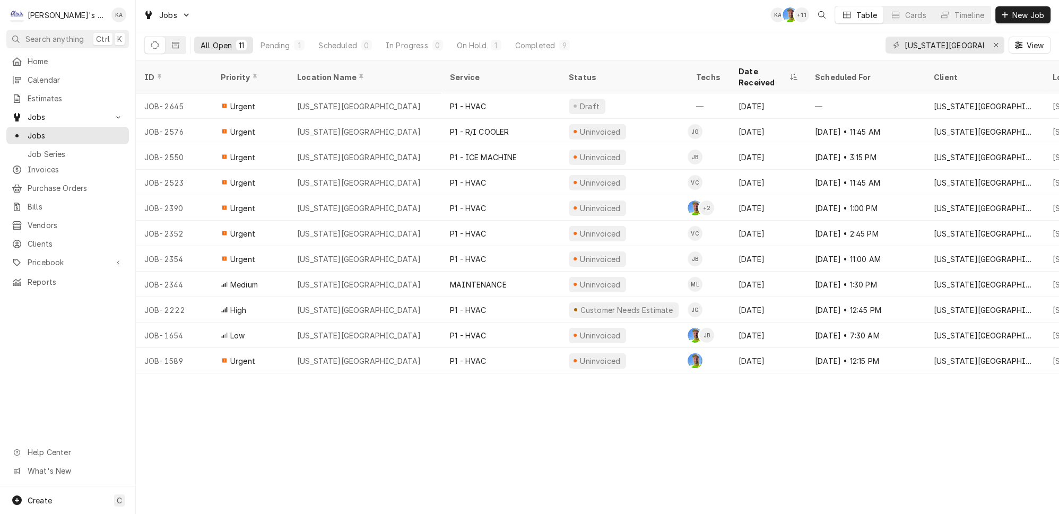
type input "[US_STATE][GEOGRAPHIC_DATA]"
click at [998, 43] on icon "Erase input" at bounding box center [996, 45] width 4 height 4
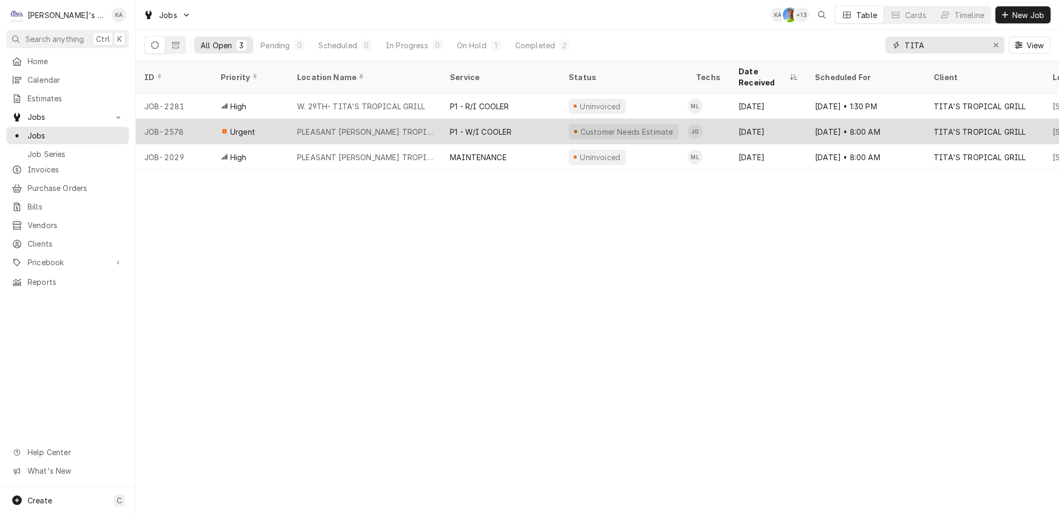
type input "TITA"
click at [538, 119] on div "P1 - W/I COOLER" at bounding box center [501, 131] width 119 height 25
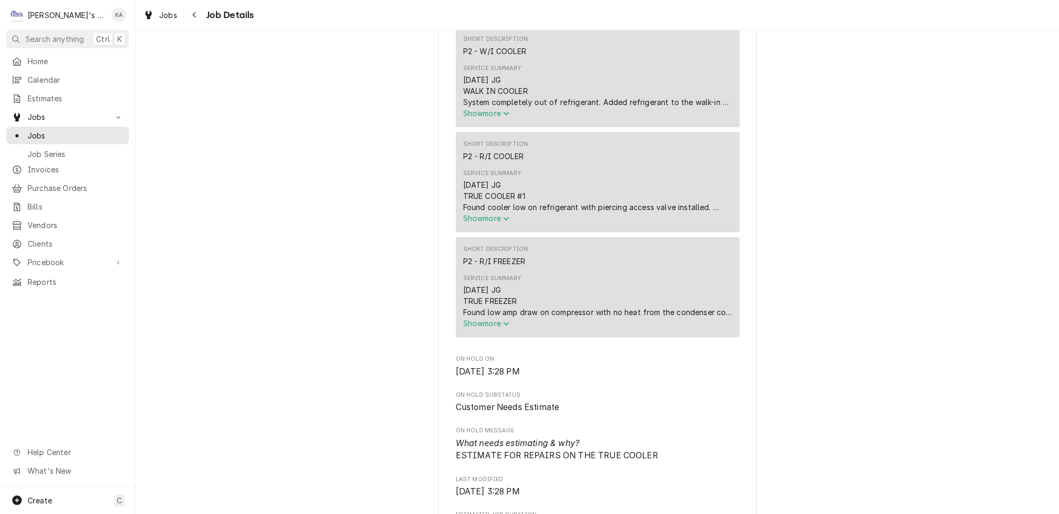
scroll to position [482, 0]
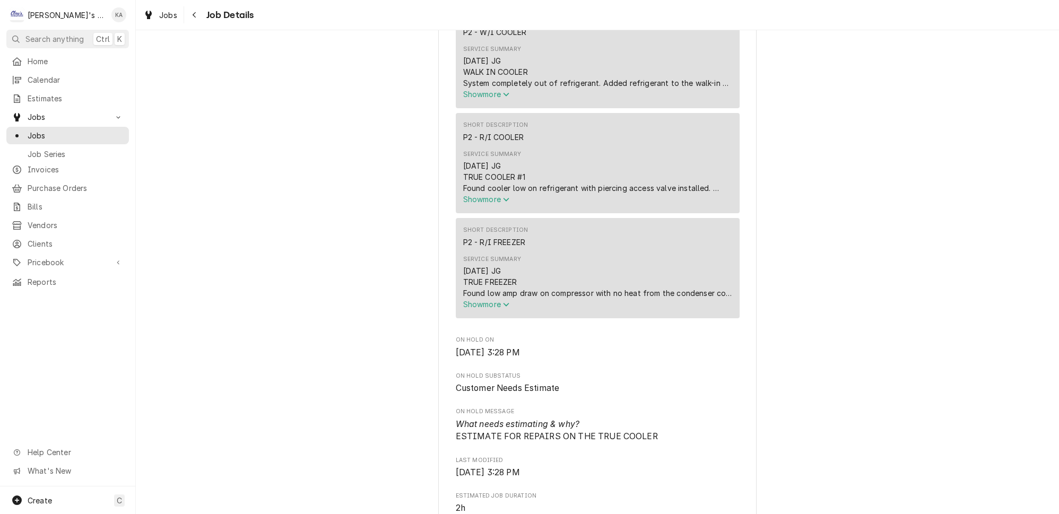
click at [507, 202] on icon "Service Summary" at bounding box center [506, 199] width 6 height 7
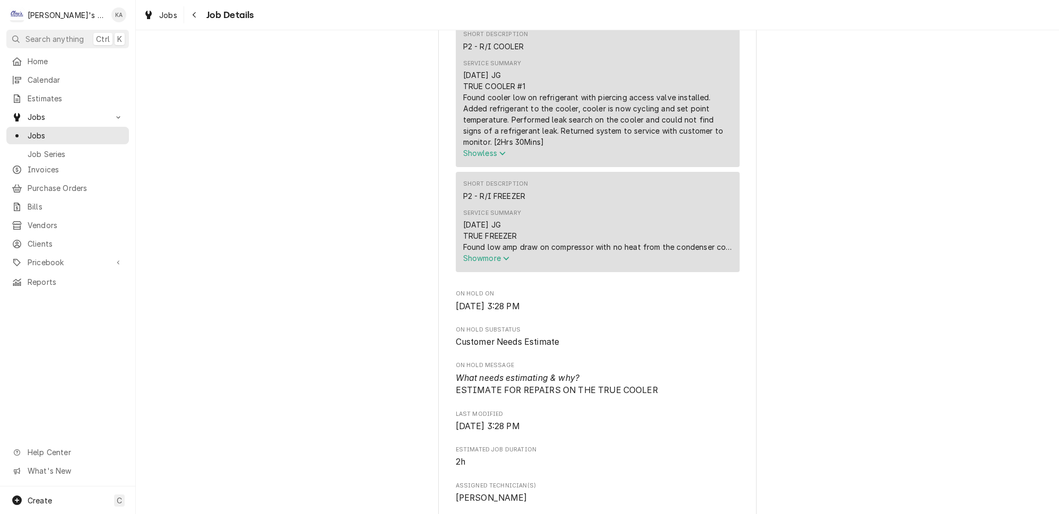
scroll to position [627, 0]
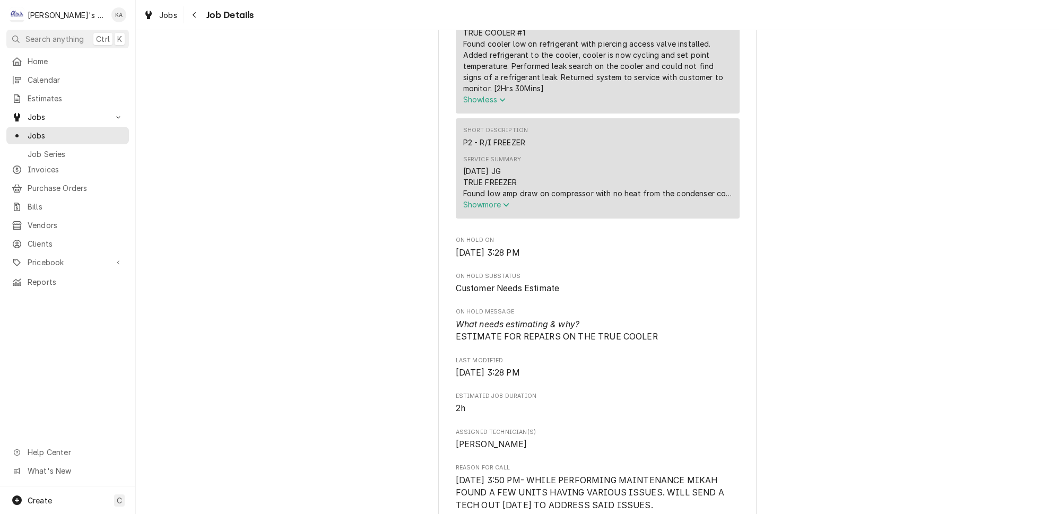
click at [505, 203] on icon "Service Summary" at bounding box center [506, 205] width 6 height 4
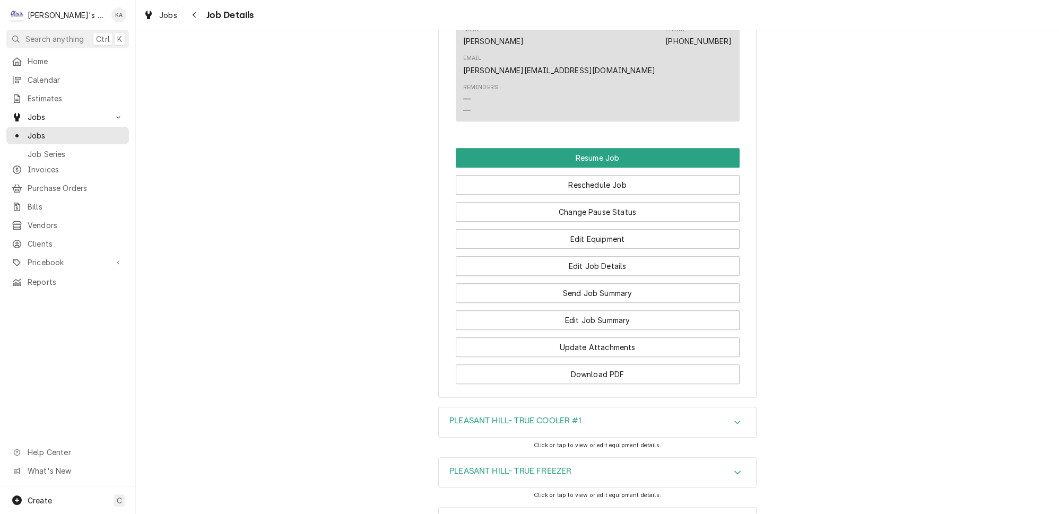
scroll to position [1442, 0]
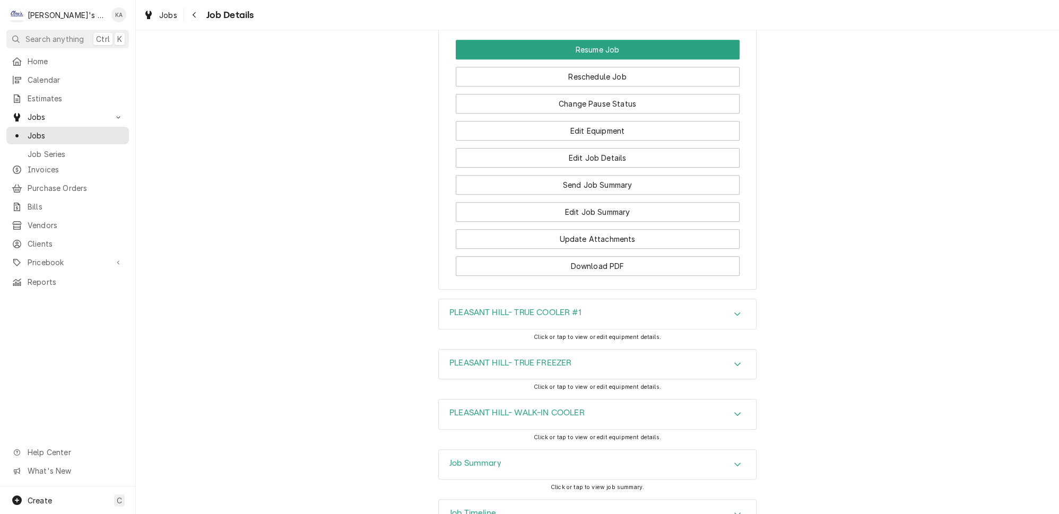
click at [734, 360] on icon "Accordion Header" at bounding box center [737, 364] width 7 height 8
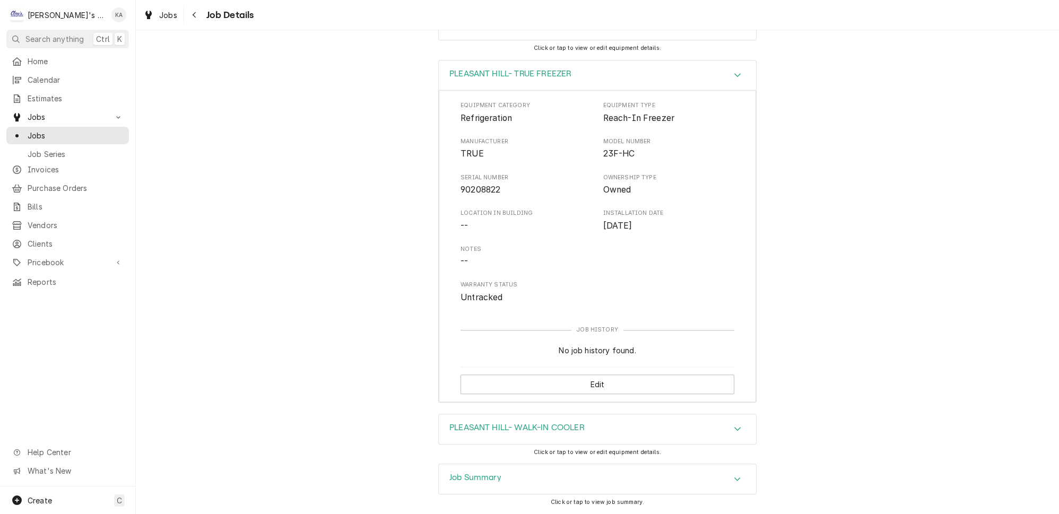
scroll to position [1742, 0]
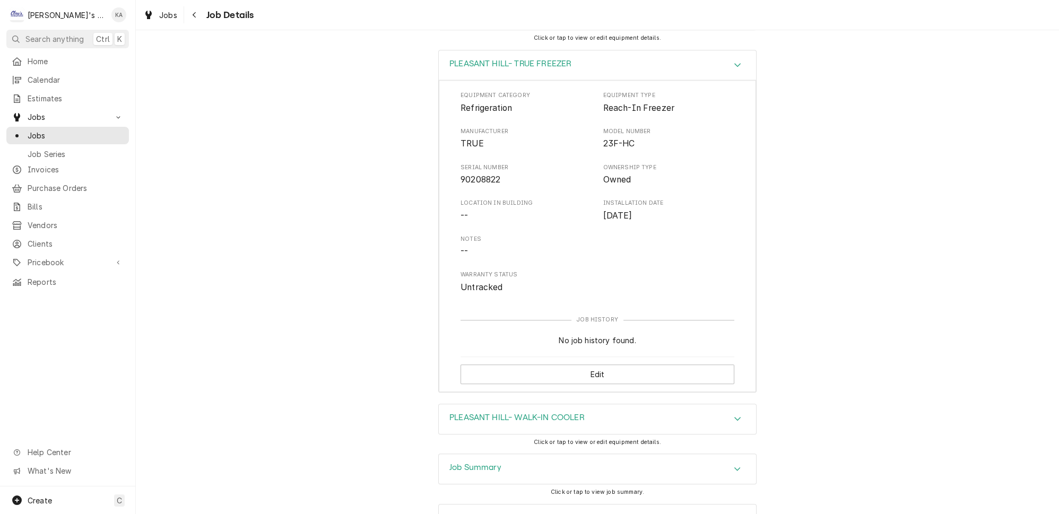
click at [734, 467] on icon "Accordion Header" at bounding box center [737, 469] width 6 height 4
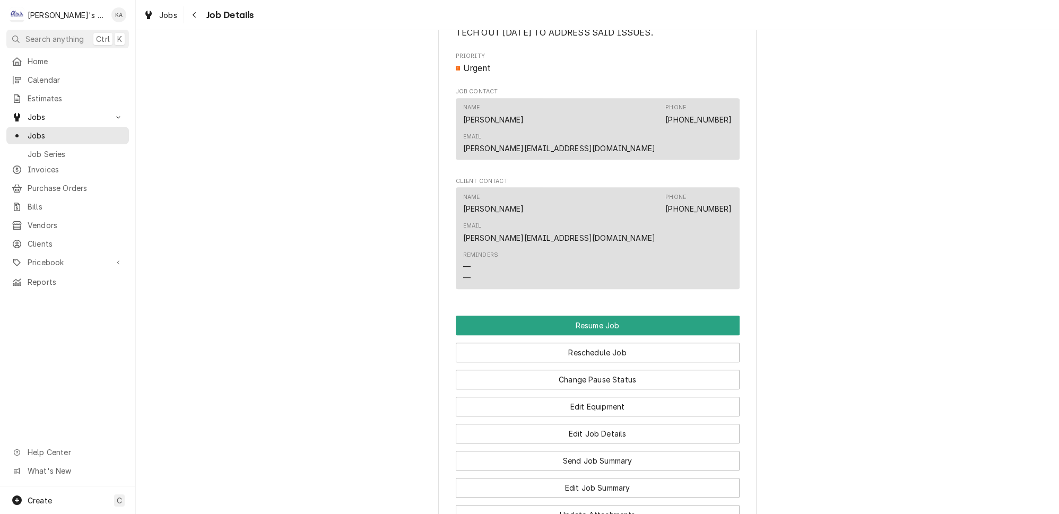
scroll to position [1211, 0]
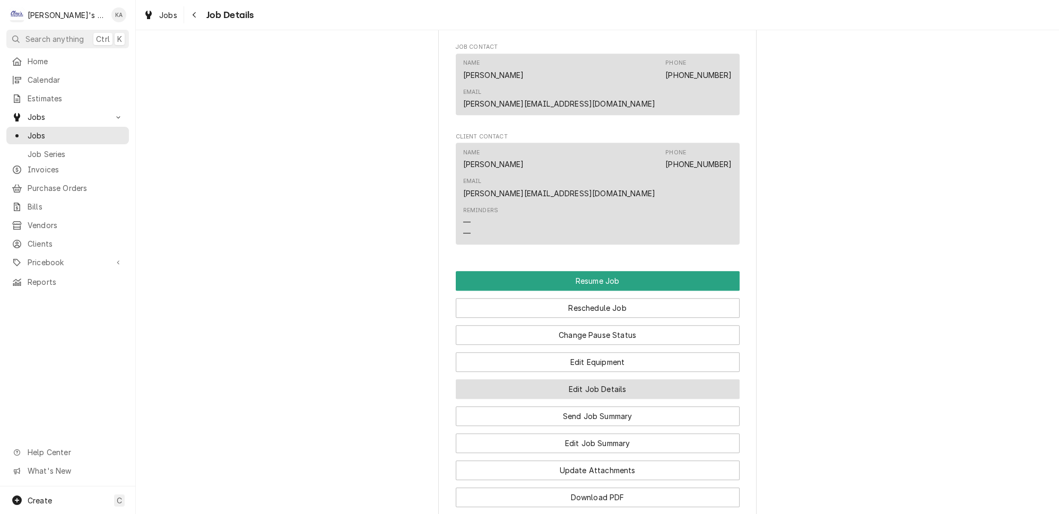
click at [583, 379] on button "Edit Job Details" at bounding box center [598, 389] width 284 height 20
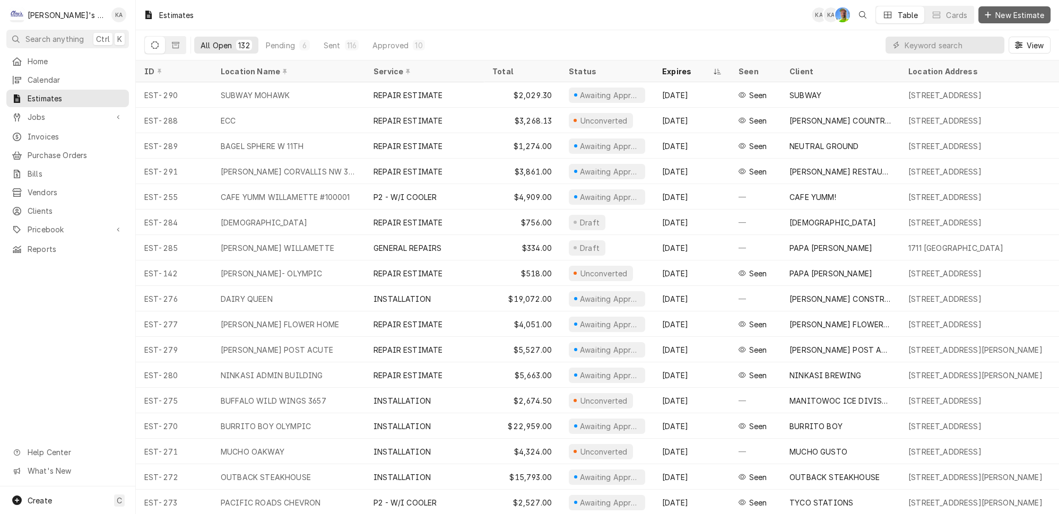
click at [1023, 14] on span "New Estimate" at bounding box center [1019, 15] width 53 height 11
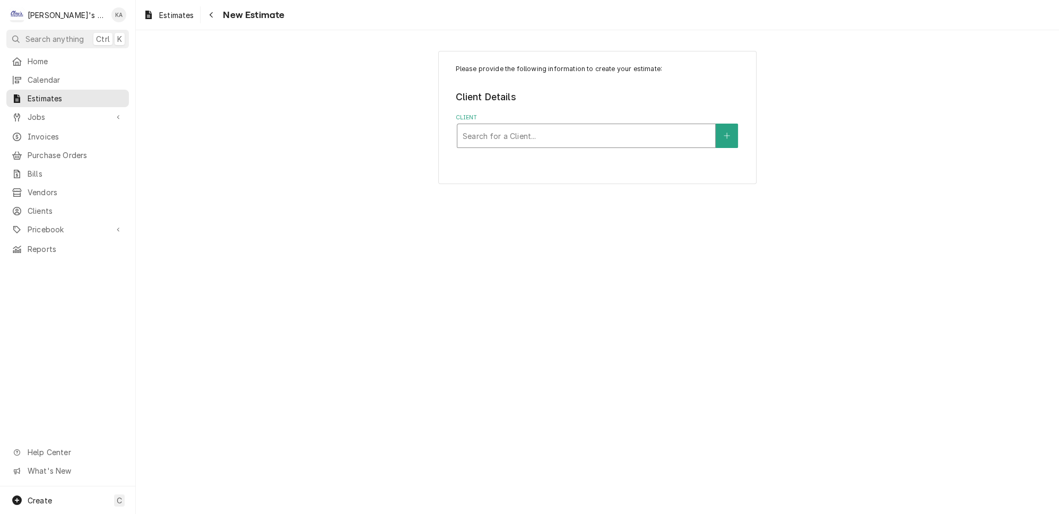
click at [556, 135] on div "Client" at bounding box center [586, 135] width 247 height 19
type input "TITA"
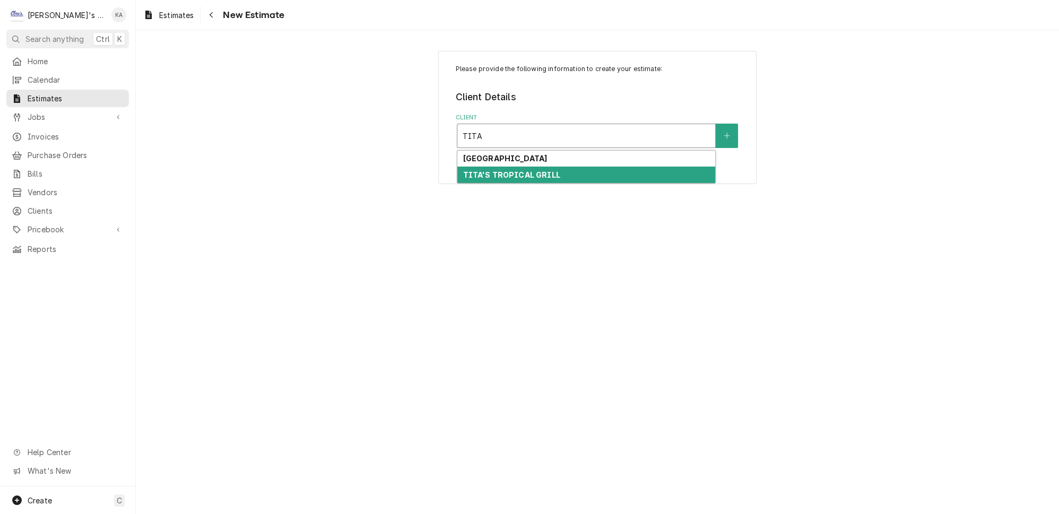
click at [546, 170] on strong "TITA'S TROPICAL GRILL" at bounding box center [511, 174] width 97 height 9
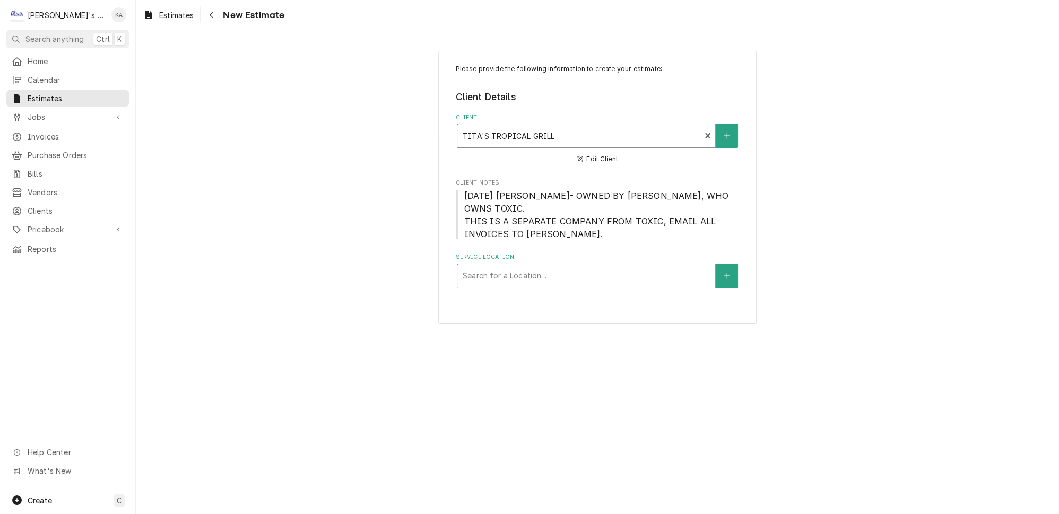
click at [559, 266] on div "Service Location" at bounding box center [586, 275] width 247 height 19
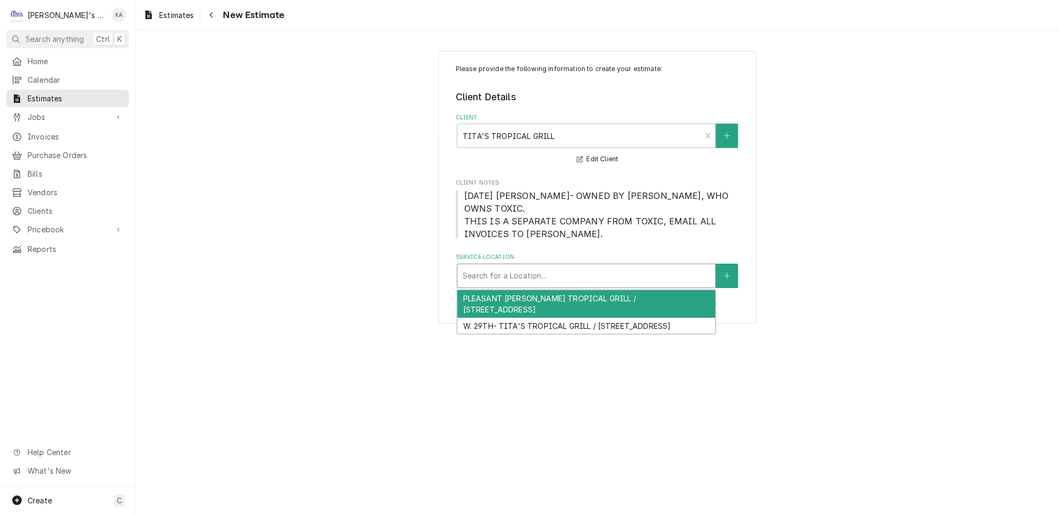
click at [561, 290] on div "PLEASANT HILL- TITA'S TROPICAL GRILL / 35831 HWY 58 #2, PLEASANT HILL, OR 97455" at bounding box center [586, 304] width 258 height 28
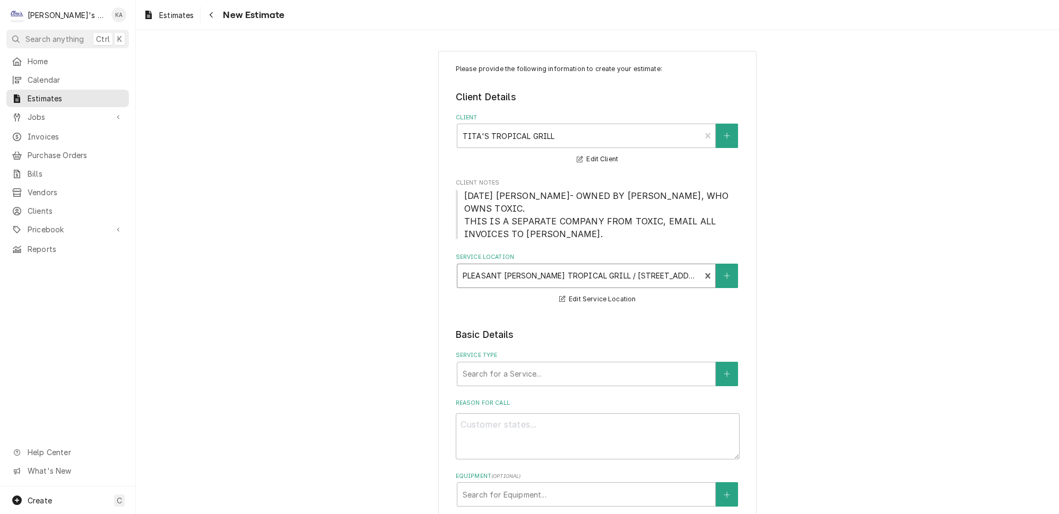
scroll to position [193, 0]
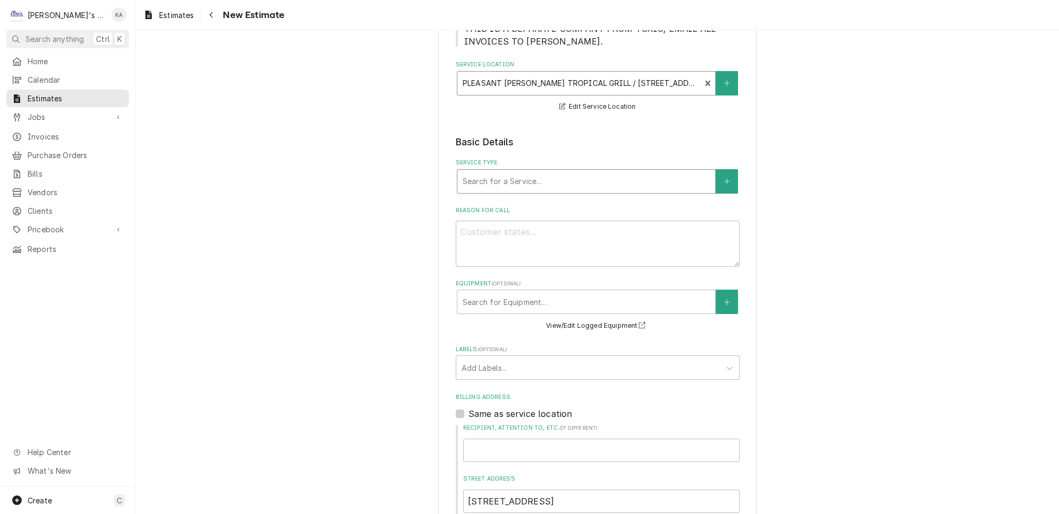
click at [602, 172] on div "Service Type" at bounding box center [586, 181] width 247 height 19
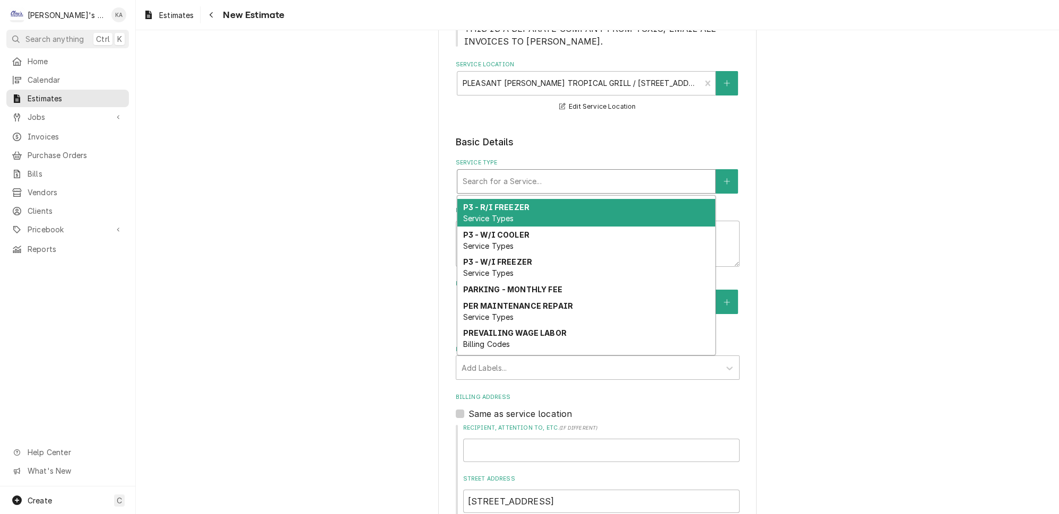
scroll to position [733, 0]
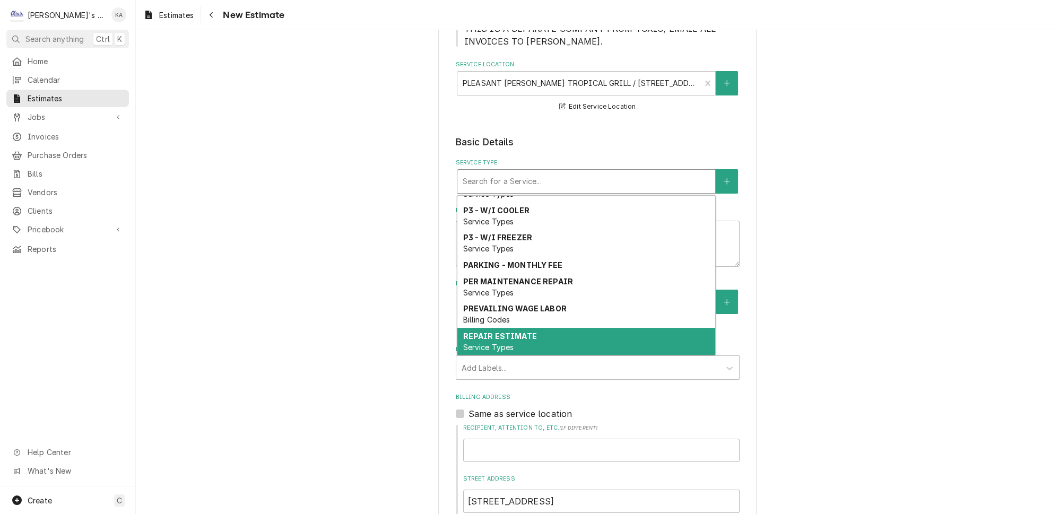
click at [506, 343] on span "Service Types" at bounding box center [488, 347] width 51 height 9
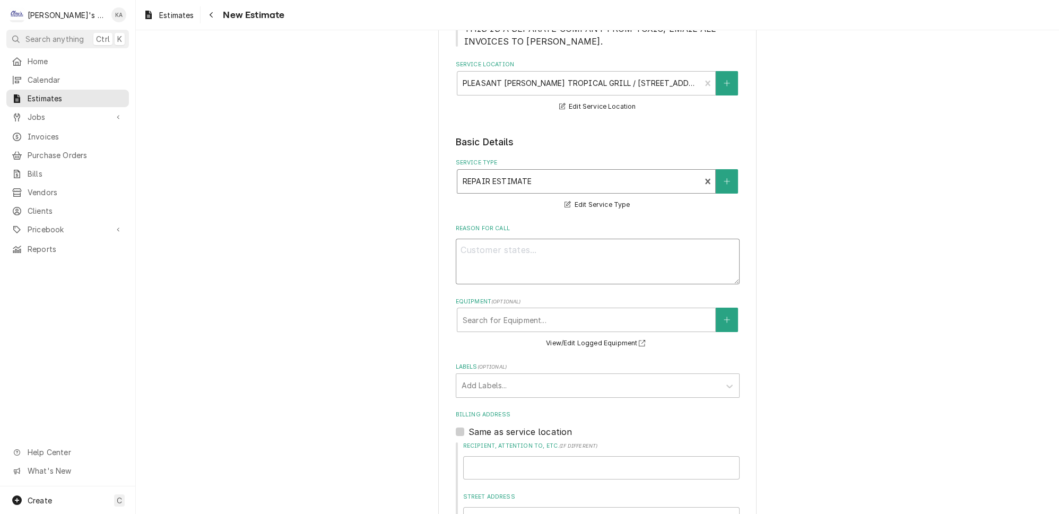
click at [465, 239] on textarea "Reason For Call" at bounding box center [598, 262] width 284 height 46
type textarea "x"
type textarea "8"
type textarea "x"
type textarea "8/"
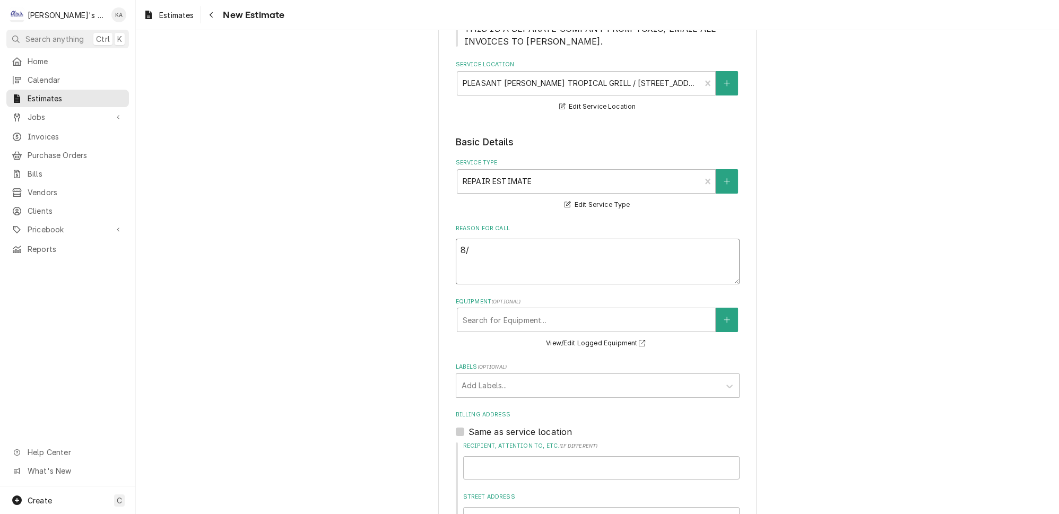
type textarea "x"
type textarea "8/1"
type textarea "x"
type textarea "8/11"
type textarea "x"
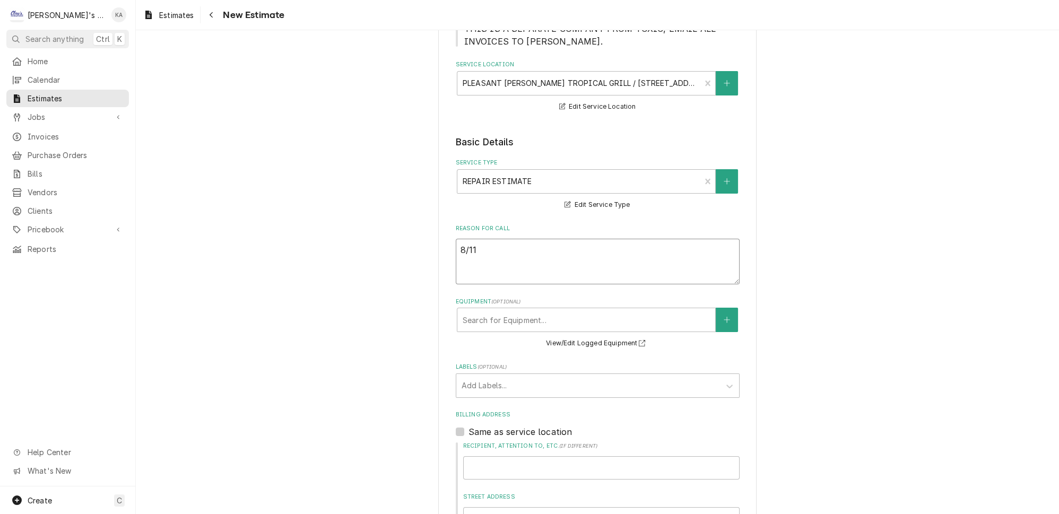
type textarea "8/11/"
type textarea "x"
type textarea "8/11/2"
type textarea "x"
type textarea "8/11/20"
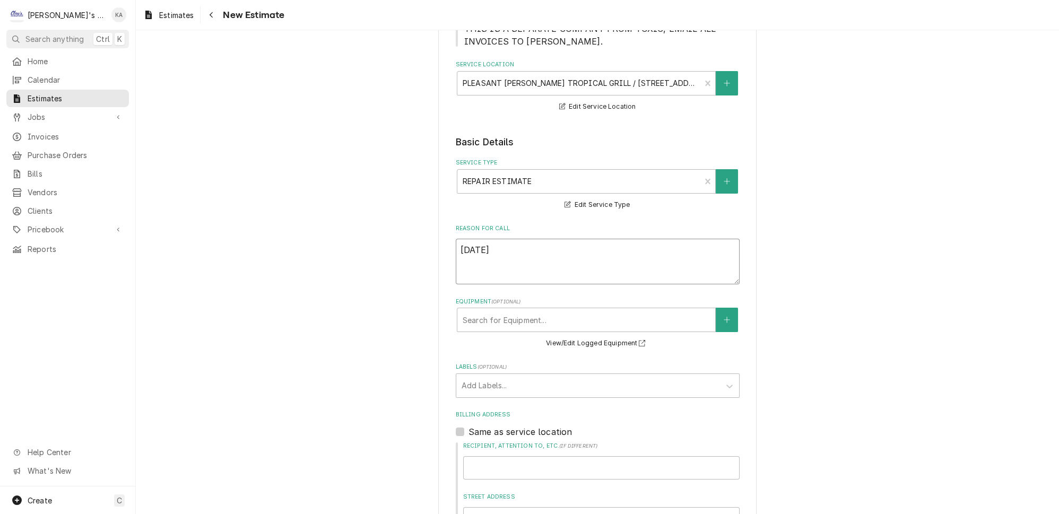
type textarea "x"
type textarea "8/11/202"
type textarea "x"
type textarea "8/11/2025"
type textarea "x"
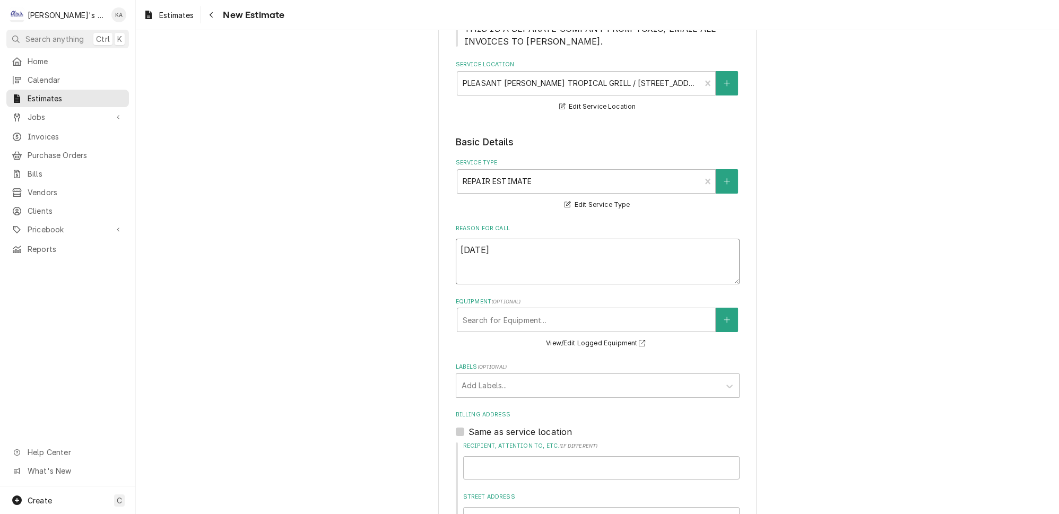
type textarea "8/11/2025"
type textarea "x"
type textarea "8/11/2025 E"
type textarea "x"
type textarea "8/11/2025 ES"
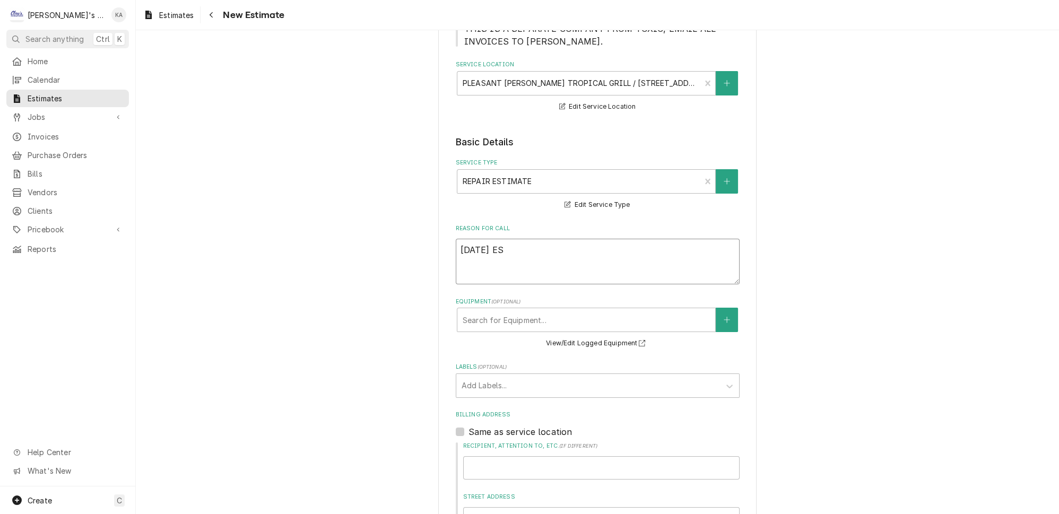
type textarea "x"
type textarea "8/11/2025 EST"
type textarea "x"
type textarea "8/11/2025 ESTI"
type textarea "x"
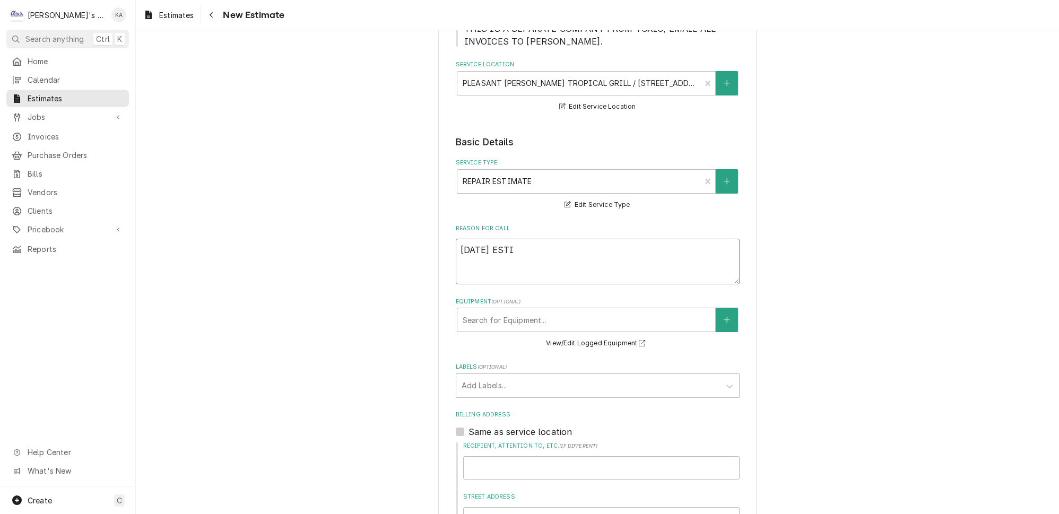
type textarea "8/11/2025 ESTIM"
type textarea "x"
type textarea "8/11/2025 ESTIMA"
type textarea "x"
type textarea "8/11/2025 ESTIMAT"
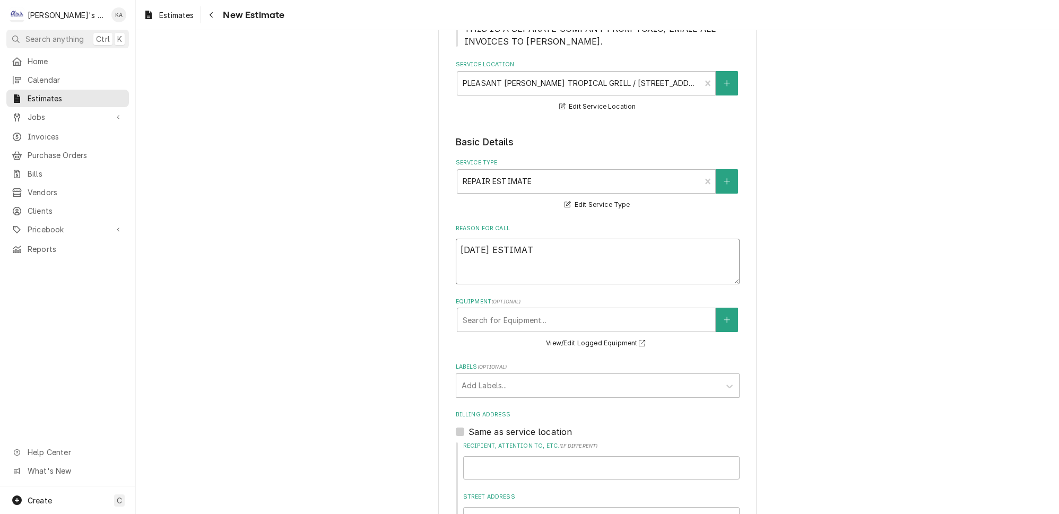
type textarea "x"
type textarea "8/11/2025 ESTIMATE"
type textarea "x"
type textarea "8/11/2025 ESTIMATE"
type textarea "x"
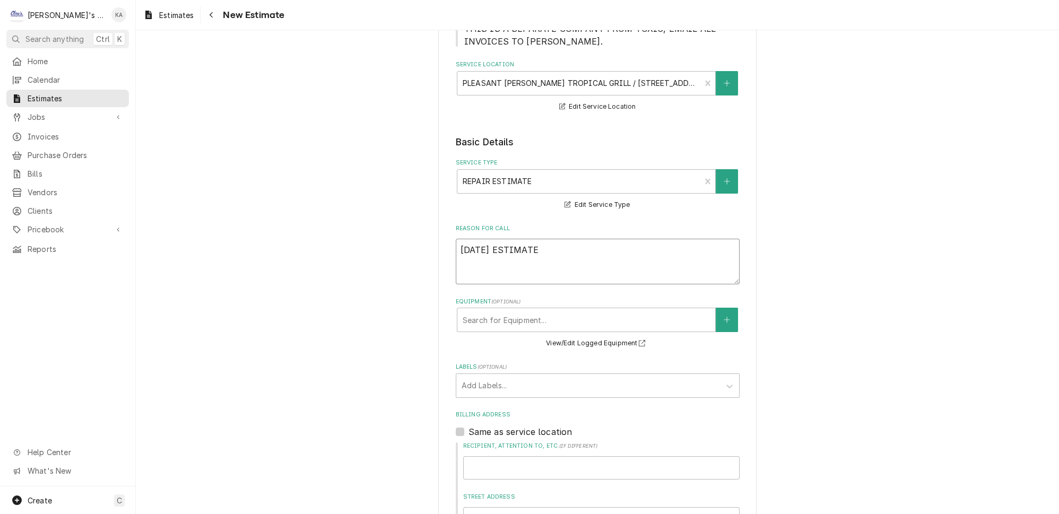
type textarea "8/11/2025 ESTIMATE F"
type textarea "x"
type textarea "8/11/2025 ESTIMATE FO"
type textarea "x"
type textarea "8/11/2025 ESTIMATE FOR"
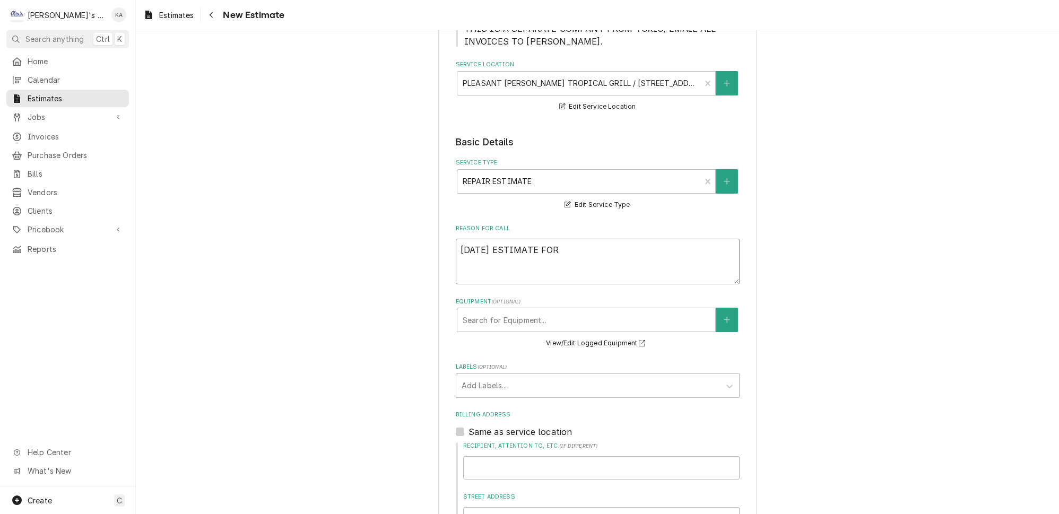
type textarea "x"
type textarea "8/11/2025 ESTIMATE FOR"
type textarea "x"
type textarea "8/11/2025 ESTIMATE FOR R"
type textarea "x"
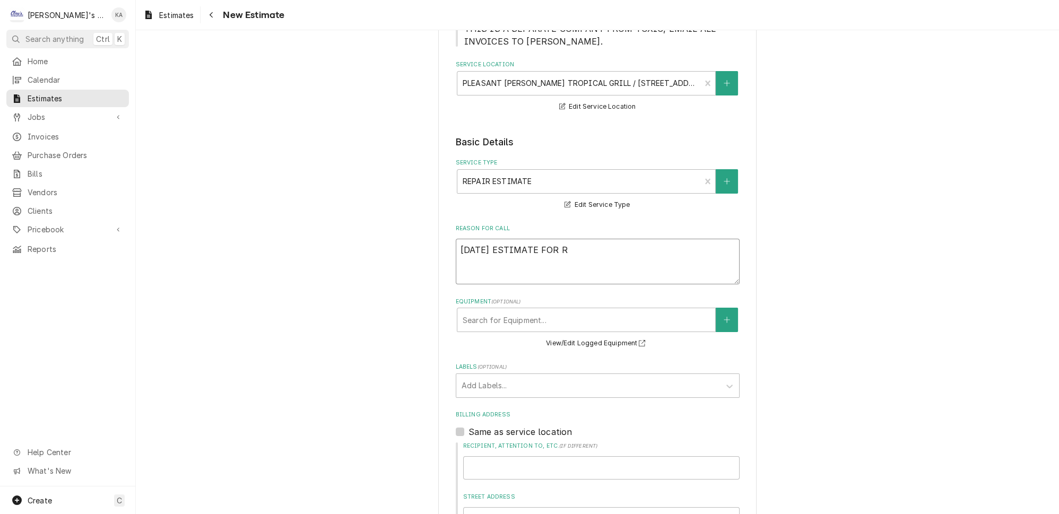
type textarea "8/11/2025 ESTIMATE FOR RE"
type textarea "x"
type textarea "8/11/2025 ESTIMATE FOR REP"
type textarea "x"
type textarea "8/11/2025 ESTIMATE FOR REPA"
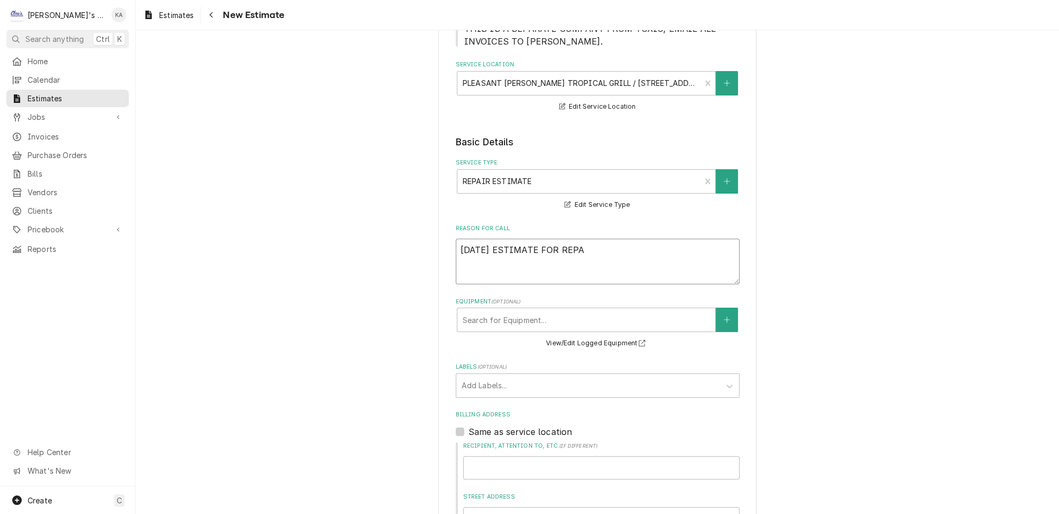
type textarea "x"
type textarea "8/11/2025 ESTIMATE FOR REPAI"
type textarea "x"
type textarea "8/11/2025 ESTIMATE FOR REPAIR"
type textarea "x"
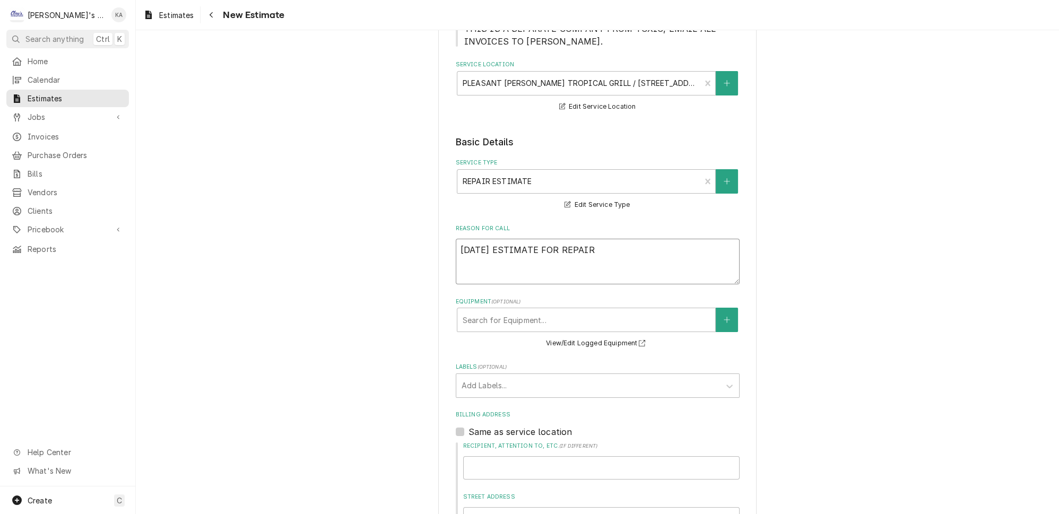
type textarea "8/11/2025 ESTIMATE FOR REPAIRS"
type textarea "x"
type textarea "8/11/2025 ESTIMATE FOR REPAIRS"
type textarea "x"
type textarea "8/11/2025 ESTIMATE FOR REPAIRS O"
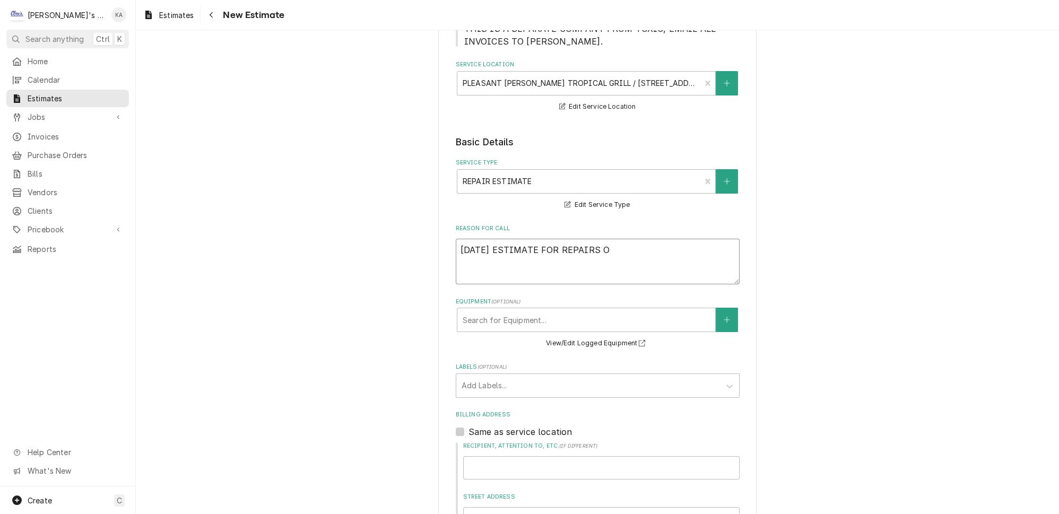
type textarea "x"
type textarea "8/11/2025 ESTIMATE FOR REPAIRS ON"
type textarea "x"
type textarea "8/11/2025 ESTIMATE FOR REPAIRS ON"
type textarea "x"
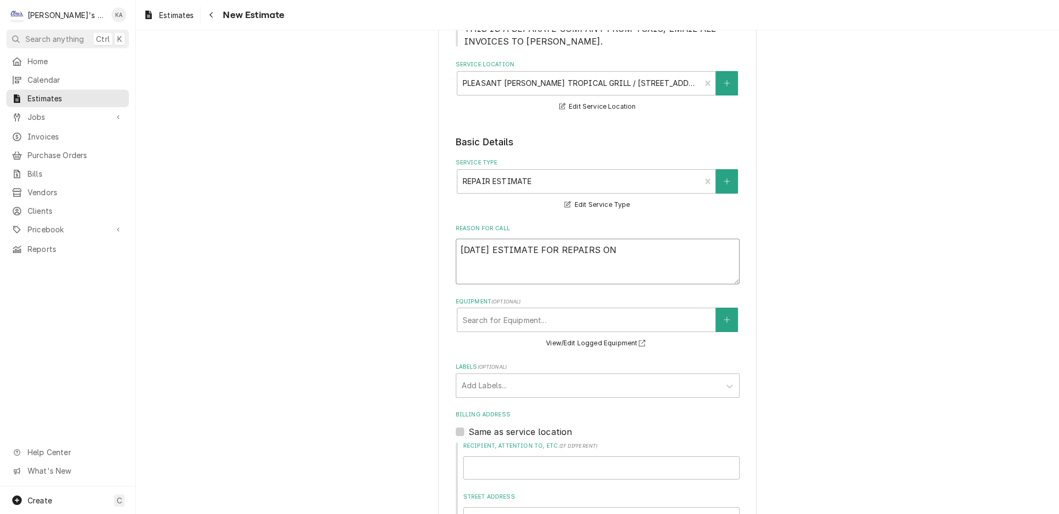
type textarea "8/11/2025 ESTIMATE FOR REPAIRS ON T"
type textarea "x"
type textarea "8/11/2025 ESTIMATE FOR REPAIRS ON TH"
type textarea "x"
type textarea "8/11/2025 ESTIMATE FOR REPAIRS ON THE"
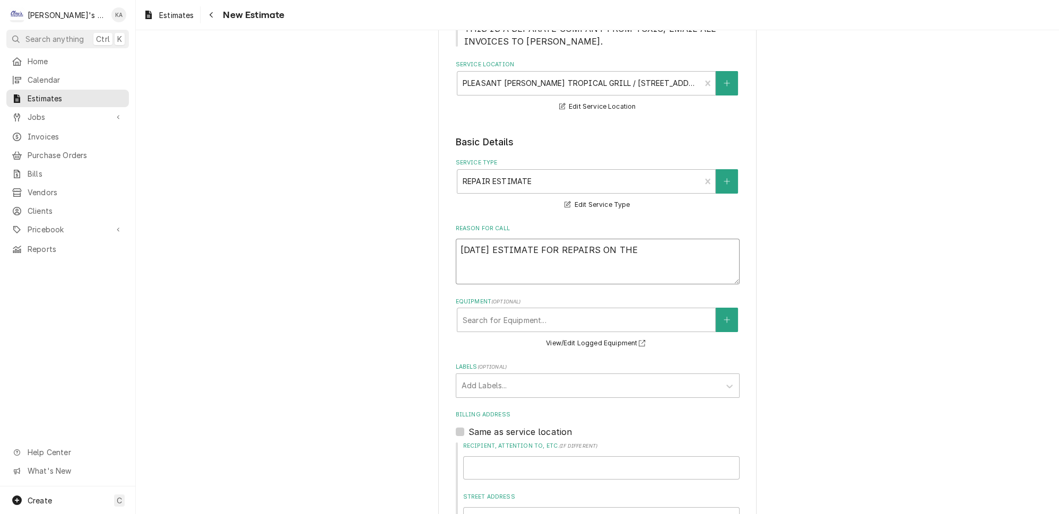
type textarea "x"
type textarea "8/11/2025 ESTIMATE FOR REPAIRS ON THE"
type textarea "x"
type textarea "8/11/2025 ESTIMATE FOR REPAIRS ON THE T"
type textarea "x"
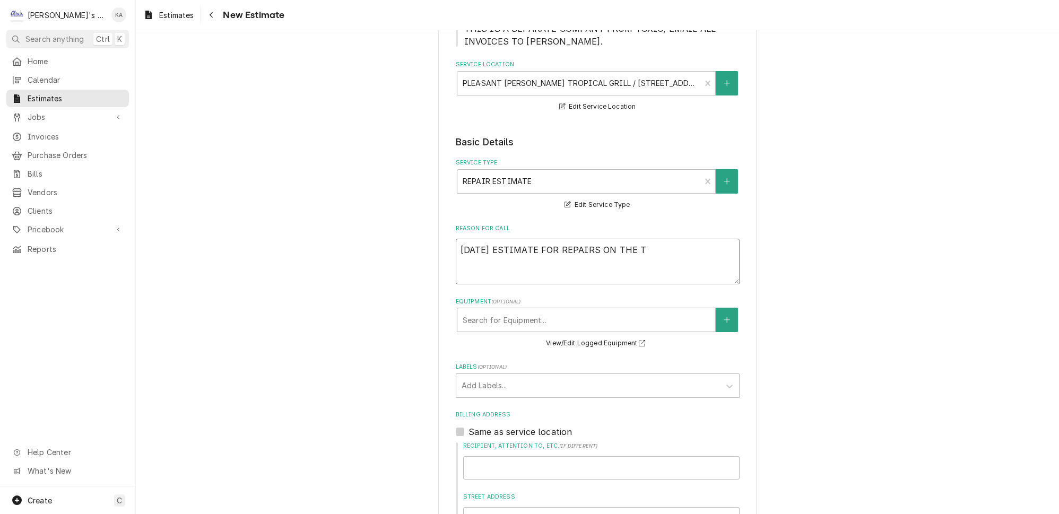
type textarea "8/11/2025 ESTIMATE FOR REPAIRS ON THE TR"
type textarea "x"
type textarea "8/11/2025 ESTIMATE FOR REPAIRS ON THE TRU"
type textarea "x"
type textarea "8/11/2025 ESTIMATE FOR REPAIRS ON THE TRUE"
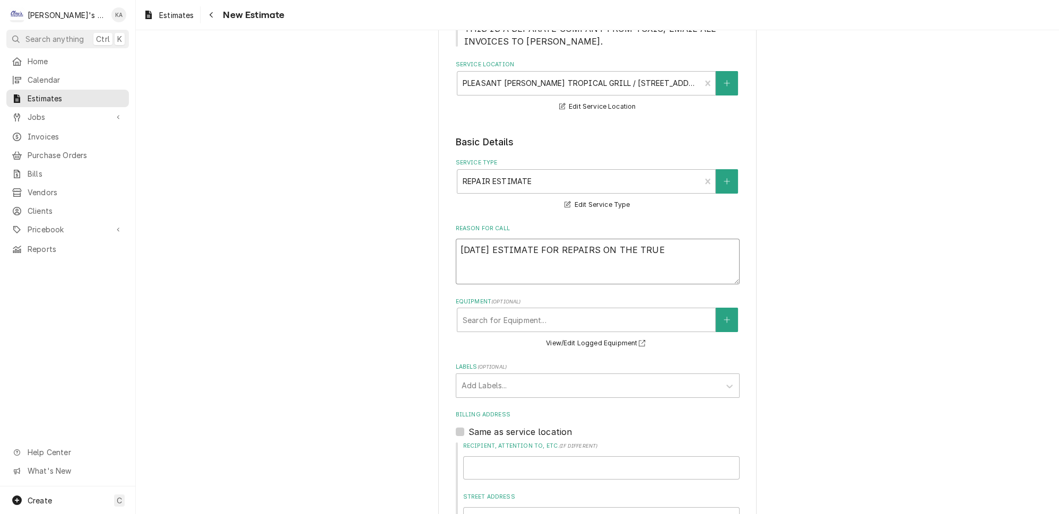
type textarea "x"
type textarea "8/11/2025 ESTIMATE FOR REPAIRS ON THE TRUE"
type textarea "x"
type textarea "8/11/2025 ESTIMATE FOR REPAIRS ON THE TRUE F"
type textarea "x"
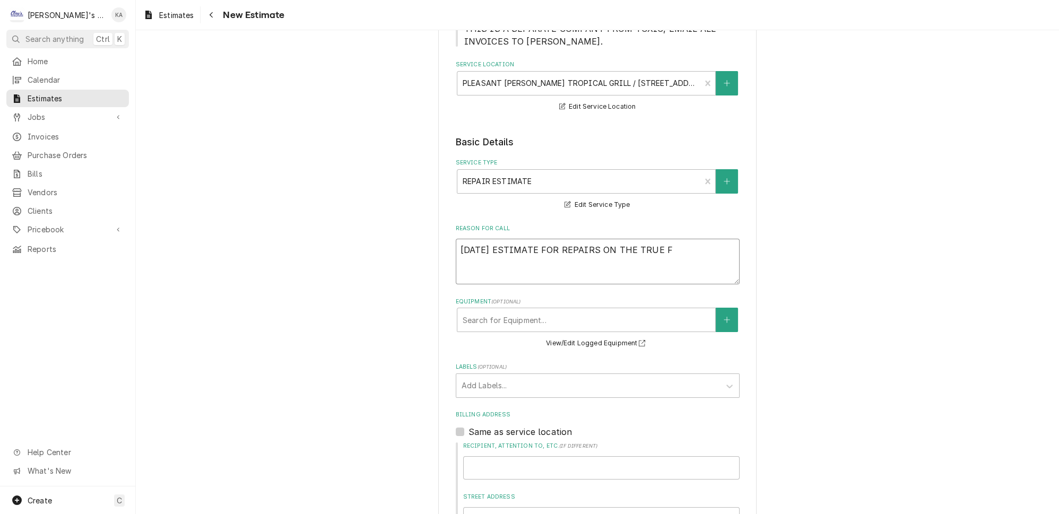
type textarea "8/11/2025 ESTIMATE FOR REPAIRS ON THE TRUE FR"
type textarea "x"
type textarea "8/11/2025 ESTIMATE FOR REPAIRS ON THE TRUE FRE"
type textarea "x"
type textarea "8/11/2025 ESTIMATE FOR REPAIRS ON THE TRUE FREE"
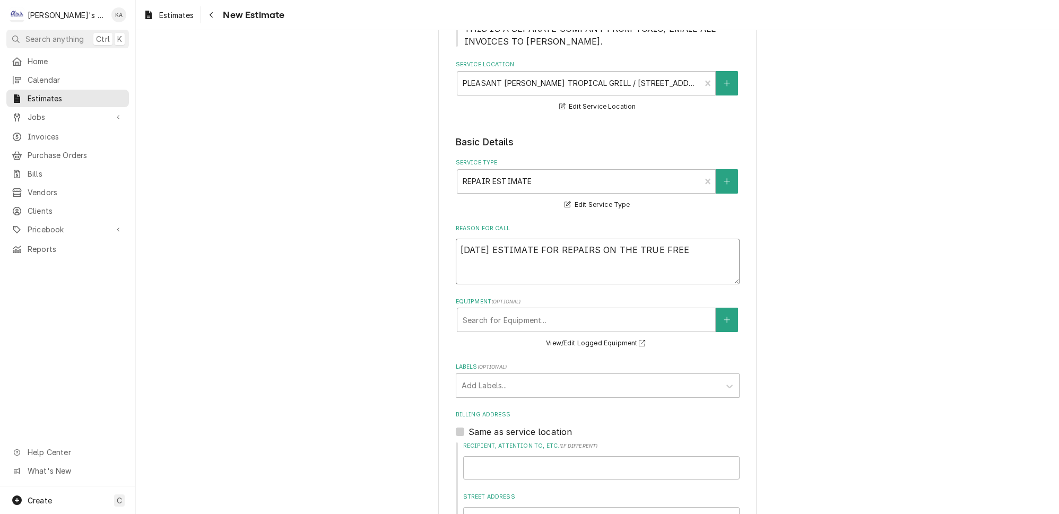
type textarea "x"
type textarea "8/11/2025 ESTIMATE FOR REPAIRS ON THE TRUE FREEZ"
type textarea "x"
type textarea "8/11/2025 ESTIMATE FOR REPAIRS ON THE TRUE FREEZE"
type textarea "x"
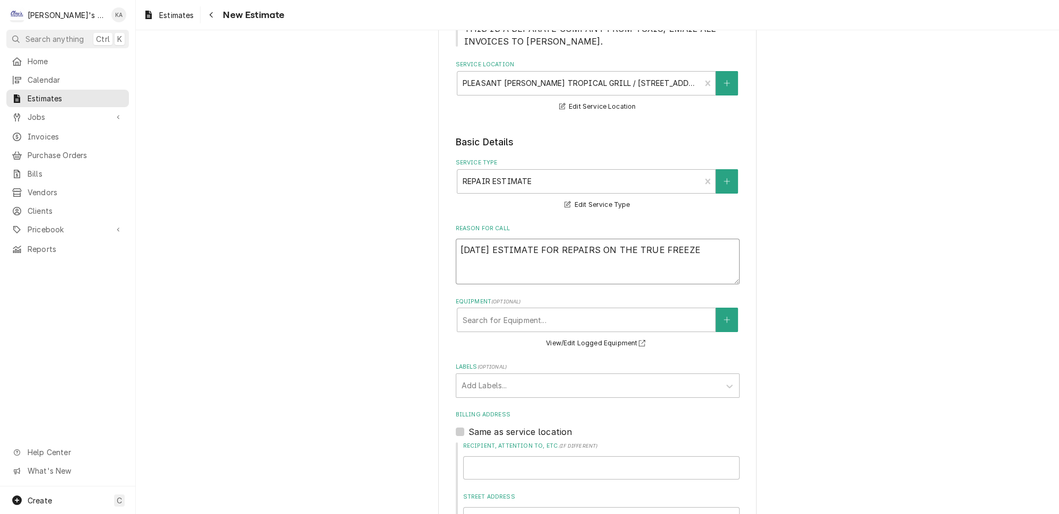
type textarea "8/11/2025 ESTIMATE FOR REPAIRS ON THE TRUE FREEZER"
type textarea "x"
type textarea "8/11/2025 ESTIMATE FOR REPAIRS ON THE TRUE FREEZER"
type textarea "x"
type textarea "8/11/2025 ESTIMATE FOR REPAIRS ON THE TRUE FREEZER T"
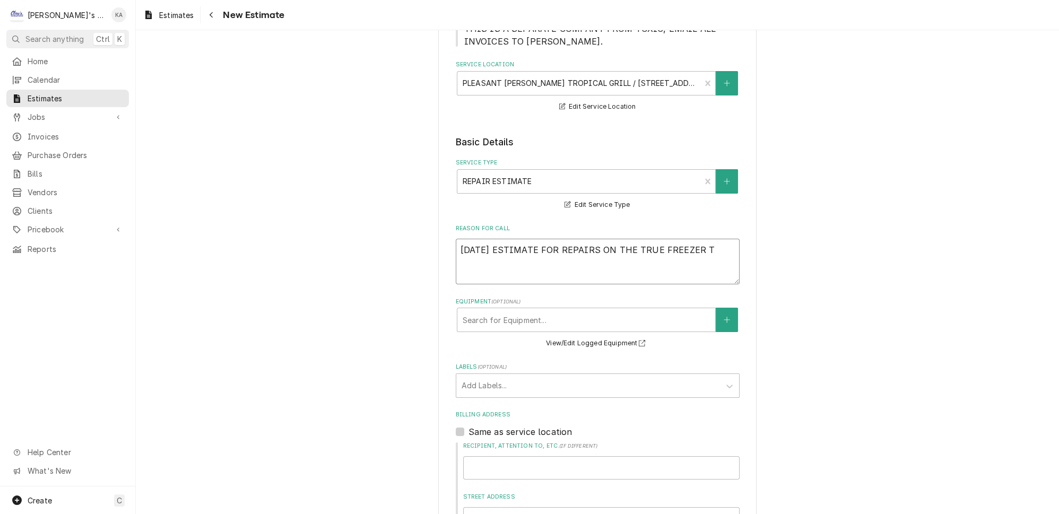
type textarea "x"
type textarea "8/11/2025 ESTIMATE FOR REPAIRS ON THE TRUE FREEZER TH"
type textarea "x"
type textarea "8/11/2025 ESTIMATE FOR REPAIRS ON THE TRUE FREEZER THA"
type textarea "x"
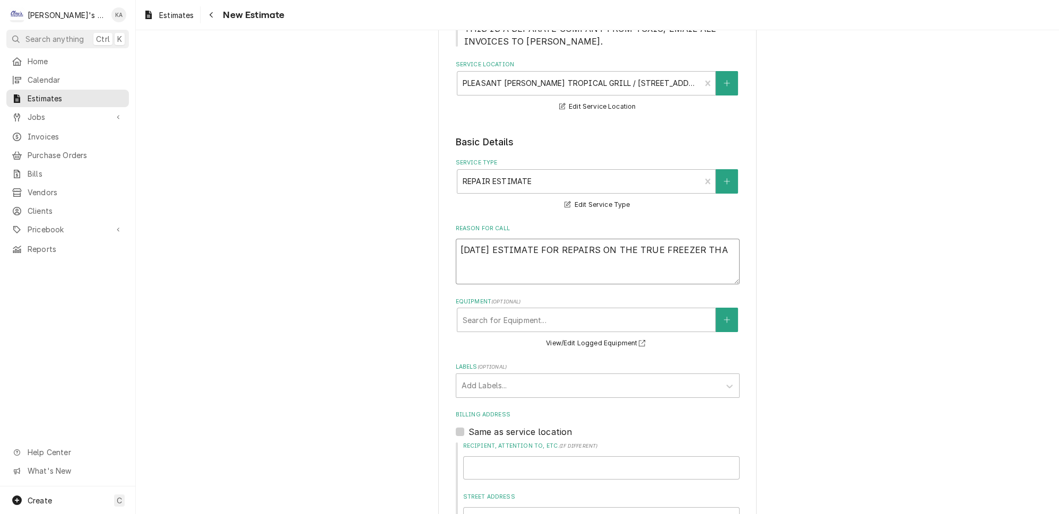
type textarea "8/11/2025 ESTIMATE FOR REPAIRS ON THE TRUE FREEZER THAT"
type textarea "x"
type textarea "8/11/2025 ESTIMATE FOR REPAIRS ON THE TRUE FREEZER THAT"
type textarea "x"
type textarea "8/11/2025 ESTIMATE FOR REPAIRS ON THE TRUE FREEZER THAT W"
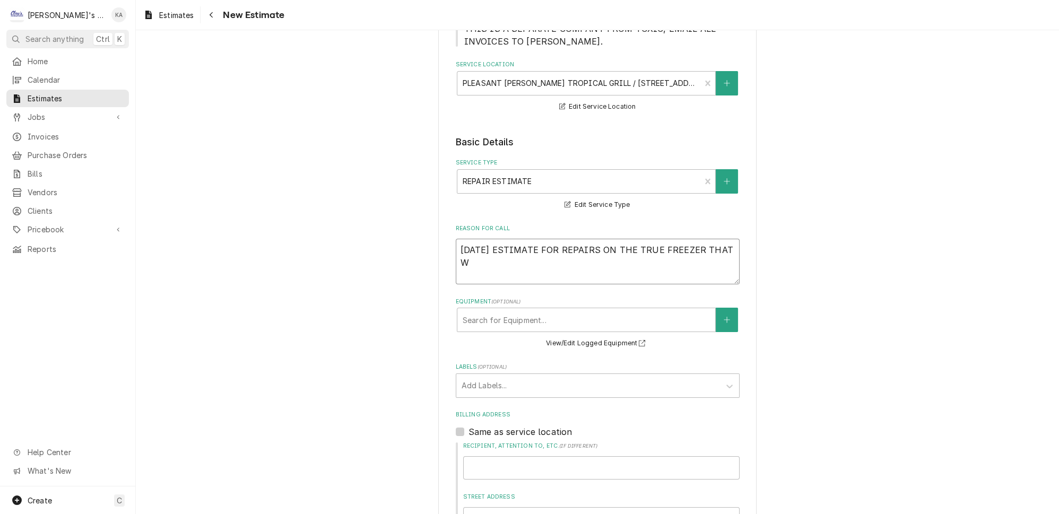
type textarea "x"
type textarea "8/11/2025 ESTIMATE FOR REPAIRS ON THE TRUE FREEZER THAT WA"
type textarea "x"
type textarea "8/11/2025 ESTIMATE FOR REPAIRS ON THE TRUE FREEZER THAT WAS"
type textarea "x"
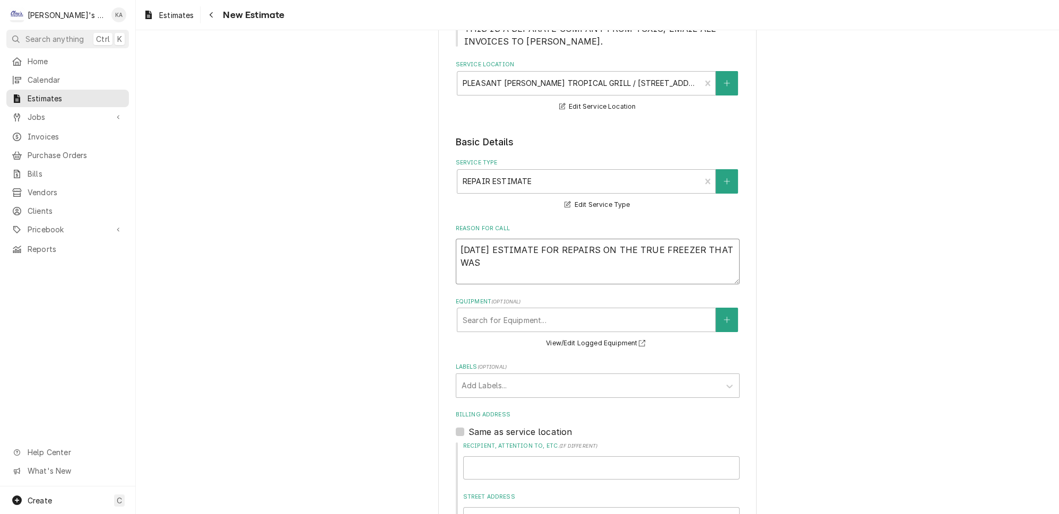
type textarea "8/11/2025 ESTIMATE FOR REPAIRS ON THE TRUE FREEZER THAT WAS"
type textarea "x"
type textarea "8/11/2025 ESTIMATE FOR REPAIRS ON THE TRUE FREEZER THAT WAS F"
type textarea "x"
type textarea "8/11/2025 ESTIMATE FOR REPAIRS ON THE TRUE FREEZER THAT WAS FO"
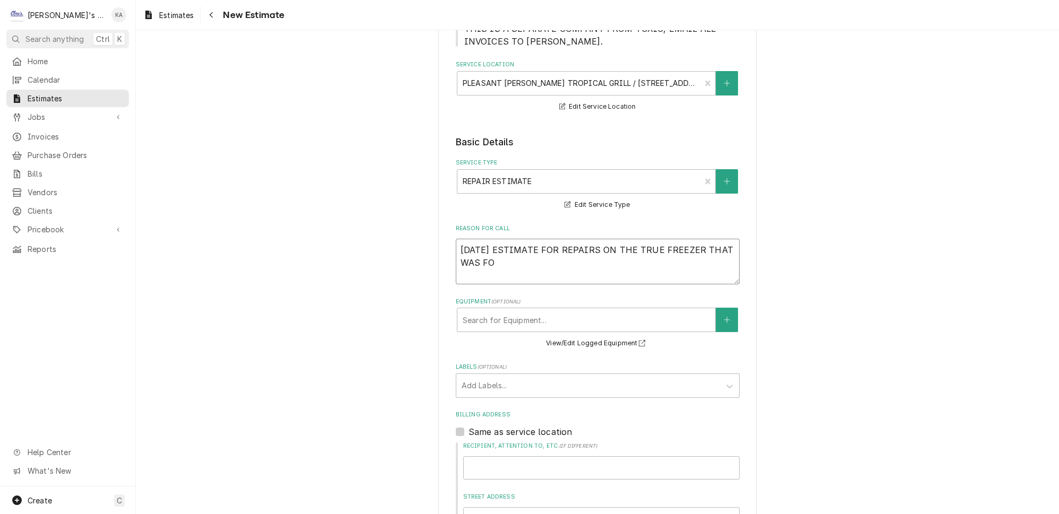
type textarea "x"
type textarea "8/11/2025 ESTIMATE FOR REPAIRS ON THE TRUE FREEZER THAT WAS FOU"
type textarea "x"
type textarea "8/11/2025 ESTIMATE FOR REPAIRS ON THE TRUE FREEZER THAT WAS FOUN"
type textarea "x"
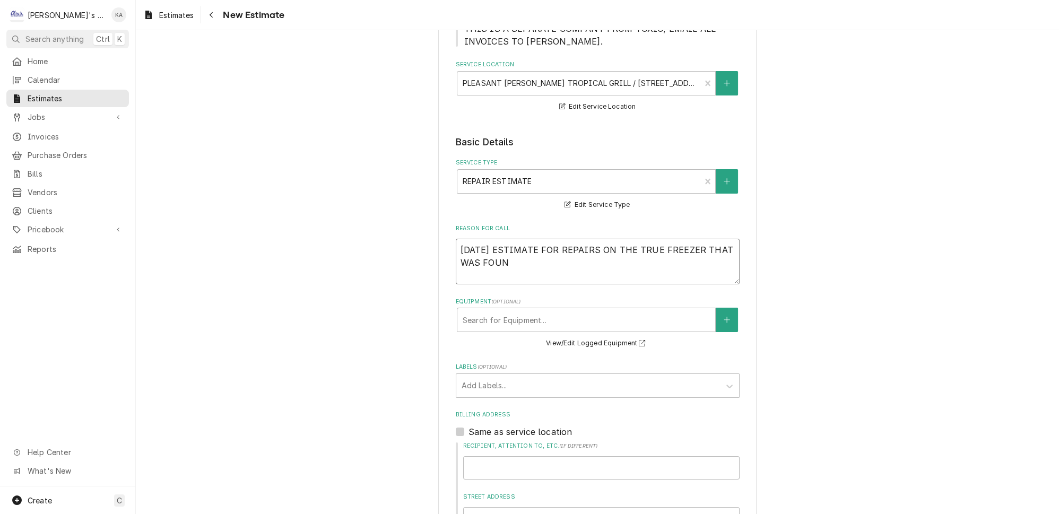
type textarea "8/11/2025 ESTIMATE FOR REPAIRS ON THE TRUE FREEZER THAT WAS FOUND"
type textarea "x"
type textarea "8/11/2025 ESTIMATE FOR REPAIRS ON THE TRUE FREEZER THAT WAS FOUND"
type textarea "x"
type textarea "8/11/2025 ESTIMATE FOR REPAIRS ON THE TRUE FREEZER THAT WAS FOUND T"
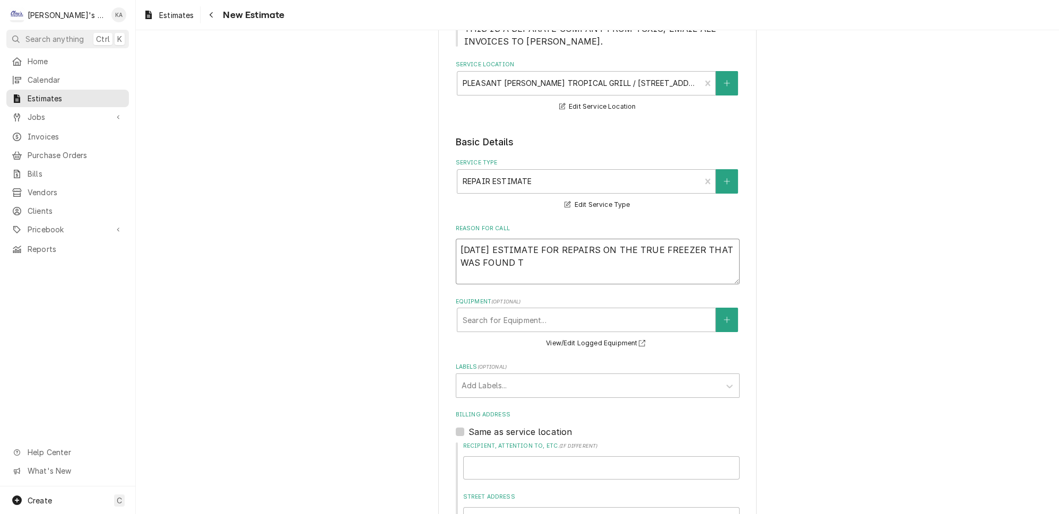
type textarea "x"
type textarea "8/11/2025 ESTIMATE FOR REPAIRS ON THE TRUE FREEZER THAT WAS FOUND TO"
type textarea "x"
type textarea "8/11/2025 ESTIMATE FOR REPAIRS ON THE TRUE FREEZER THAT WAS FOUND TO"
type textarea "x"
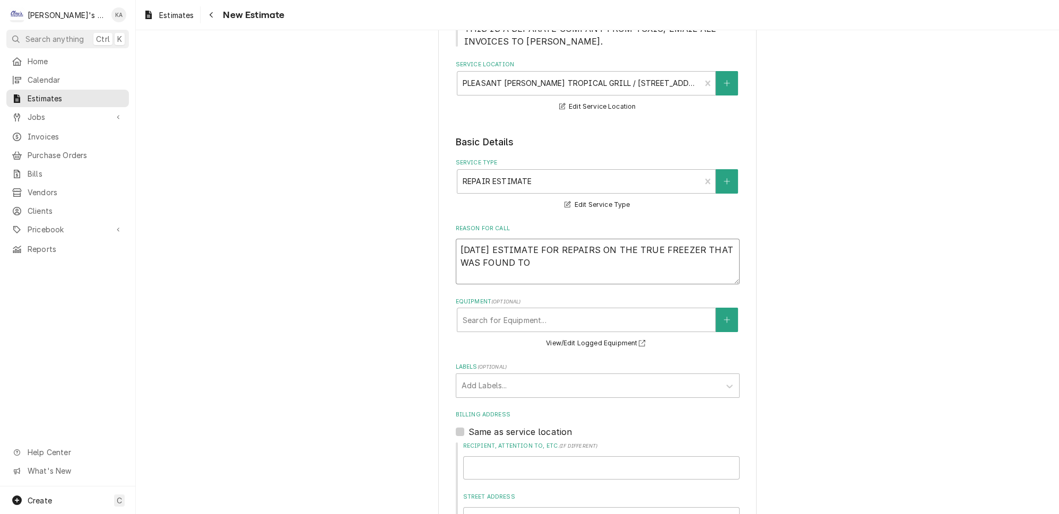
type textarea "8/11/2025 ESTIMATE FOR REPAIRS ON THE TRUE FREEZER THAT WAS FOUND TO B"
type textarea "x"
type textarea "8/11/2025 ESTIMATE FOR REPAIRS ON THE TRUE FREEZER THAT WAS FOUND TO BE"
type textarea "x"
type textarea "8/11/2025 ESTIMATE FOR REPAIRS ON THE TRUE FREEZER THAT WAS FOUND TO BE"
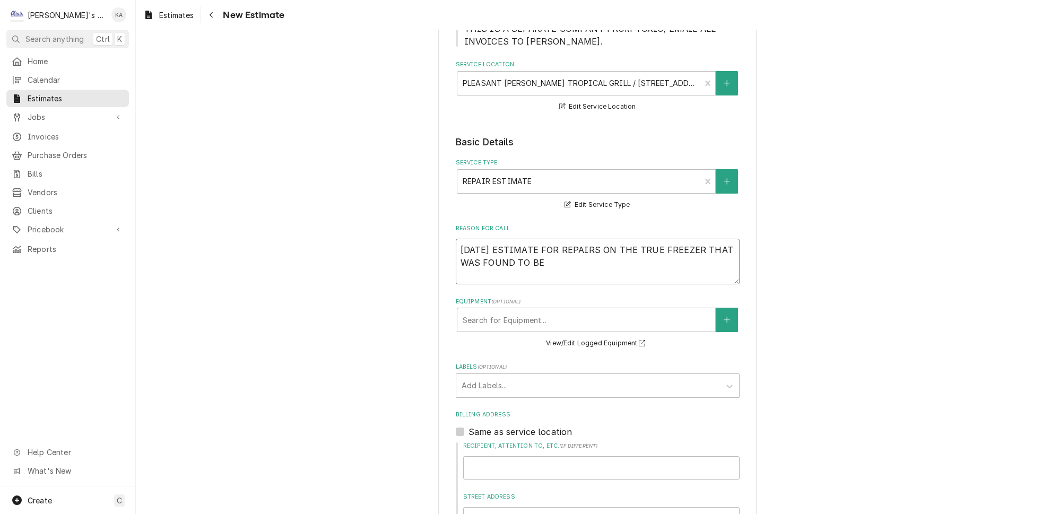
type textarea "x"
type textarea "8/11/2025 ESTIMATE FOR REPAIRS ON THE TRUE FREEZER THAT WAS FOUND TO BE I"
type textarea "x"
type textarea "8/11/2025 ESTIMATE FOR REPAIRS ON THE TRUE FREEZER THAT WAS FOUND TO BE IN"
type textarea "x"
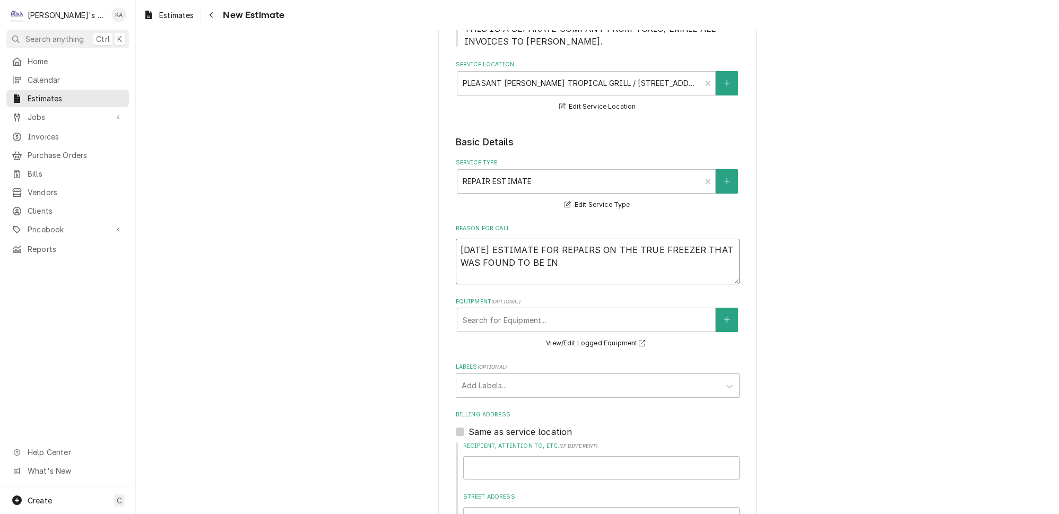
type textarea "8/11/2025 ESTIMATE FOR REPAIRS ON THE TRUE FREEZER THAT WAS FOUND TO BE IN"
type textarea "x"
type textarea "8/11/2025 ESTIMATE FOR REPAIRS ON THE TRUE FREEZER THAT WAS FOUND TO BE IN N"
type textarea "x"
type textarea "8/11/2025 ESTIMATE FOR REPAIRS ON THE TRUE FREEZER THAT WAS FOUND TO BE IN NE"
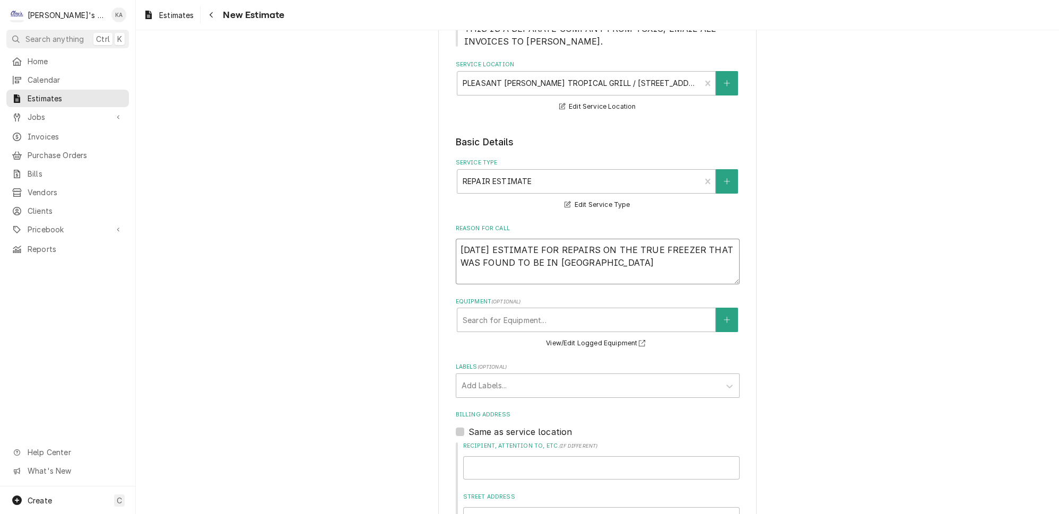
type textarea "x"
type textarea "8/11/2025 ESTIMATE FOR REPAIRS ON THE TRUE FREEZER THAT WAS FOUND TO BE IN NEE"
type textarea "x"
type textarea "8/11/2025 ESTIMATE FOR REPAIRS ON THE TRUE FREEZER THAT WAS FOUND TO BE IN NEED"
type textarea "x"
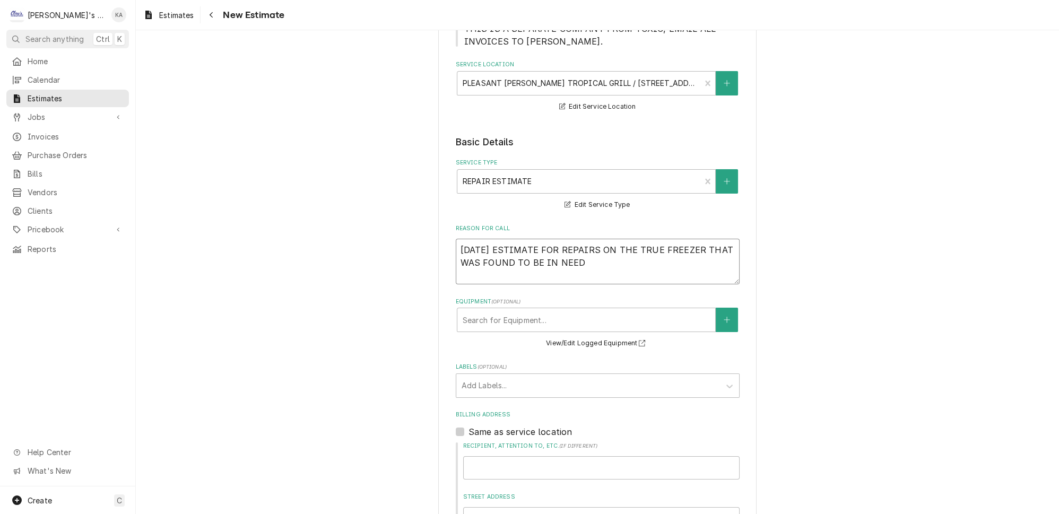
type textarea "8/11/2025 ESTIMATE FOR REPAIRS ON THE TRUE FREEZER THAT WAS FOUND TO BE IN NEED"
type textarea "x"
type textarea "8/11/2025 ESTIMATE FOR REPAIRS ON THE TRUE FREEZER THAT WAS FOUND TO BE IN NEED…"
type textarea "x"
type textarea "8/11/2025 ESTIMATE FOR REPAIRS ON THE TRUE FREEZER THAT WAS FOUND TO BE IN NEED…"
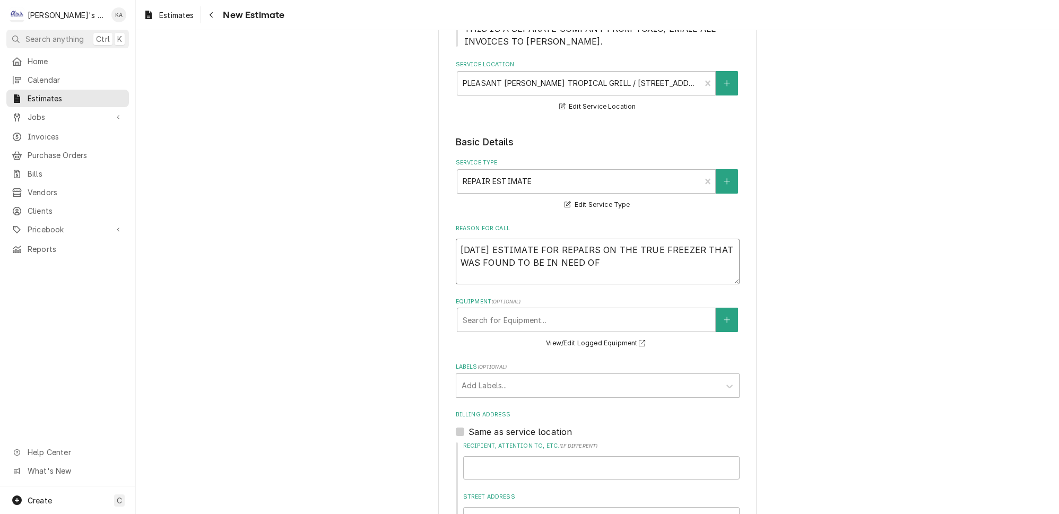
type textarea "x"
type textarea "8/11/2025 ESTIMATE FOR REPAIRS ON THE TRUE FREEZER THAT WAS FOUND TO BE IN NEED…"
type textarea "x"
type textarea "8/11/2025 ESTIMATE FOR REPAIRS ON THE TRUE FREEZER THAT WAS FOUND TO BE IN NEED…"
type textarea "x"
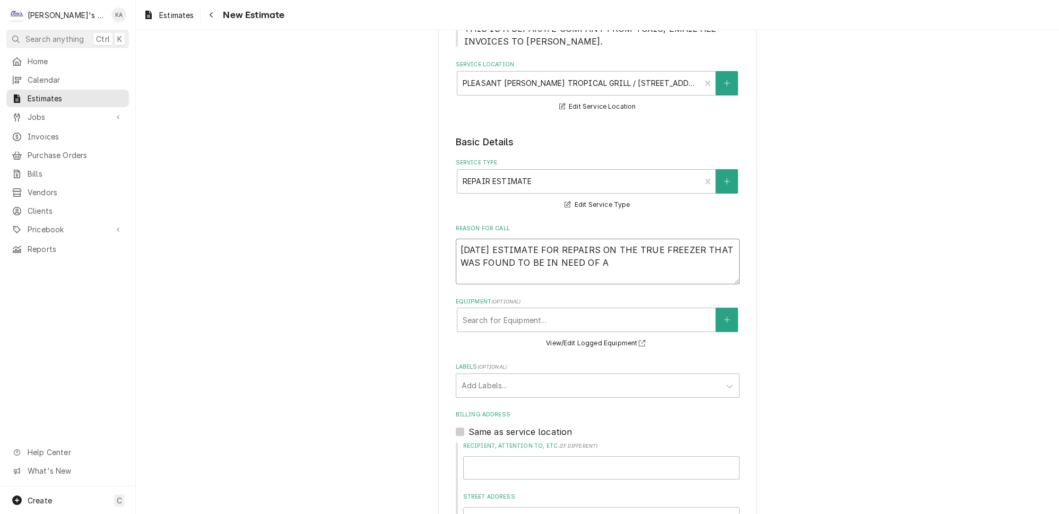
type textarea "8/11/2025 ESTIMATE FOR REPAIRS ON THE TRUE FREEZER THAT WAS FOUND TO BE IN NEED…"
type textarea "x"
type textarea "8/11/2025 ESTIMATE FOR REPAIRS ON THE TRUE FREEZER THAT WAS FOUND TO BE IN NEED…"
type textarea "x"
type textarea "8/11/2025 ESTIMATE FOR REPAIRS ON THE TRUE FREEZER THAT WAS FOUND TO BE IN NEED…"
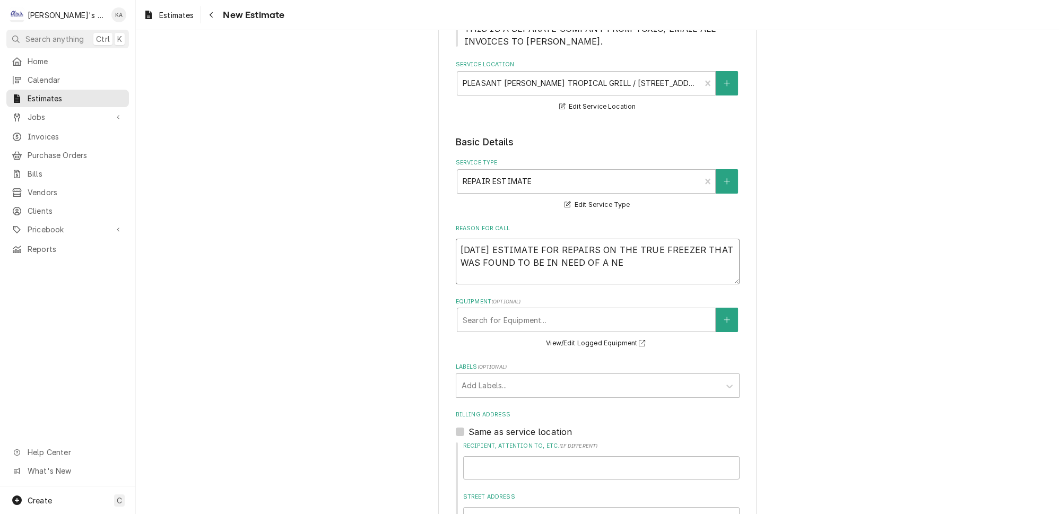
type textarea "x"
type textarea "8/11/2025 ESTIMATE FOR REPAIRS ON THE TRUE FREEZER THAT WAS FOUND TO BE IN NEED…"
type textarea "x"
type textarea "8/11/2025 ESTIMATE FOR REPAIRS ON THE TRUE FREEZER THAT WAS FOUND TO BE IN NEED…"
type textarea "x"
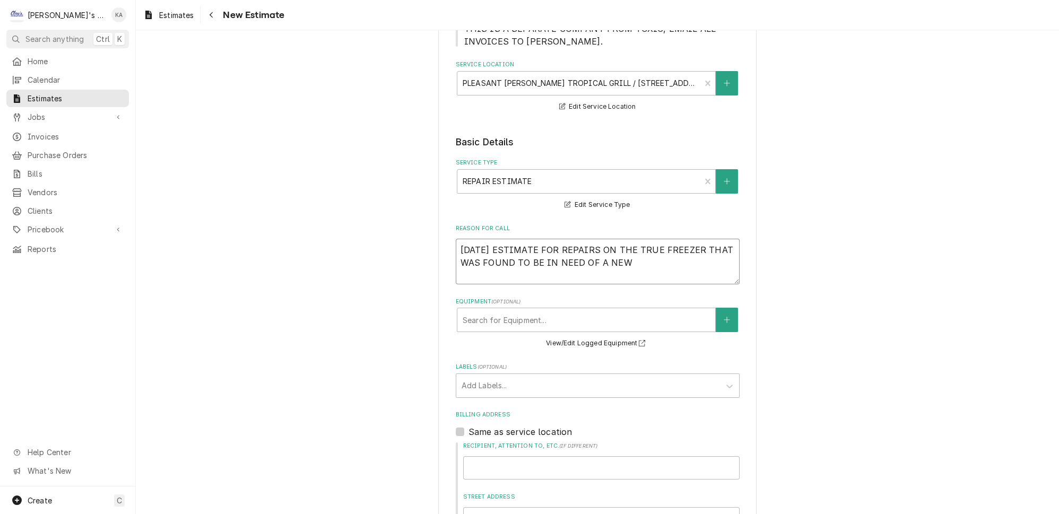
type textarea "8/11/2025 ESTIMATE FOR REPAIRS ON THE TRUE FREEZER THAT WAS FOUND TO BE IN NEED…"
type textarea "x"
type textarea "8/11/2025 ESTIMATE FOR REPAIRS ON THE TRUE FREEZER THAT WAS FOUND TO BE IN NEED…"
type textarea "x"
type textarea "8/11/2025 ESTIMATE FOR REPAIRS ON THE TRUE FREEZER THAT WAS FOUND TO BE IN NEED…"
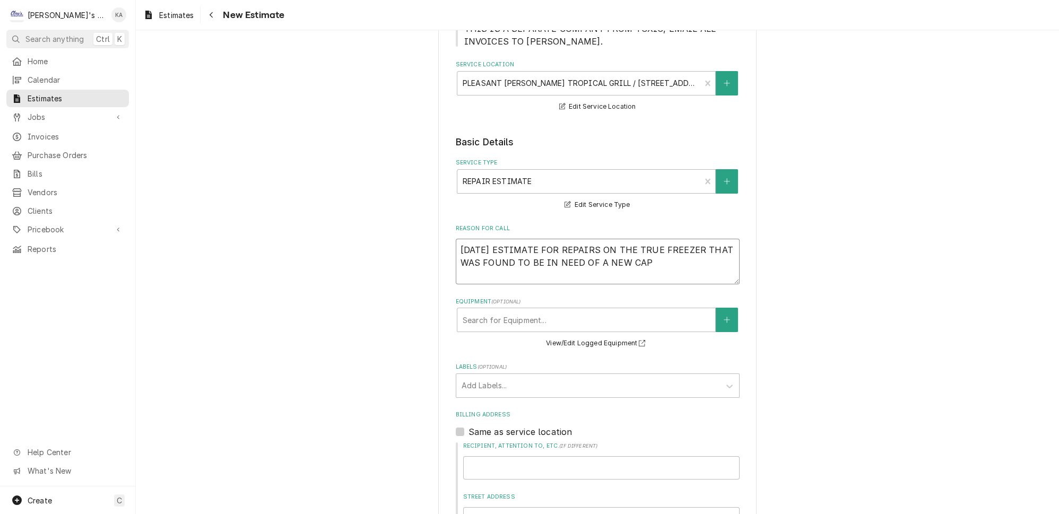
type textarea "x"
type textarea "8/11/2025 ESTIMATE FOR REPAIRS ON THE TRUE FREEZER THAT WAS FOUND TO BE IN NEED…"
type textarea "x"
type textarea "8/11/2025 ESTIMATE FOR REPAIRS ON THE TRUE FREEZER THAT WAS FOUND TO BE IN NEED…"
type textarea "x"
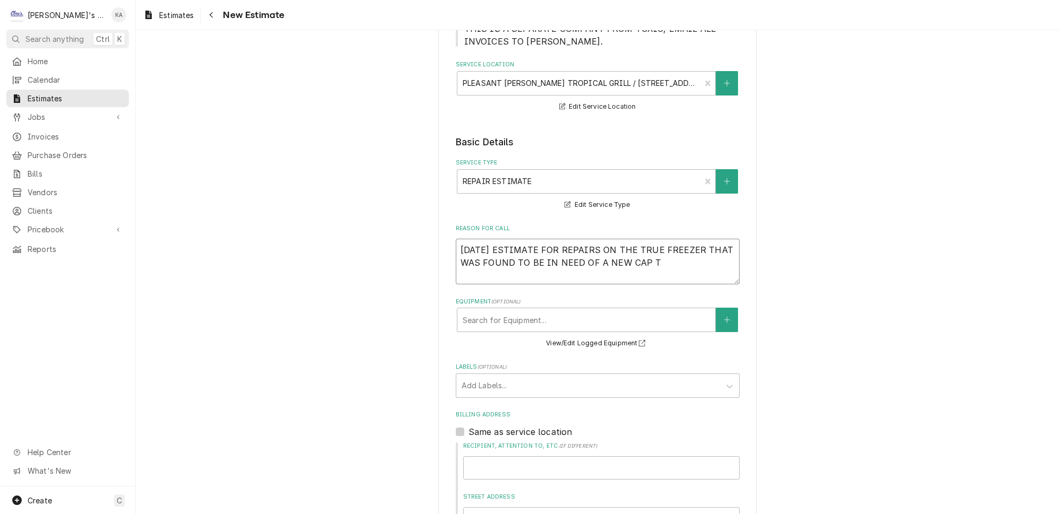
type textarea "8/11/2025 ESTIMATE FOR REPAIRS ON THE TRUE FREEZER THAT WAS FOUND TO BE IN NEED…"
type textarea "x"
type textarea "8/11/2025 ESTIMATE FOR REPAIRS ON THE TRUE FREEZER THAT WAS FOUND TO BE IN NEED…"
type textarea "x"
type textarea "8/11/2025 ESTIMATE FOR REPAIRS ON THE TRUE FREEZER THAT WAS FOUND TO BE IN NEED…"
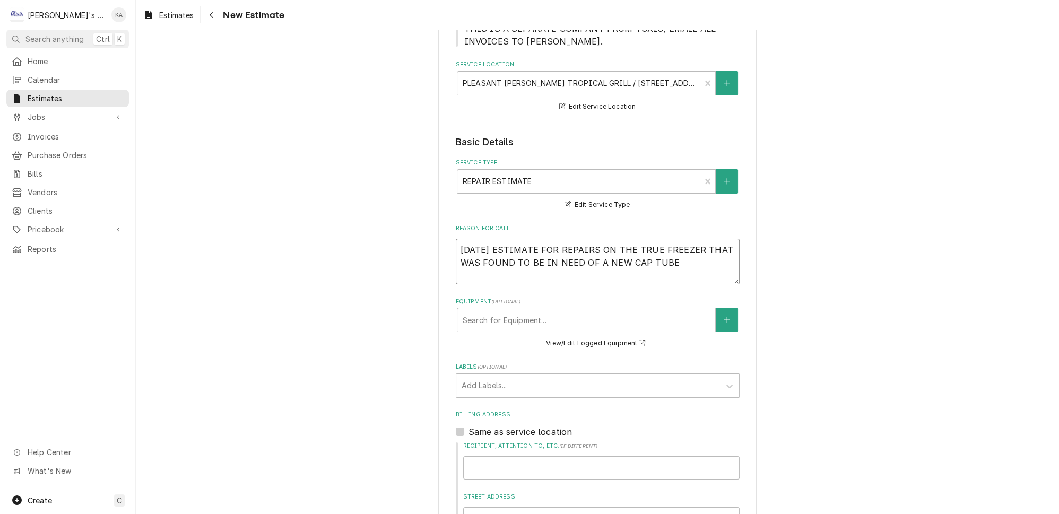
type textarea "x"
type textarea "8/11/2025 ESTIMATE FOR REPAIRS ON THE TRUE FREEZER THAT WAS FOUND TO BE IN NEED…"
type textarea "x"
type textarea "8/11/2025 ESTIMATE FOR REPAIRS ON THE TRUE FREEZER THAT WAS FOUND TO BE IN NEED…"
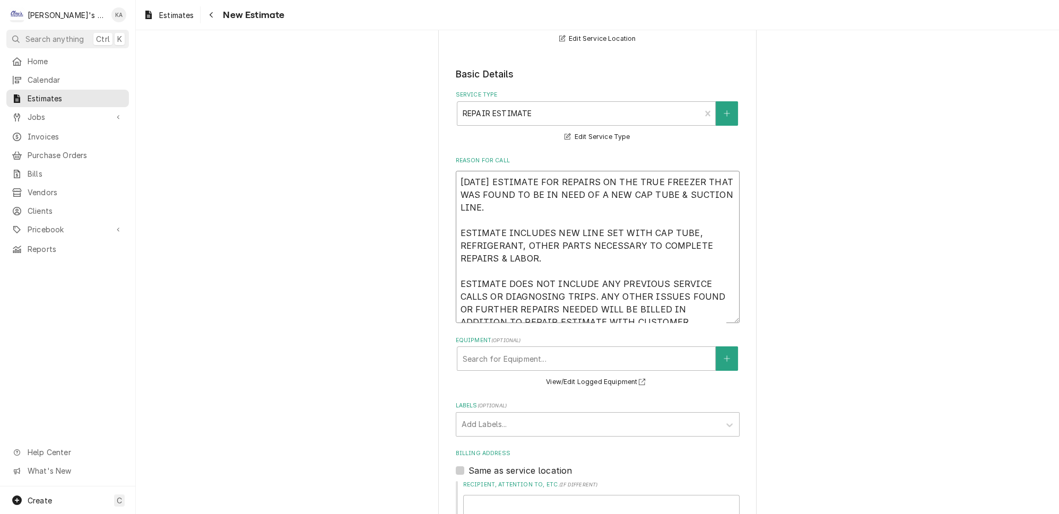
scroll to position [386, 0]
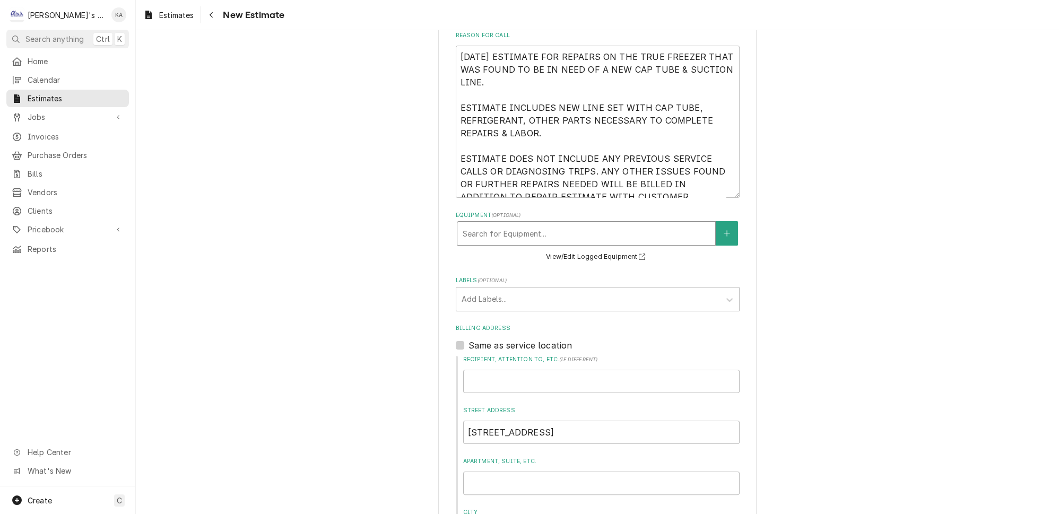
click at [563, 224] on div "Equipment" at bounding box center [586, 233] width 247 height 19
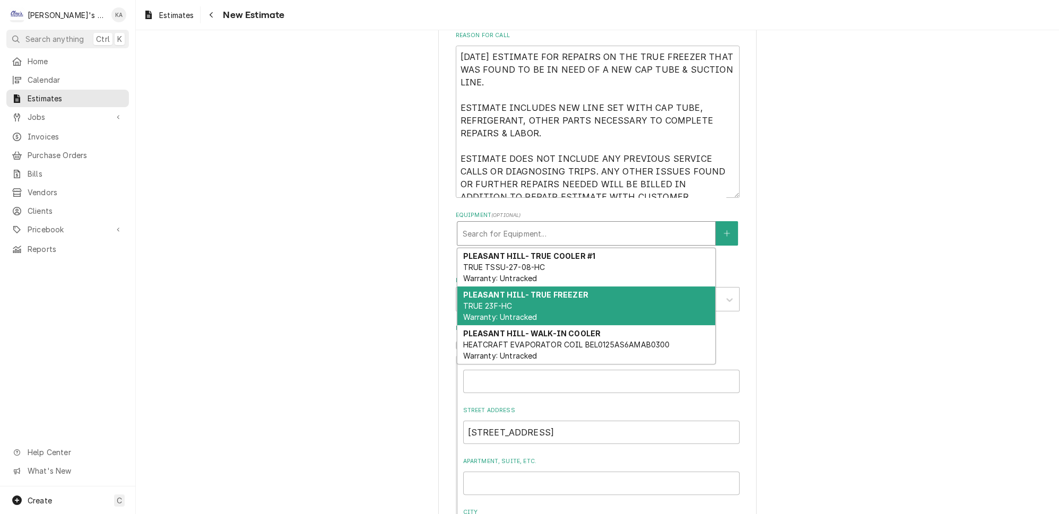
click at [486, 287] on div "PLEASANT HILL- TRUE FREEZER TRUE 23F-HC Warranty: Untracked" at bounding box center [586, 306] width 258 height 39
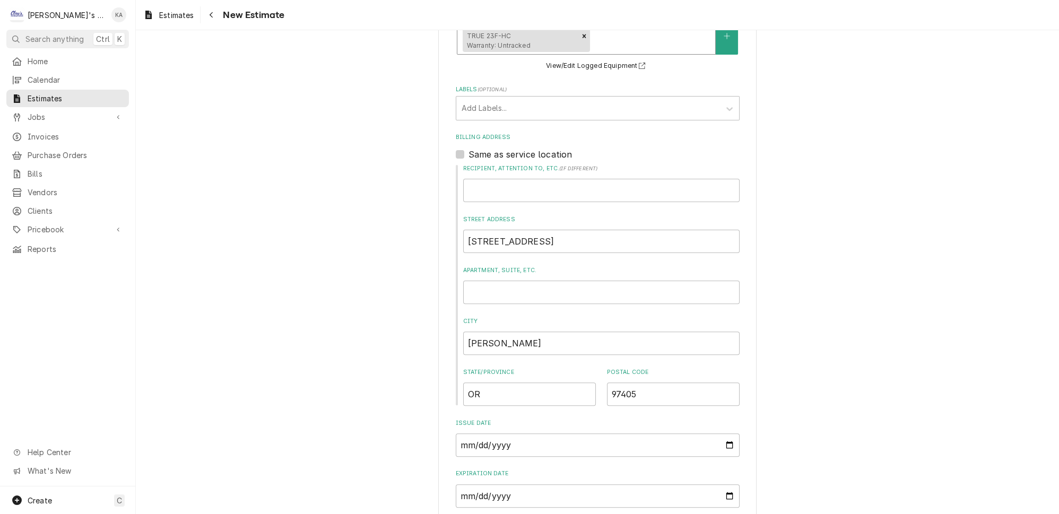
scroll to position [644, 0]
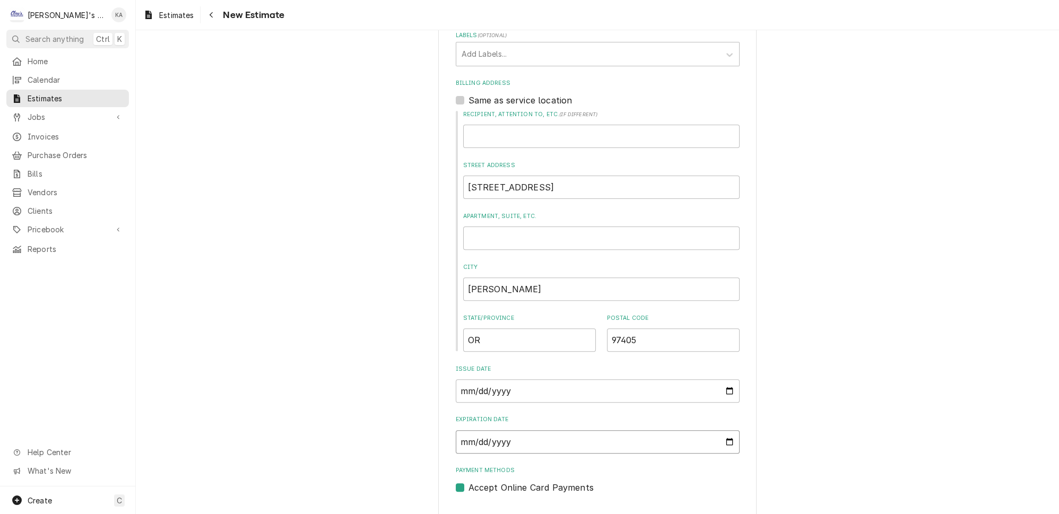
click at [715, 430] on input "Expiration Date" at bounding box center [598, 441] width 284 height 23
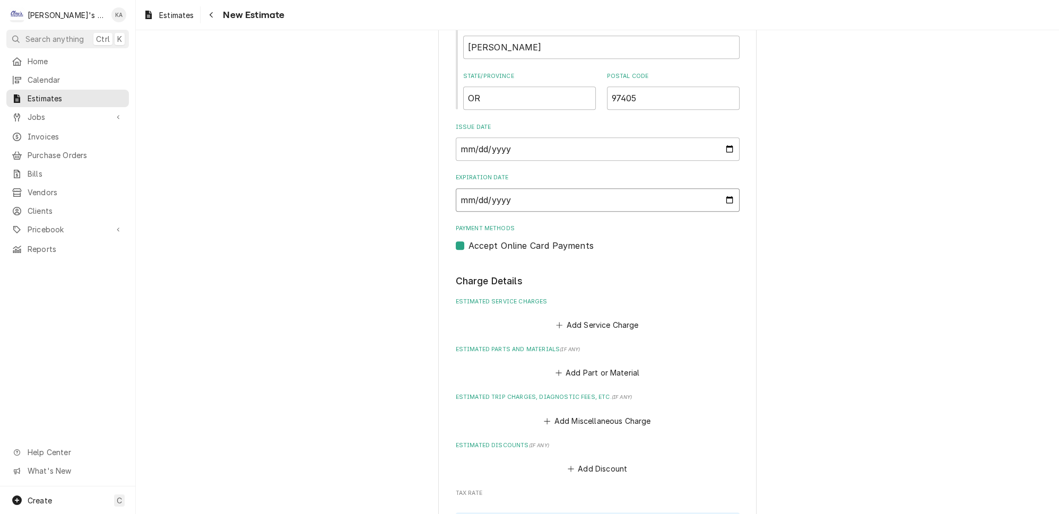
scroll to position [933, 0]
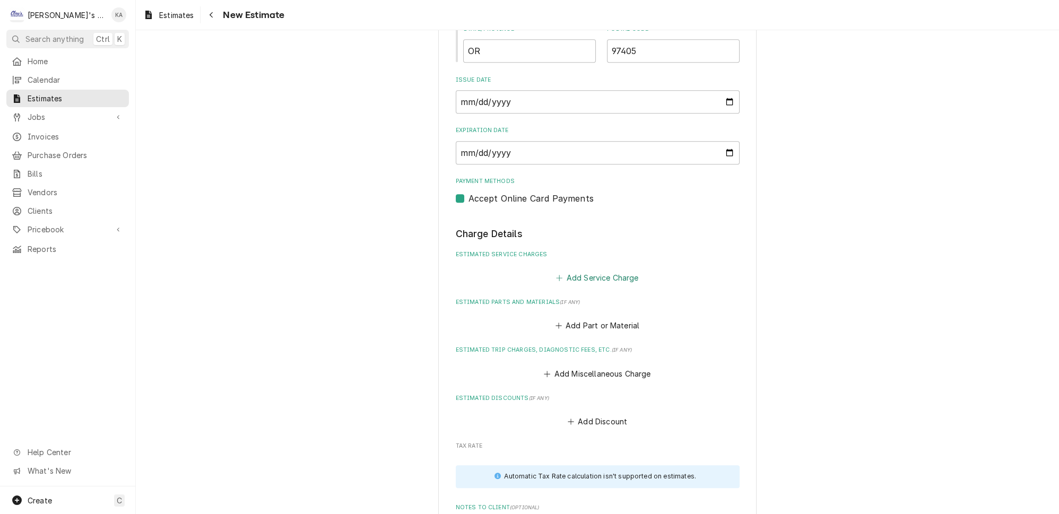
click at [590, 270] on button "Add Service Charge" at bounding box center [598, 277] width 86 height 15
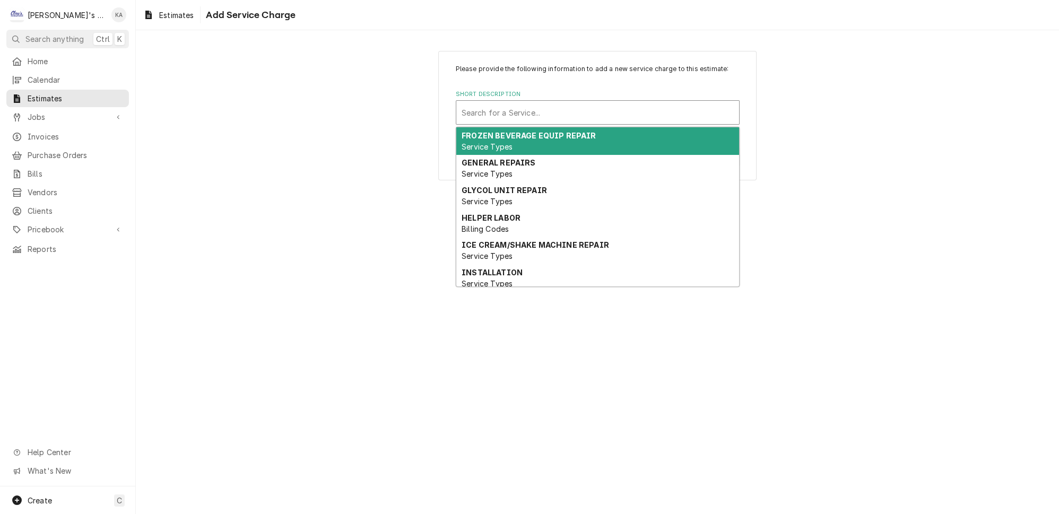
click at [473, 117] on div "Short Description" at bounding box center [598, 112] width 272 height 19
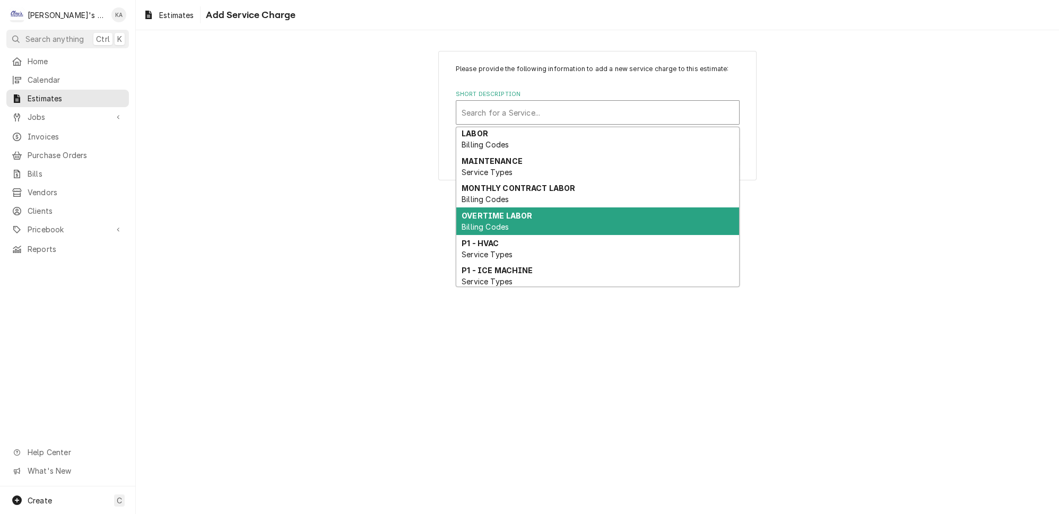
scroll to position [145, 0]
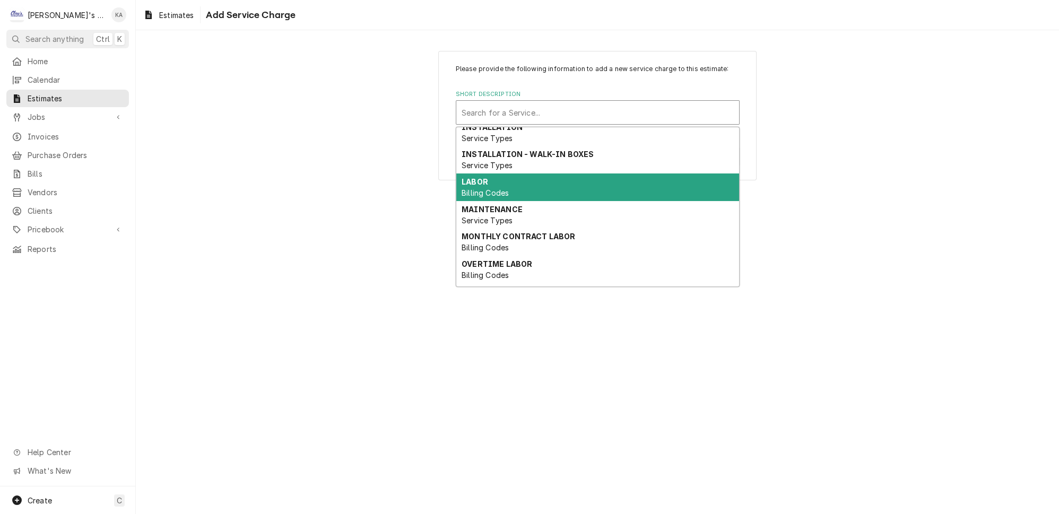
click at [482, 188] on span "Billing Codes" at bounding box center [485, 192] width 47 height 9
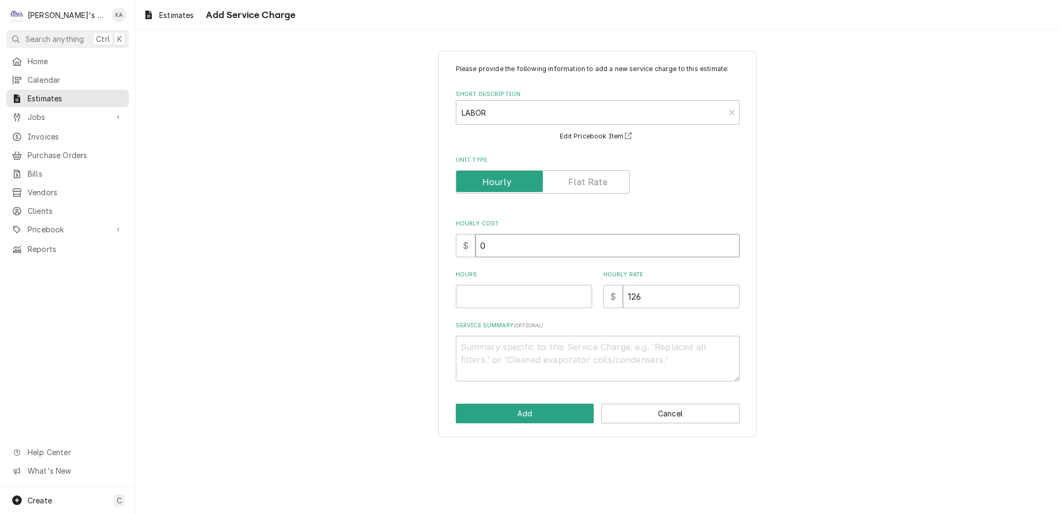
click at [482, 250] on input "0" at bounding box center [607, 245] width 264 height 23
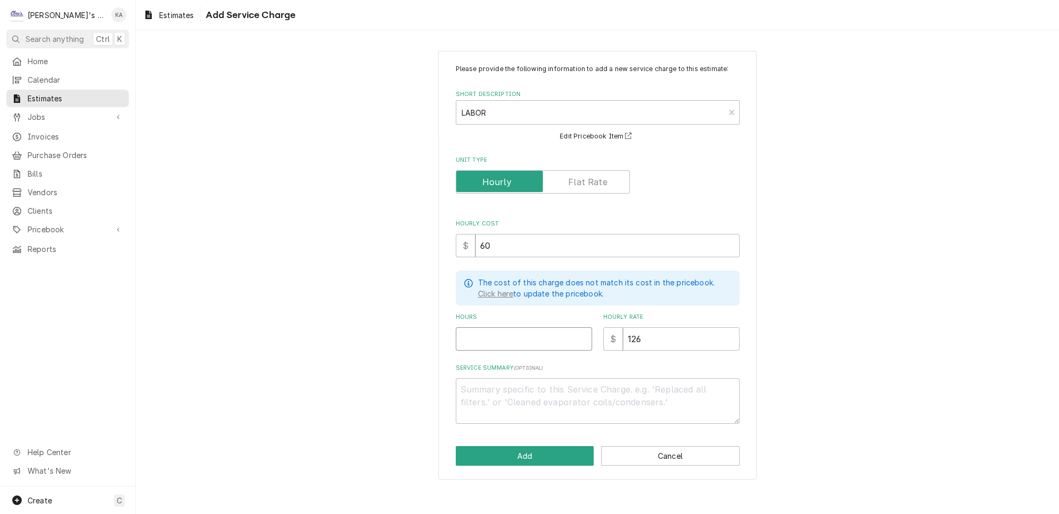
click at [501, 334] on input "Hours" at bounding box center [524, 338] width 136 height 23
click at [470, 387] on textarea "Service Summary ( optional )" at bounding box center [598, 401] width 284 height 46
click at [525, 454] on button "Add" at bounding box center [525, 456] width 139 height 20
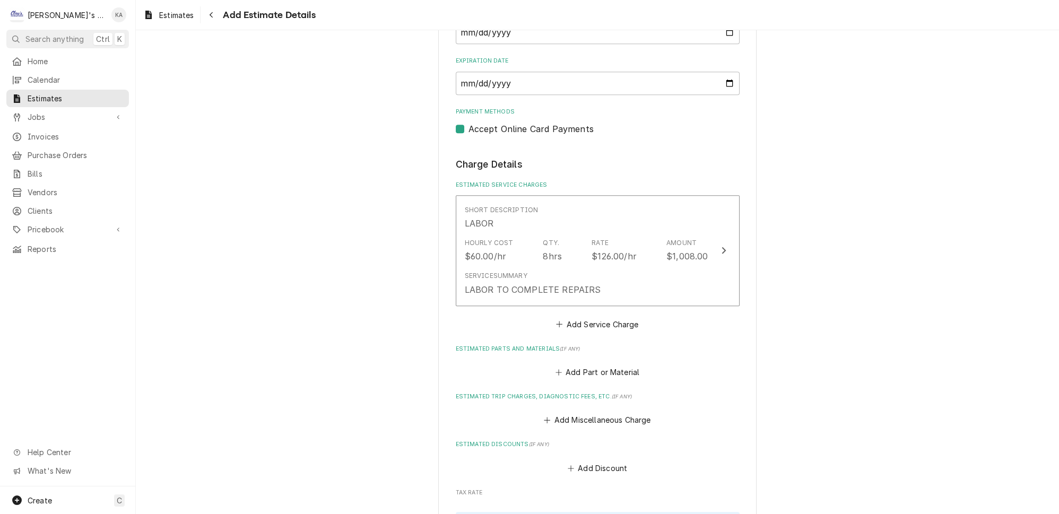
scroll to position [1018, 0]
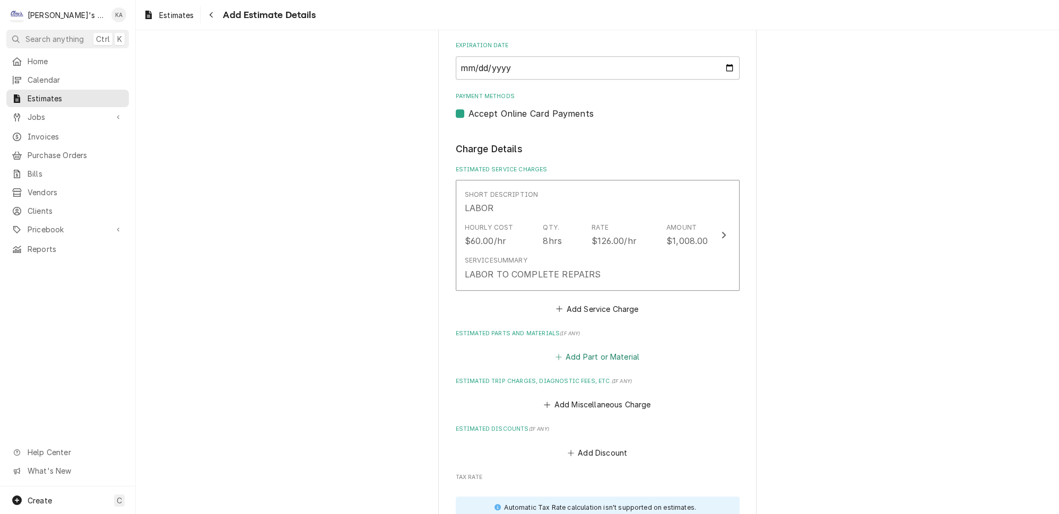
click at [589, 349] on button "Add Part or Material" at bounding box center [598, 356] width 88 height 15
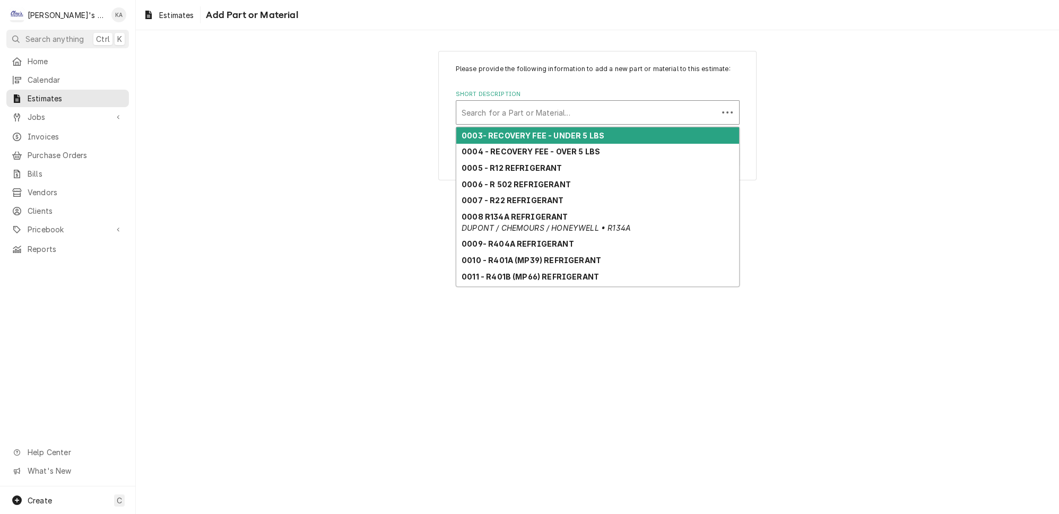
click at [489, 122] on div "Short Description" at bounding box center [587, 112] width 251 height 19
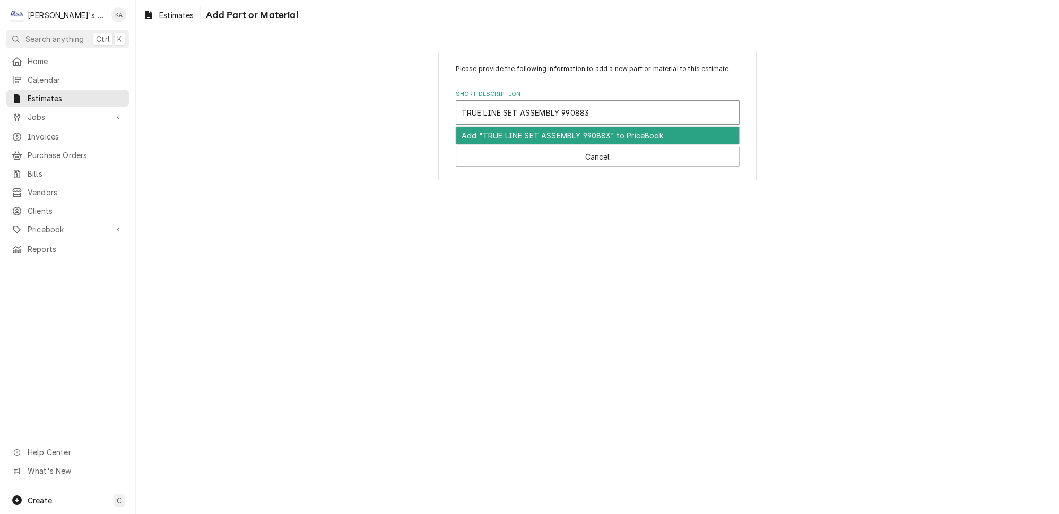
click at [550, 144] on div "Add "TRUE LINE SET ASSEMBLY 990883" to PriceBook" at bounding box center [597, 135] width 283 height 16
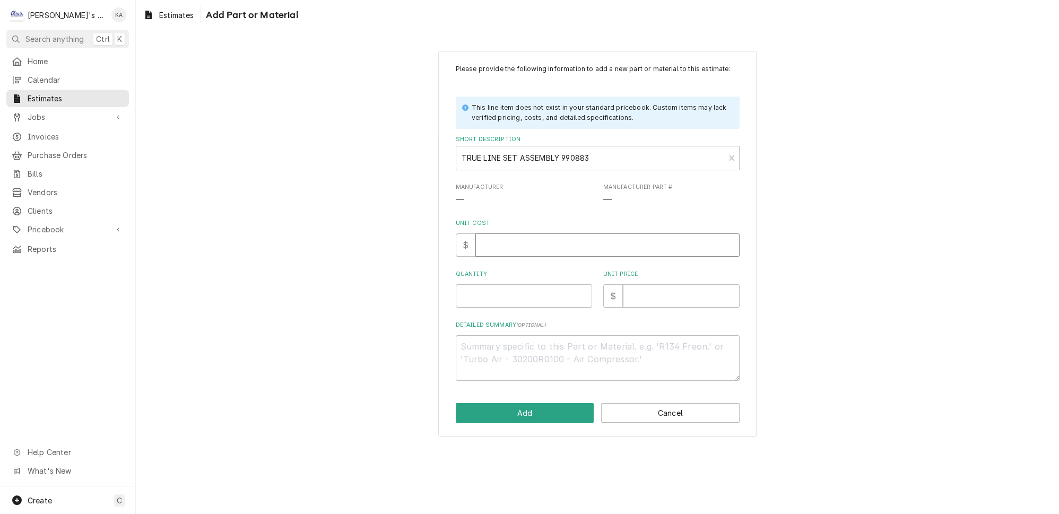
click at [510, 254] on input "Unit Cost" at bounding box center [607, 245] width 264 height 23
click at [521, 420] on button "Add" at bounding box center [525, 413] width 139 height 20
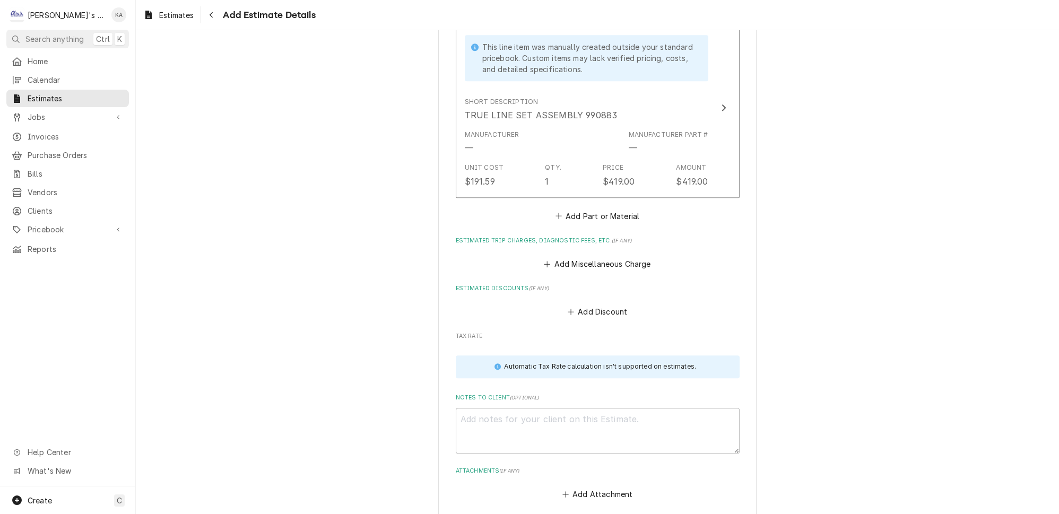
scroll to position [1345, 0]
click at [605, 208] on button "Add Part or Material" at bounding box center [598, 215] width 88 height 15
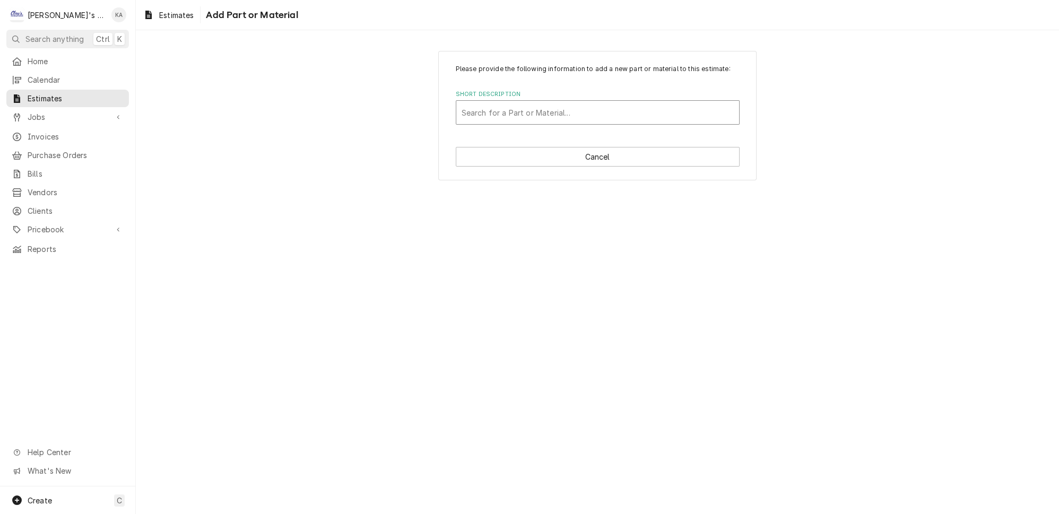
click at [518, 122] on div "Short Description" at bounding box center [598, 112] width 272 height 19
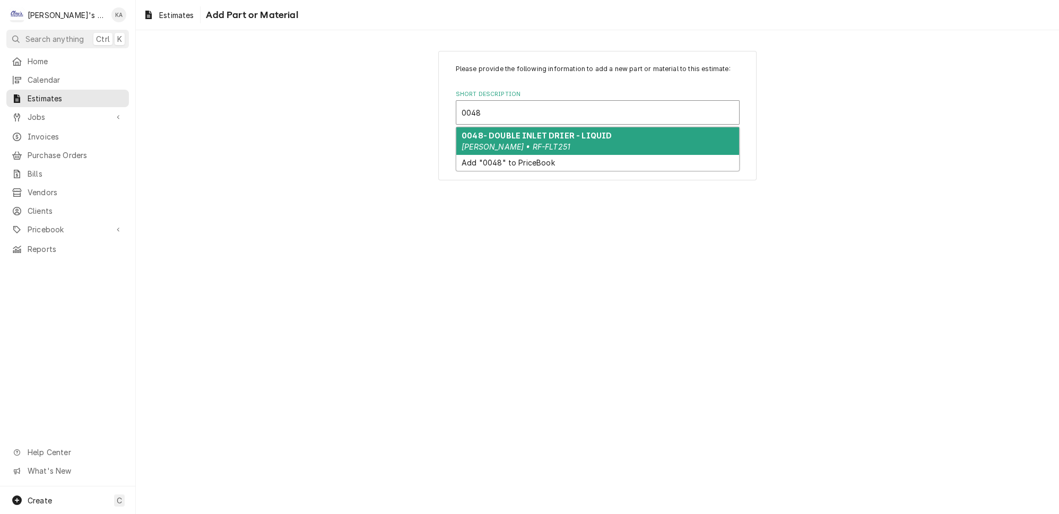
click at [522, 140] on strong "0048- DOUBLE INLET DRIER - LIQUID" at bounding box center [537, 135] width 150 height 9
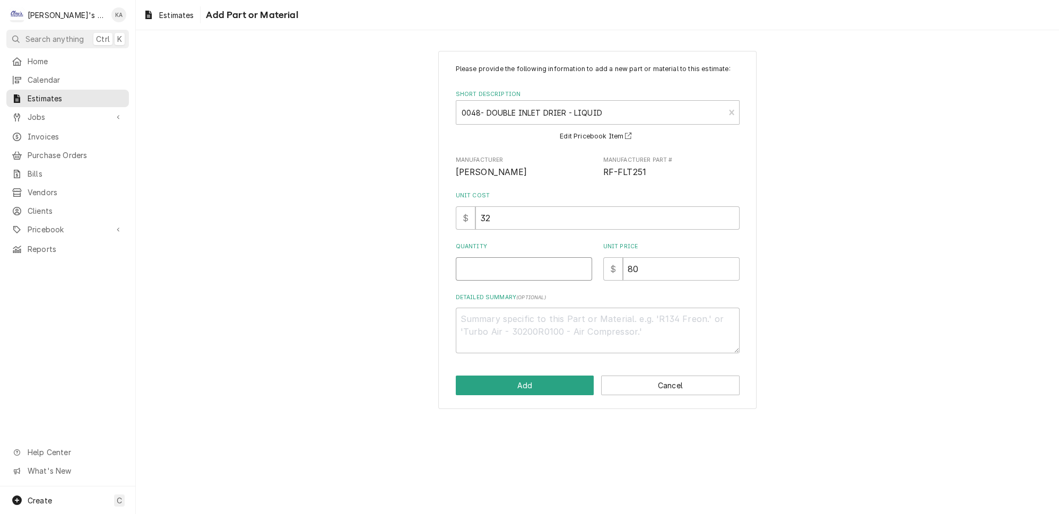
click at [512, 272] on input "Quantity" at bounding box center [524, 268] width 136 height 23
click at [532, 391] on button "Add" at bounding box center [525, 386] width 139 height 20
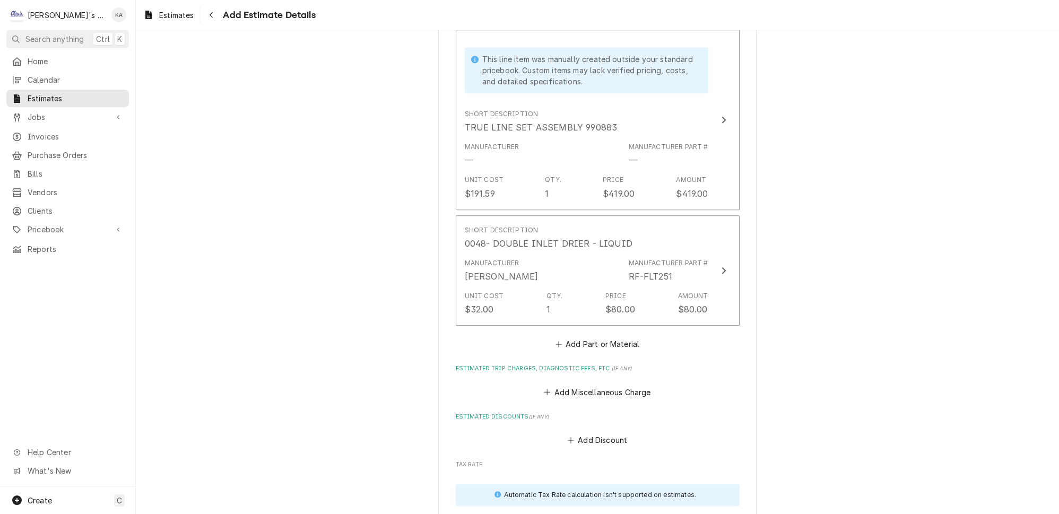
scroll to position [1334, 0]
click at [572, 336] on button "Add Part or Material" at bounding box center [598, 343] width 88 height 15
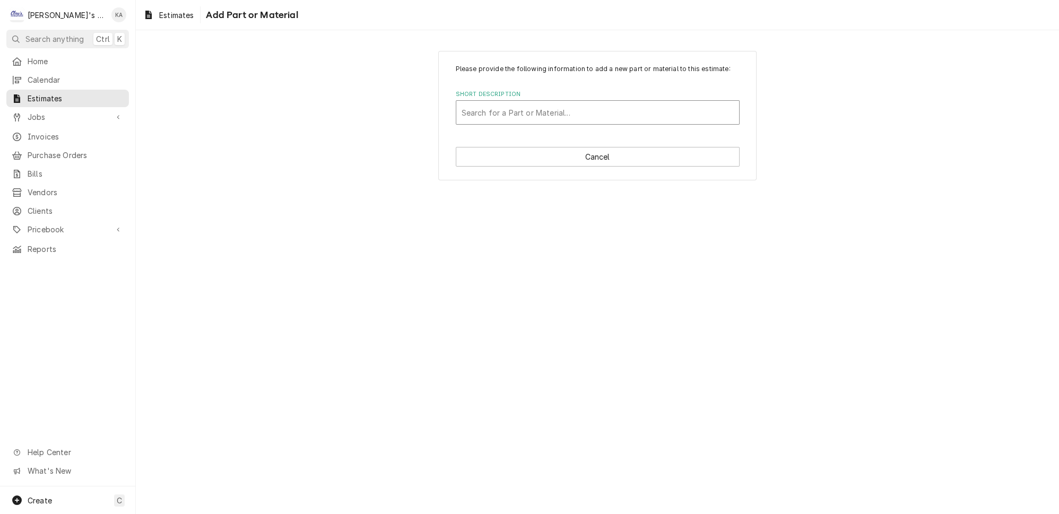
click at [513, 122] on div "Short Description" at bounding box center [598, 112] width 272 height 19
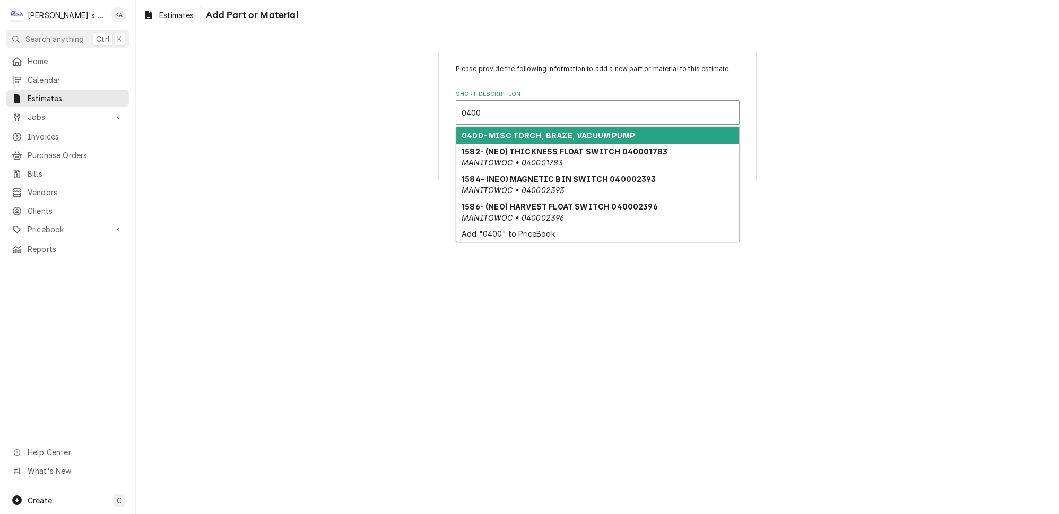
click at [531, 140] on strong "0400- MISC TORCH, BRAZE, VACUUM PUMP" at bounding box center [549, 135] width 174 height 9
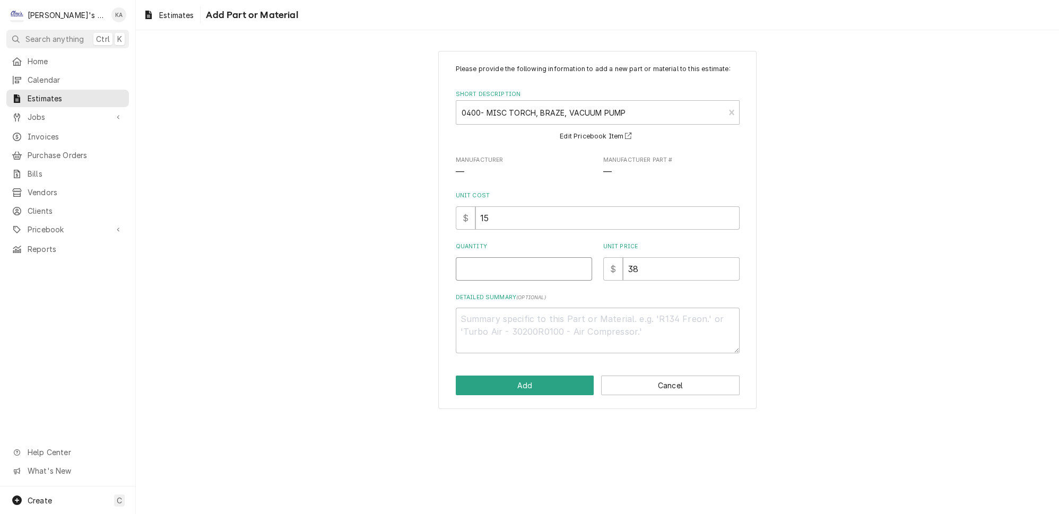
click at [524, 274] on input "Quantity" at bounding box center [524, 268] width 136 height 23
click at [522, 392] on button "Add" at bounding box center [525, 386] width 139 height 20
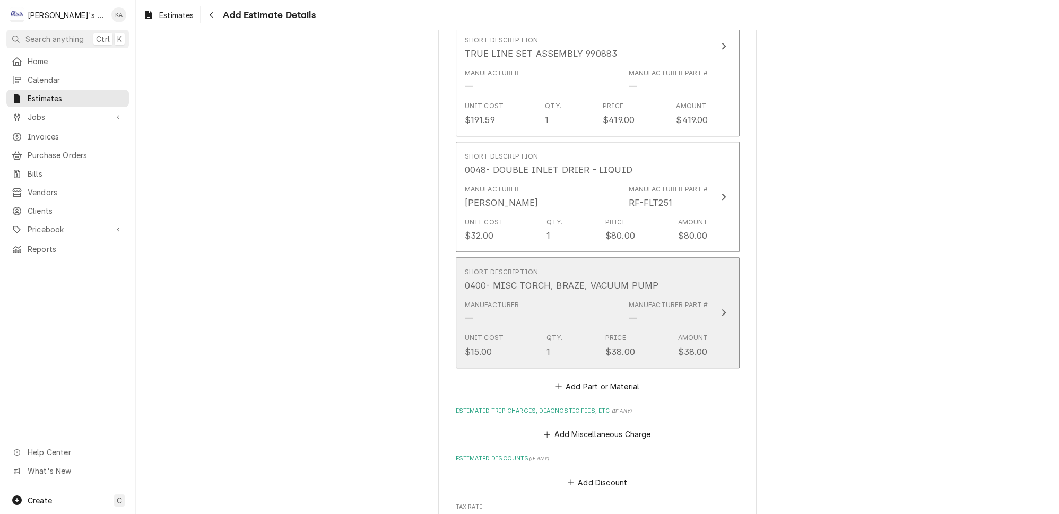
scroll to position [1515, 0]
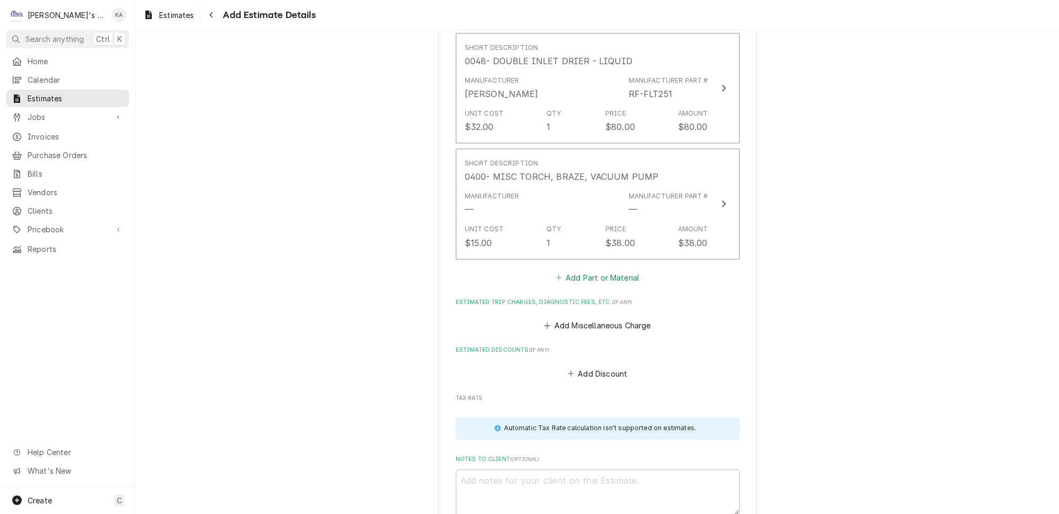
click at [591, 270] on button "Add Part or Material" at bounding box center [598, 277] width 88 height 15
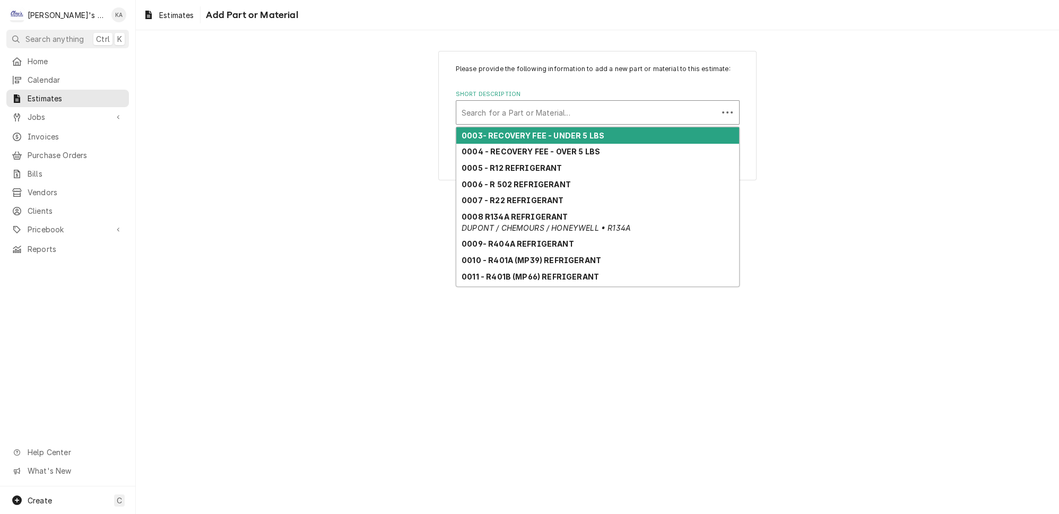
click at [549, 120] on div "Short Description" at bounding box center [587, 112] width 251 height 19
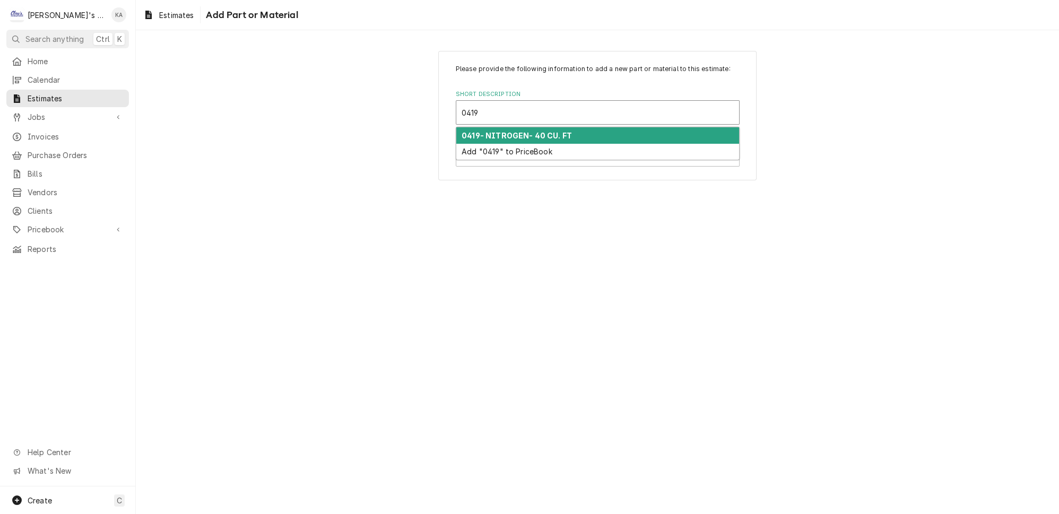
click at [558, 139] on strong "0419- NITROGEN- 40 CU. FT" at bounding box center [517, 135] width 110 height 9
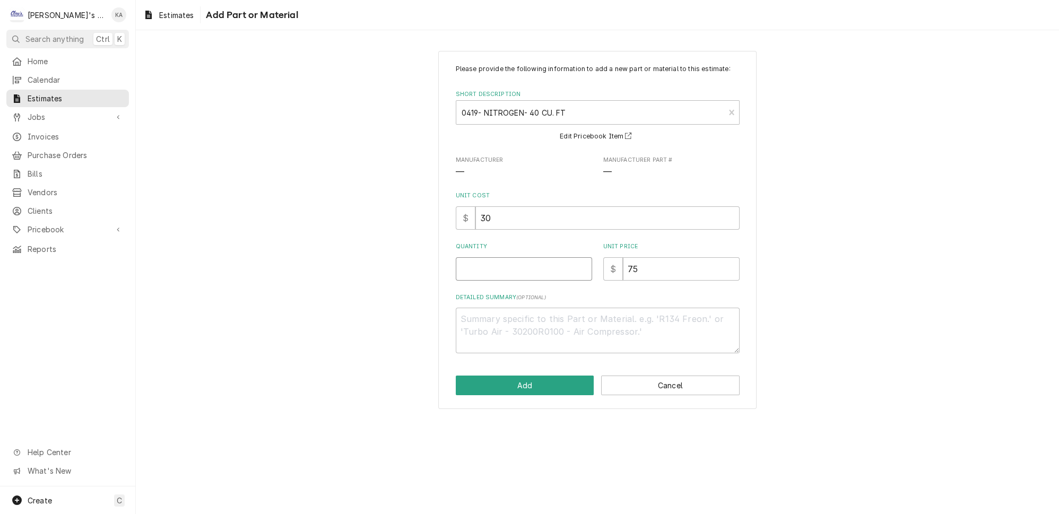
click at [521, 273] on input "Quantity" at bounding box center [524, 268] width 136 height 23
click at [532, 394] on button "Add" at bounding box center [525, 386] width 139 height 20
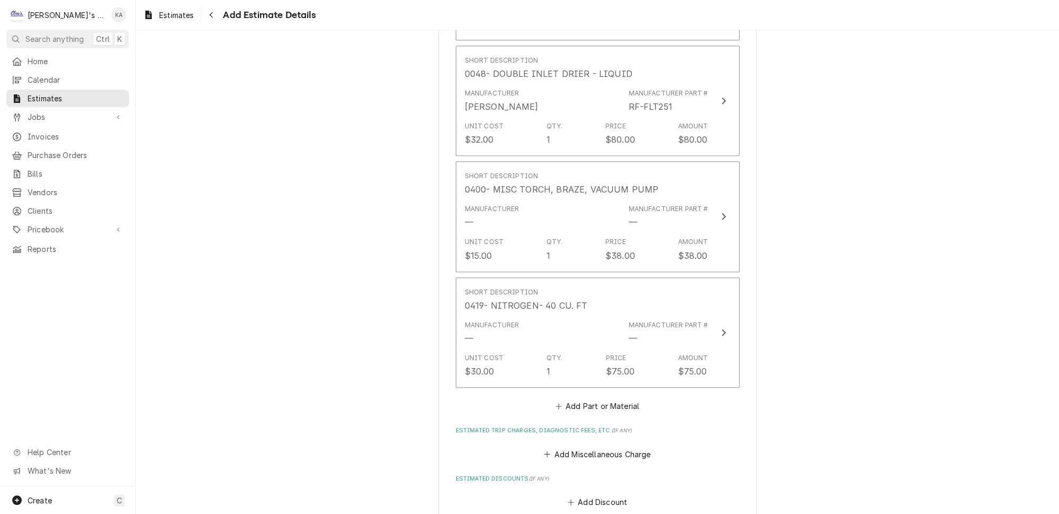
scroll to position [1503, 0]
click at [601, 398] on button "Add Part or Material" at bounding box center [598, 405] width 88 height 15
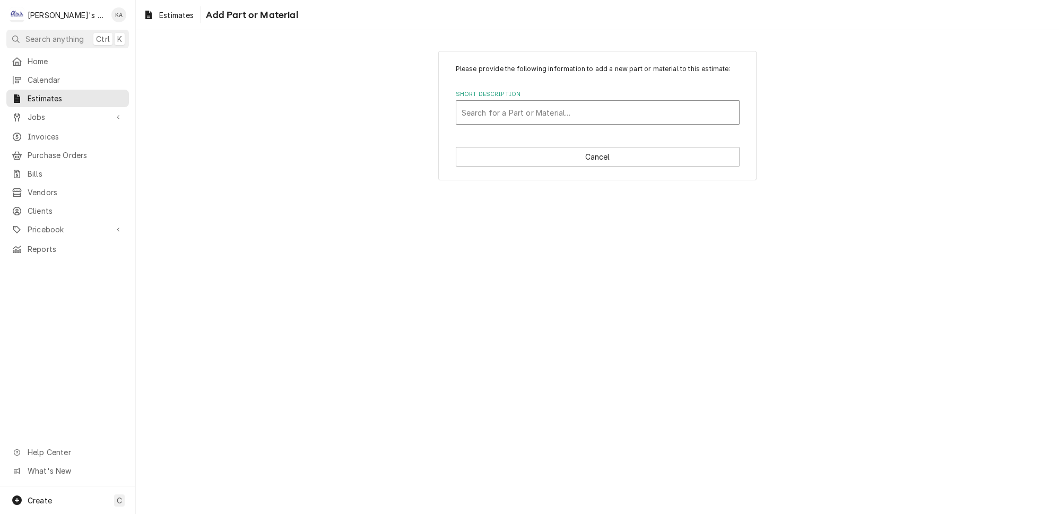
click at [547, 117] on div "Short Description" at bounding box center [598, 112] width 272 height 19
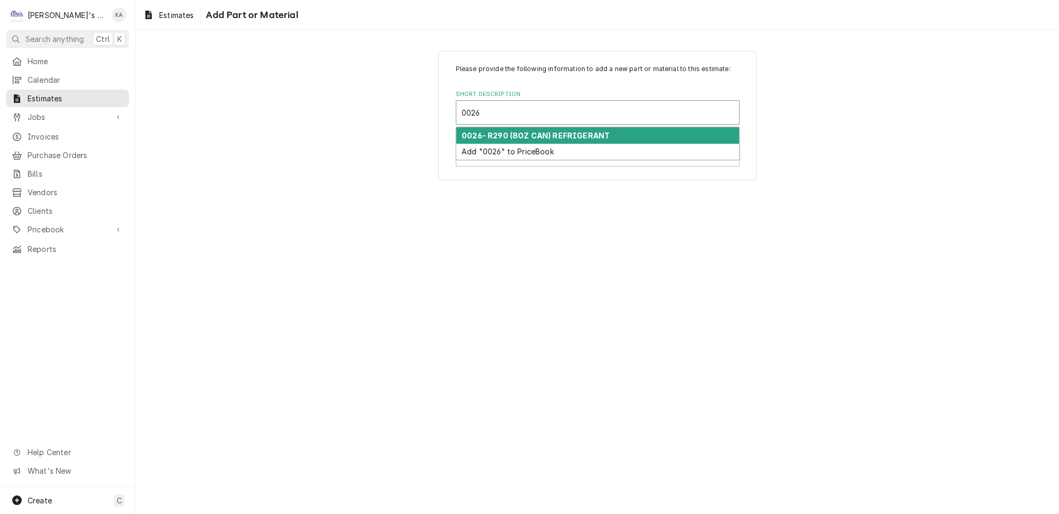
click at [603, 138] on div "0026- R290 (8OZ CAN) REFRIGERANT" at bounding box center [597, 135] width 283 height 16
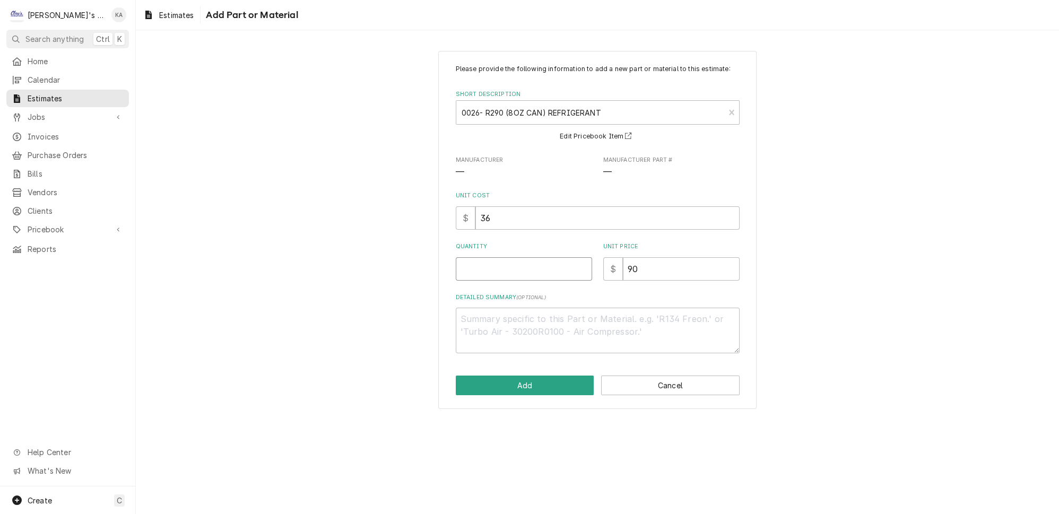
click at [475, 277] on input "Quantity" at bounding box center [524, 268] width 136 height 23
click at [540, 392] on button "Add" at bounding box center [525, 386] width 139 height 20
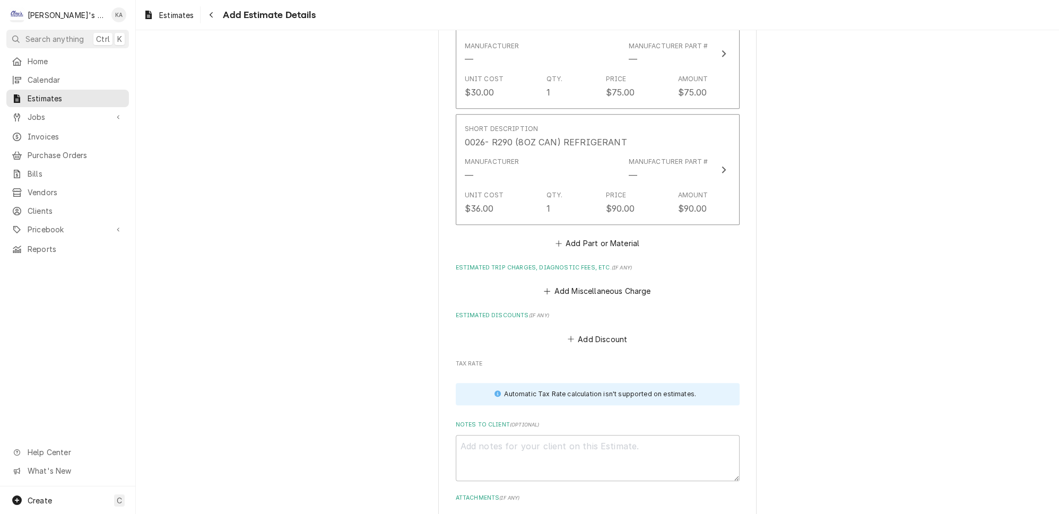
scroll to position [1830, 0]
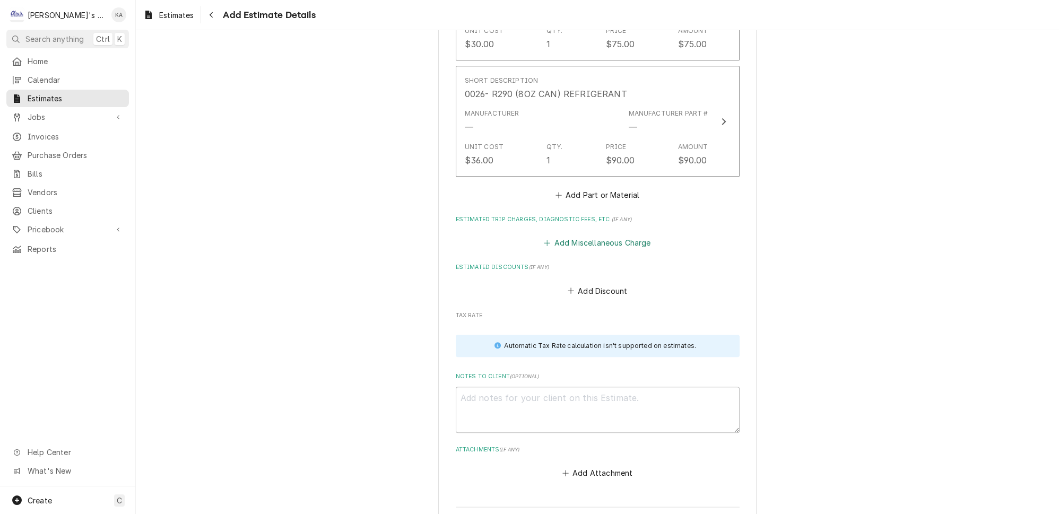
click at [596, 236] on button "Add Miscellaneous Charge" at bounding box center [597, 243] width 110 height 15
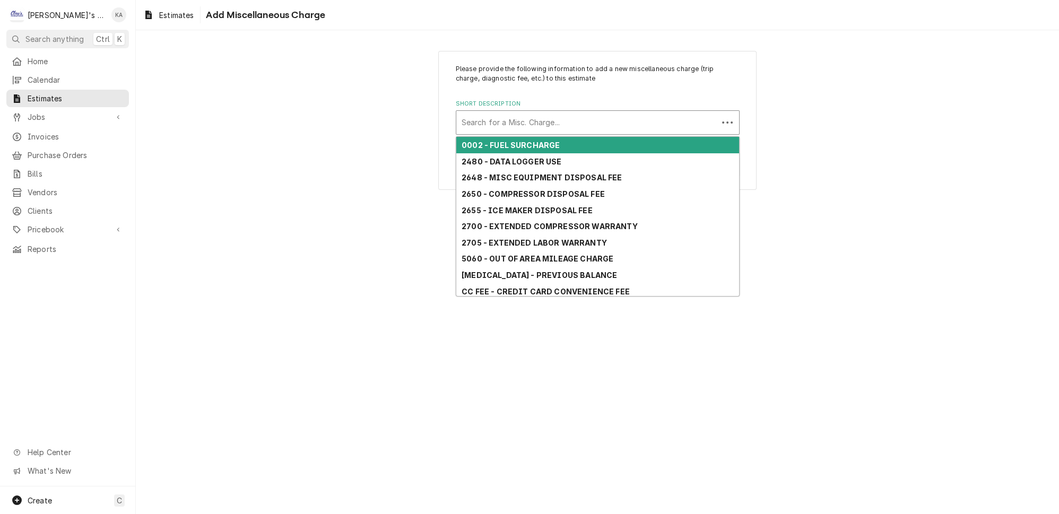
click at [521, 121] on div "Short Description" at bounding box center [587, 122] width 251 height 19
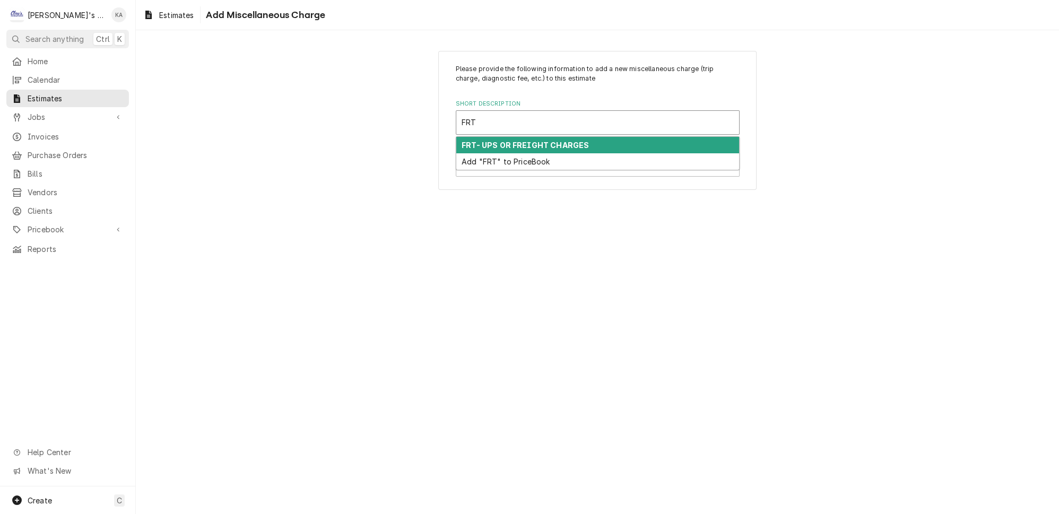
click at [529, 141] on strong "FRT- UPS OR FREIGHT CHARGES" at bounding box center [525, 145] width 127 height 9
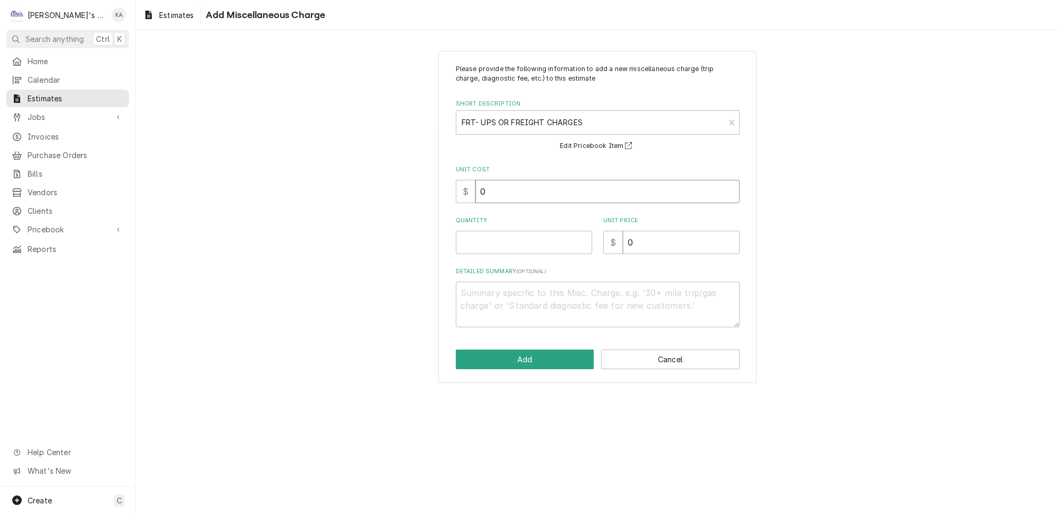
click at [489, 189] on input "0" at bounding box center [607, 191] width 264 height 23
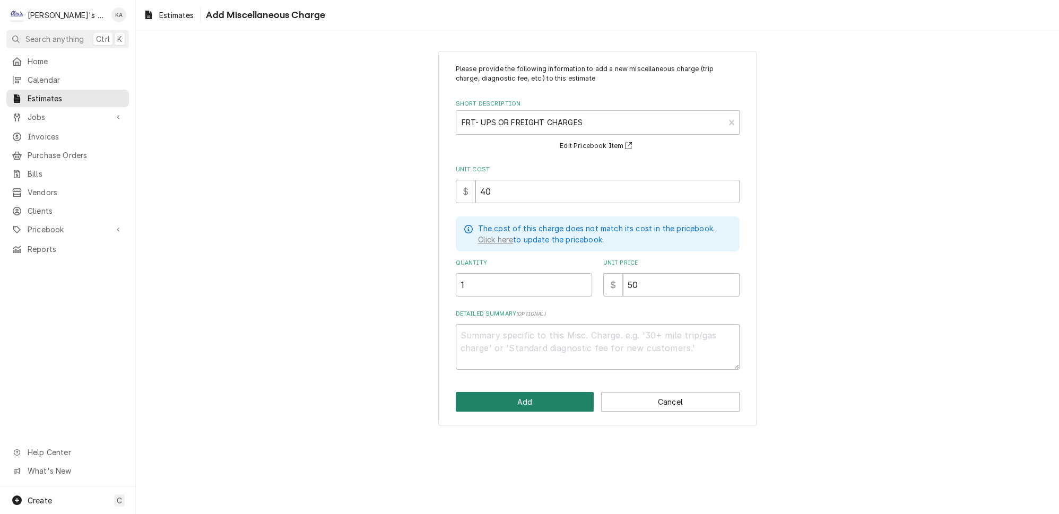
click at [527, 393] on button "Add" at bounding box center [525, 402] width 139 height 20
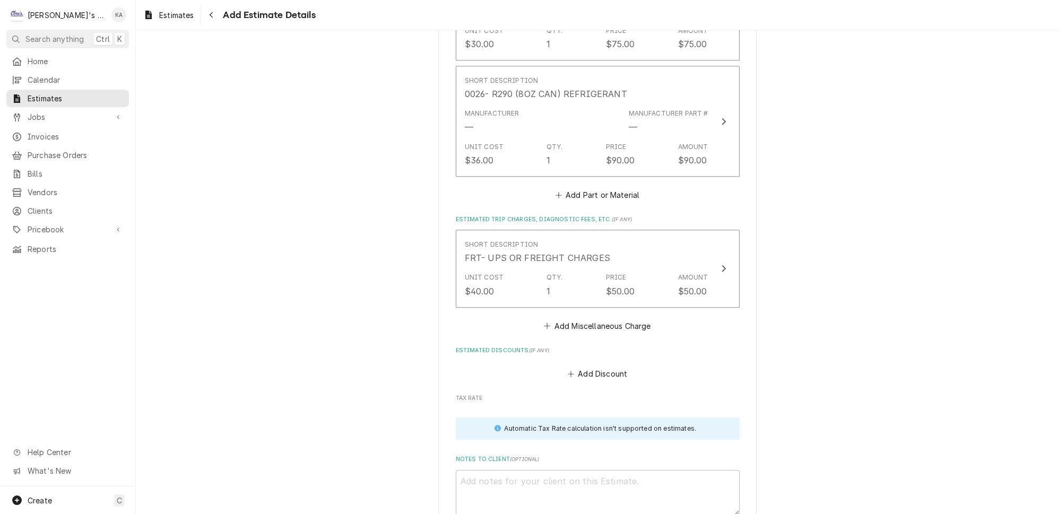
scroll to position [1818, 0]
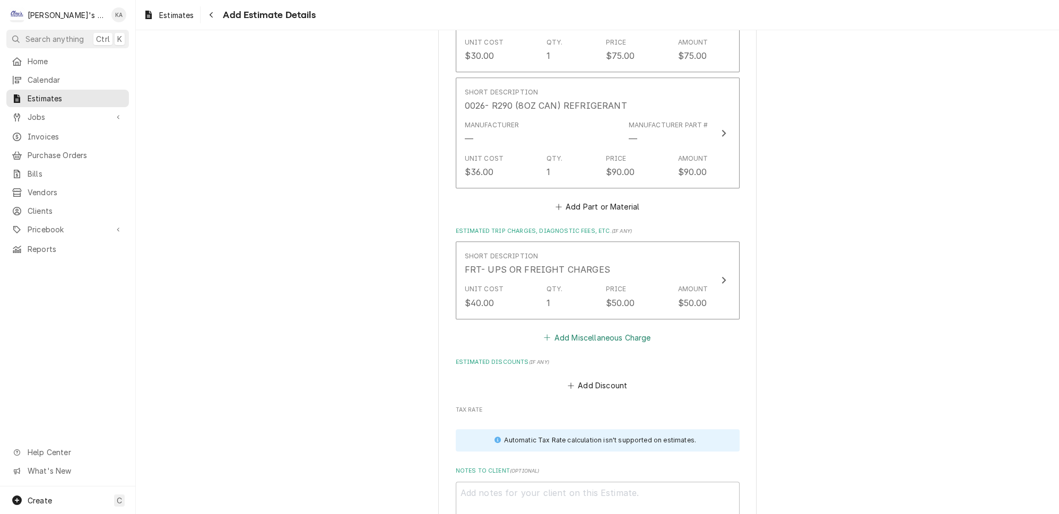
click at [614, 330] on button "Add Miscellaneous Charge" at bounding box center [597, 337] width 110 height 15
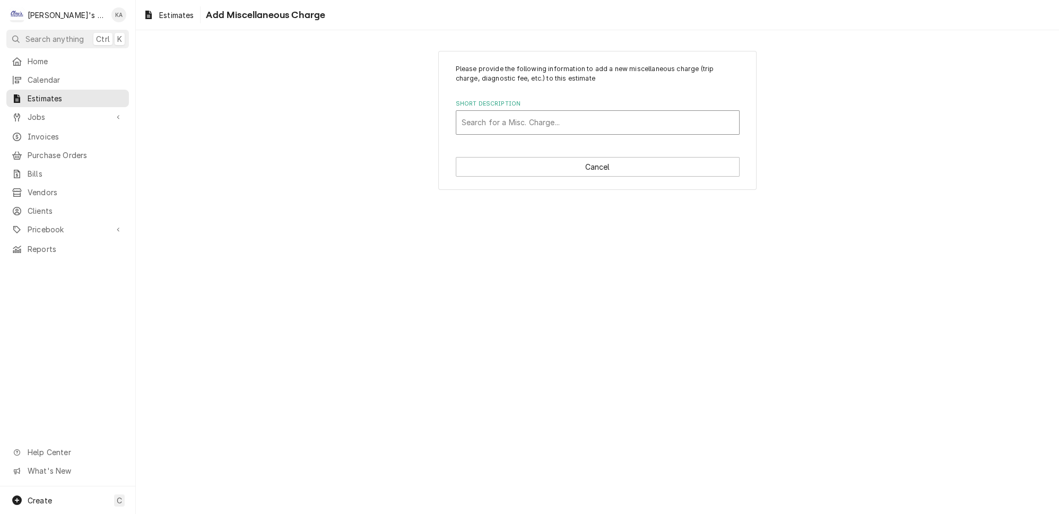
click at [552, 115] on div "Short Description" at bounding box center [598, 122] width 272 height 19
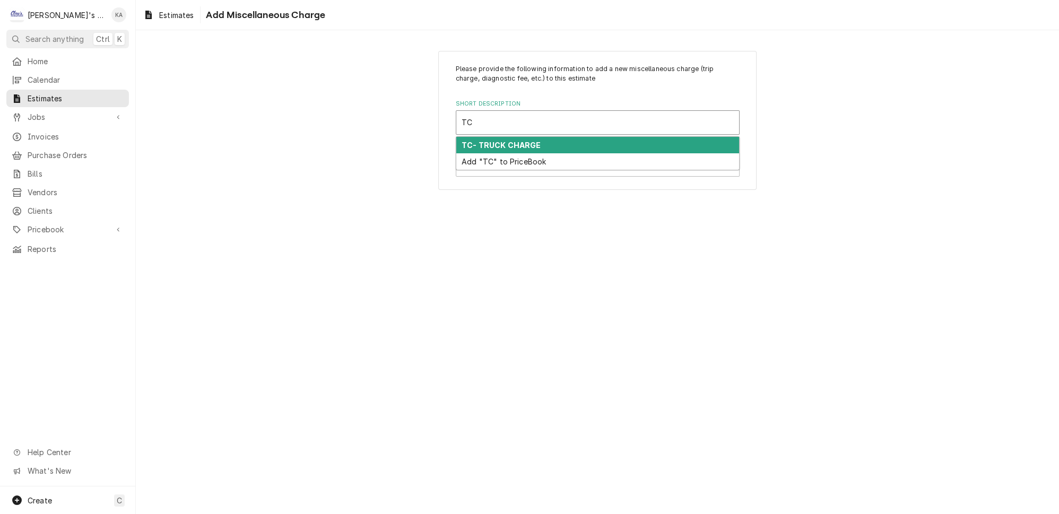
click at [543, 140] on div "TC- TRUCK CHARGE" at bounding box center [597, 145] width 283 height 16
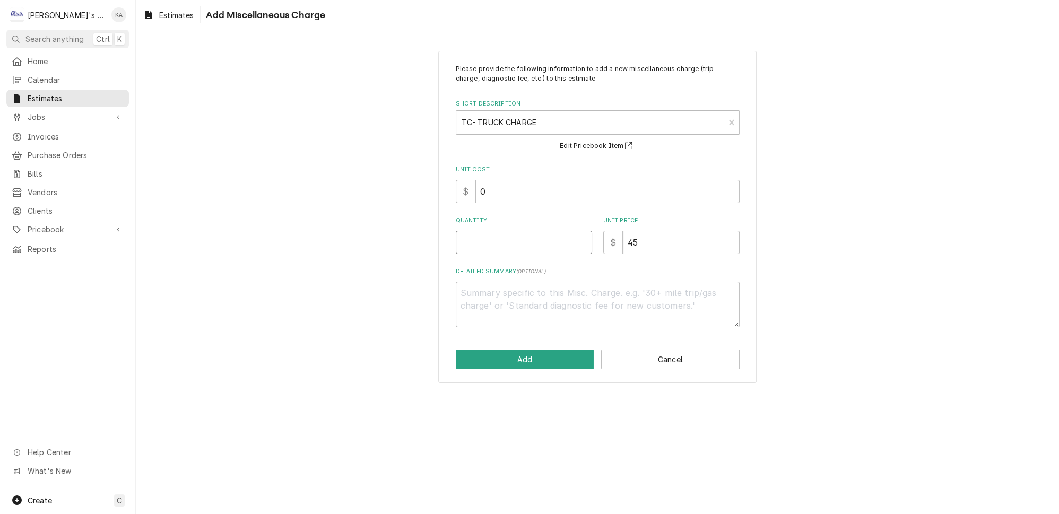
click at [508, 235] on input "Quantity" at bounding box center [524, 242] width 136 height 23
click at [532, 351] on button "Add" at bounding box center [525, 360] width 139 height 20
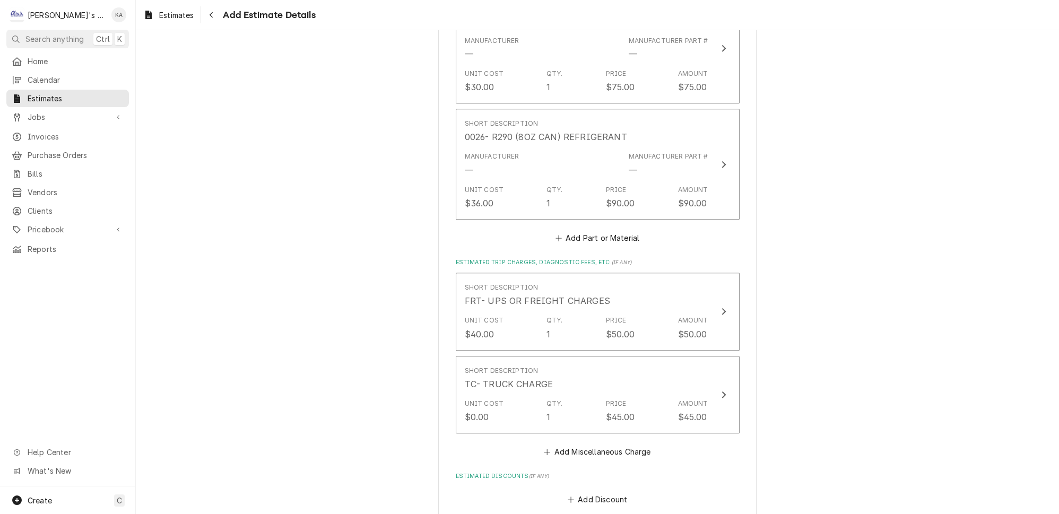
scroll to position [1843, 0]
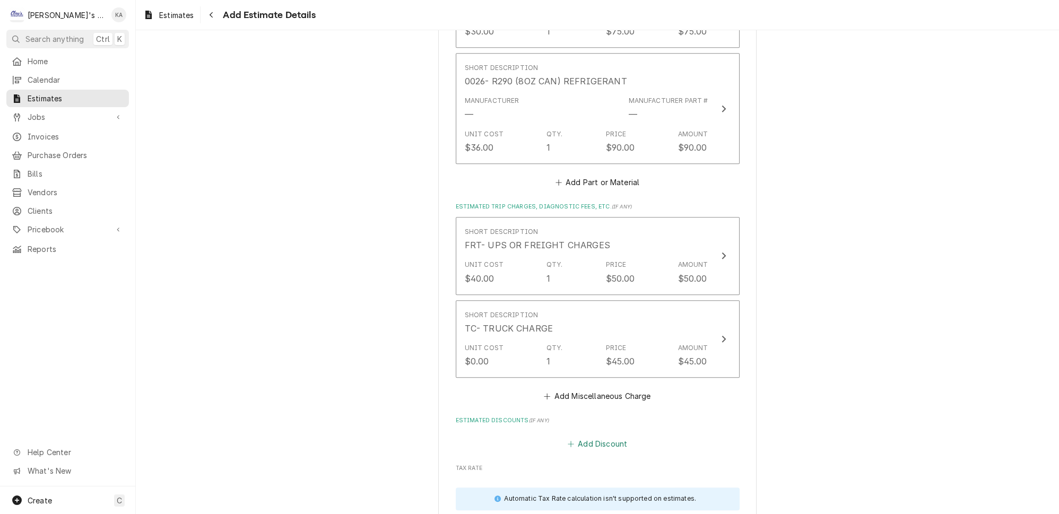
click at [596, 437] on button "Add Discount" at bounding box center [597, 444] width 63 height 15
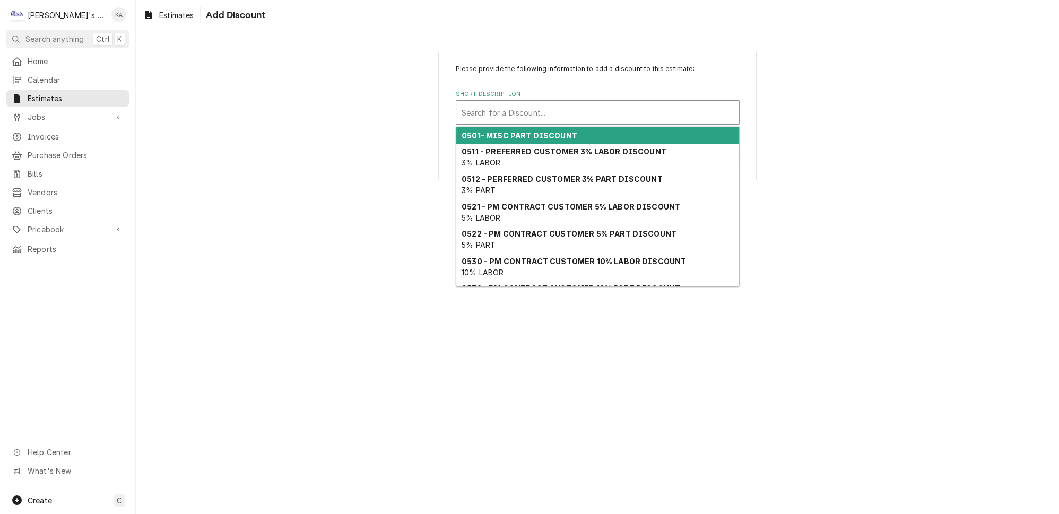
click at [562, 111] on div "Short Description" at bounding box center [598, 112] width 272 height 19
click at [524, 131] on strong "0501- MISC PART DISCOUNT" at bounding box center [520, 135] width 116 height 9
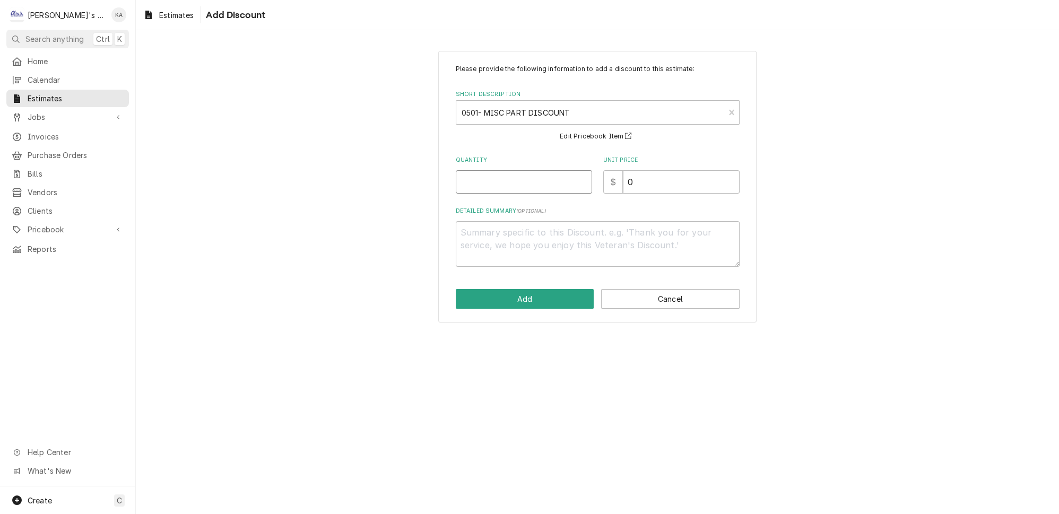
click at [496, 174] on input "Quantity" at bounding box center [524, 181] width 136 height 23
click at [465, 229] on textarea "Detailed Summary ( optional )" at bounding box center [598, 244] width 284 height 46
click at [524, 297] on button "Add" at bounding box center [525, 299] width 139 height 20
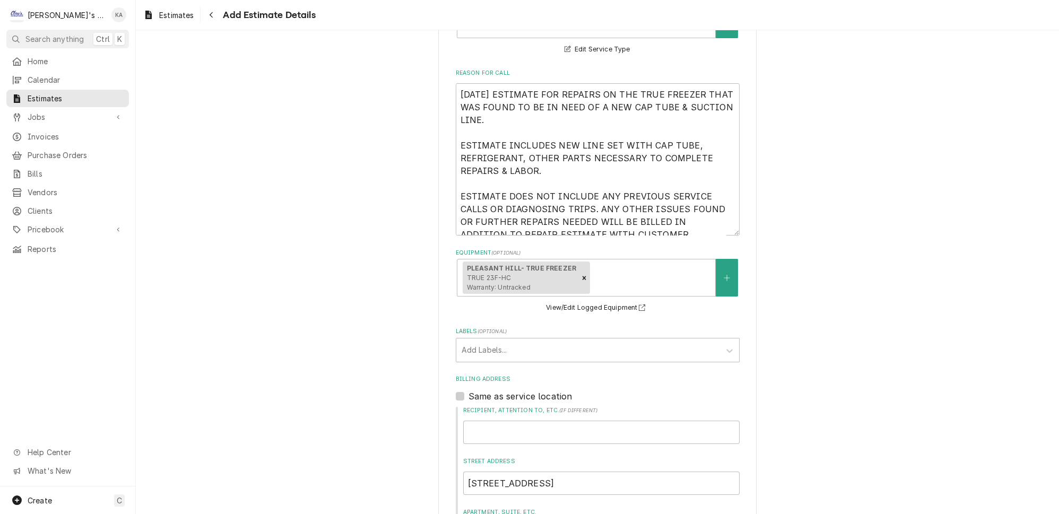
scroll to position [335, 0]
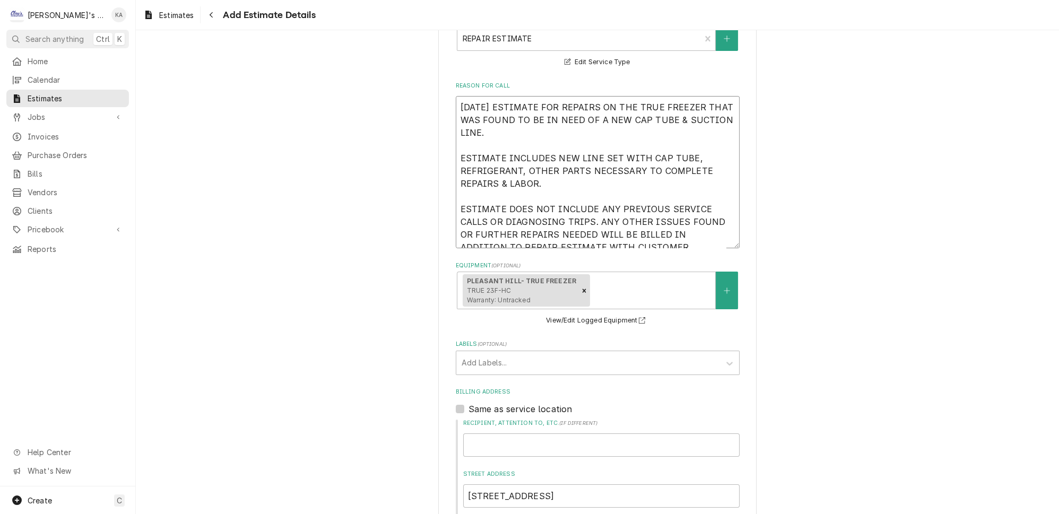
drag, startPoint x: 655, startPoint y: 218, endPoint x: 454, endPoint y: 64, distance: 252.5
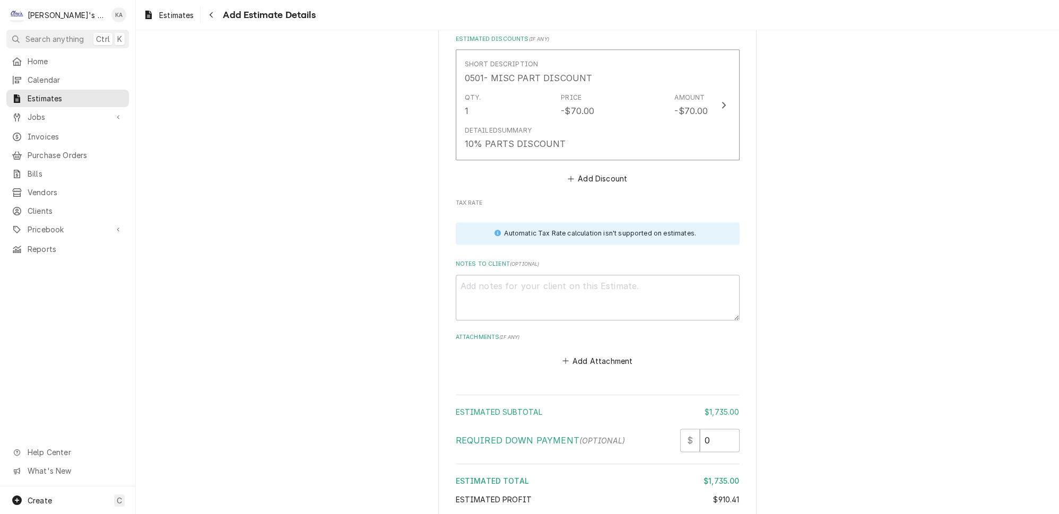
scroll to position [2245, 0]
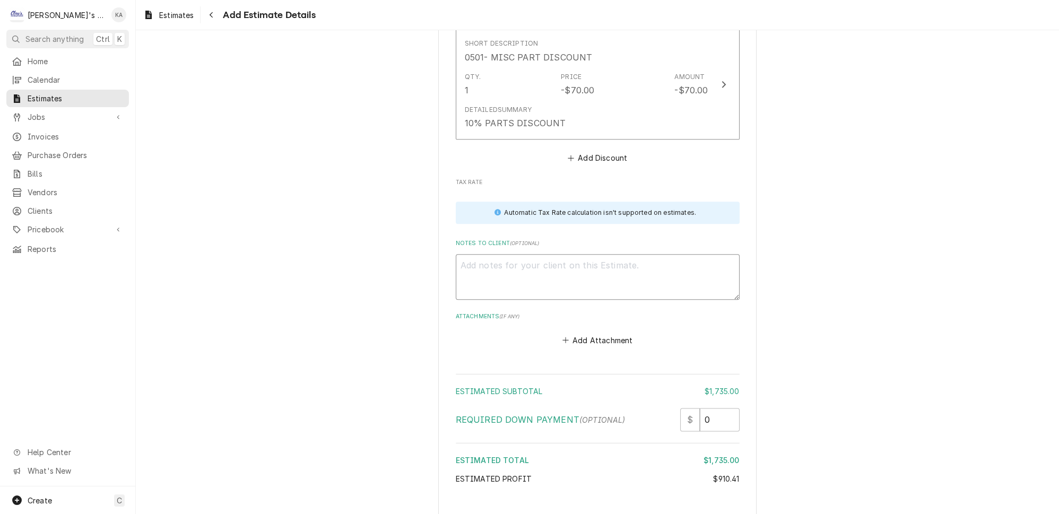
click at [464, 254] on textarea "Notes to Client ( optional )" at bounding box center [598, 277] width 284 height 46
paste textarea "8/11/2025 ESTIMATE FOR REPAIRS ON THE TRUE FREEZER THAT WAS FOUND TO BE IN NEED…"
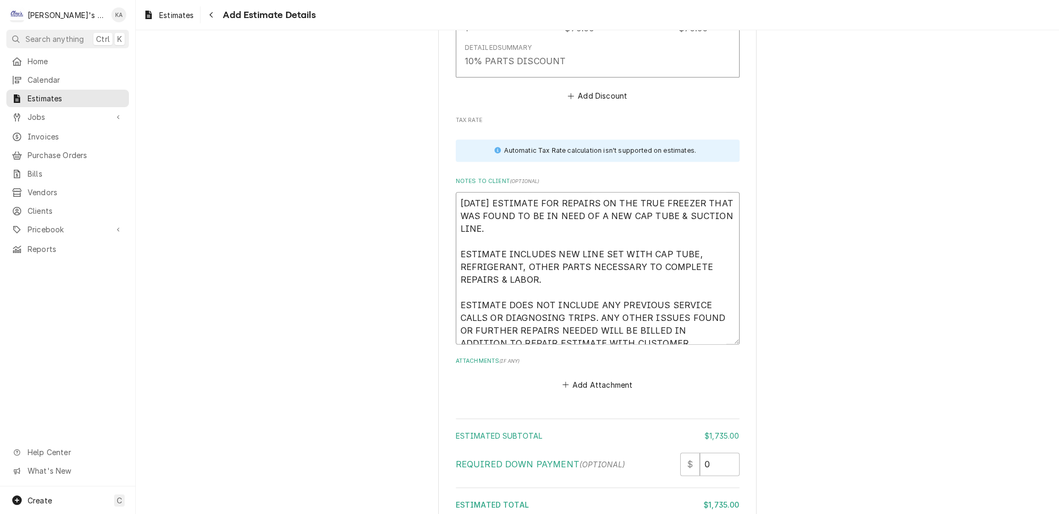
scroll to position [2351, 0]
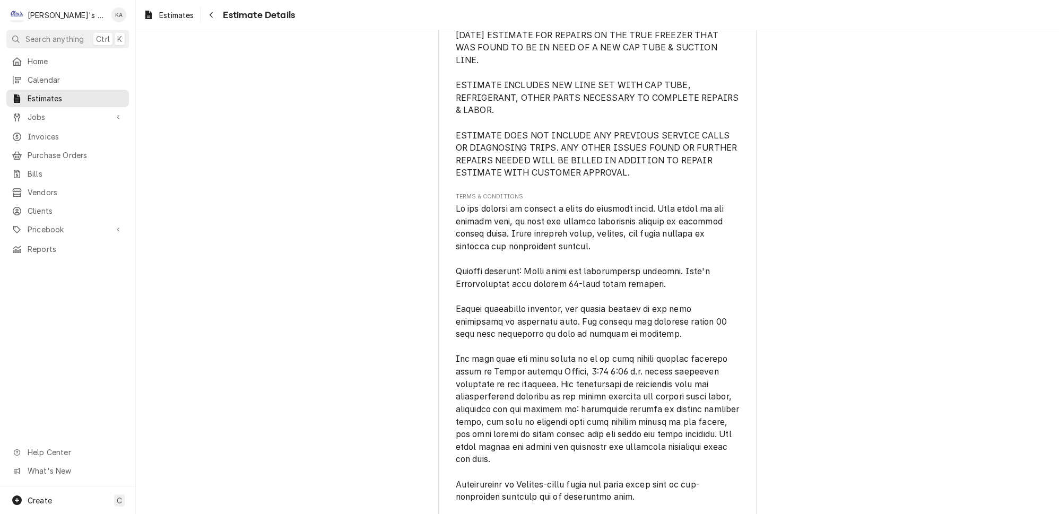
scroll to position [1905, 0]
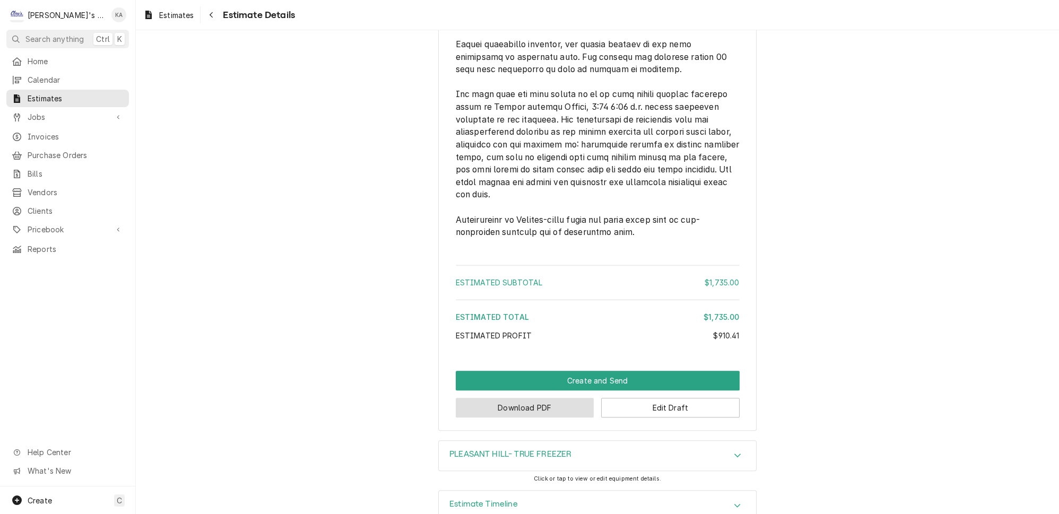
click at [531, 398] on button "Download PDF" at bounding box center [525, 408] width 139 height 20
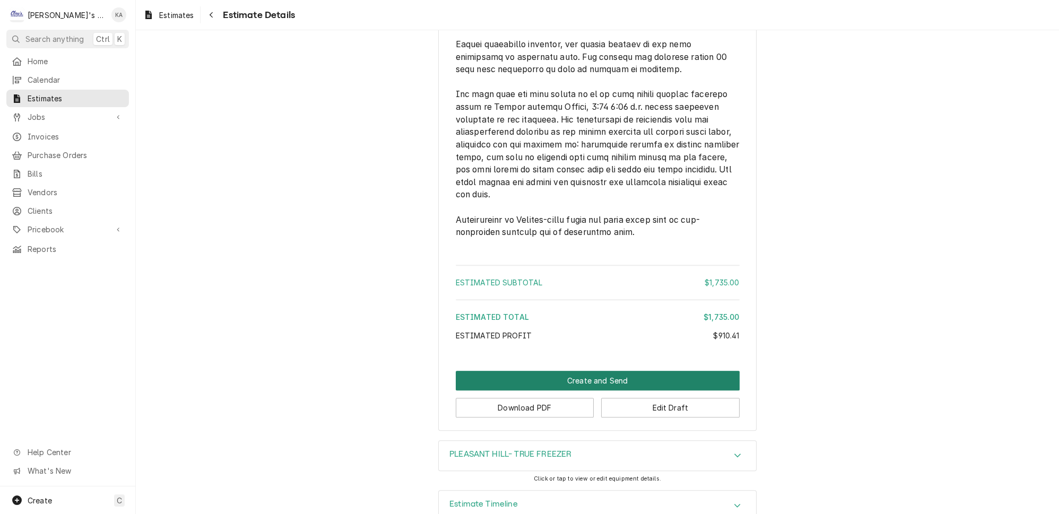
click at [587, 371] on button "Create and Send" at bounding box center [598, 381] width 284 height 20
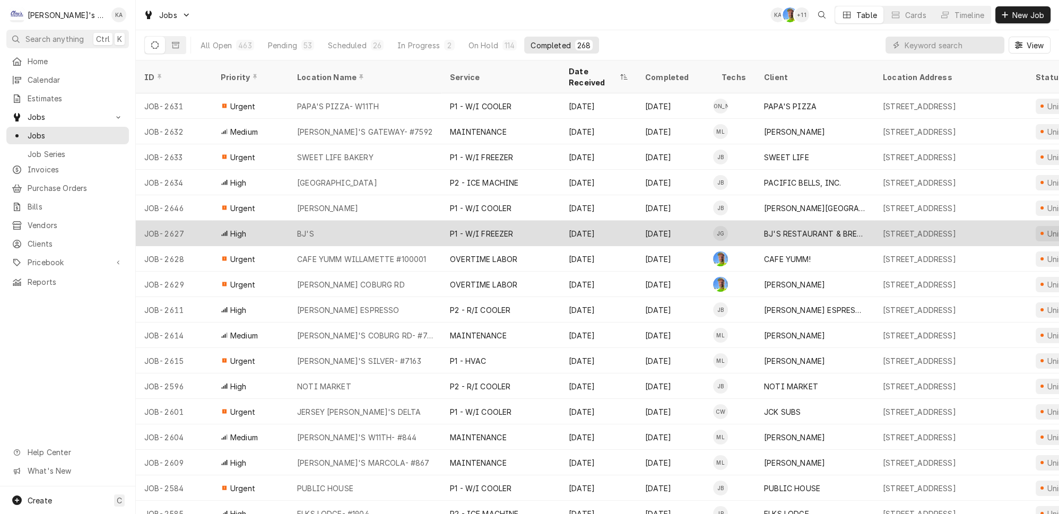
click at [419, 221] on div "BJ'S" at bounding box center [365, 233] width 153 height 25
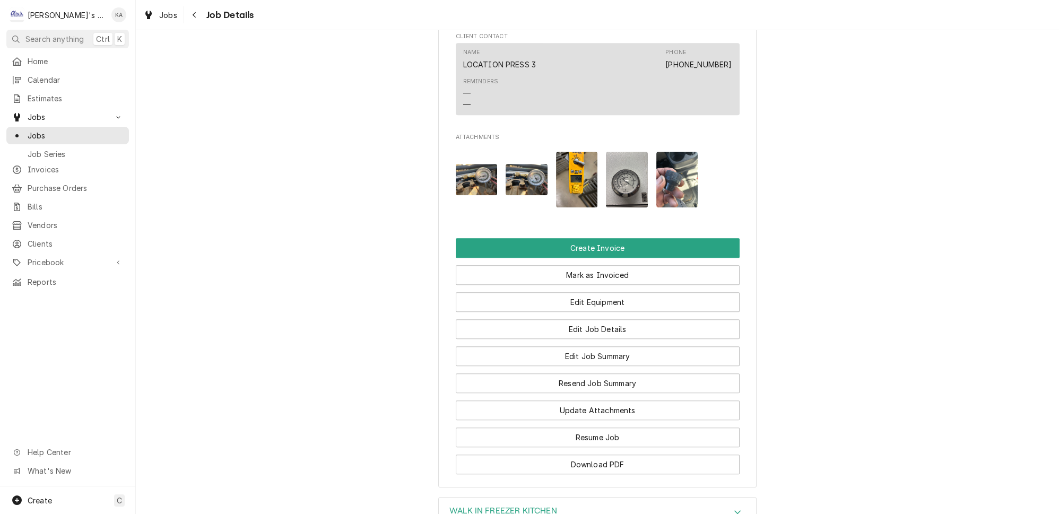
scroll to position [965, 0]
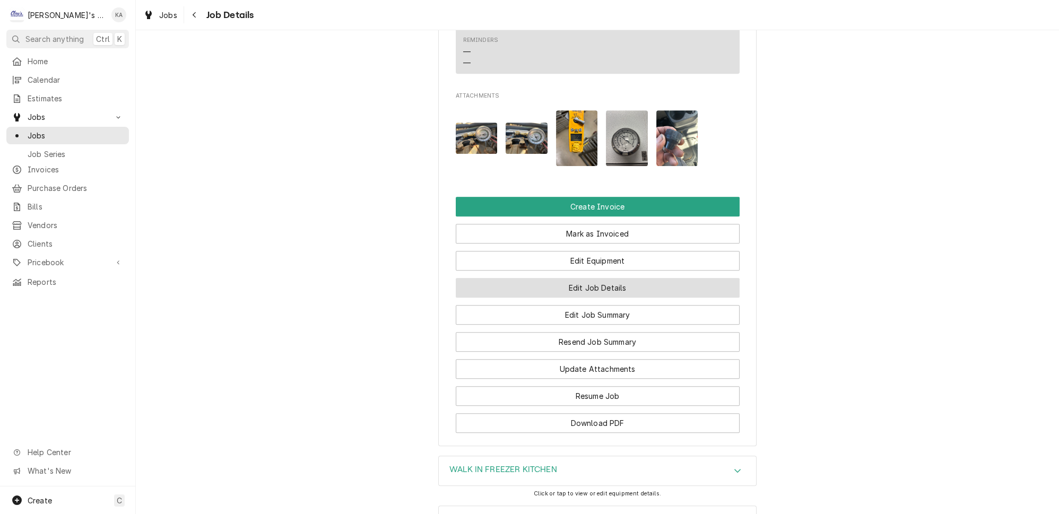
click at [598, 289] on button "Edit Job Details" at bounding box center [598, 288] width 284 height 20
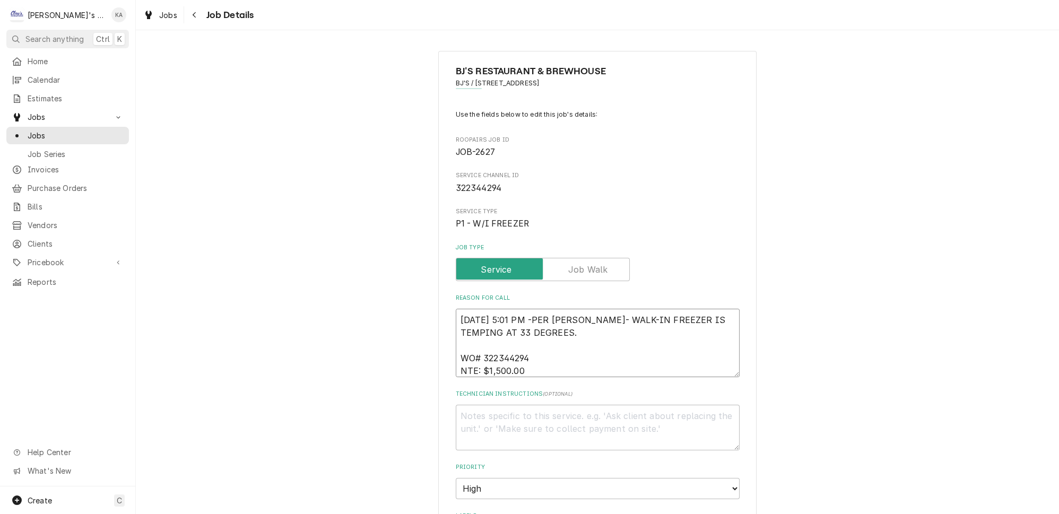
click at [535, 312] on textarea "[DATE] 5:01 PM -PER [PERSON_NAME]- WALK-IN FREEZER IS TEMPING AT 33 DEGREES. WO…" at bounding box center [598, 343] width 284 height 68
type textarea "x"
type textarea "[DATE] 5:01 PM-PER [PERSON_NAME]- WALK-IN FREEZER IS TEMPING AT 33 DEGREES. WO#…"
type textarea "x"
type textarea "[DATE] 5:01 PM- PER [PERSON_NAME]- WALK-IN FREEZER IS TEMPING AT 33 DEGREES. WO…"
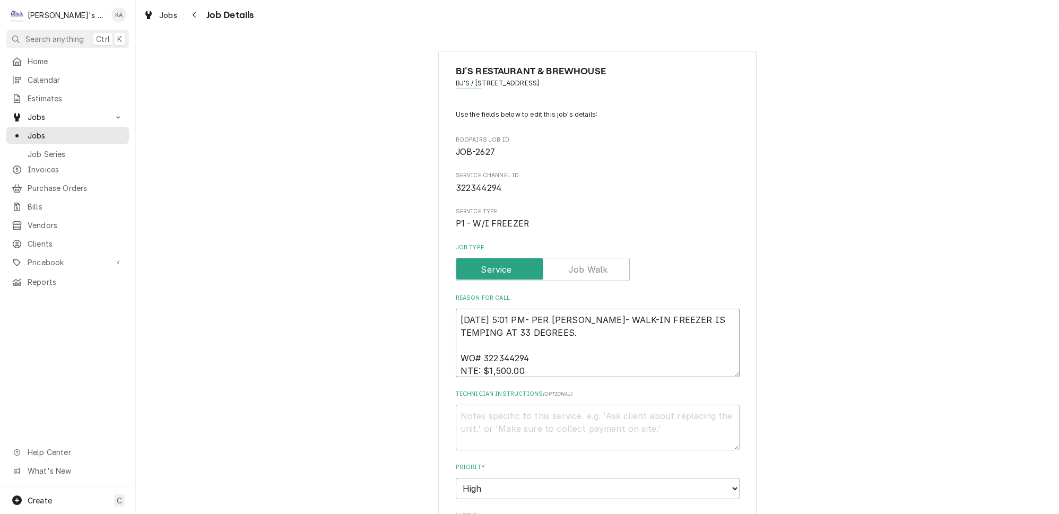
type textarea "x"
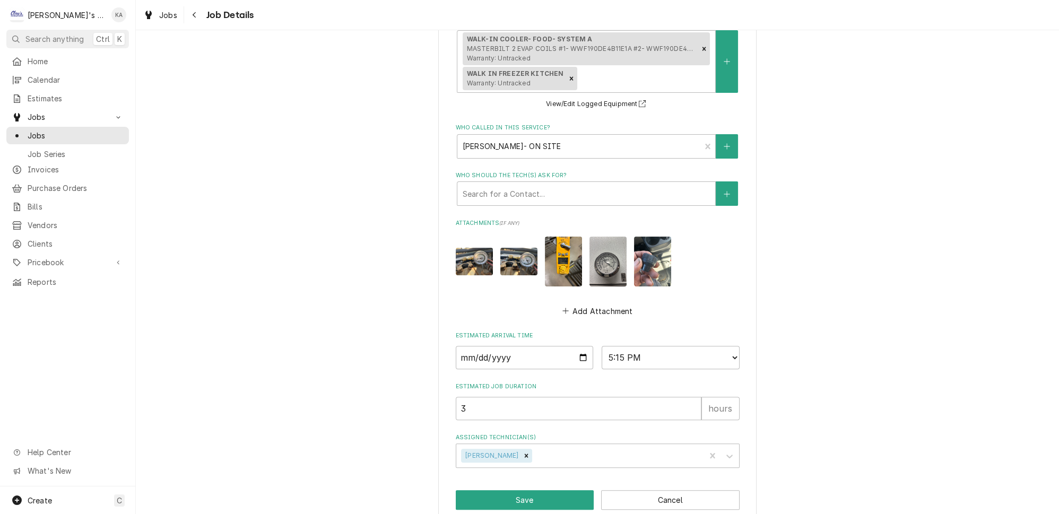
scroll to position [589, 0]
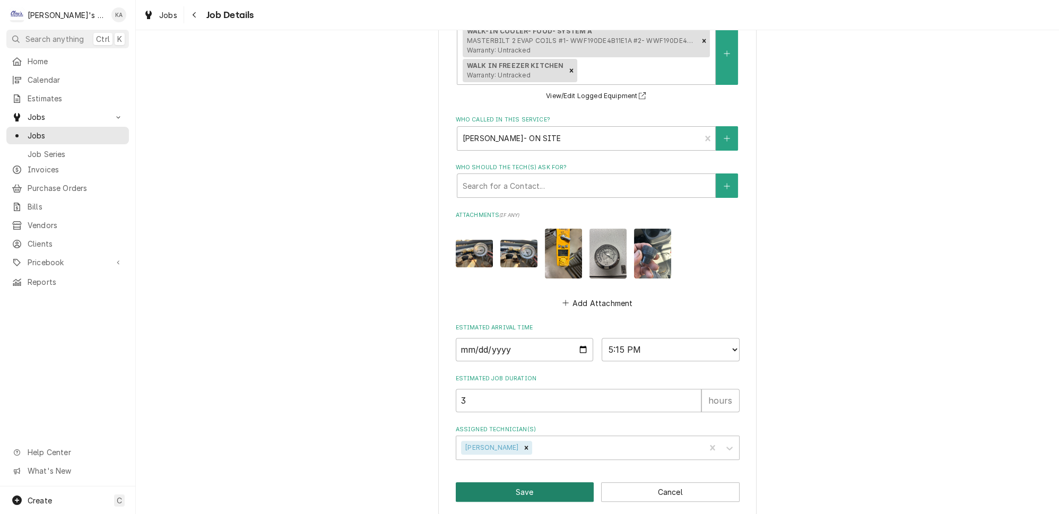
type textarea "[DATE] 5:01 PM- PER [PERSON_NAME]- WALK-IN FREEZER IS TEMPING AT 33 DEGREES. WO…"
click at [524, 485] on button "Save" at bounding box center [525, 492] width 139 height 20
type textarea "x"
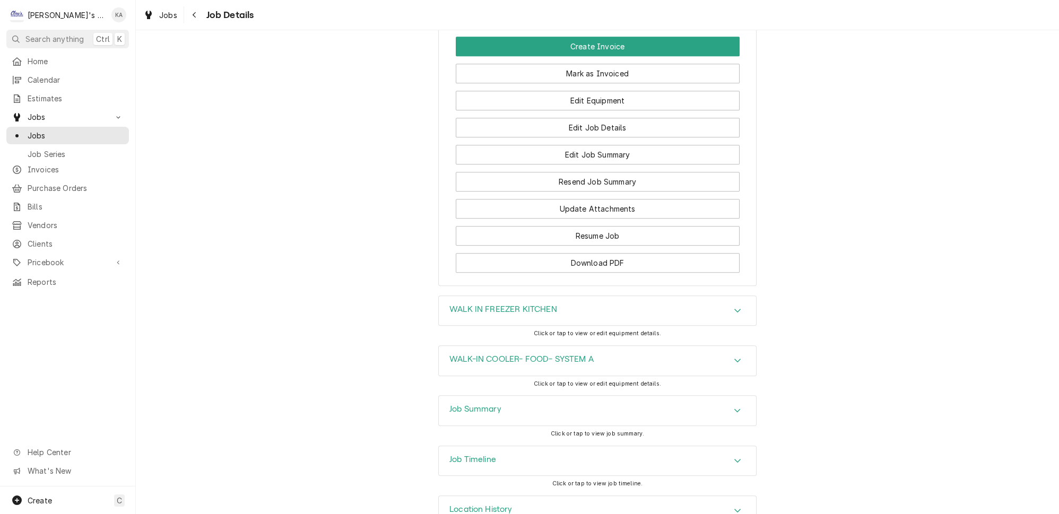
scroll to position [1142, 0]
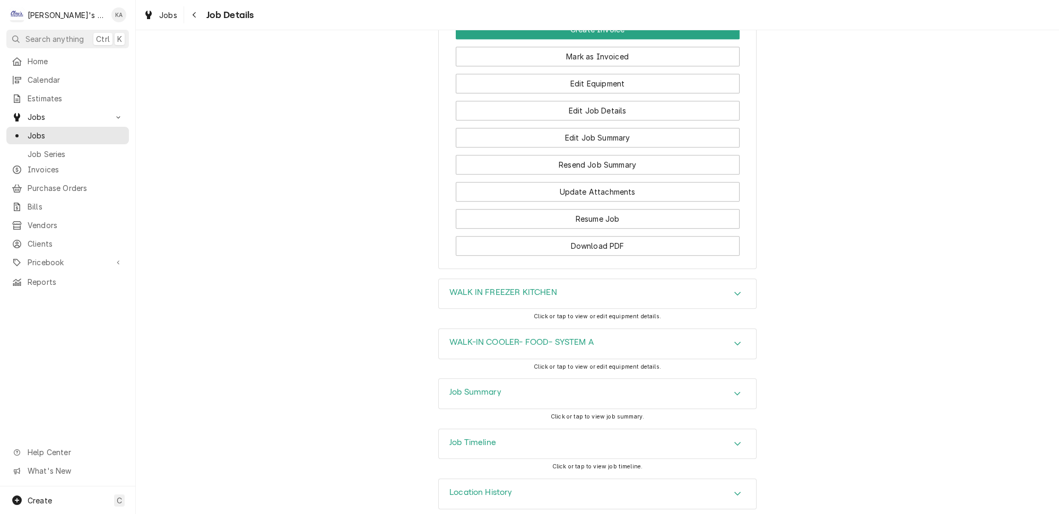
click at [734, 392] on icon "Accordion Header" at bounding box center [737, 394] width 6 height 4
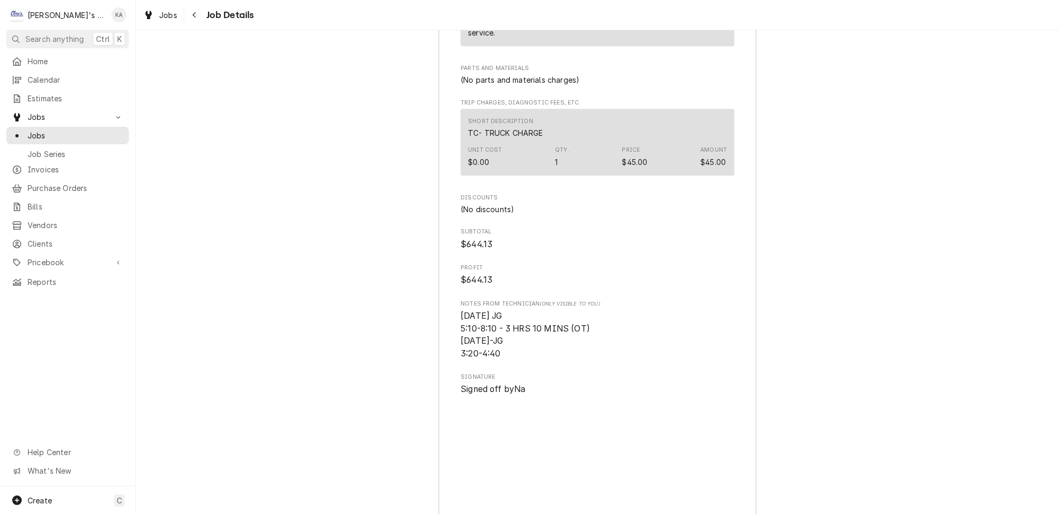
scroll to position [2180, 0]
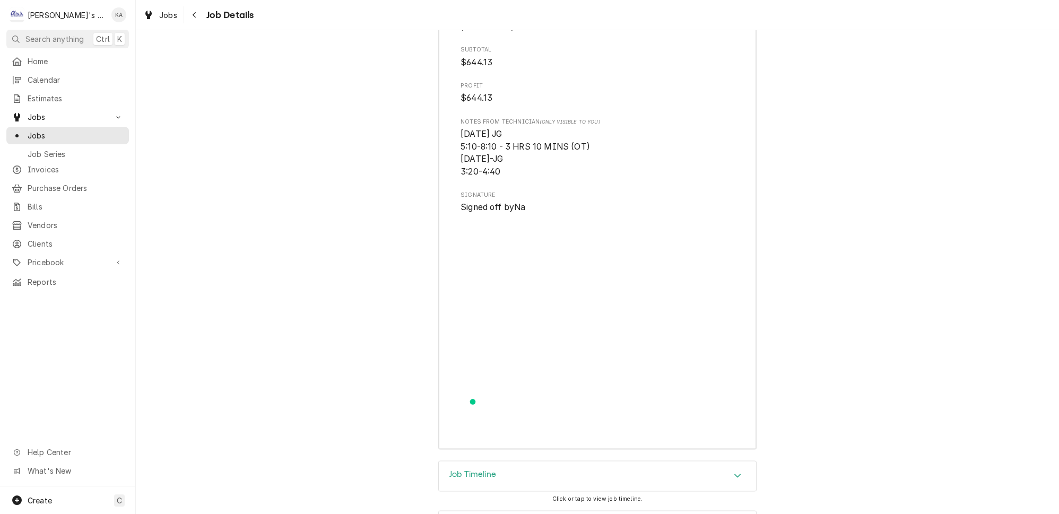
click at [734, 471] on icon "Accordion Header" at bounding box center [737, 475] width 7 height 8
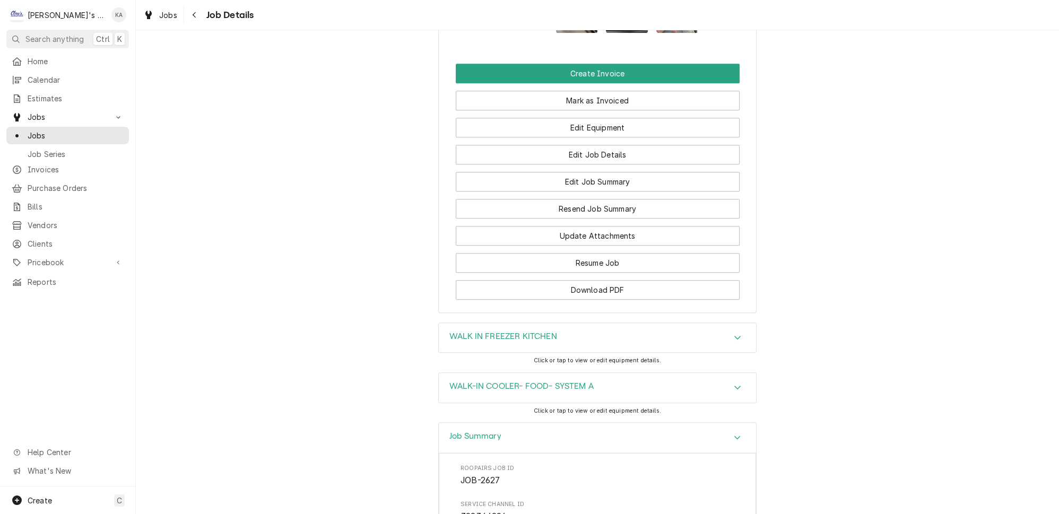
scroll to position [1065, 0]
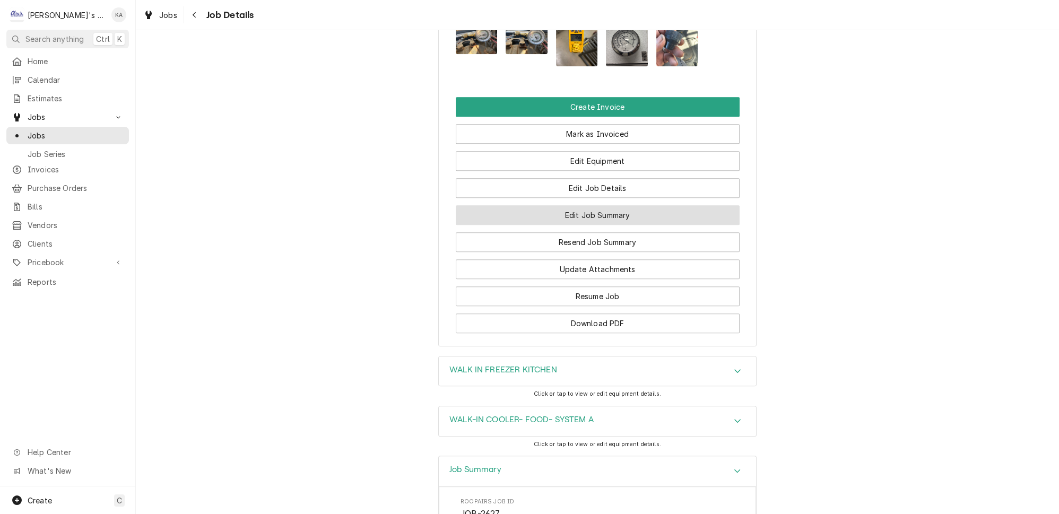
click at [604, 214] on button "Edit Job Summary" at bounding box center [598, 215] width 284 height 20
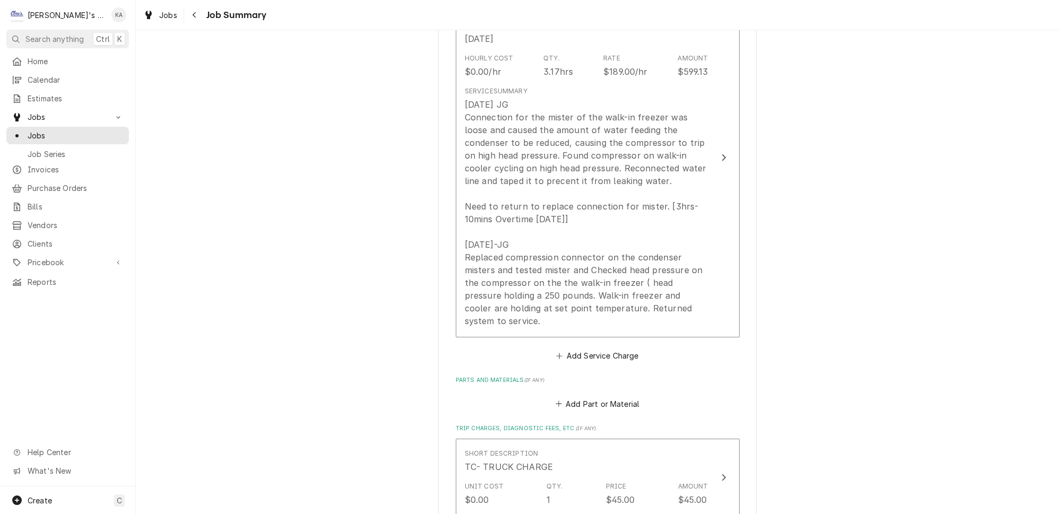
scroll to position [386, 0]
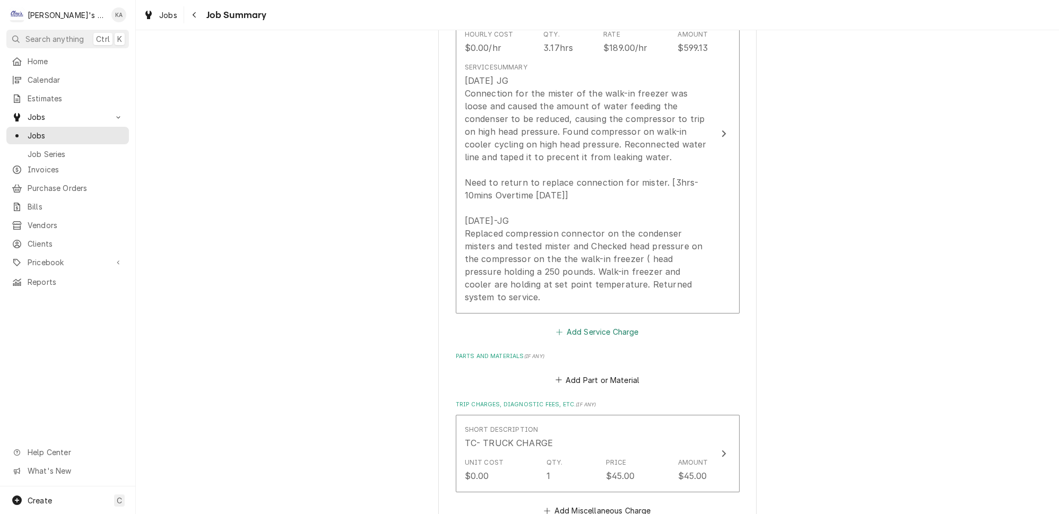
click at [590, 325] on button "Add Service Charge" at bounding box center [598, 332] width 86 height 15
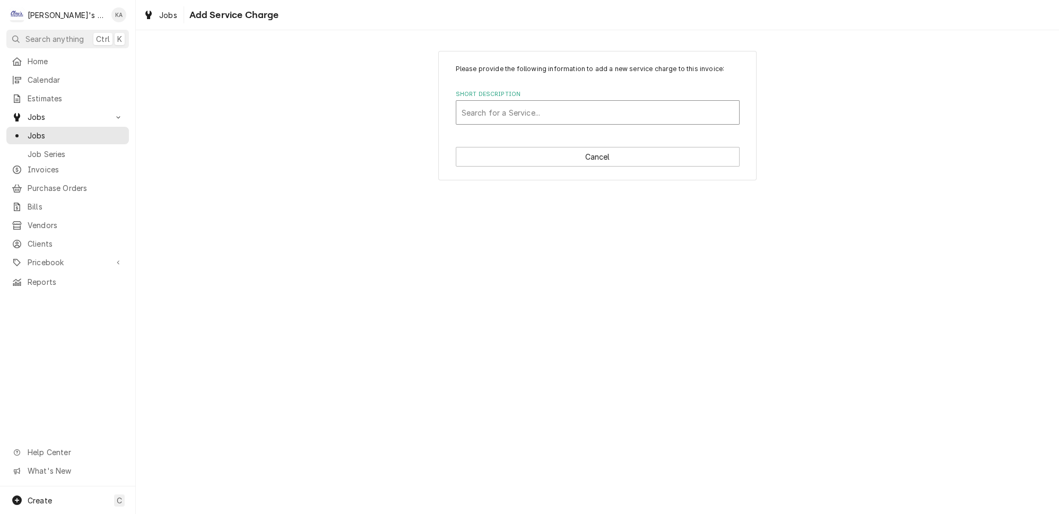
click at [527, 120] on div "Short Description" at bounding box center [598, 112] width 272 height 19
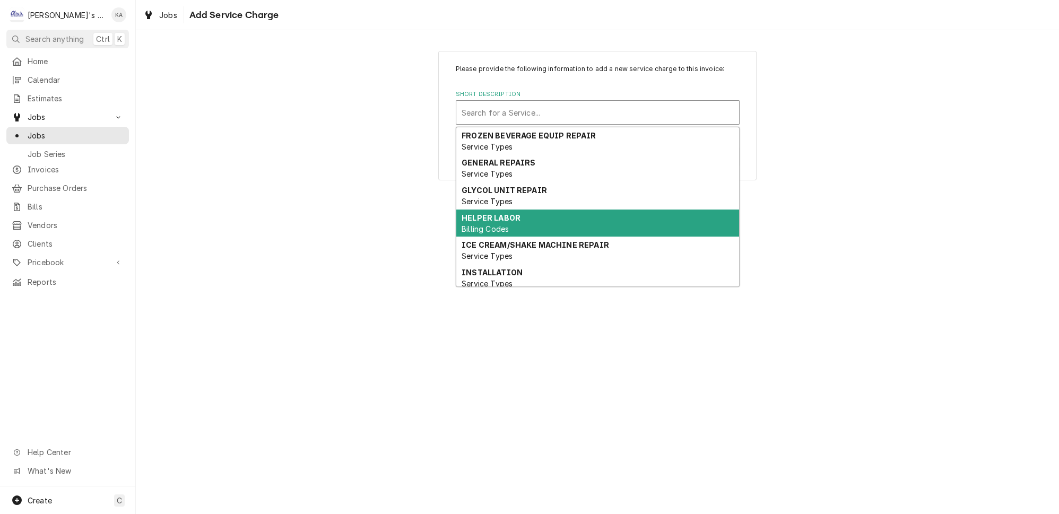
click at [867, 215] on div "Please provide the following information to add a new service charge to this in…" at bounding box center [597, 272] width 923 height 484
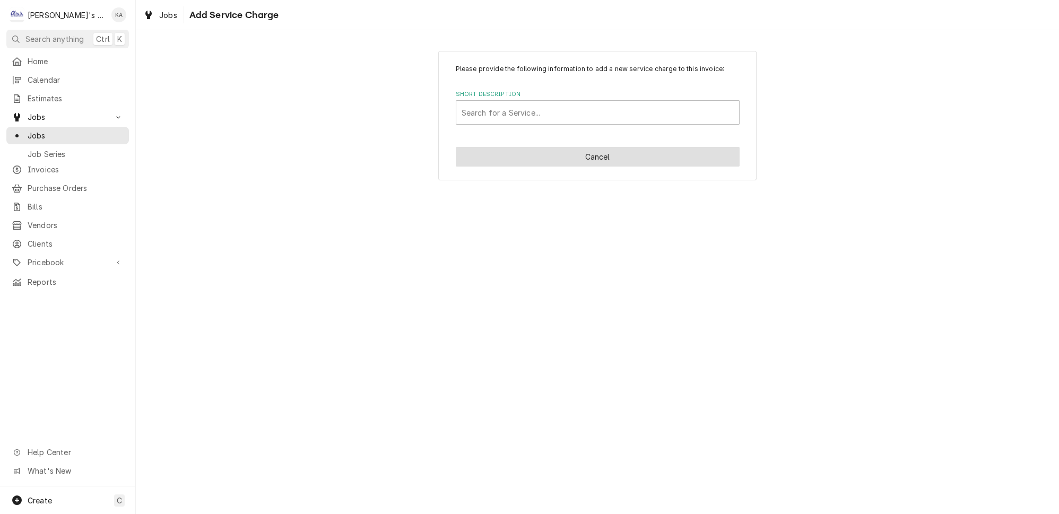
click at [607, 161] on button "Cancel" at bounding box center [598, 157] width 284 height 20
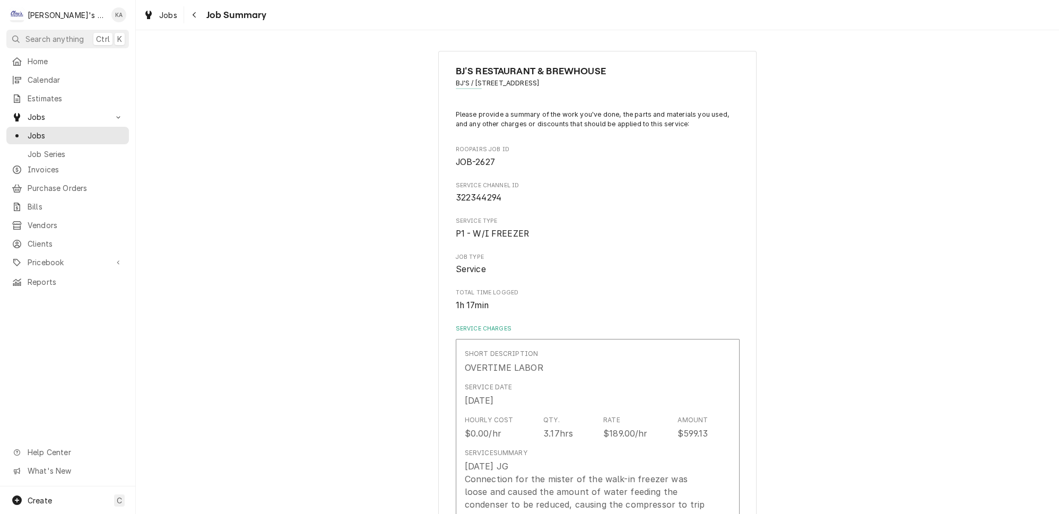
scroll to position [386, 0]
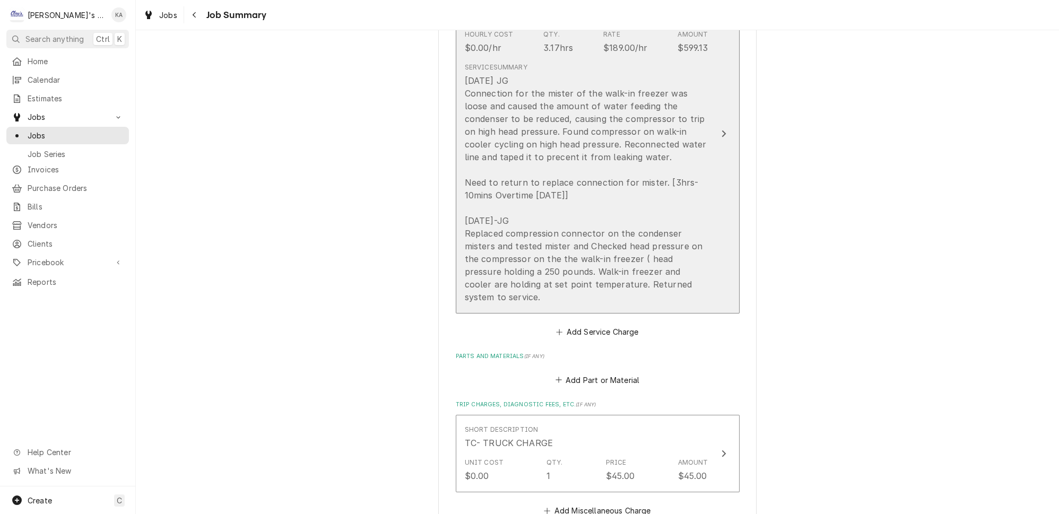
click at [704, 215] on button "Short Description OVERTIME LABOR Service Date Aug 10, 2025 Hourly Cost $0.00/hr…" at bounding box center [598, 133] width 284 height 360
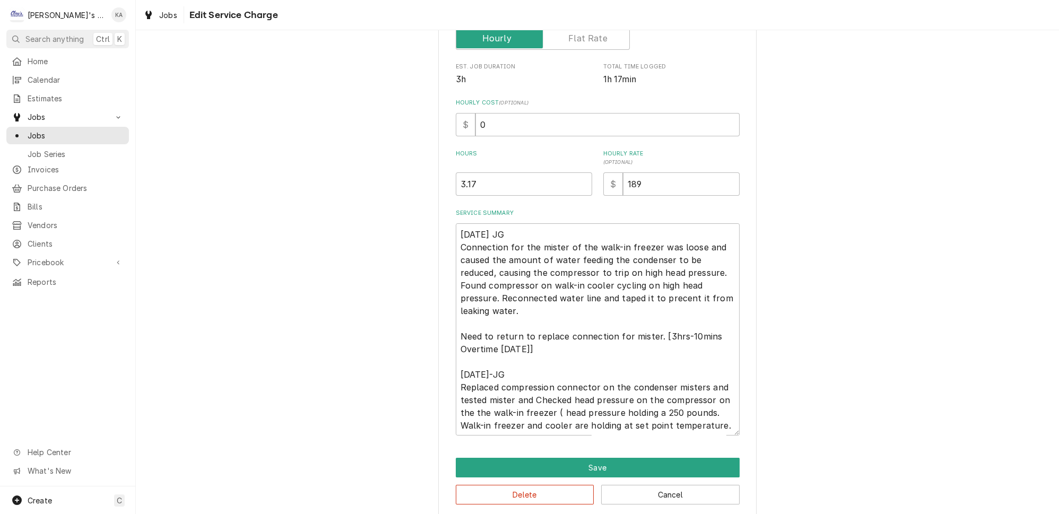
scroll to position [198, 0]
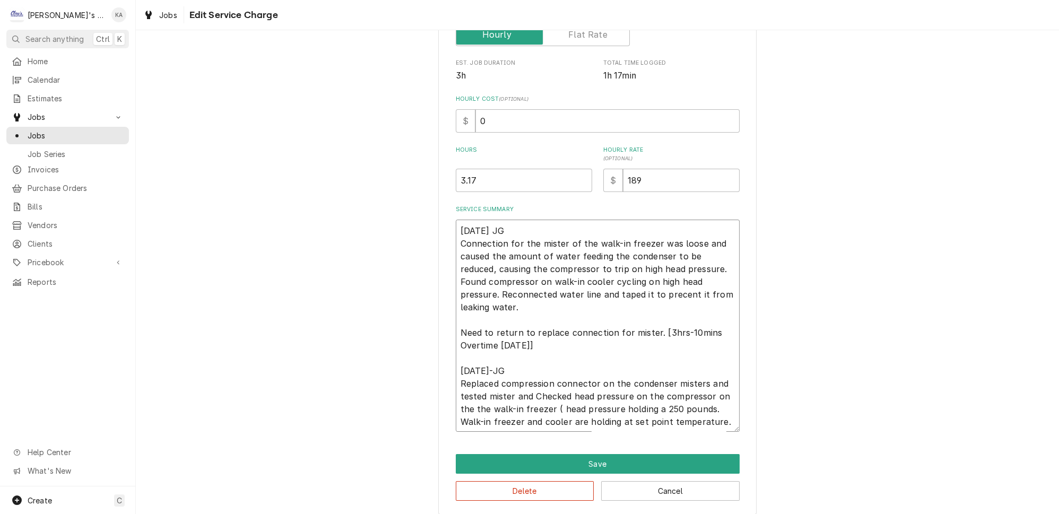
click at [658, 324] on textarea "8/10/2025 JG Connection for the mister of the walk-in freezer was loose and cau…" at bounding box center [598, 326] width 284 height 212
type textarea "x"
type textarea "8/10/2025 JG Connection for the mister of the walk-in freezer was loose and cau…"
type textarea "x"
type textarea "8/10/2025 JG Connection for the mister of the walk-in freezer was loose and cau…"
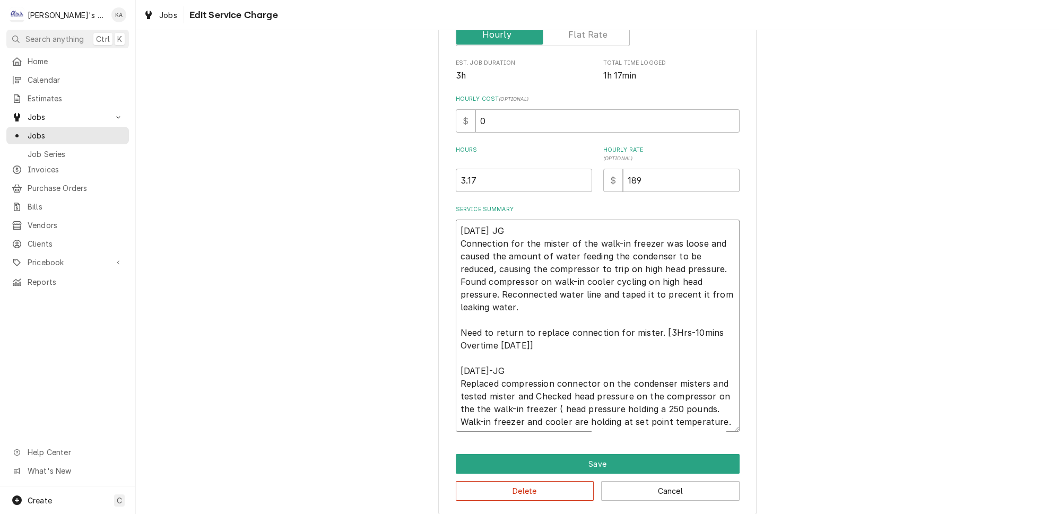
type textarea "x"
type textarea "8/10/2025 JG Connection for the mister of the walk-in freezer was loose and cau…"
type textarea "x"
type textarea "8/10/2025 JG Connection for the mister of the walk-in freezer was loose and cau…"
type textarea "x"
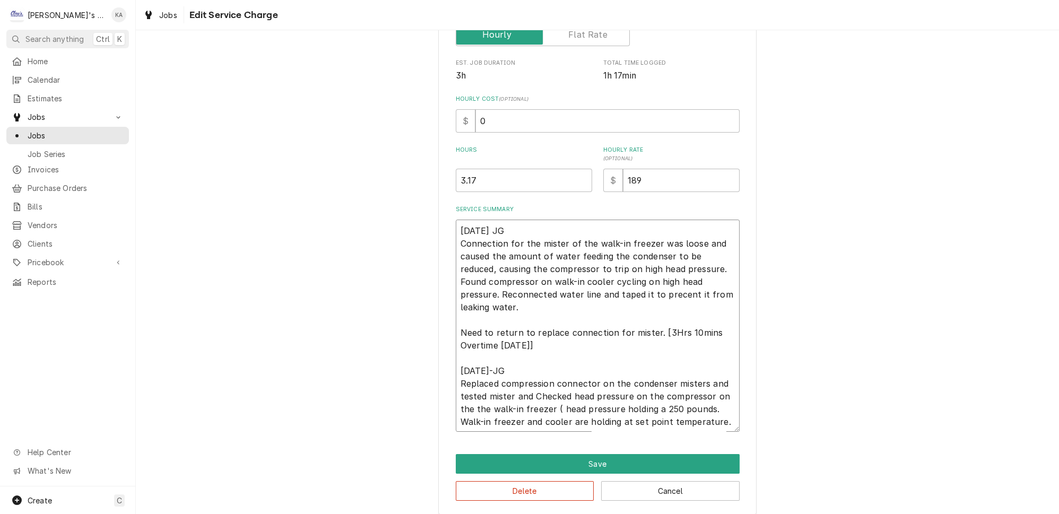
type textarea "8/10/2025 JG Connection for the mister of the walk-in freezer was loose and cau…"
type textarea "x"
type textarea "8/10/2025 JG Connection for the mister of the walk-in freezer was loose and cau…"
click at [628, 287] on textarea "8/10/2025 JG Connection for the mister of the walk-in freezer was loose and cau…" at bounding box center [598, 326] width 284 height 212
type textarea "x"
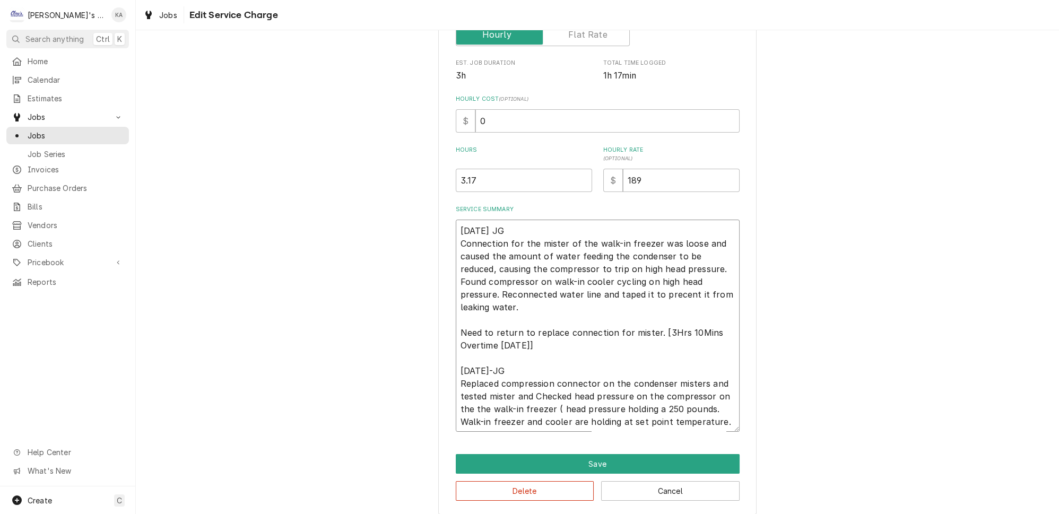
type textarea "8/10/2025 JG Connection for the mister of the walk-in freezer was loose and cau…"
type textarea "x"
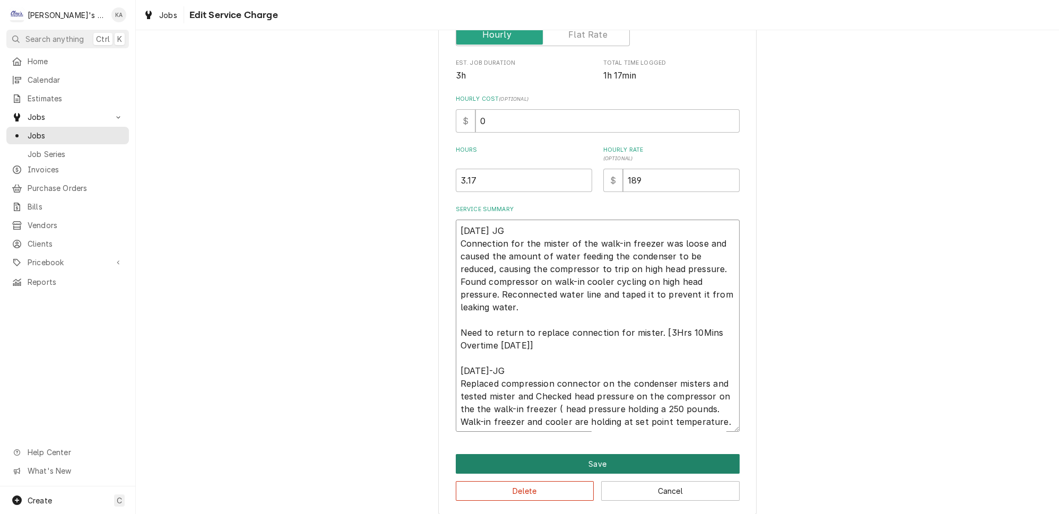
type textarea "8/10/2025 JG Connection for the mister of the walk-in freezer was loose and cau…"
click at [589, 460] on button "Save" at bounding box center [598, 464] width 284 height 20
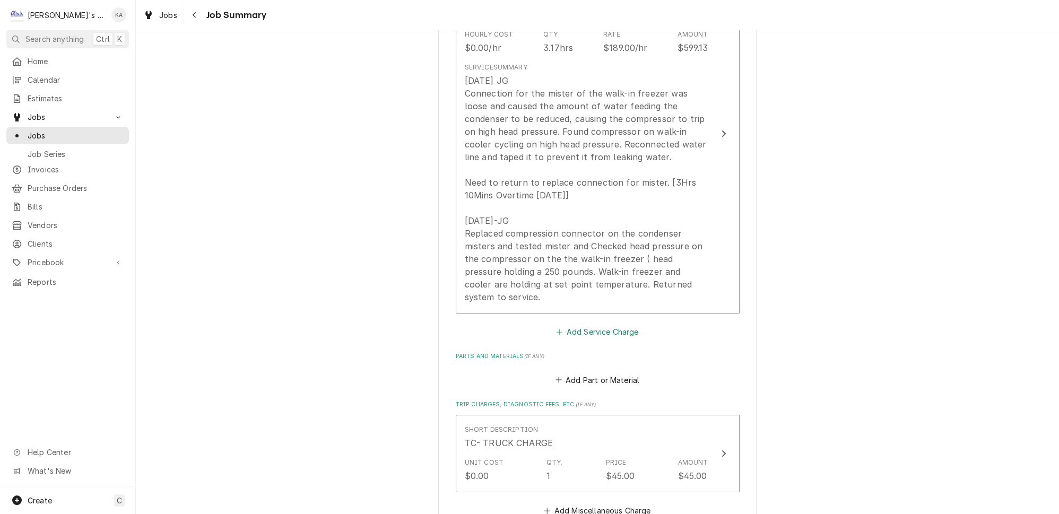
click at [612, 325] on button "Add Service Charge" at bounding box center [598, 332] width 86 height 15
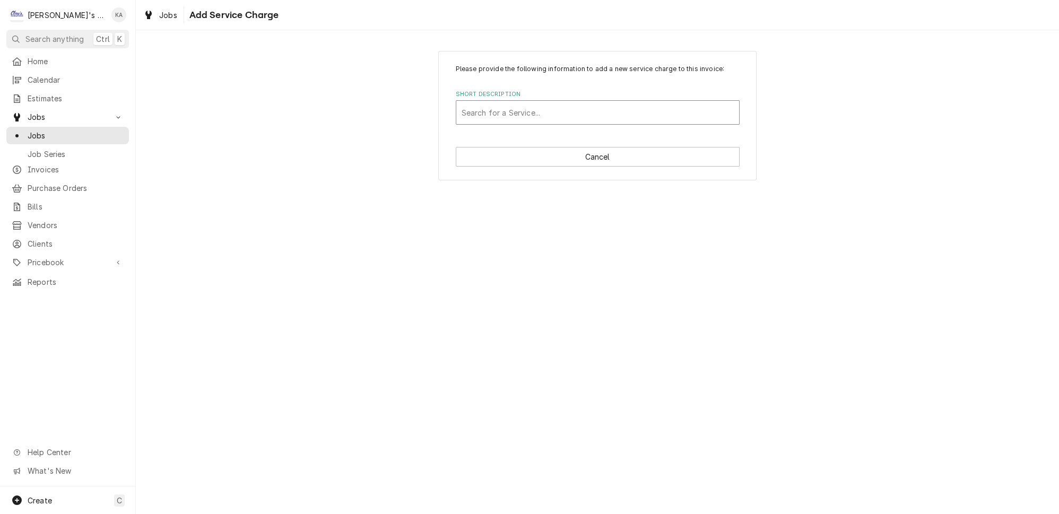
click at [542, 120] on div "Short Description" at bounding box center [598, 112] width 272 height 19
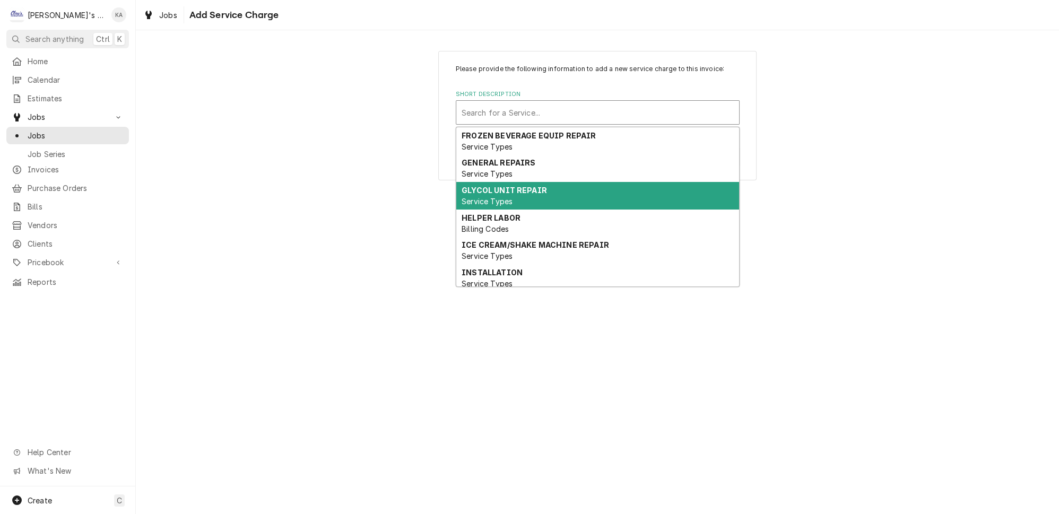
scroll to position [97, 0]
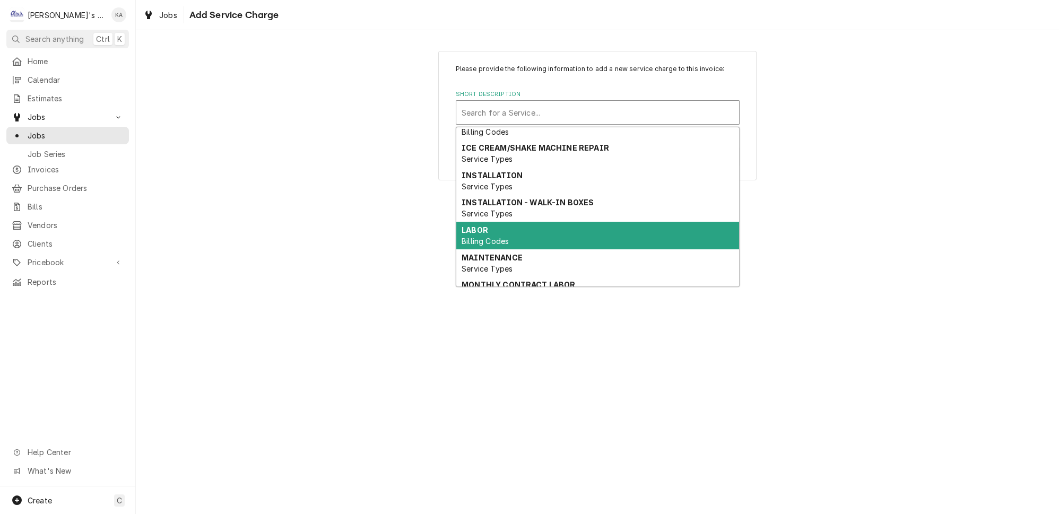
click at [499, 223] on div "LABOR Billing Codes" at bounding box center [597, 236] width 283 height 28
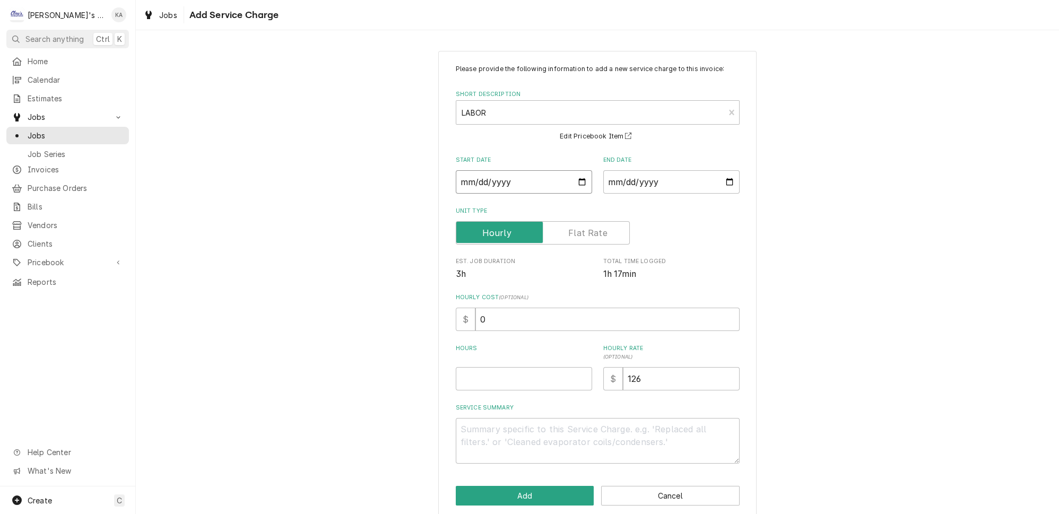
click at [574, 188] on input "Start Date" at bounding box center [524, 181] width 136 height 23
type textarea "x"
type input "2025-08-11"
click at [712, 188] on input "End Date" at bounding box center [671, 181] width 136 height 23
type input "2025-08-11"
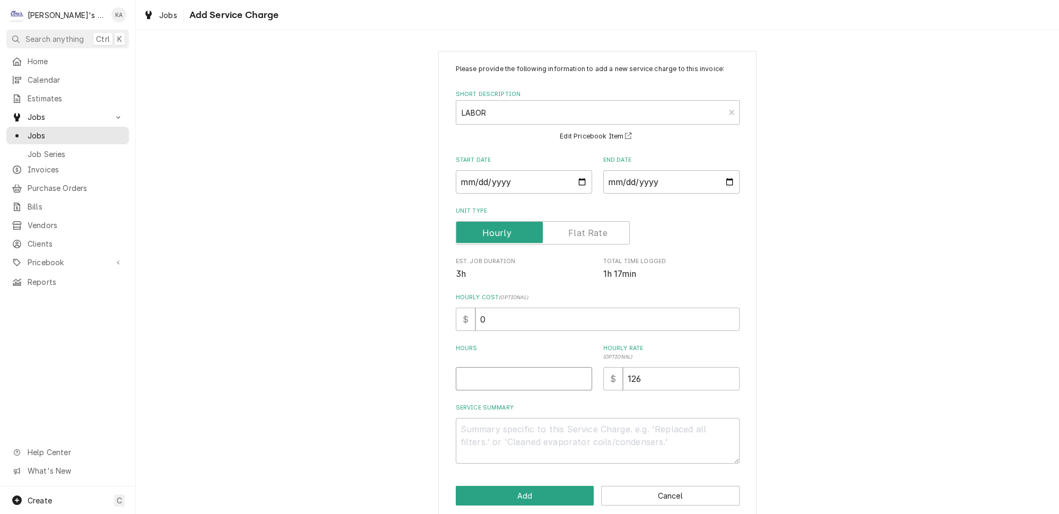
type textarea "x"
type input "0.5"
click at [576, 383] on input "0.5" at bounding box center [524, 378] width 136 height 23
type textarea "x"
type input "1"
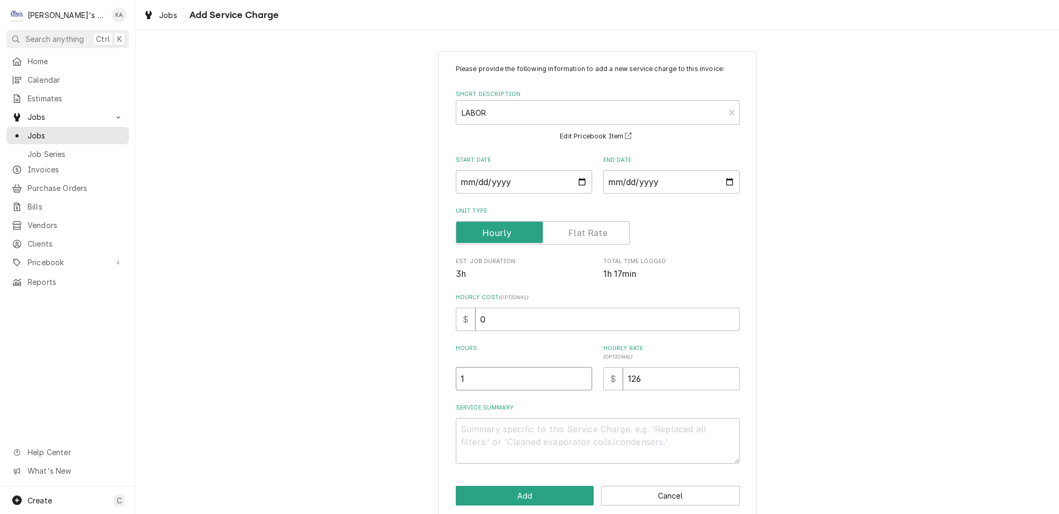
click at [576, 383] on input "1" at bounding box center [524, 378] width 136 height 23
click at [533, 500] on button "Add" at bounding box center [525, 496] width 139 height 20
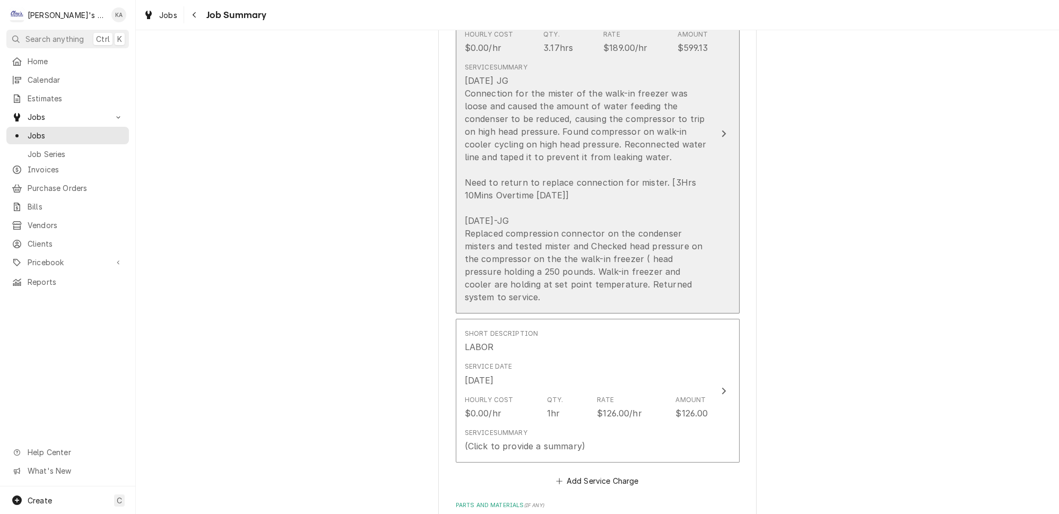
click at [712, 195] on button "Short Description OVERTIME LABOR Service Date Aug 10, 2025 Hourly Cost $0.00/hr…" at bounding box center [598, 133] width 284 height 360
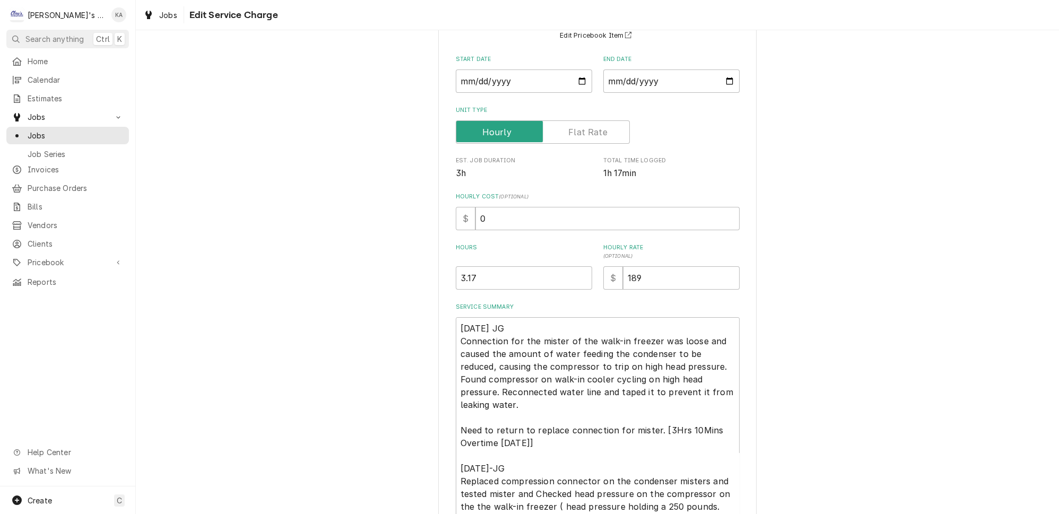
scroll to position [198, 0]
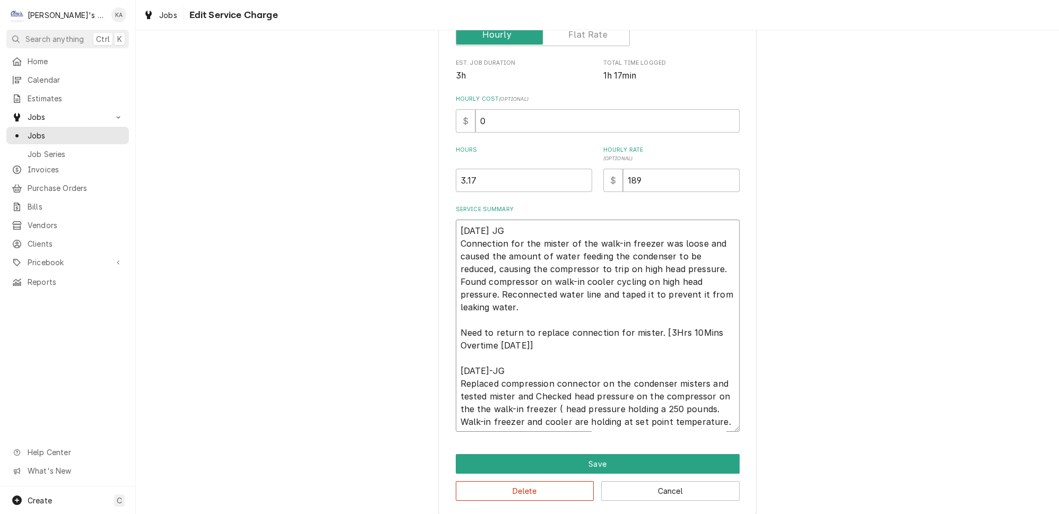
drag, startPoint x: 578, startPoint y: 420, endPoint x: 447, endPoint y: 360, distance: 143.4
click at [447, 360] on div "Use the fields below to edit this service charge Short Description OVERTIME LAB…" at bounding box center [597, 183] width 318 height 662
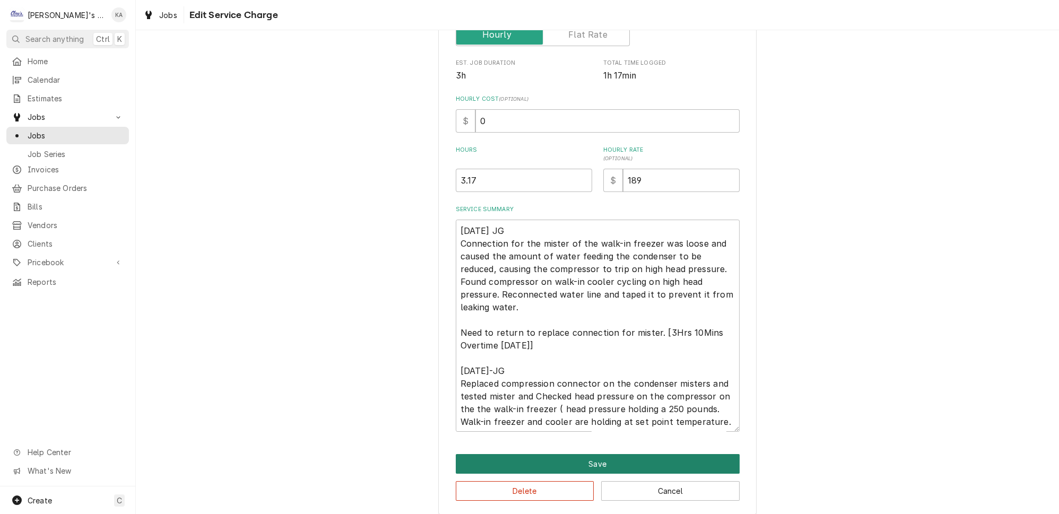
click at [607, 460] on button "Save" at bounding box center [598, 464] width 284 height 20
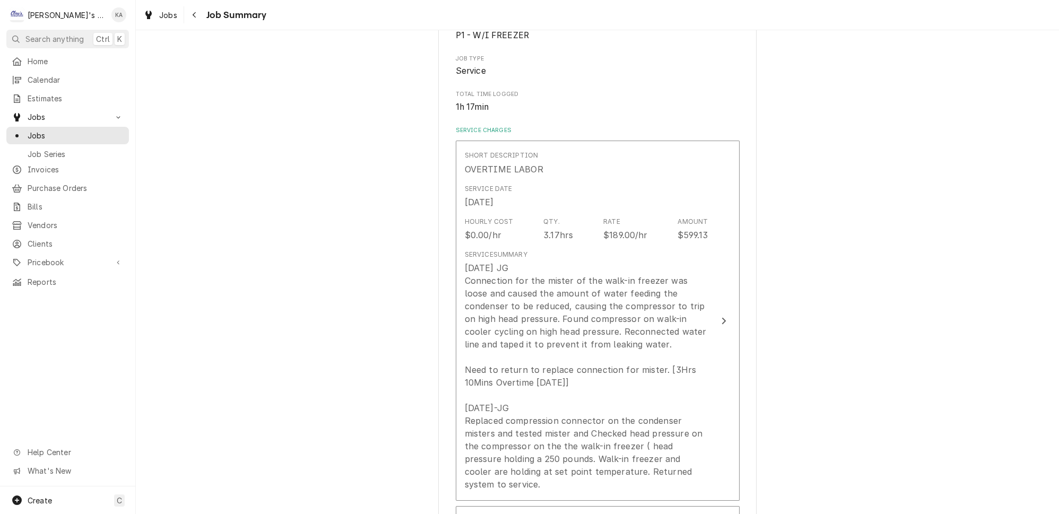
scroll to position [386, 0]
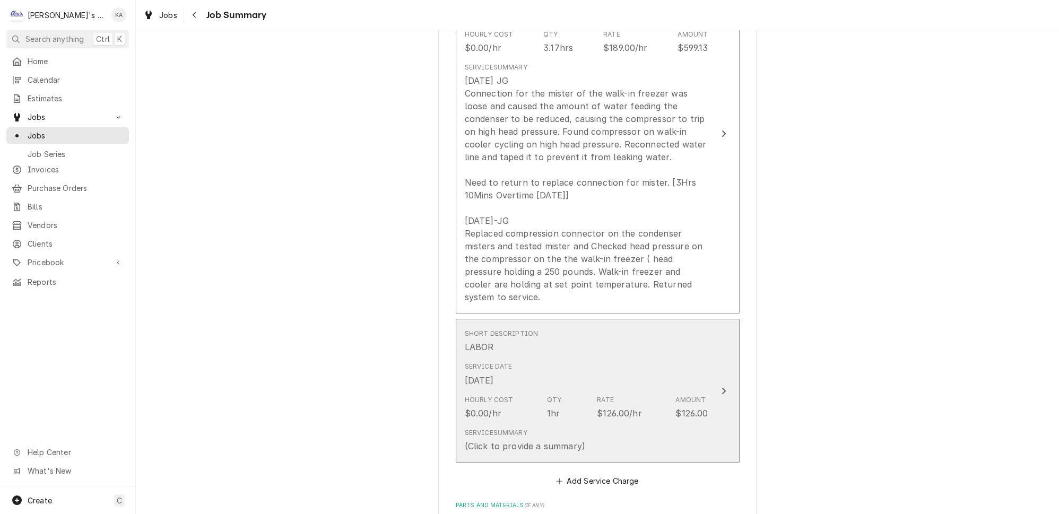
click at [618, 430] on div "Service Summary (Click to provide a summary)" at bounding box center [587, 440] width 244 height 33
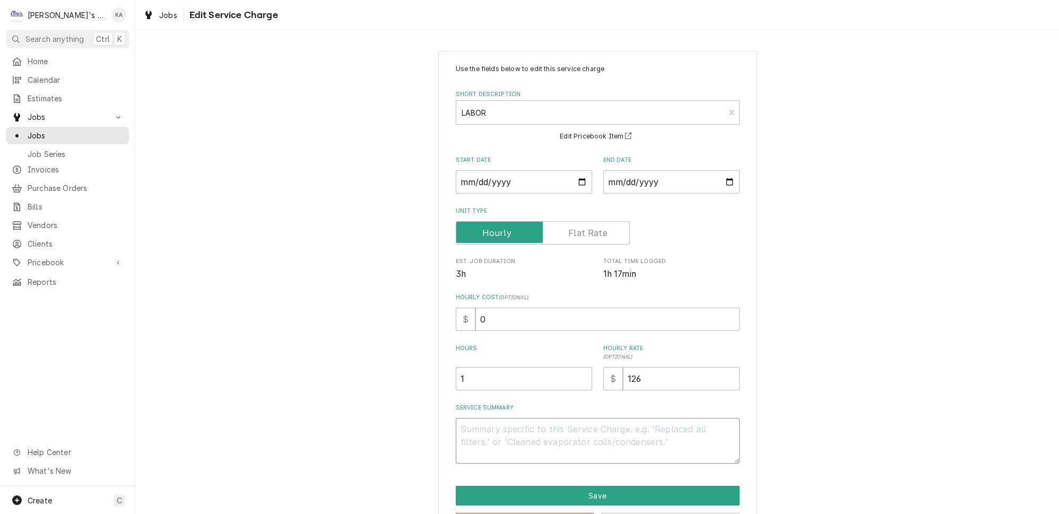
paste textarea "08/11/25-JG Replaced compression connector on the condenser misters and tested …"
type textarea "x"
type textarea "08/11/25-JG Replaced compression connector on the condenser misters and tested …"
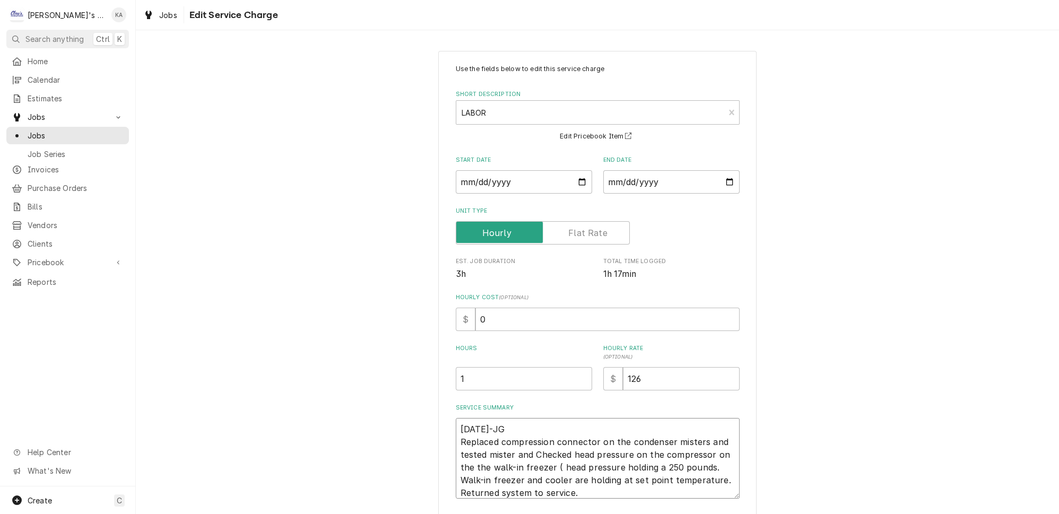
click at [464, 426] on textarea "08/11/25-JG Replaced compression connector on the condenser misters and tested …" at bounding box center [598, 458] width 284 height 81
type textarea "x"
type textarea "8/11/25-JG Replaced compression connector on the condenser misters and tested m…"
type textarea "x"
type textarea "8/11/225-JG Replaced compression connector on the condenser misters and tested …"
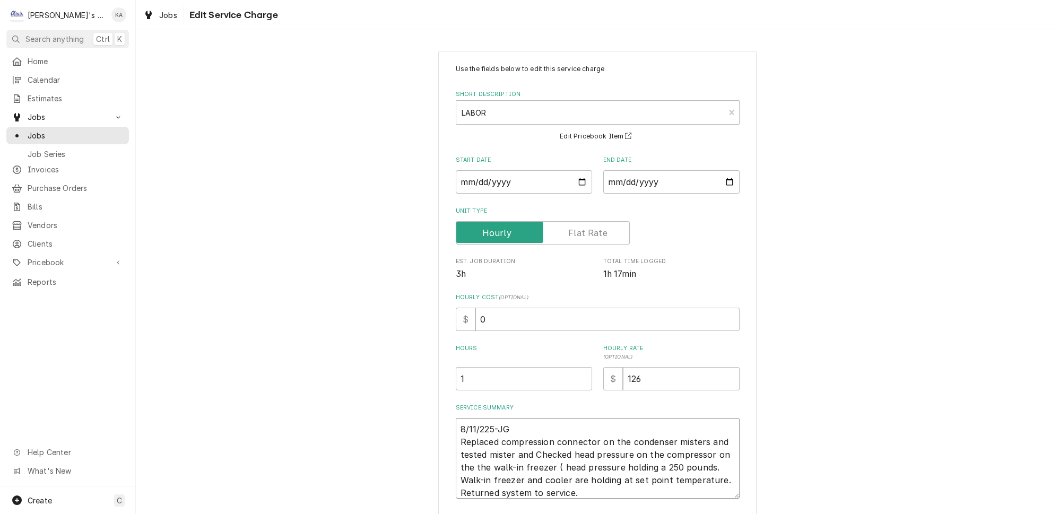
type textarea "x"
type textarea "8/11/2025-JG Replaced compression connector on the condenser misters and tested…"
type textarea "x"
type textarea "8/11/2025JG Replaced compression connector on the condenser misters and tested …"
type textarea "x"
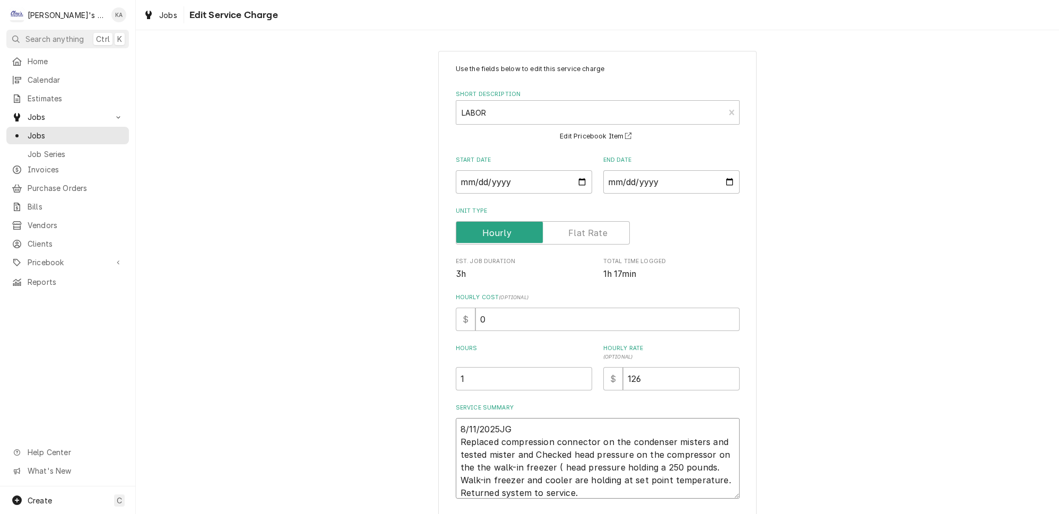
type textarea "8/11/2025 JG Replaced compression connector on the condenser misters and tested…"
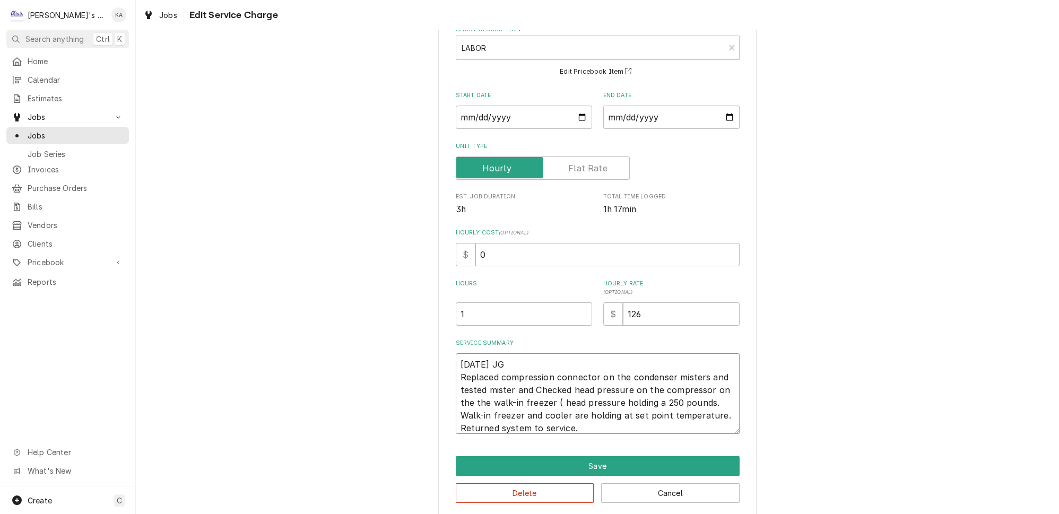
scroll to position [67, 0]
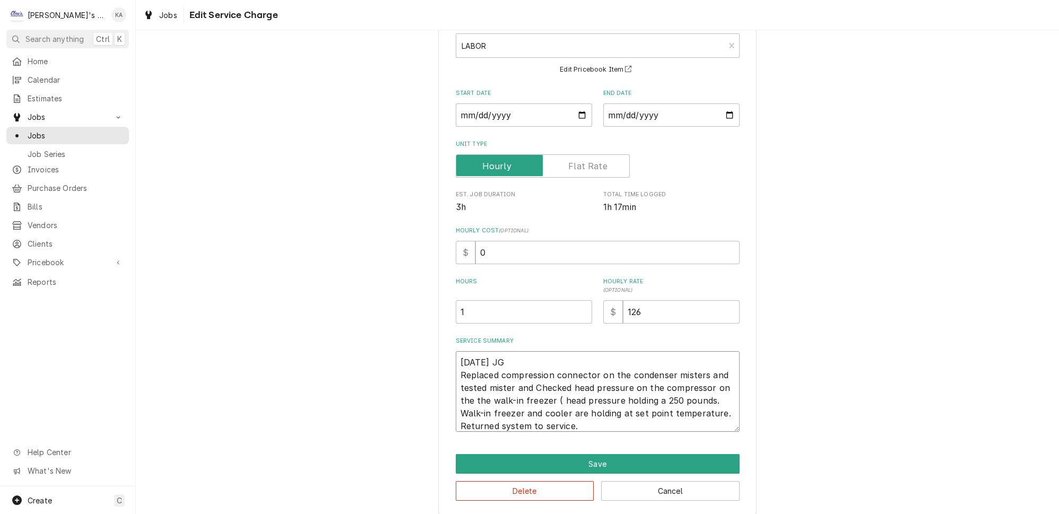
drag, startPoint x: 688, startPoint y: 370, endPoint x: 662, endPoint y: 371, distance: 26.6
click at [662, 371] on textarea "8/11/2025 JG Replaced compression connector on the condenser misters and tested…" at bounding box center [598, 391] width 284 height 81
type textarea "x"
type textarea "8/11/2025 JG Replaced compression connector on the misterscondenser and tested …"
click at [646, 370] on textarea "8/11/2025 JG Replaced compression connector on the misterscondenser and tested …" at bounding box center [598, 391] width 284 height 81
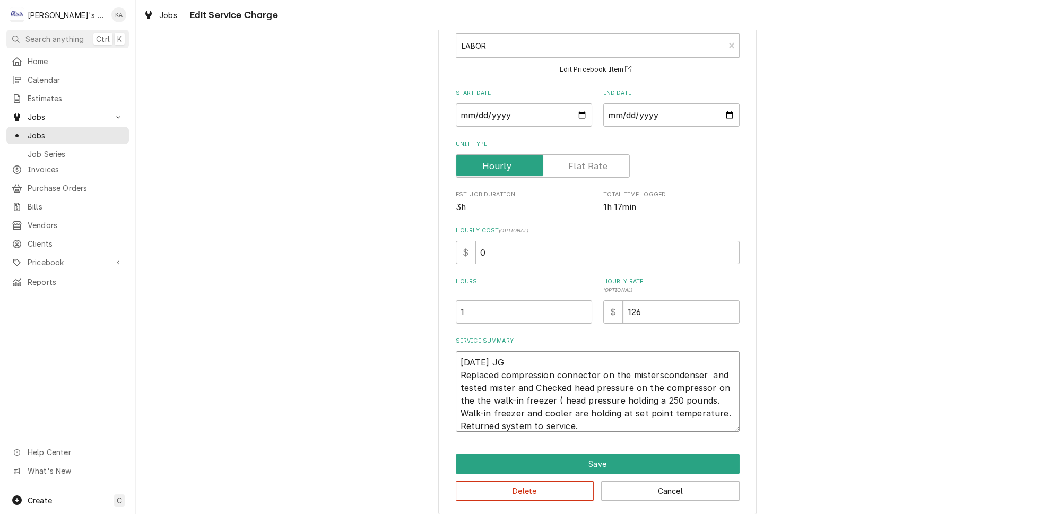
type textarea "x"
type textarea "8/11/2025 JG Replaced compression connector on the mistercondenser and tested m…"
type textarea "x"
type textarea "8/11/2025 JG Replaced compression connector on the mister condenser and tested …"
type textarea "x"
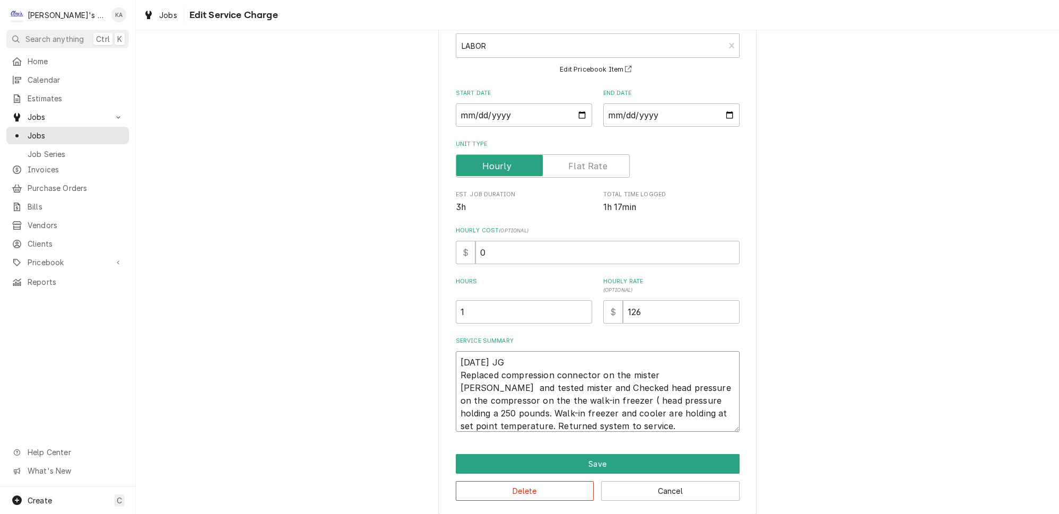
type textarea "8/11/2025 JG Replaced compression connector on the mister fcondenser and tested…"
type textarea "x"
type textarea "8/11/2025 JG Replaced compression connector on the mister focondenser and teste…"
type textarea "x"
type textarea "8/11/2025 JG Replaced compression connector on the mister forcondenser and test…"
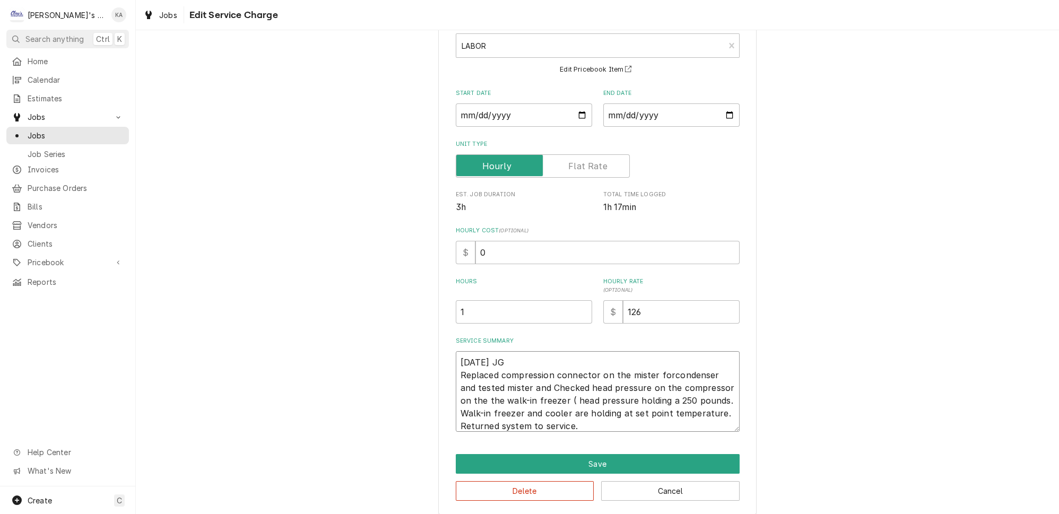
type textarea "x"
type textarea "8/11/2025 JG Replaced compression connector on the mister for condenser and tes…"
type textarea "x"
type textarea "8/11/2025 JG Replaced compression connector on the mister for tcondenser and te…"
type textarea "x"
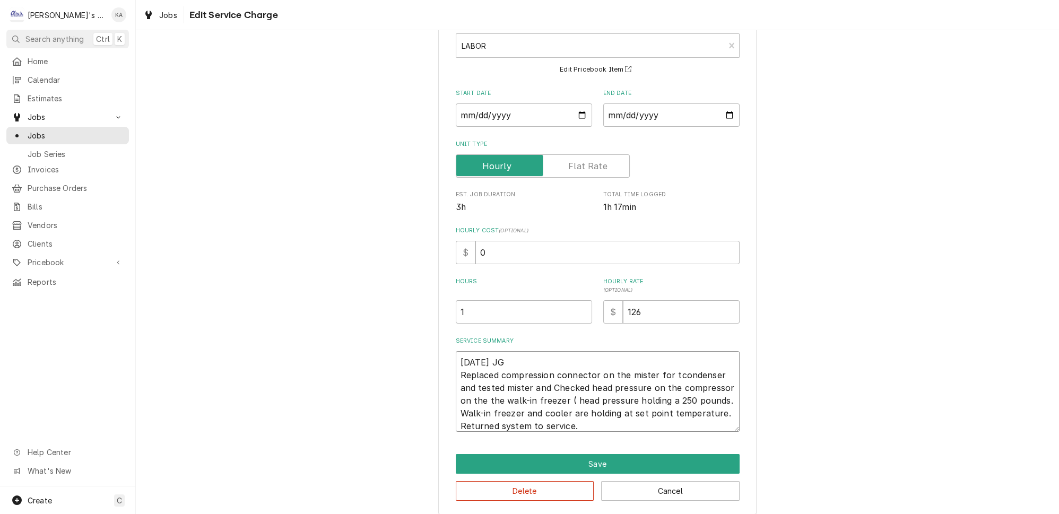
type textarea "8/11/2025 JG Replaced compression connector on the mister for thcondenser and t…"
type textarea "x"
type textarea "8/11/2025 JG Replaced compression connector on the mister for thecondenser and …"
type textarea "x"
type textarea "8/11/2025 JG Replaced compression connector on the mister for the condenser and…"
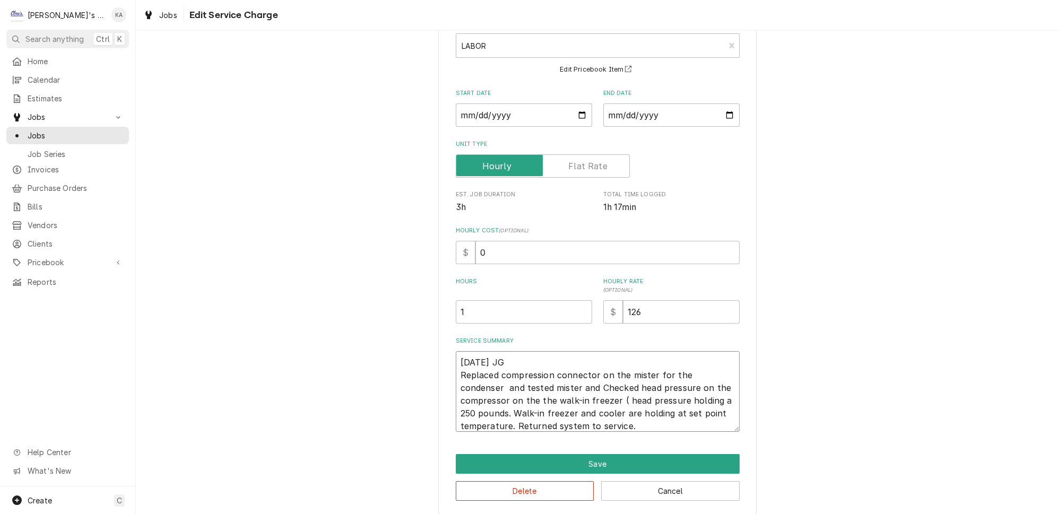
type textarea "x"
type textarea "8/11/2025 JG Replaced compression connector on the mister for the wcondenser an…"
type textarea "x"
type textarea "8/11/2025 JG Replaced compression connector on the mister for the wacondenser a…"
type textarea "x"
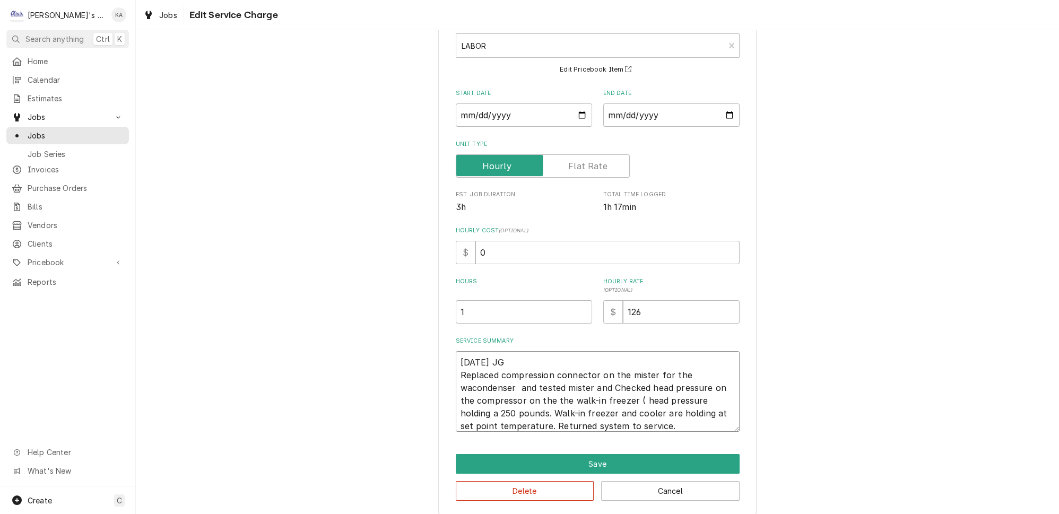
type textarea "8/11/2025 JG Replaced compression connector on the mister for the walcondenser …"
type textarea "x"
type textarea "8/11/2025 JG Replaced compression connector on the mister for the walkcondenser…"
type textarea "x"
type textarea "8/11/2025 JG Replaced compression connector on the mister for the walk condense…"
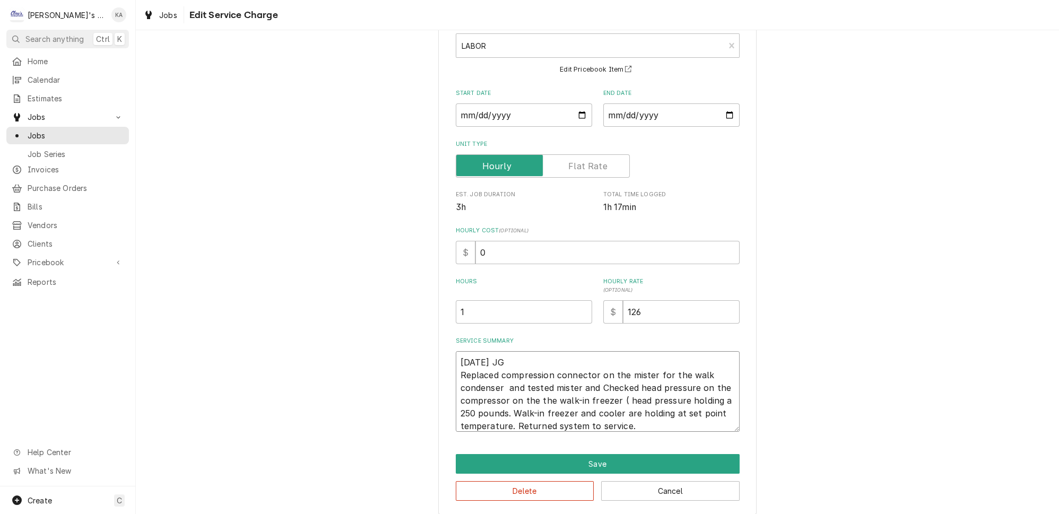
type textarea "x"
type textarea "8/11/2025 JG Replaced compression connector on the mister for the walk icondens…"
type textarea "x"
type textarea "8/11/2025 JG Replaced compression connector on the mister for the walk inconden…"
type textarea "x"
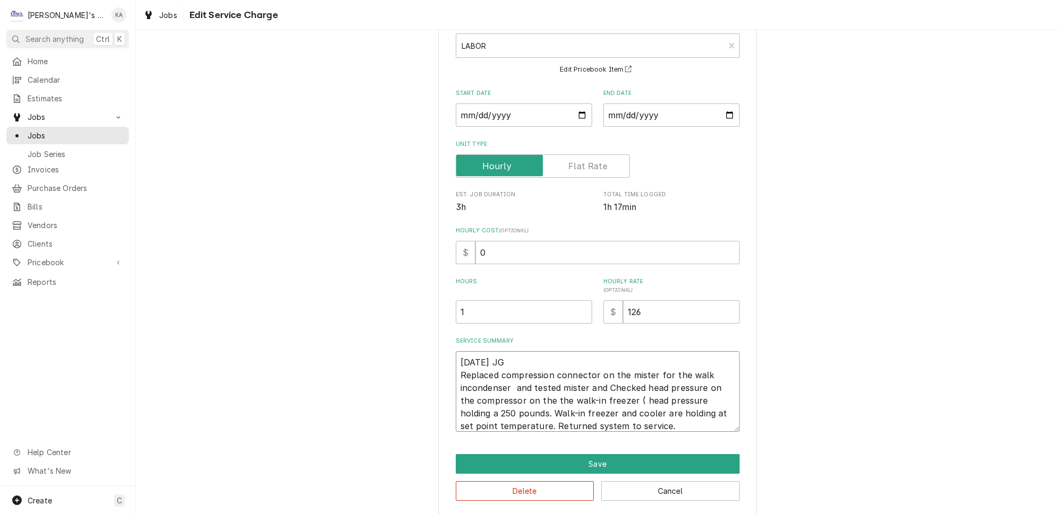
type textarea "8/11/2025 JG Replaced compression connector on the mister for the walk in conde…"
drag, startPoint x: 524, startPoint y: 382, endPoint x: 500, endPoint y: 382, distance: 23.9
click at [500, 382] on textarea "8/11/2025 JG Replaced compression connector on the mister for the walk in conde…" at bounding box center [598, 391] width 284 height 81
type textarea "x"
type textarea "8/11/2025 JG Replaced compression connector on the mister for the walk in conde…"
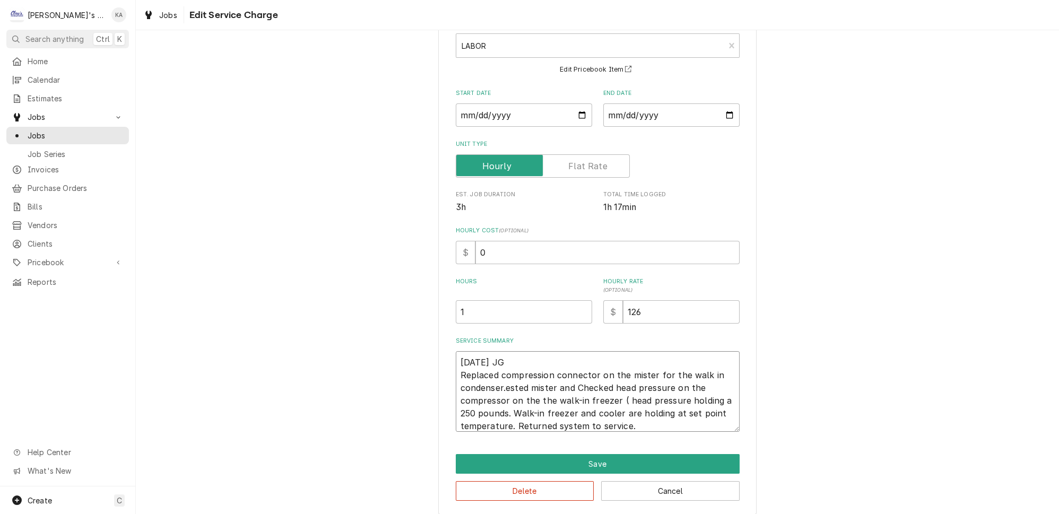
type textarea "x"
type textarea "8/11/2025 JG Replaced compression connector on the mister for the walk in conde…"
type textarea "x"
type textarea "8/11/2025 JG Replaced compression connector on the mister for the walk in conde…"
click at [581, 381] on textarea "8/11/2025 JG Replaced compression connector on the mister for the walk in conde…" at bounding box center [598, 391] width 284 height 81
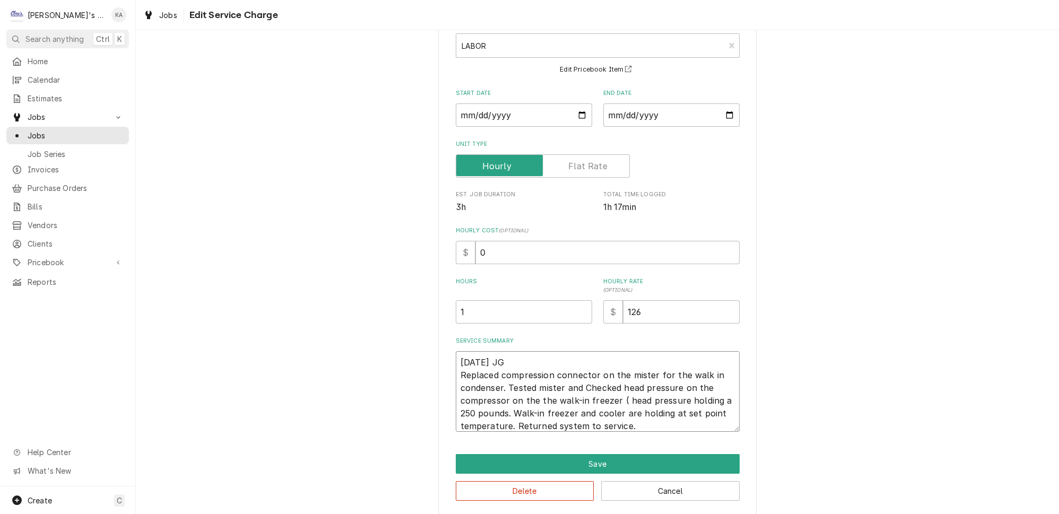
type textarea "x"
type textarea "8/11/2025 JG Replaced compression connector on the mister for the walk in conde…"
type textarea "x"
type textarea "8/11/2025 JG Replaced compression connector on the mister for the walk in conde…"
drag, startPoint x: 518, startPoint y: 394, endPoint x: 511, endPoint y: 393, distance: 7.5
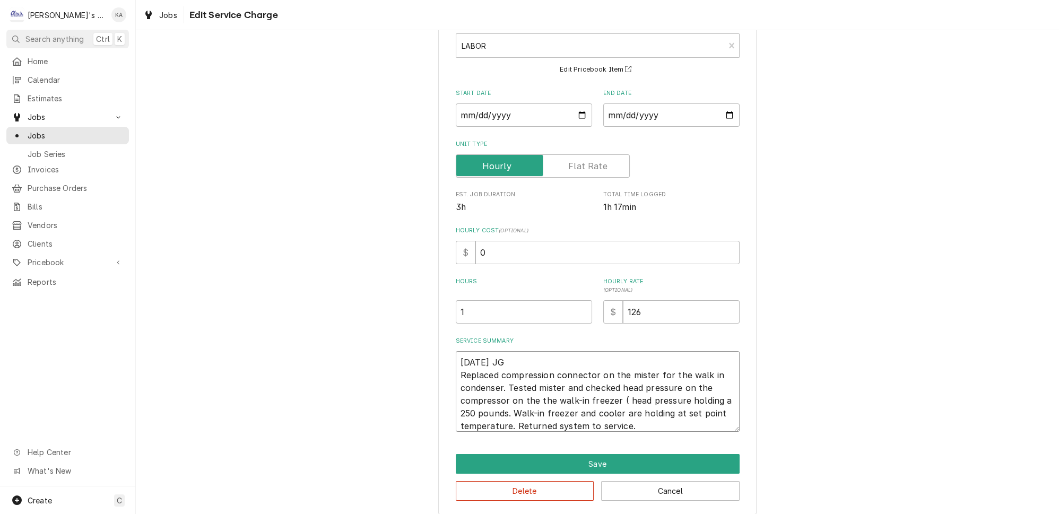
click at [511, 393] on textarea "8/11/2025 JG Replaced compression connector on the mister for the walk in conde…" at bounding box center [598, 391] width 284 height 81
type textarea "x"
type textarea "8/11/2025 JG Replaced compression connector on the mister for the walk in conde…"
type textarea "x"
type textarea "8/11/2025 JG Replaced compression connector on the mister for the walk in conde…"
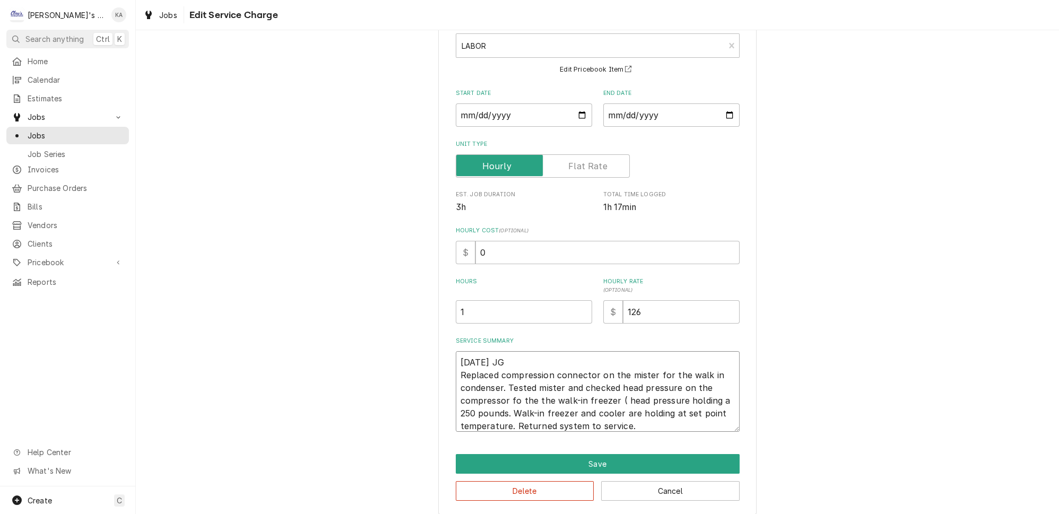
type textarea "x"
type textarea "8/11/2025 JG Replaced compression connector on the mister for the walk in conde…"
click at [615, 396] on textarea "8/11/2025 JG Replaced compression connector on the mister for the walk in conde…" at bounding box center [598, 391] width 284 height 81
type textarea "x"
type textarea "8/11/2025 JG Replaced compression connector on the mister for the walk in conde…"
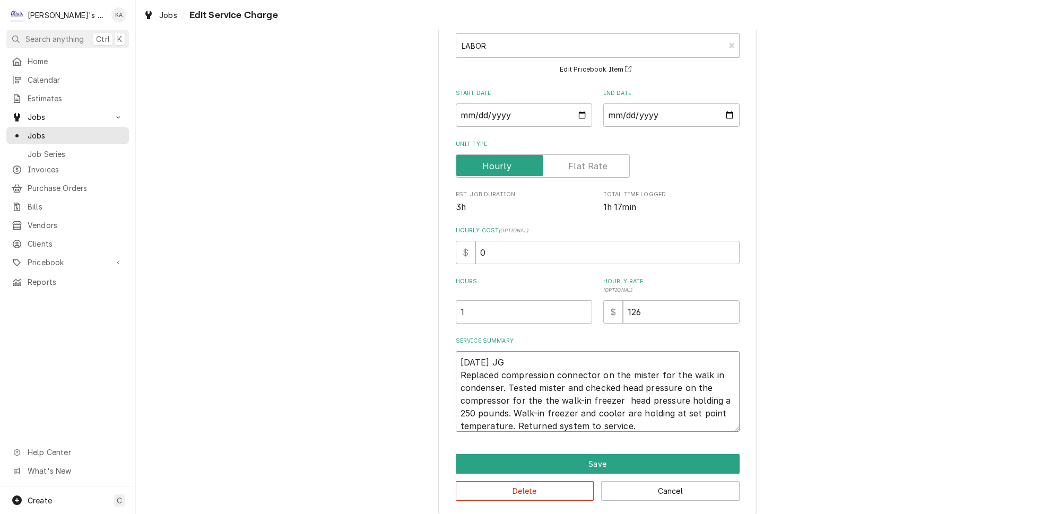
type textarea "x"
type textarea "8/11/2025 JG Replaced compression connector on the mister for the walk in conde…"
type textarea "x"
type textarea "8/11/2025 JG Replaced compression connector on the mister for the walk in conde…"
click at [481, 247] on input "0" at bounding box center [607, 252] width 264 height 23
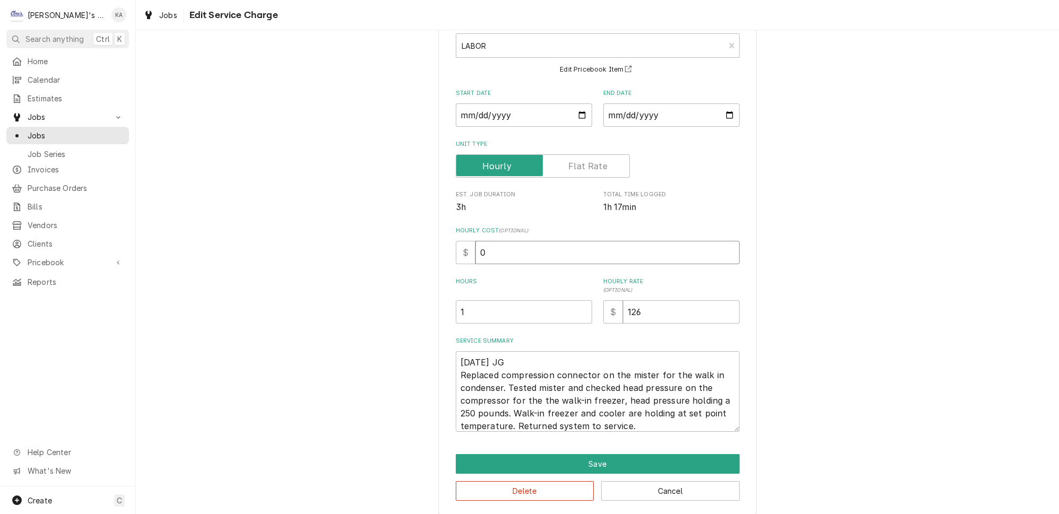
type textarea "x"
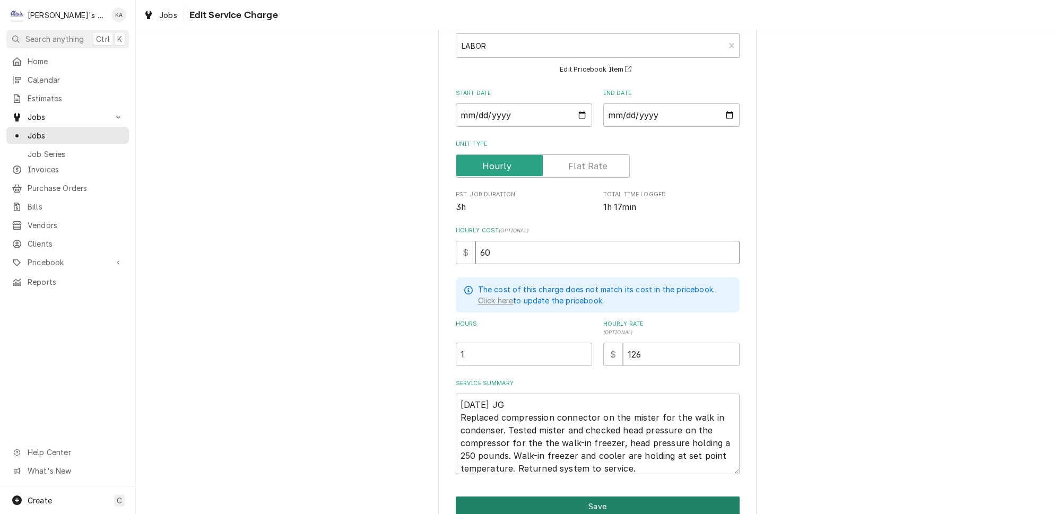
type input "60"
click at [600, 497] on button "Save" at bounding box center [598, 507] width 284 height 20
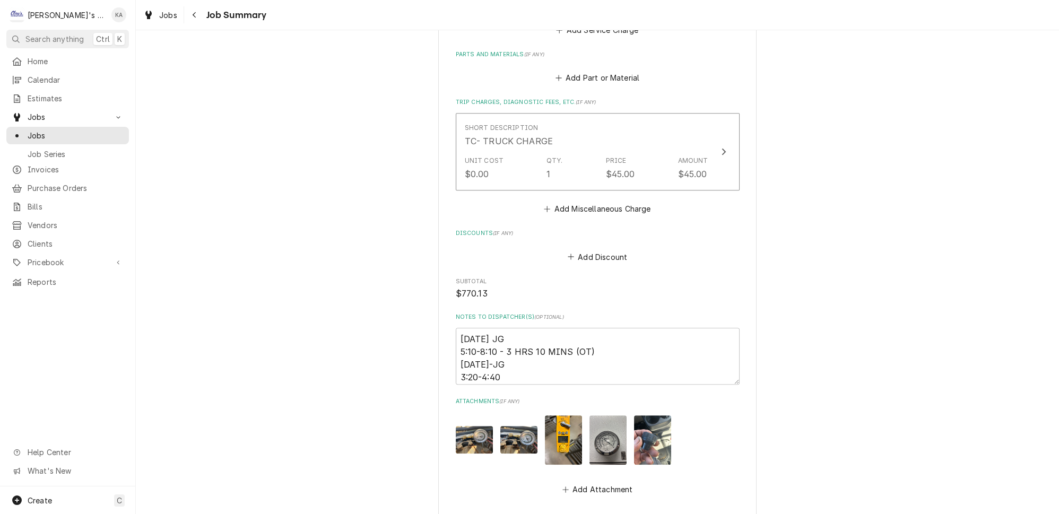
scroll to position [916, 0]
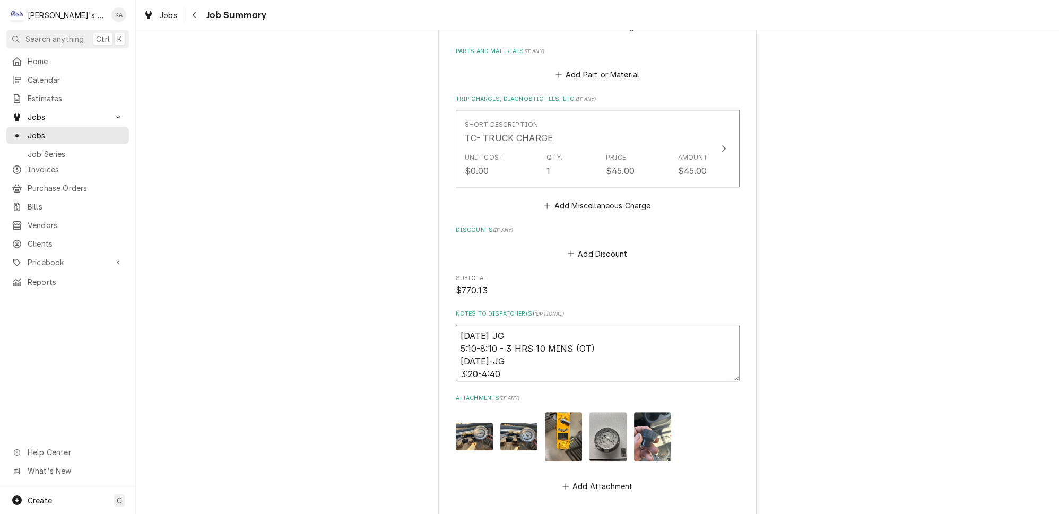
click at [464, 335] on textarea "8/10/2025 JG 5:10-8:10 - 3 HRS 10 MINS (OT) 08/11/25-JG 3:20-4:40" at bounding box center [598, 353] width 284 height 57
type textarea "x"
type textarea "8/10/2025 JG 5:10-8:10 - 3 HRS 10 MINS (OT) 8/11/25-JG 3:20-4:40"
type textarea "x"
type textarea "8/10/2025 JG 5:10-8:10 - 3 HRS 10 MINS (OT) 8/11/225-JG 3:20-4:40"
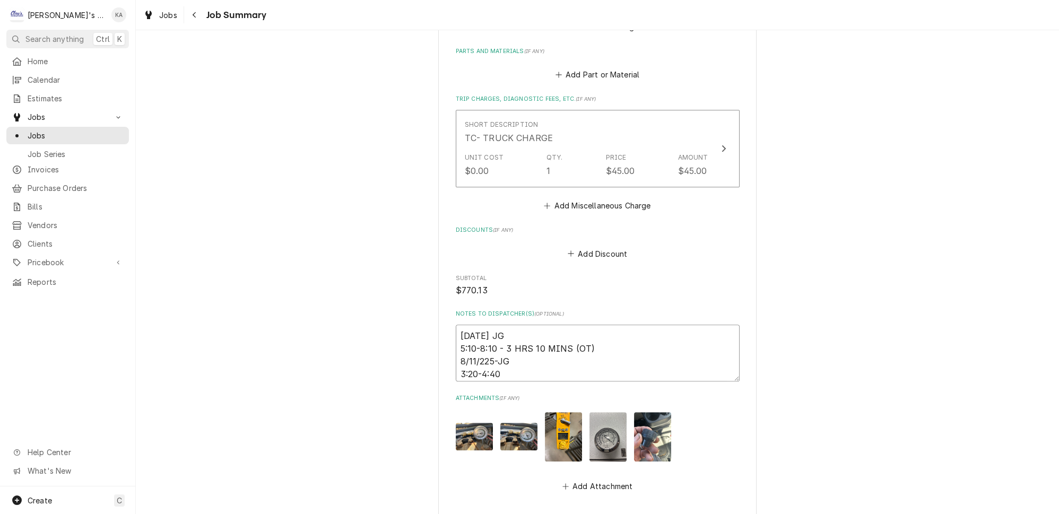
type textarea "x"
type textarea "8/10/2025 JG 5:10-8:10 - 3 HRS 10 MINS (OT) 8/11/2025-JG 3:20-4:40"
type textarea "x"
type textarea "8/10/2025 JG 5:10-8:10 - 3 HRS 10 MINS (OT) 8/11/2025JG 3:20-4:40"
type textarea "x"
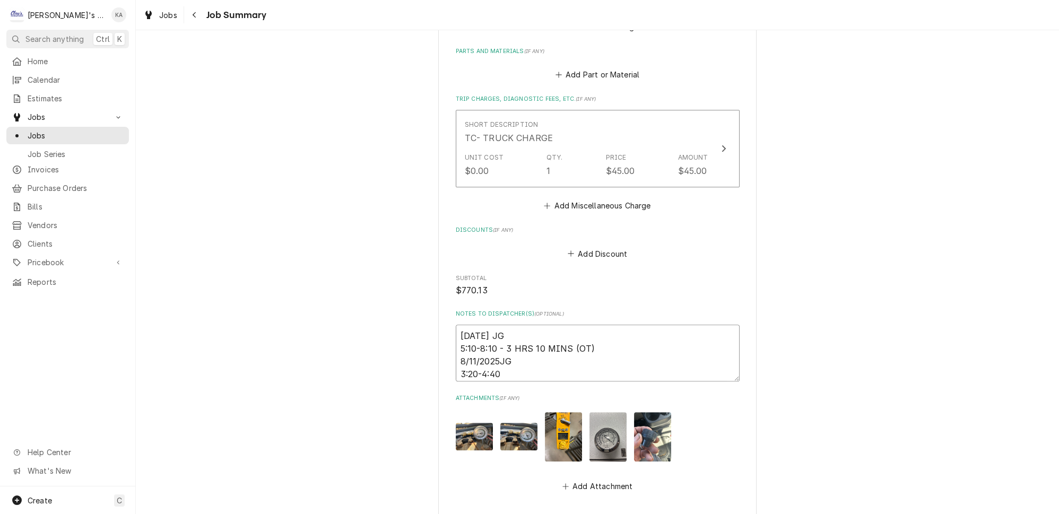
type textarea "8/10/2025 JG 5:10-8:10 - 3 HRS 10 MINS (OT) 8/11/2025 JG 3:20-4:40"
click at [532, 349] on textarea "8/10/2025 JG 5:10-8:10 - 3 HRS 10 MINS (OT) 8/11/2025 JG 3:20-4:40" at bounding box center [598, 353] width 284 height 57
type textarea "x"
type textarea "8/10/2025 JG 5:10-8:10 - 3 HRS 10 MINS (OT) 8/11/2025 JG 3:20-4:40"
type textarea "x"
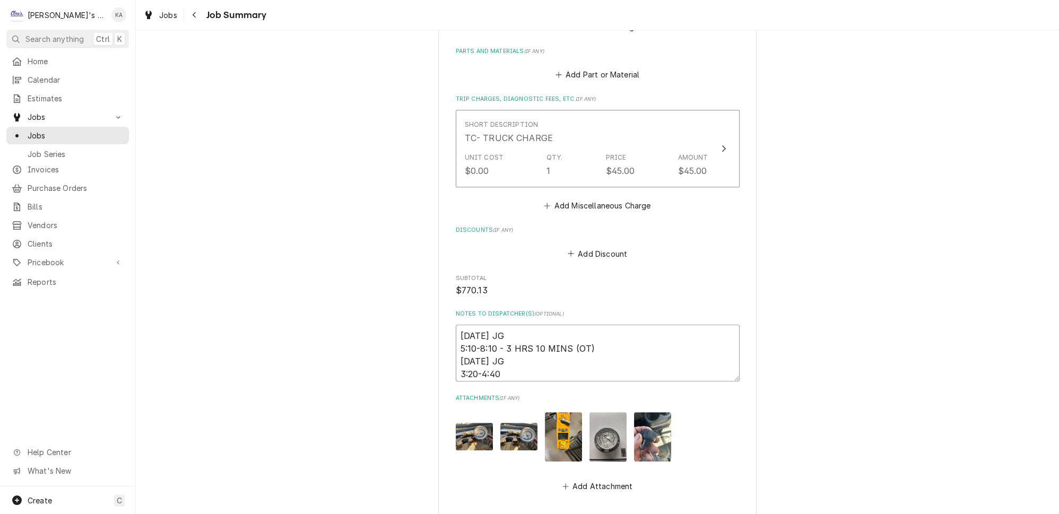
type textarea "8/10/2025 JG 5:10-8:10 - 3 HRS 10 MINS (OT) 8/11/2025 JG 3:20-4:40 1"
type textarea "x"
type textarea "8/10/2025 JG 5:10-8:10 - 3 HRS 10 MINS (OT) 8/11/2025 JG 3:20-4:40 1"
type textarea "x"
type textarea "8/10/2025 JG 5:10-8:10 - 3 HRS 10 MINS (OT) 8/11/2025 JG 3:20-4:40 1 H"
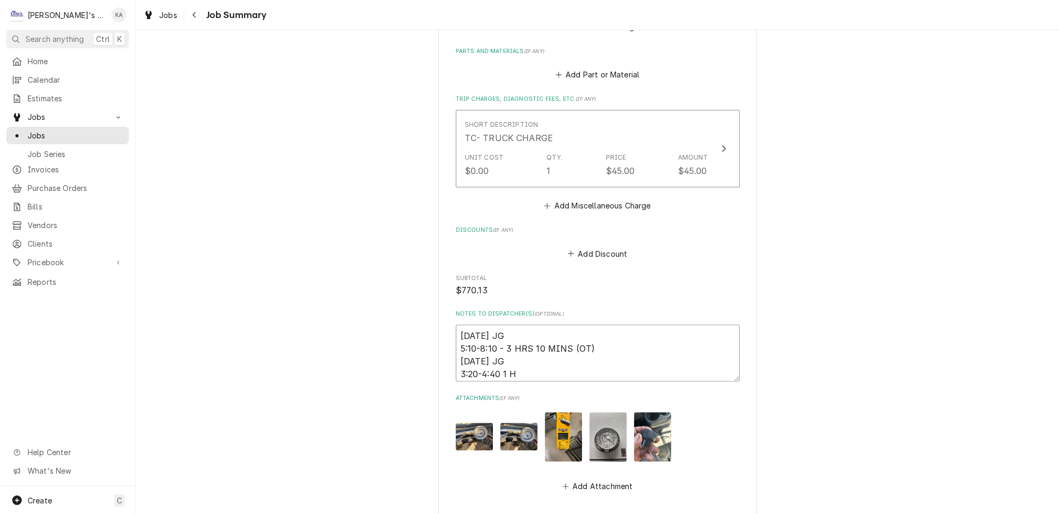
type textarea "x"
type textarea "8/10/2025 JG 5:10-8:10 - 3 HRS 10 MINS (OT) 8/11/2025 JG 3:20-4:40 1 HR"
type textarea "x"
type textarea "8/10/2025 JG 5:10-8:10 - 3 HRS 10 MINS (OT) 8/11/2025 JG 3:20-4:40 1 HR"
type textarea "x"
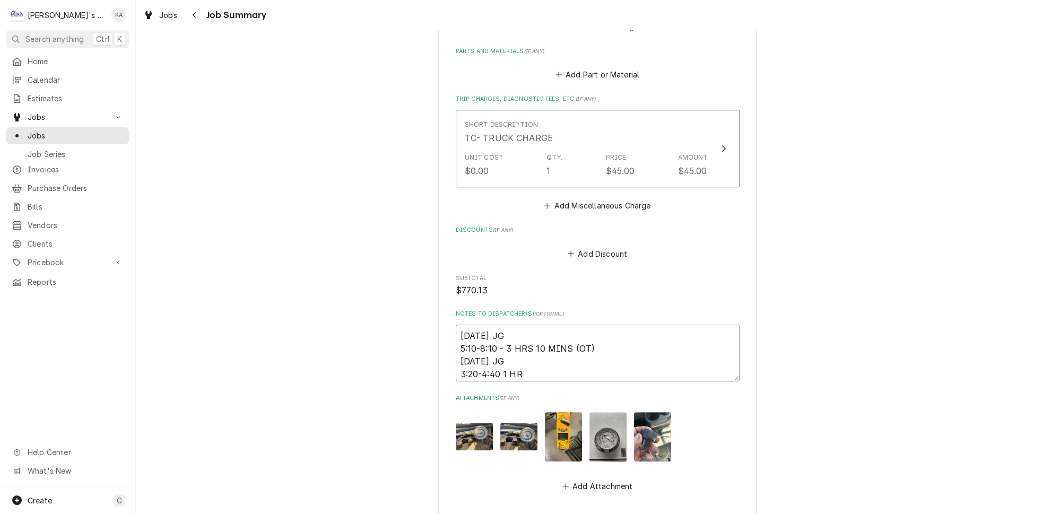
type textarea "8/10/2025 JG 5:10-8:10 - 3 HRS 10 MINS (OT) 8/11/2025 JG 3:20-4:40 1 HR 2"
type textarea "x"
type textarea "8/10/2025 JG 5:10-8:10 - 3 HRS 10 MINS (OT) 8/11/2025 JG 3:20-4:40 1 HR 20"
type textarea "x"
type textarea "8/10/2025 JG 5:10-8:10 - 3 HRS 10 MINS (OT) 8/11/2025 JG 3:20-4:40 1 HR 20"
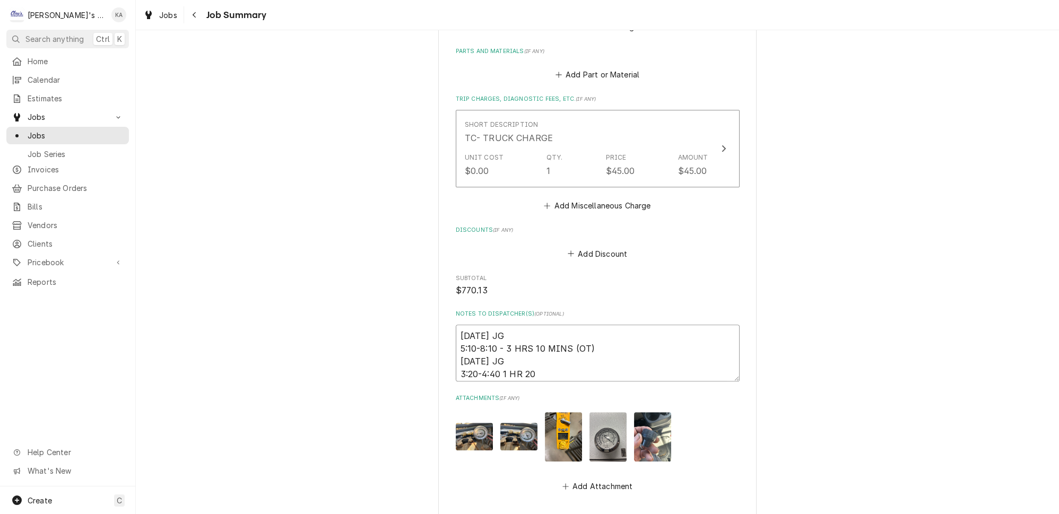
type textarea "x"
type textarea "8/10/2025 JG 5:10-8:10 - 3 HRS 10 MINS (OT) 8/11/2025 JG 3:20-4:40 1 HR 20 M"
type textarea "x"
type textarea "8/10/2025 JG 5:10-8:10 - 3 HRS 10 MINS (OT) 8/11/2025 JG 3:20-4:40 1 HR 20 MI"
type textarea "x"
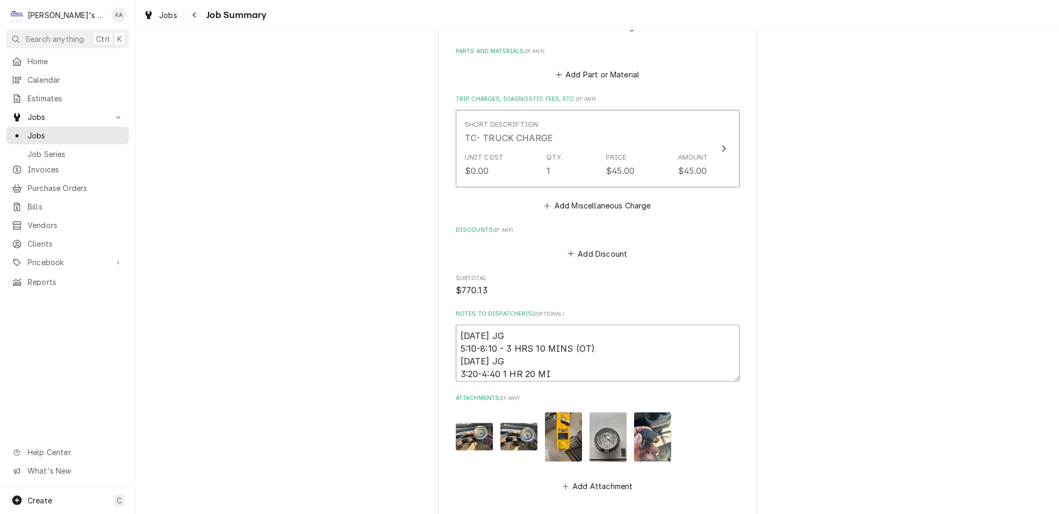
type textarea "8/10/2025 JG 5:10-8:10 - 3 HRS 10 MINS (OT) 8/11/2025 JG 3:20-4:40 1 HR 20 MIN"
type textarea "x"
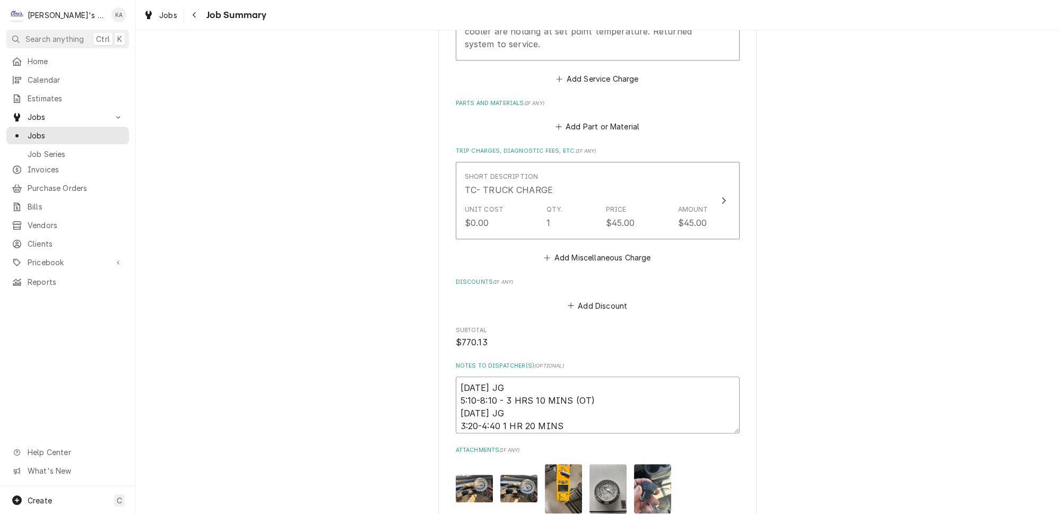
scroll to position [675, 0]
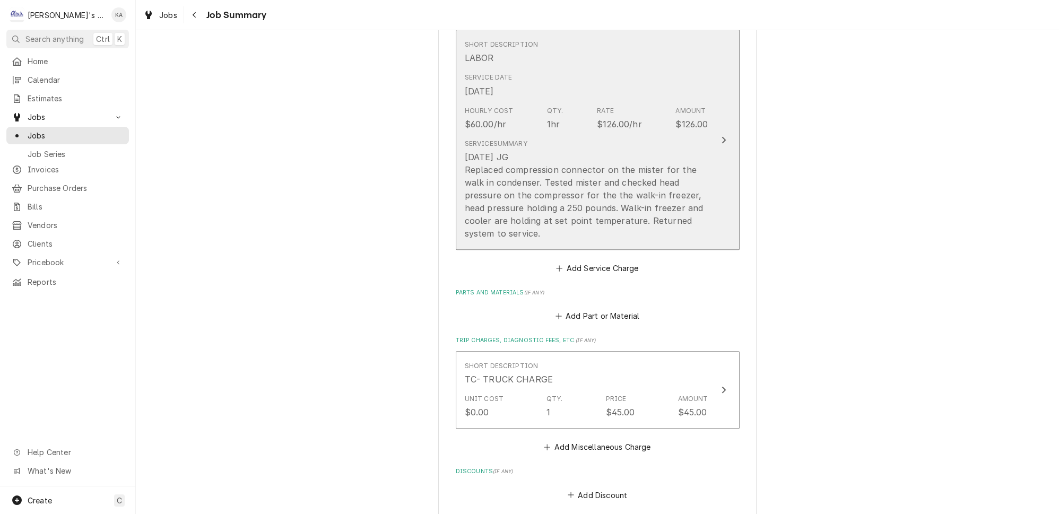
type textarea "8/10/2025 JG 5:10-8:10 - 3 HRS 10 MINS (OT) 8/11/2025 JG 3:20-4:40 1 HR 20 MINS"
click at [688, 217] on div "8/11/2025 JG Replaced compression connector on the mister for the walk in conde…" at bounding box center [587, 195] width 244 height 89
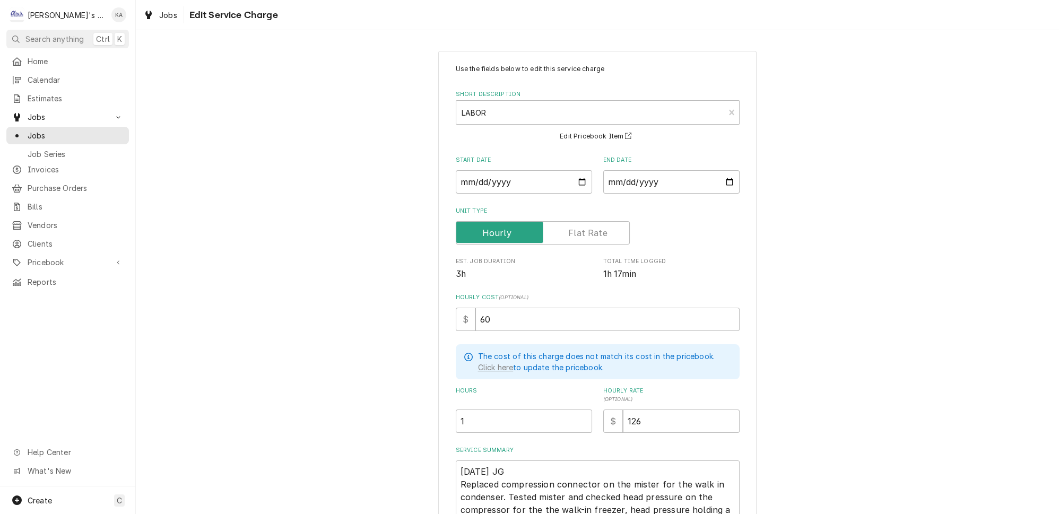
scroll to position [106, 0]
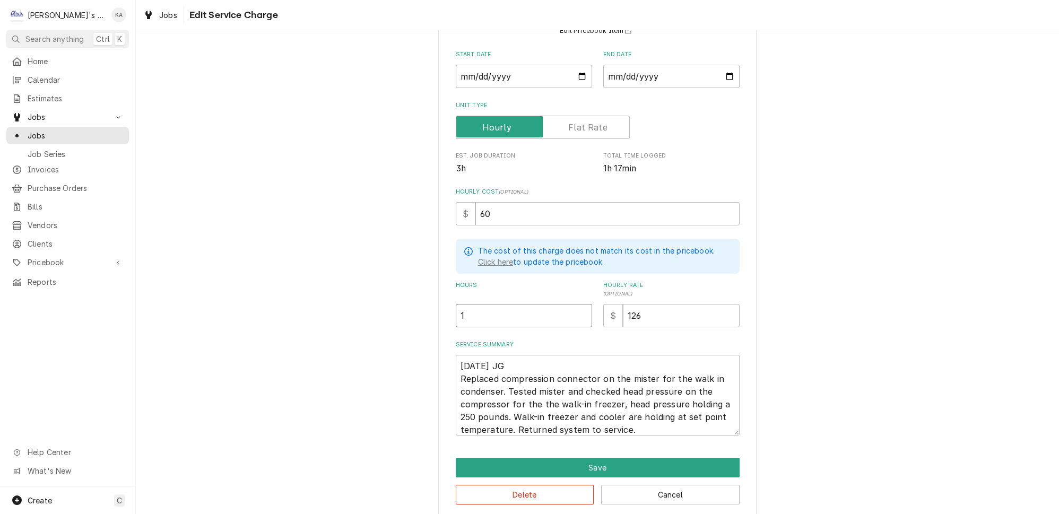
click at [469, 306] on input "1" at bounding box center [524, 315] width 136 height 23
type textarea "x"
type input "1.3"
type textarea "x"
type input "1.33"
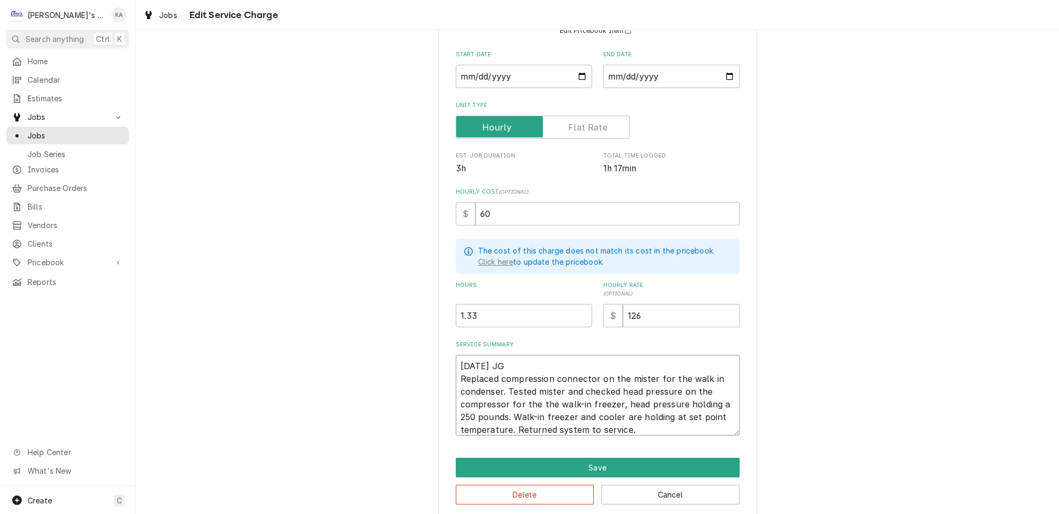
click at [630, 420] on textarea "8/11/2025 JG Replaced compression connector on the mister for the walk in conde…" at bounding box center [598, 395] width 284 height 81
type textarea "x"
type textarea "8/11/2025 JG Replaced compression connector on the mister for the walk in conde…"
type textarea "x"
type textarea "8/11/2025 JG Replaced compression connector on the mister for the walk in conde…"
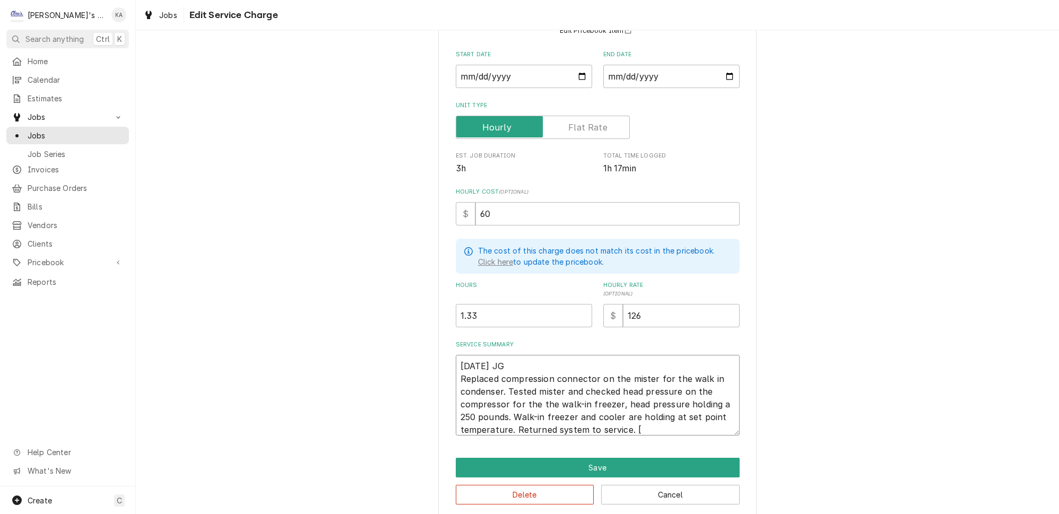
type textarea "x"
type textarea "8/11/2025 JG Replaced compression connector on the mister for the walk in conde…"
type textarea "x"
type textarea "8/11/2025 JG Replaced compression connector on the mister for the walk in conde…"
type textarea "x"
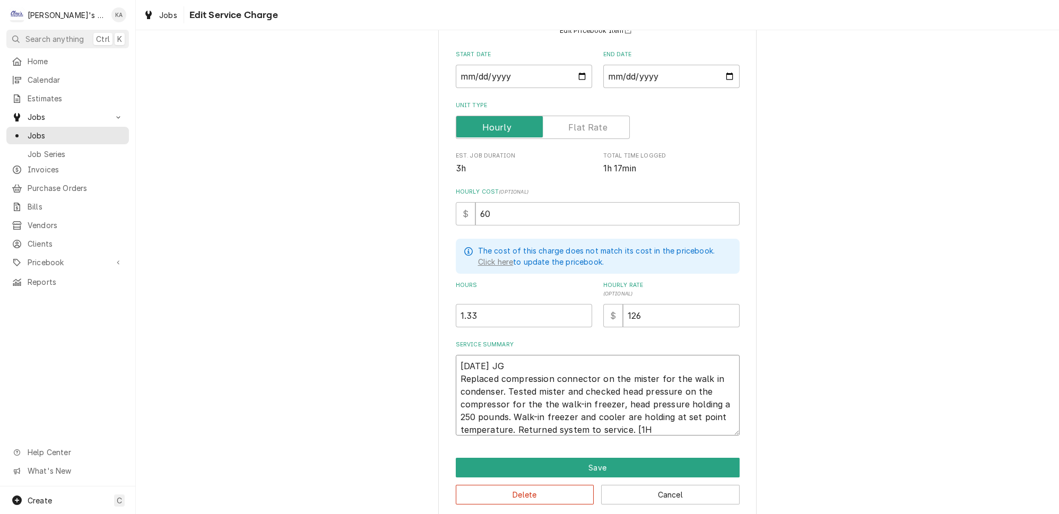
type textarea "8/11/2025 JG Replaced compression connector on the mister for the walk in conde…"
type textarea "x"
type textarea "8/11/2025 JG Replaced compression connector on the mister for the walk in conde…"
type textarea "x"
type textarea "8/11/2025 JG Replaced compression connector on the mister for the walk in conde…"
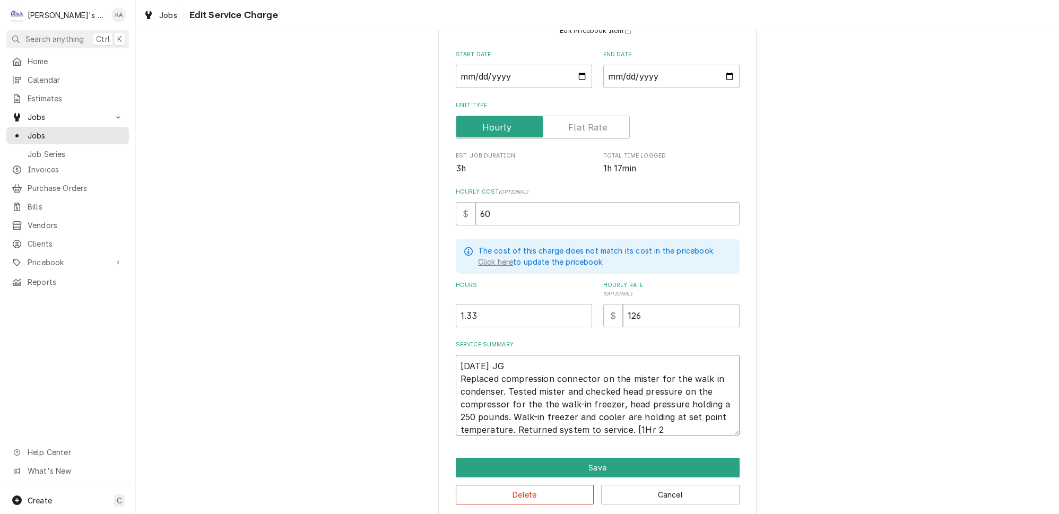
type textarea "x"
type textarea "8/11/2025 JG Replaced compression connector on the mister for the walk in conde…"
type textarea "x"
type textarea "8/11/2025 JG Replaced compression connector on the mister for the walk in conde…"
type textarea "x"
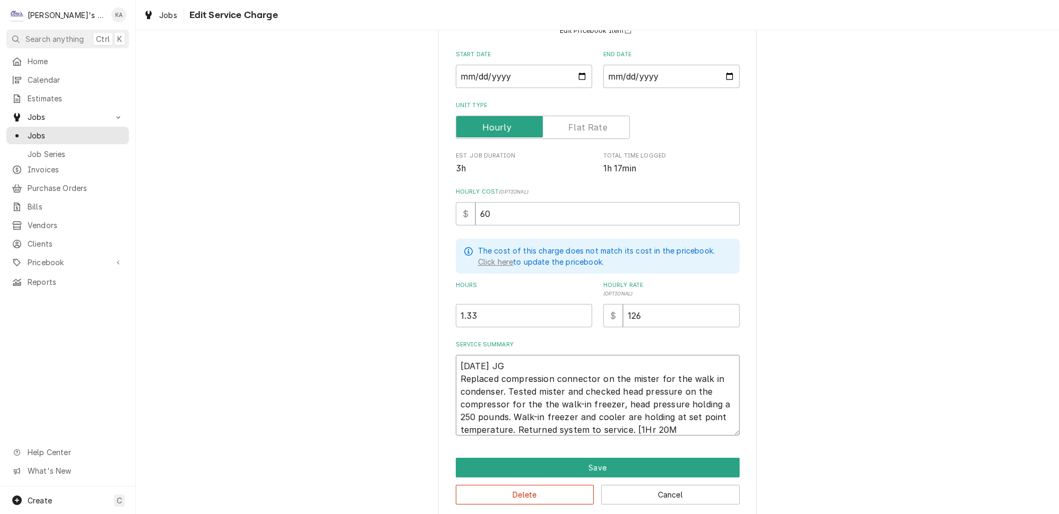
type textarea "8/11/2025 JG Replaced compression connector on the mister for the walk in conde…"
type textarea "x"
type textarea "8/11/2025 JG Replaced compression connector on the mister for the walk in conde…"
type textarea "x"
type textarea "8/11/2025 JG Replaced compression connector on the mister for the walk in conde…"
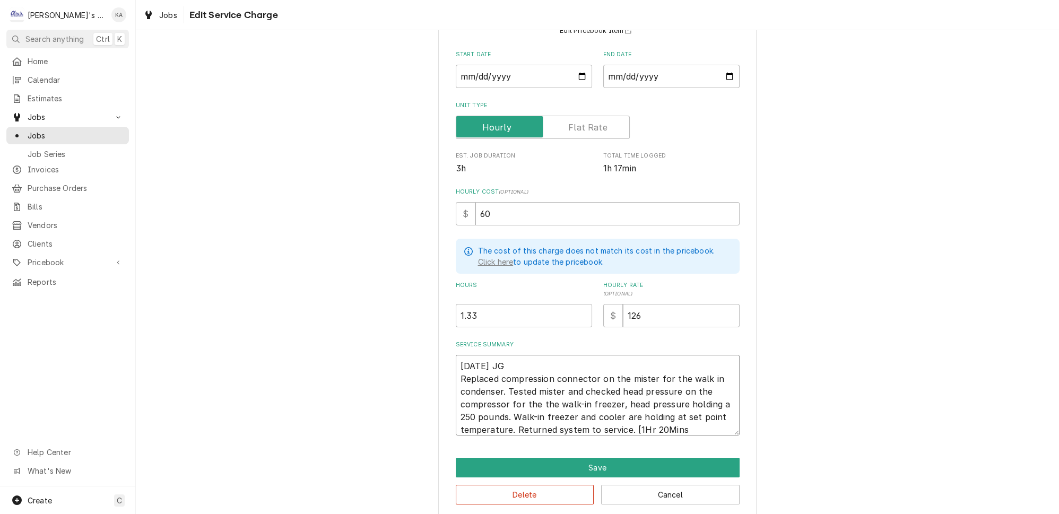
type textarea "x"
type textarea "8/11/2025 JG Replaced compression connector on the mister for the walk in conde…"
click at [584, 460] on button "Save" at bounding box center [598, 468] width 284 height 20
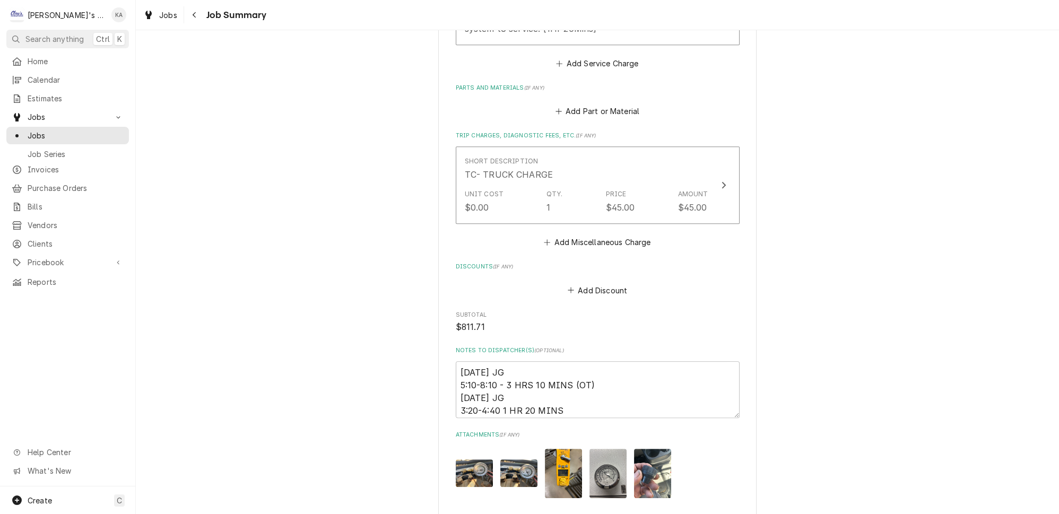
scroll to position [1077, 0]
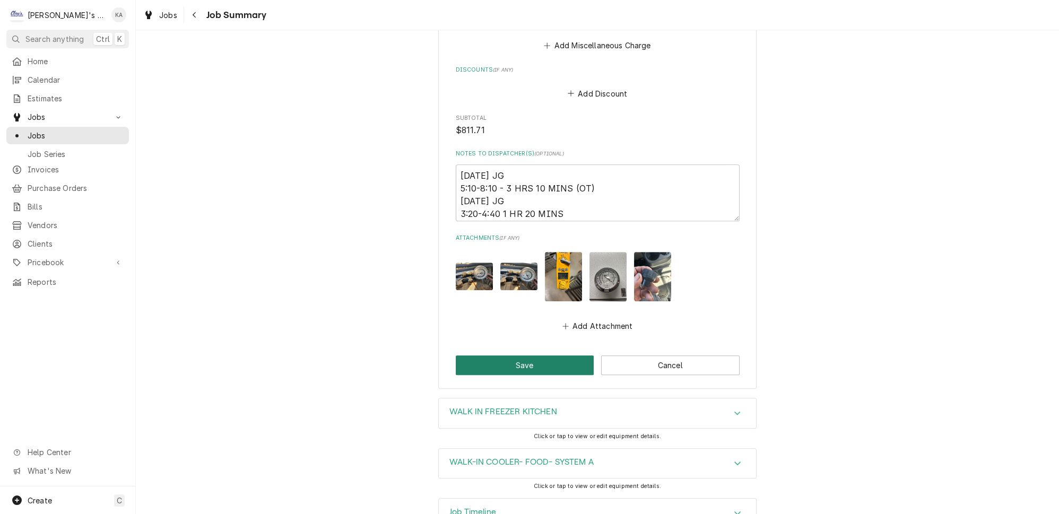
click at [517, 356] on button "Save" at bounding box center [525, 366] width 139 height 20
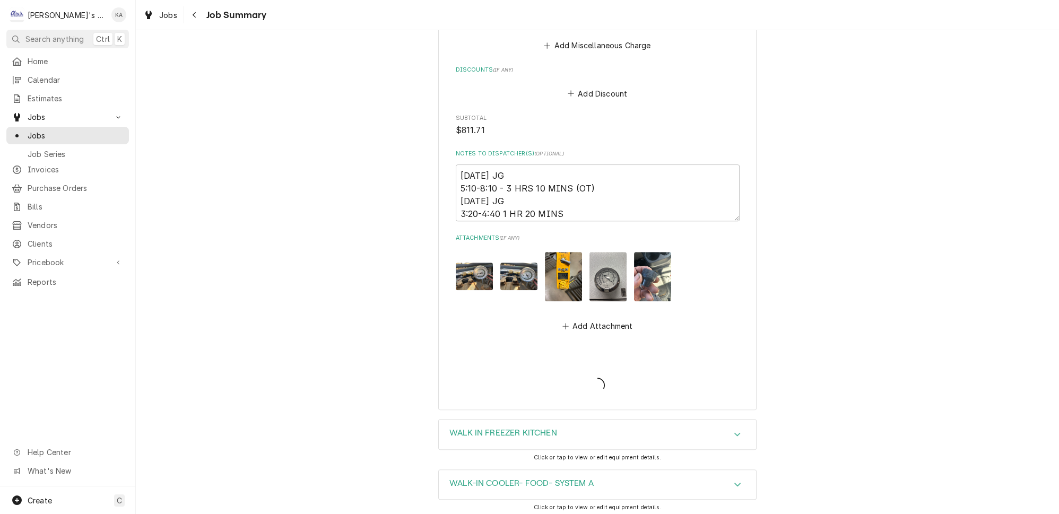
type textarea "x"
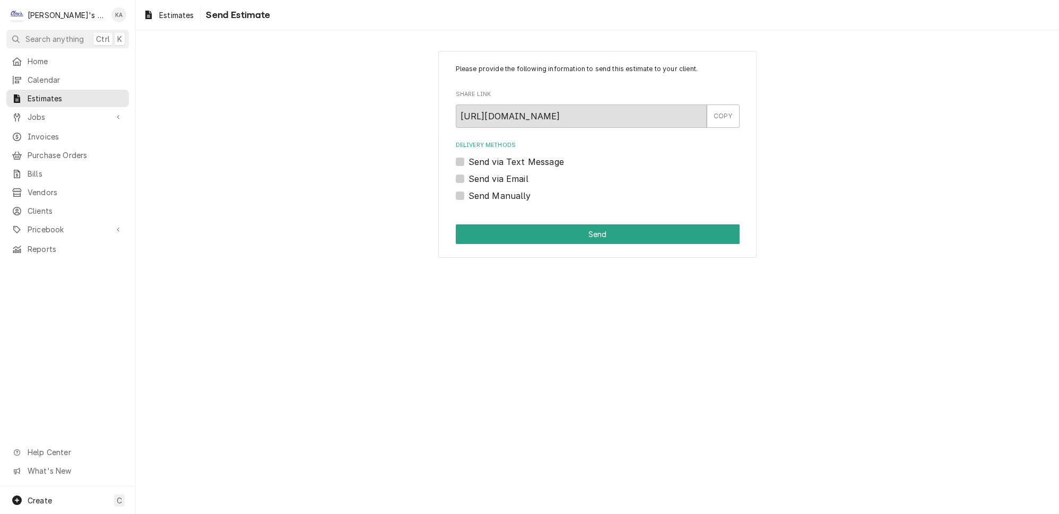
click at [469, 157] on label "Send via Text Message" at bounding box center [517, 161] width 96 height 13
click at [469, 157] on input "Send via Text Message" at bounding box center [611, 166] width 284 height 23
checkbox input "true"
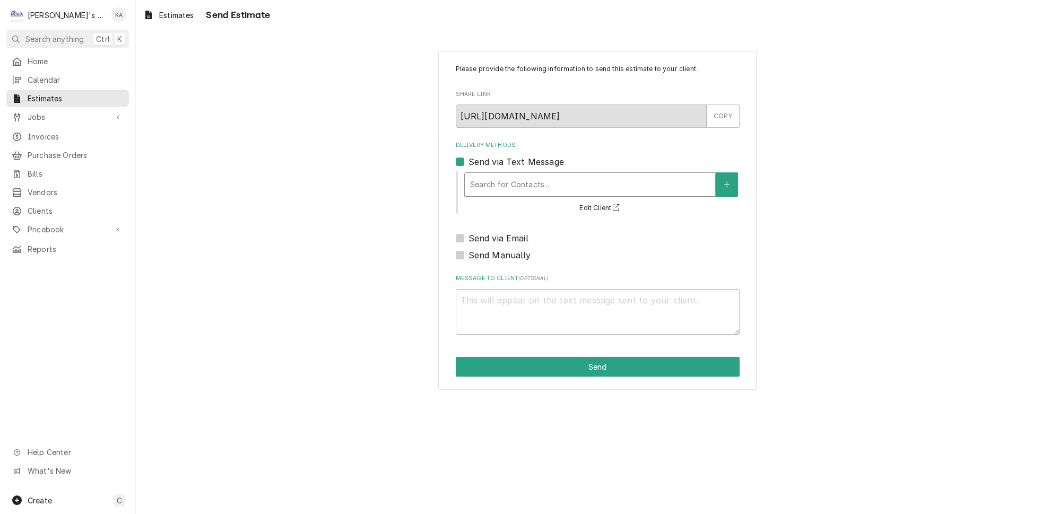
click at [507, 178] on div "Delivery Methods" at bounding box center [590, 184] width 240 height 19
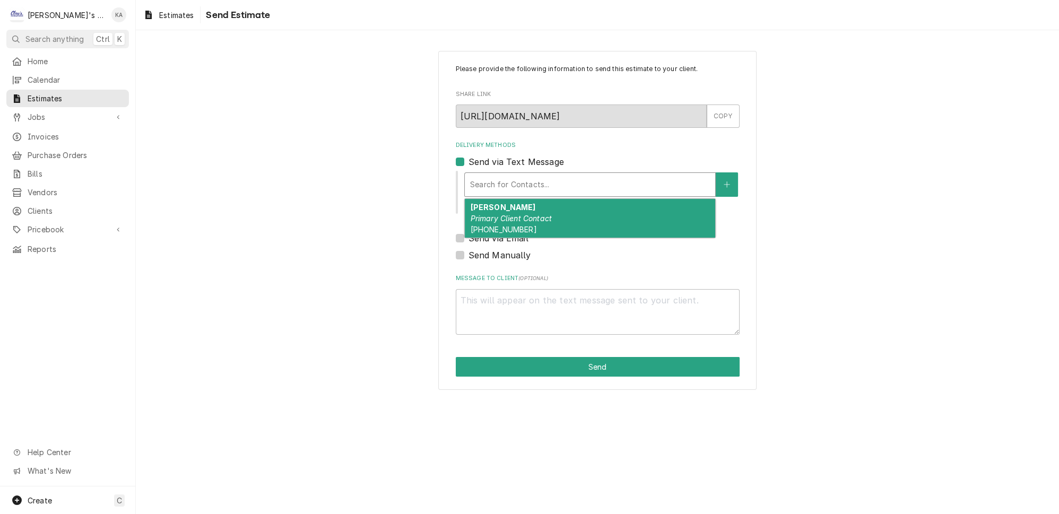
click at [514, 216] on div "[PERSON_NAME] Primary Client Contact [PHONE_NUMBER]" at bounding box center [590, 218] width 250 height 39
type textarea "x"
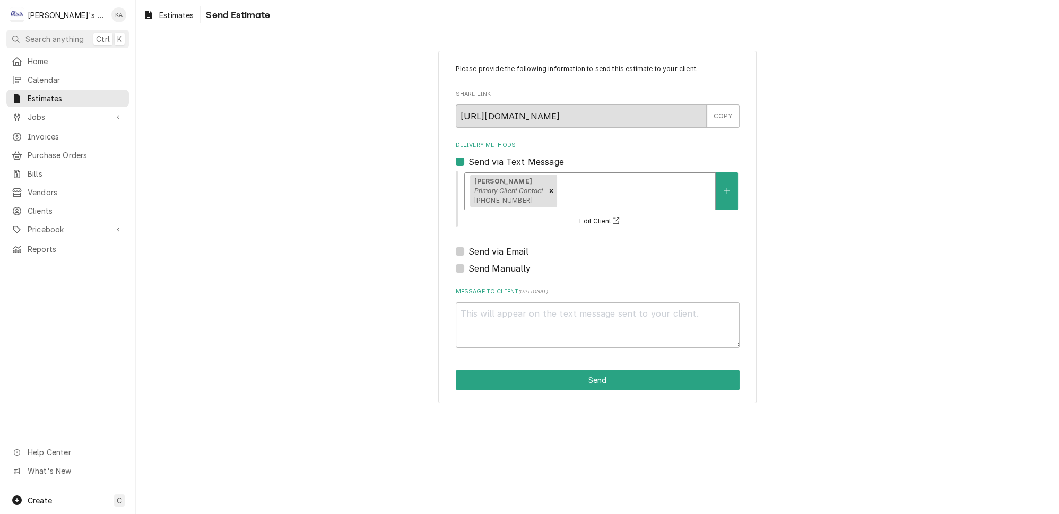
click at [469, 248] on label "Send via Email" at bounding box center [499, 251] width 60 height 13
click at [469, 248] on input "Send via Email" at bounding box center [611, 256] width 284 height 23
checkbox input "true"
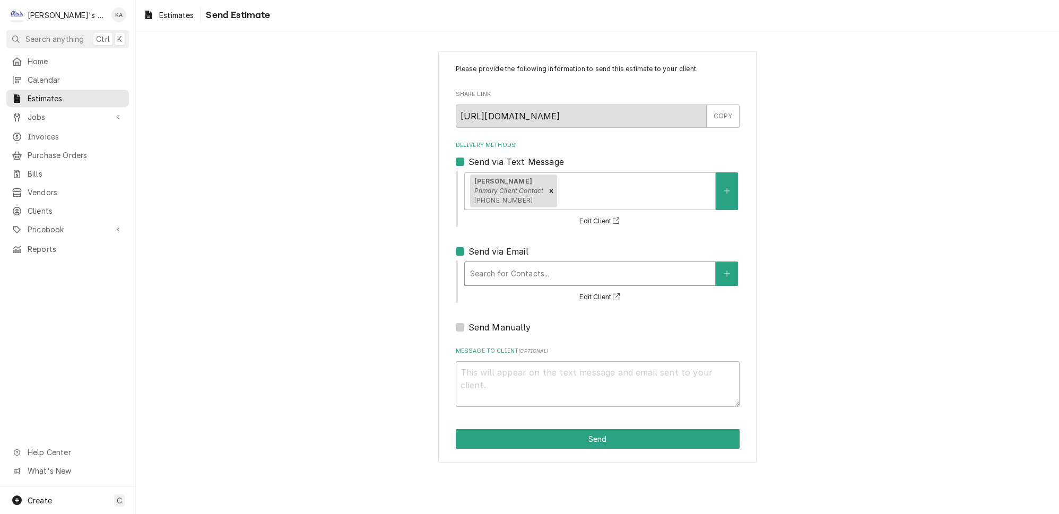
click at [500, 266] on div "Delivery Methods" at bounding box center [590, 273] width 240 height 19
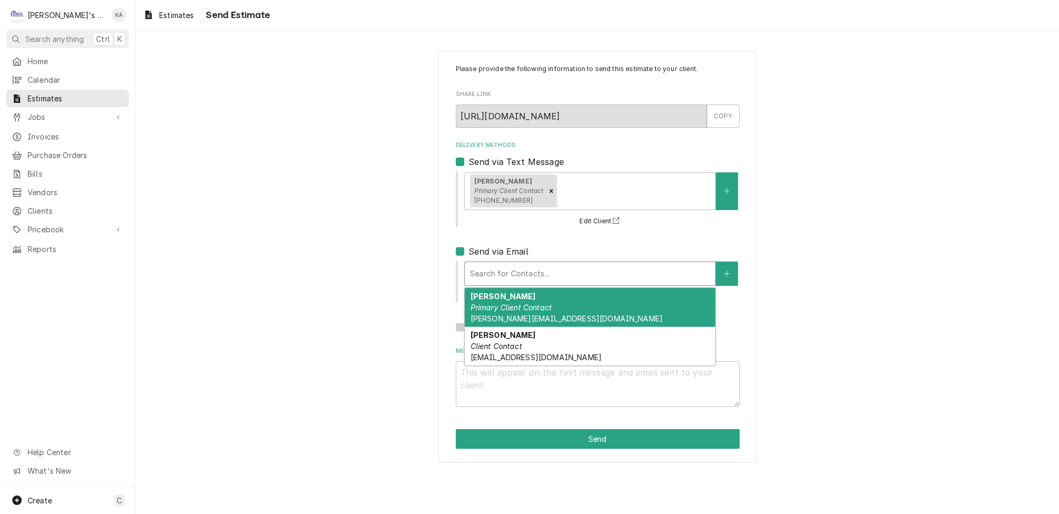
click at [535, 303] on em "Primary Client Contact" at bounding box center [511, 307] width 82 height 9
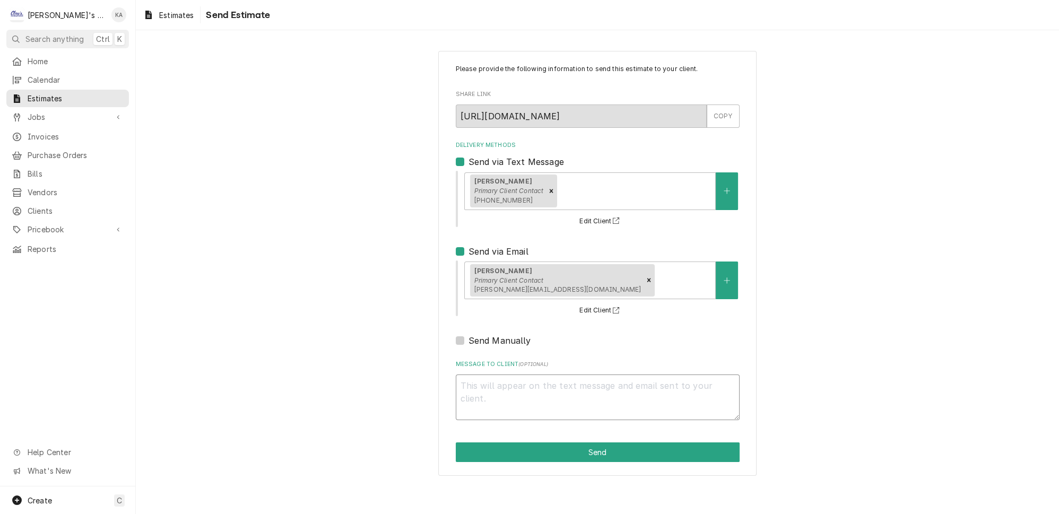
click at [479, 381] on textarea "Message to Client ( optional )" at bounding box center [598, 398] width 284 height 46
type textarea "x"
type textarea "H"
type textarea "x"
type textarea "He"
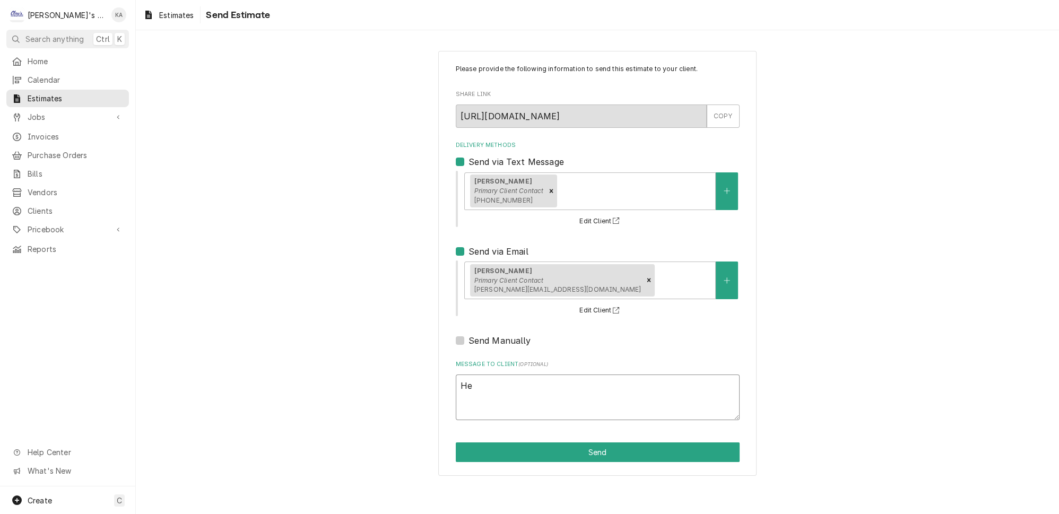
type textarea "x"
type textarea "Her"
type textarea "x"
type textarea "Here"
type textarea "x"
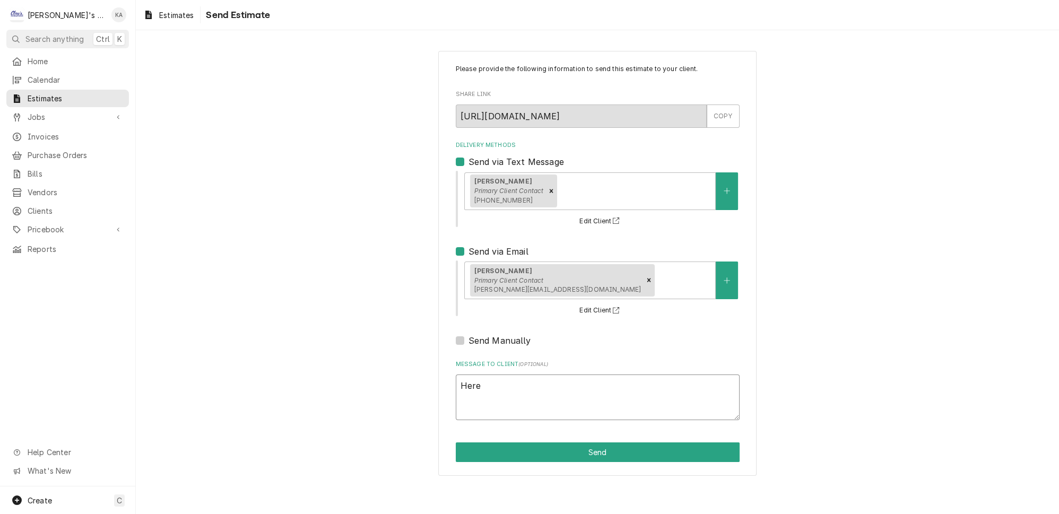
type textarea "Here"
type textarea "x"
type textarea "Here i"
type textarea "x"
type textarea "Here is"
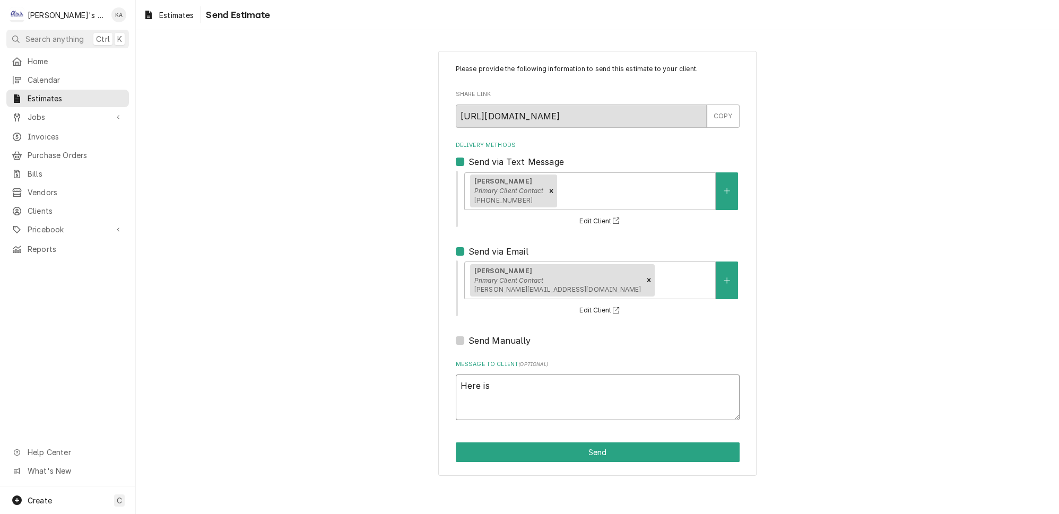
type textarea "x"
type textarea "Here is"
type textarea "x"
type textarea "Here is t"
type textarea "x"
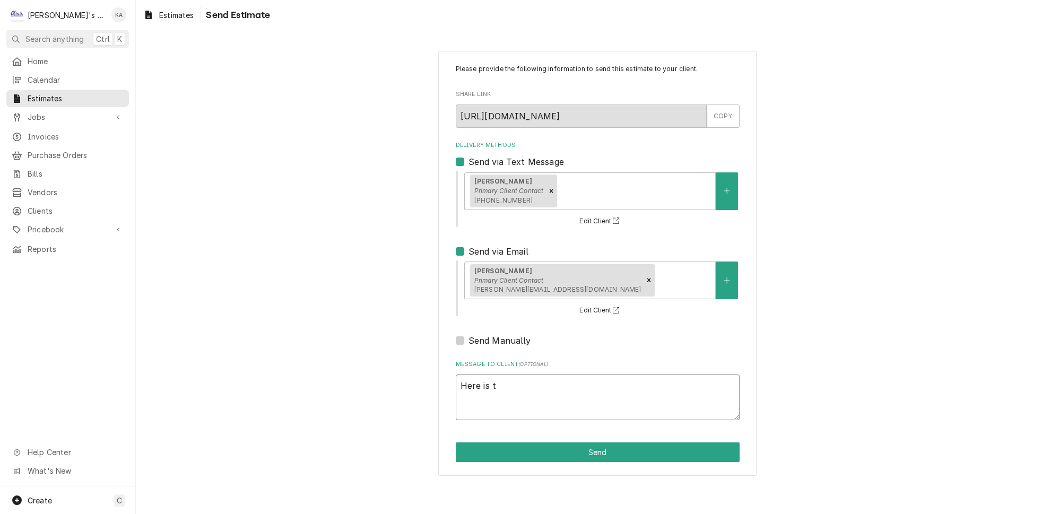
type textarea "Here is th"
type textarea "x"
type textarea "Here is the"
type textarea "x"
type textarea "Here is the"
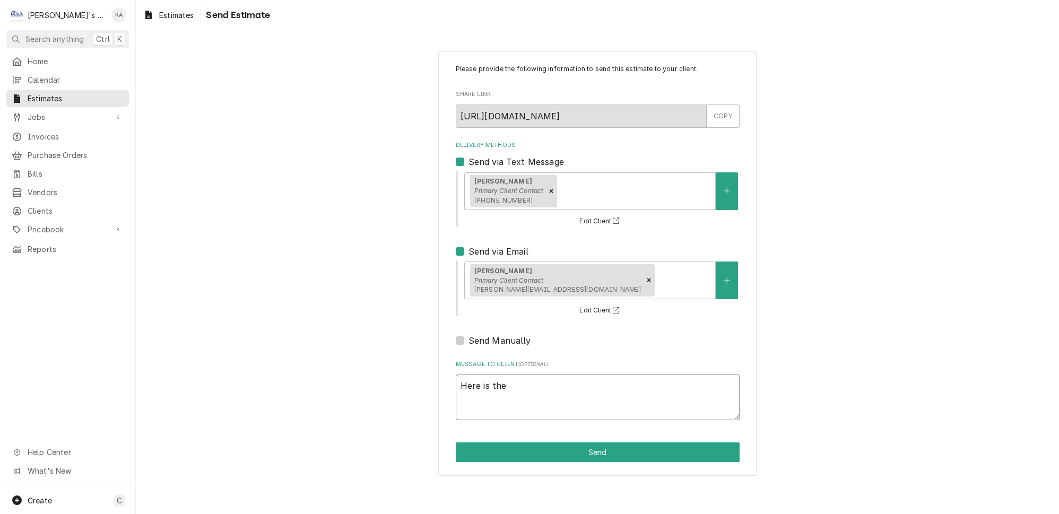
type textarea "x"
type textarea "Here is the r"
type textarea "x"
type textarea "Here is the re"
type textarea "x"
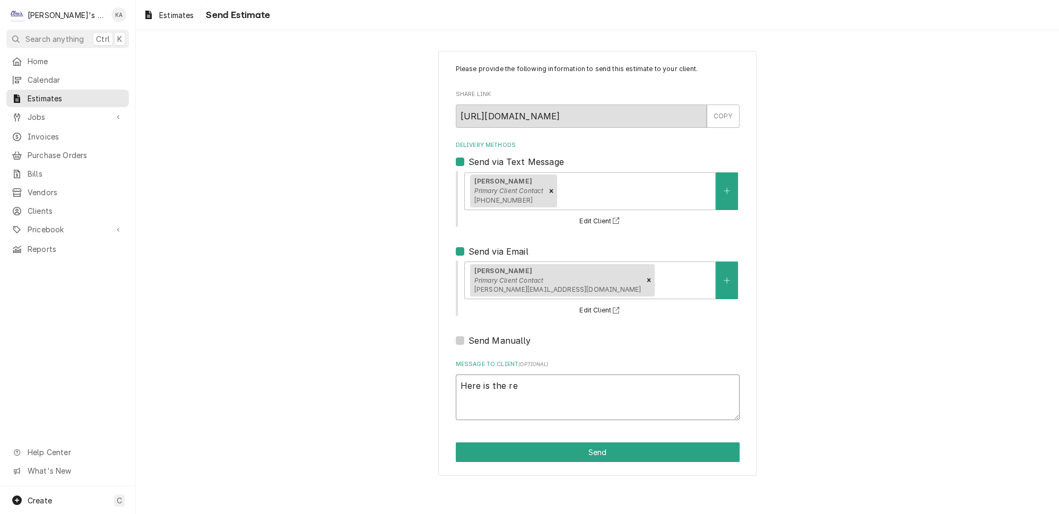
type textarea "Here is the rep"
type textarea "x"
type textarea "Here is the repa"
type textarea "x"
type textarea "Here is the repai"
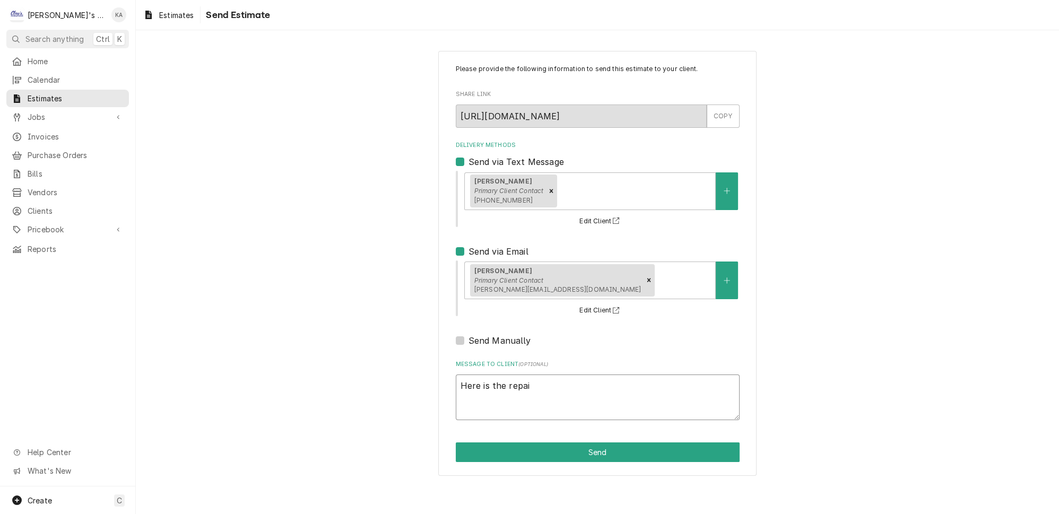
type textarea "x"
type textarea "Here is the repair"
type textarea "x"
type textarea "Here is the repair"
type textarea "x"
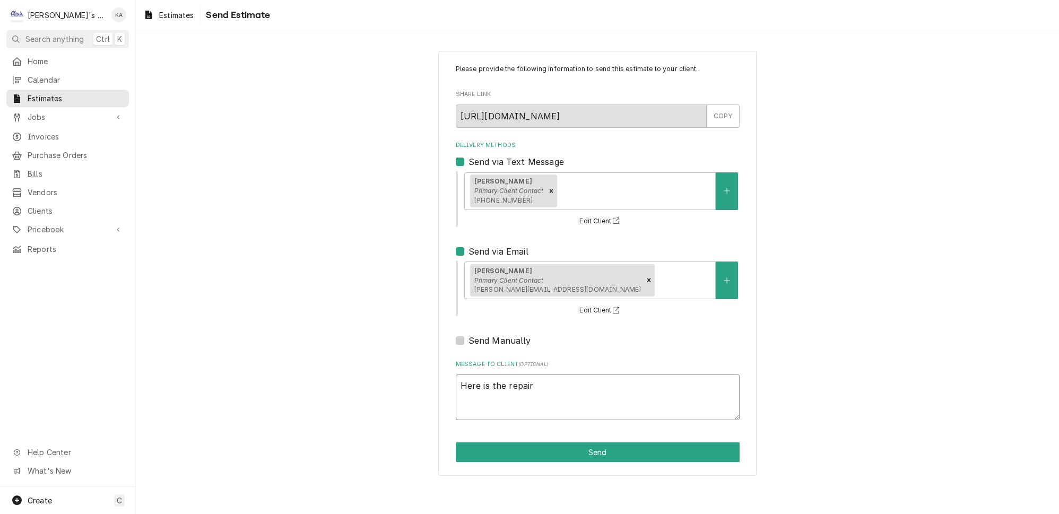
type textarea "Here is the repair e"
type textarea "x"
type textarea "Here is the repair es"
type textarea "x"
type textarea "Here is the repair est"
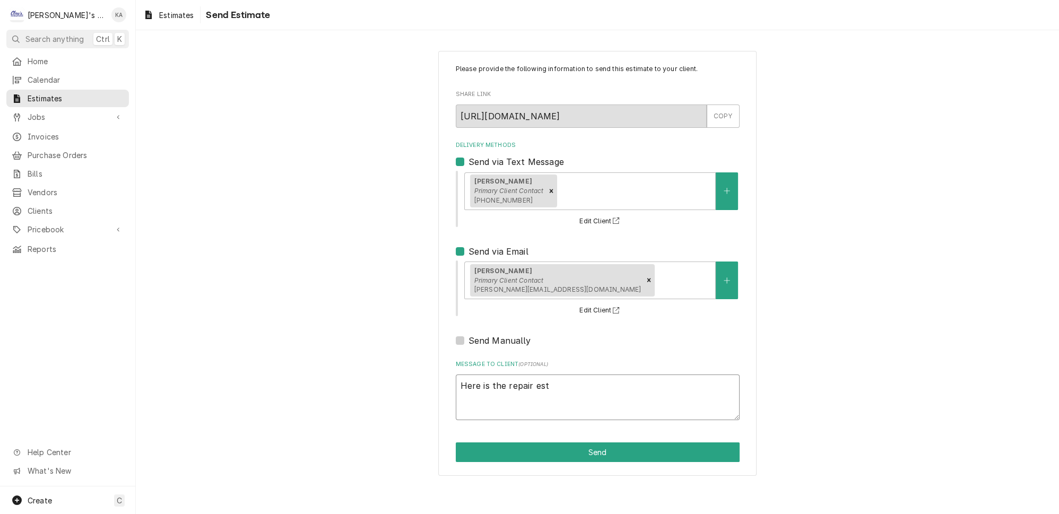
type textarea "x"
type textarea "Here is the repair esti"
type textarea "x"
type textarea "Here is the repair estim"
type textarea "x"
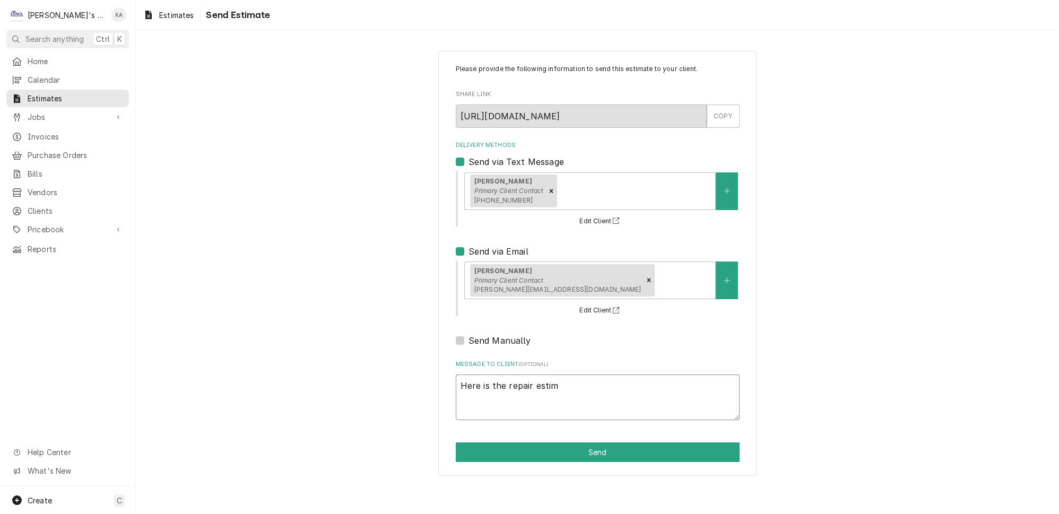
type textarea "Here is the repair estima"
type textarea "x"
type textarea "Here is the repair estimat"
type textarea "x"
type textarea "Here is the repair estimate"
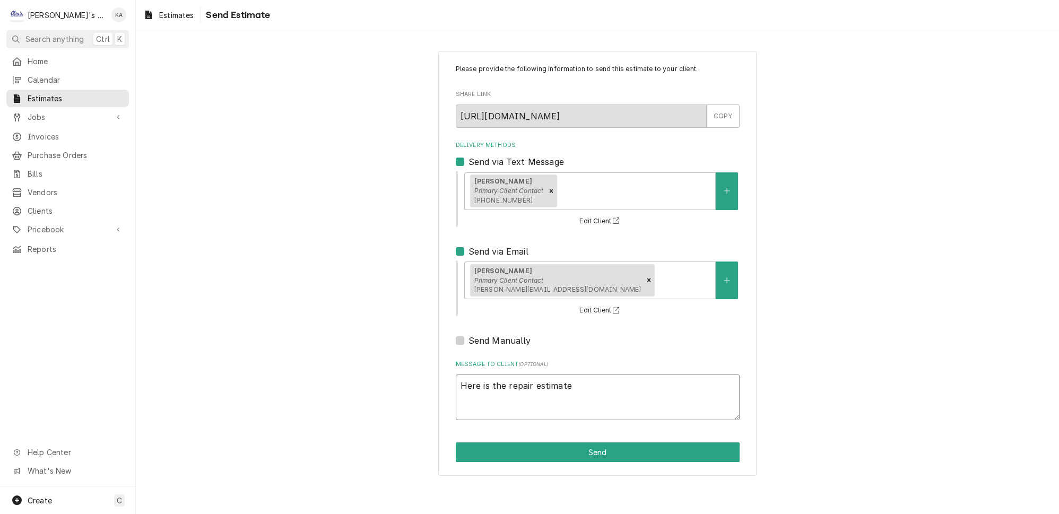
type textarea "x"
type textarea "Here is the repair estimate"
type textarea "x"
type textarea "Here is the repair estimate f"
type textarea "x"
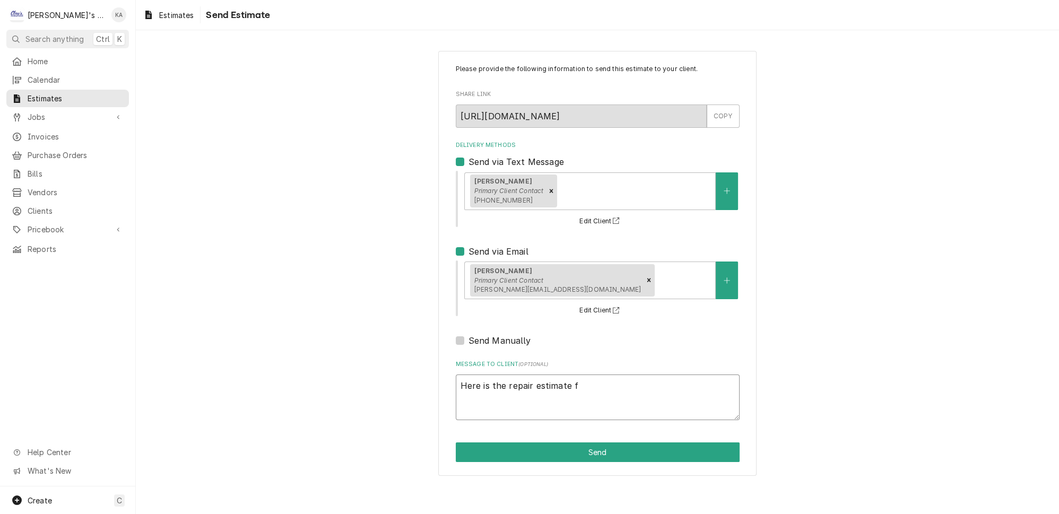
type textarea "Here is the repair estimate fo"
type textarea "x"
type textarea "Here is the repair estimate for"
type textarea "x"
type textarea "Here is the repair estimate for"
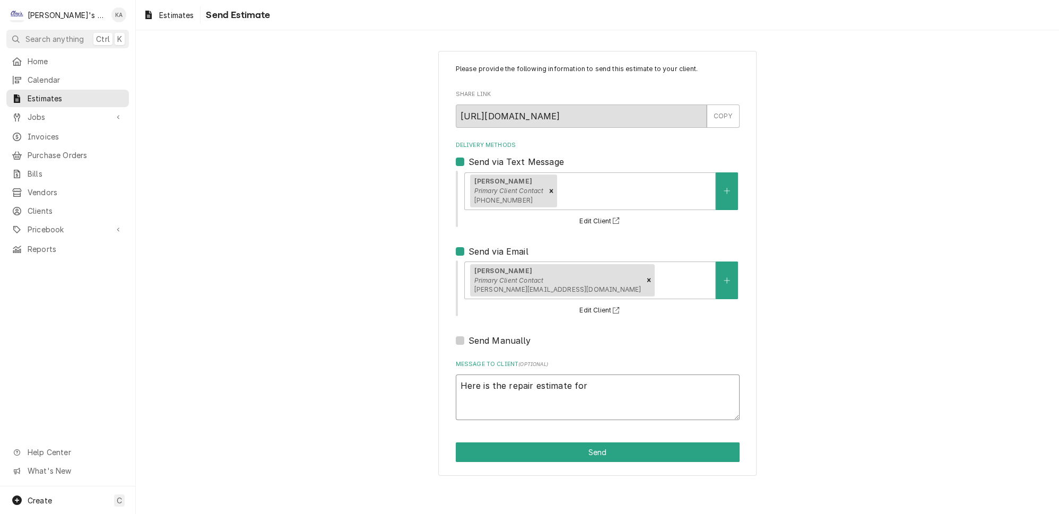
type textarea "x"
type textarea "Here is the repair estimate for t"
type textarea "x"
type textarea "Here is the repair estimate for th"
type textarea "x"
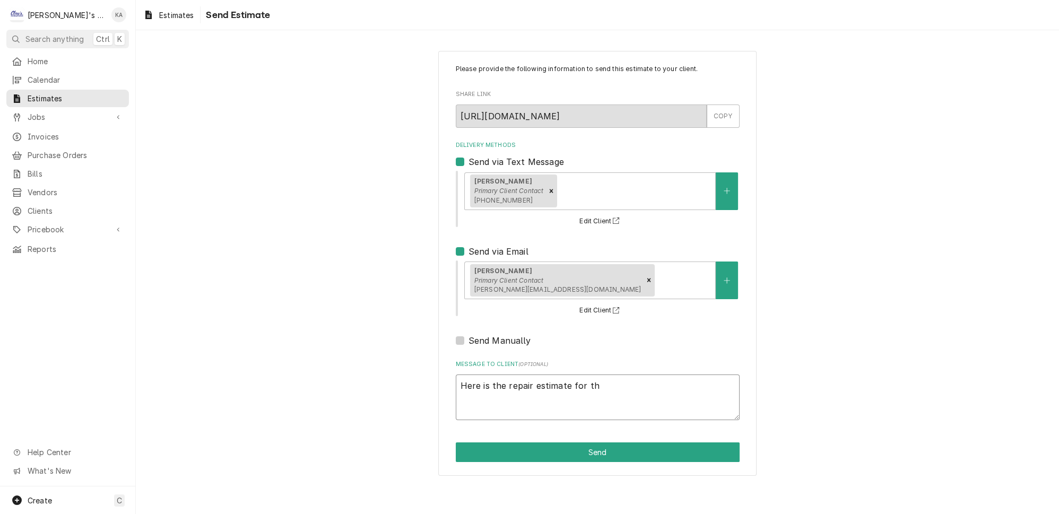
type textarea "Here is the repair estimate for the"
type textarea "x"
type textarea "Here is the repair estimate for the"
type textarea "x"
type textarea "Here is the repair estimate for the T"
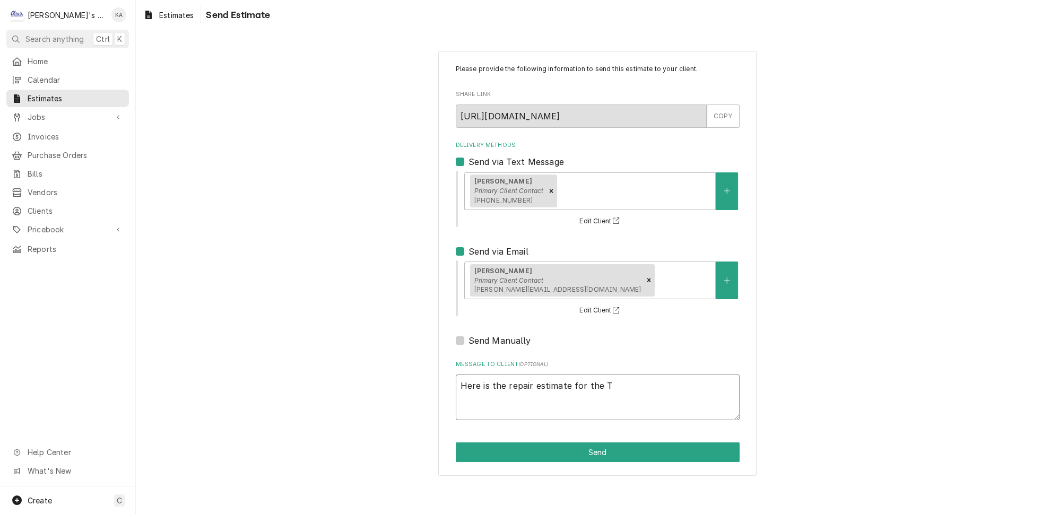
type textarea "x"
type textarea "Here is the repair estimate for the Tr"
type textarea "x"
type textarea "Here is the repair estimate for the Tru"
type textarea "x"
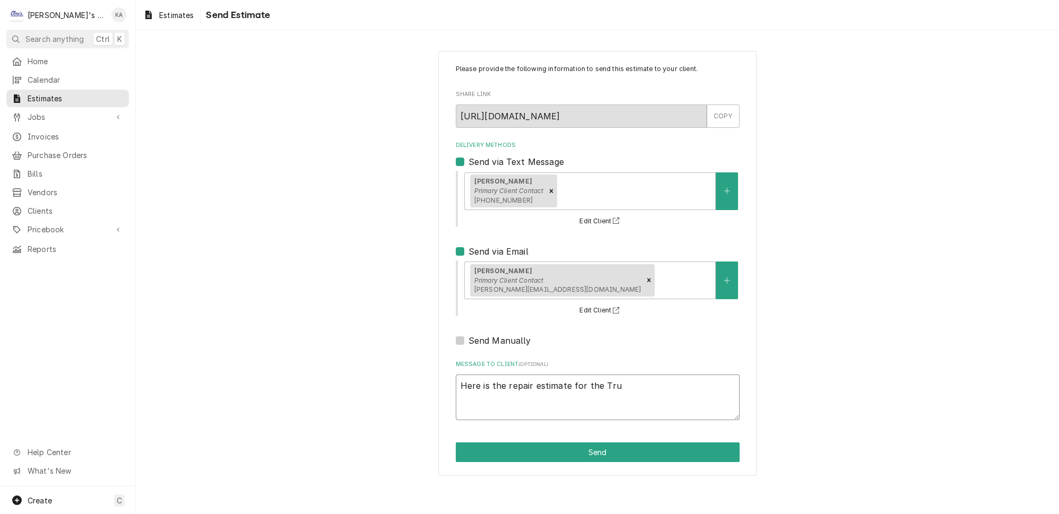
type textarea "Here is the repair estimate for the True"
type textarea "x"
type textarea "Here is the repair estimate for the True"
type textarea "x"
type textarea "Here is the repair estimate for the True f"
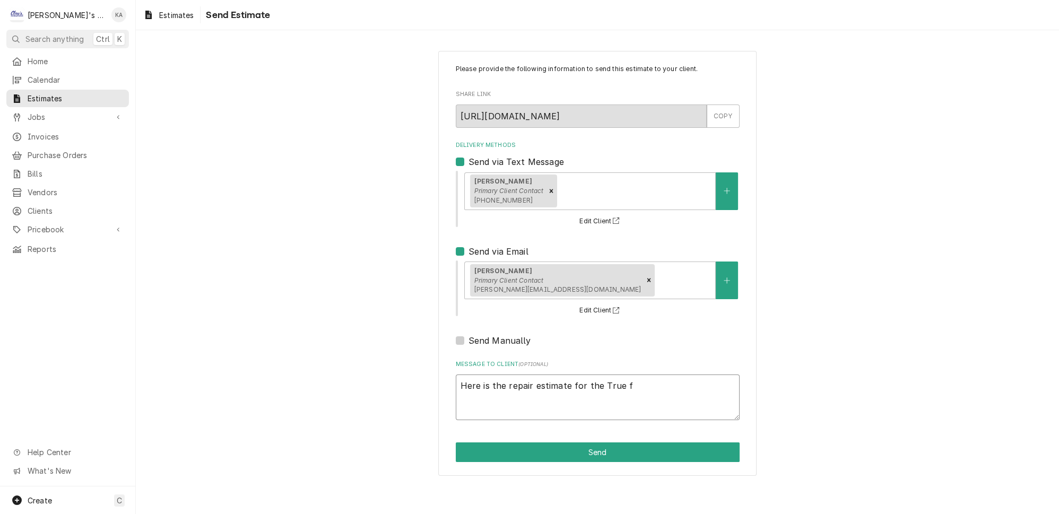
type textarea "x"
type textarea "Here is the repair estimate for the True fr"
type textarea "x"
type textarea "Here is the repair estimate for the True fre"
type textarea "x"
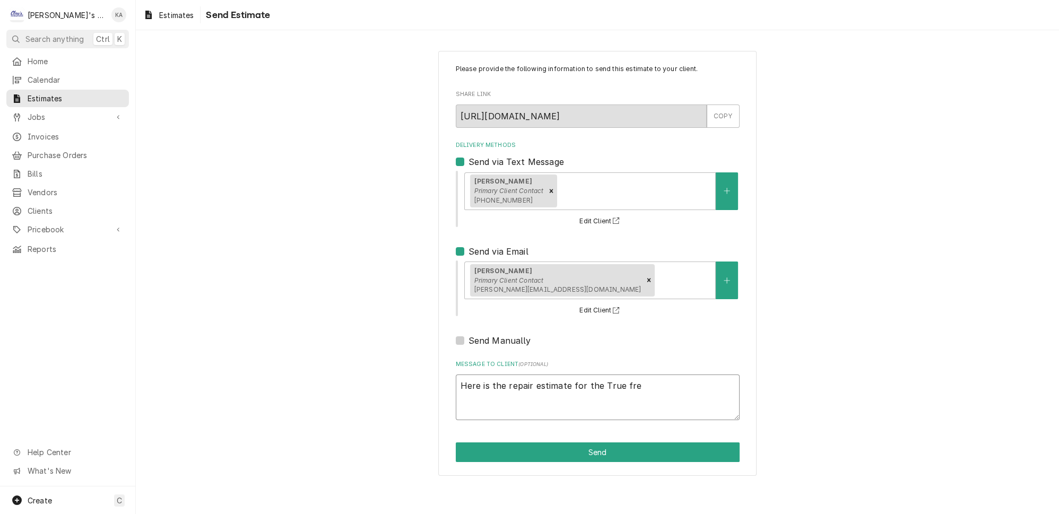
type textarea "Here is the repair estimate for the True free"
type textarea "x"
type textarea "Here is the repair estimate for the True freez"
type textarea "x"
type textarea "Here is the repair estimate for the True freeze"
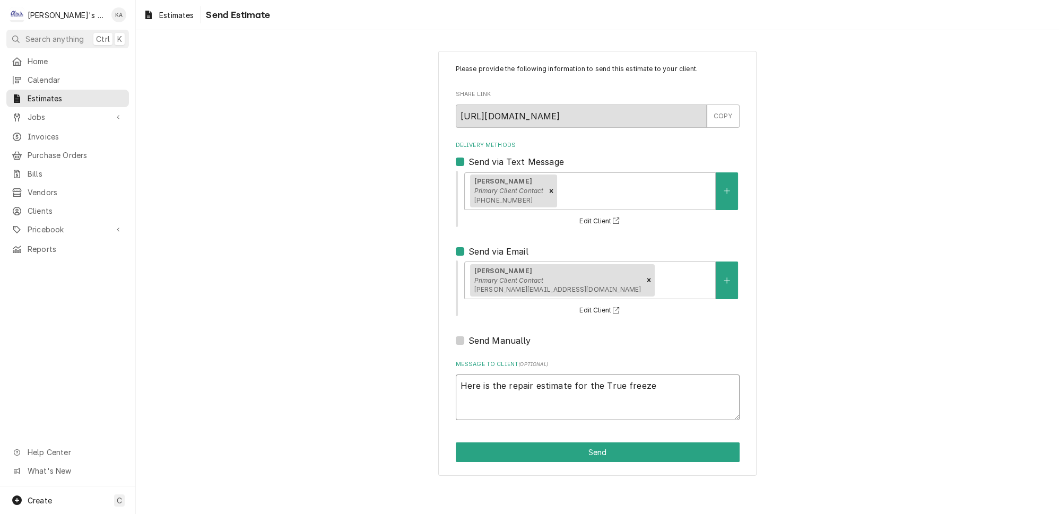
type textarea "x"
type textarea "Here is the repair estimate for the True freezer"
type textarea "x"
type textarea "Here is the repair estimate for the True freezer."
type textarea "x"
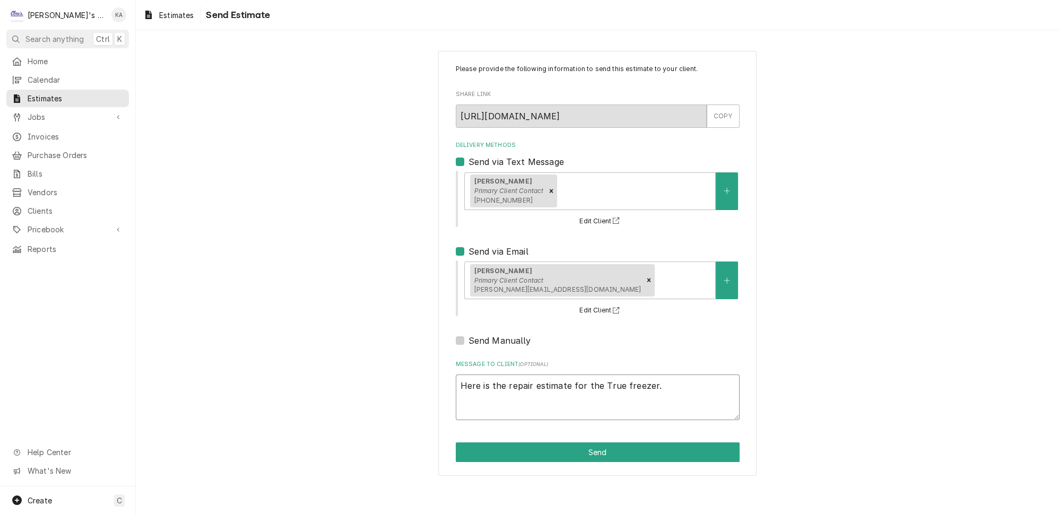
type textarea "Here is the repair estimate for the True freezer."
type textarea "x"
type textarea "Here is the repair estimate for the True freezer. L"
type textarea "x"
type textarea "Here is the repair estimate for the True freezer. Le"
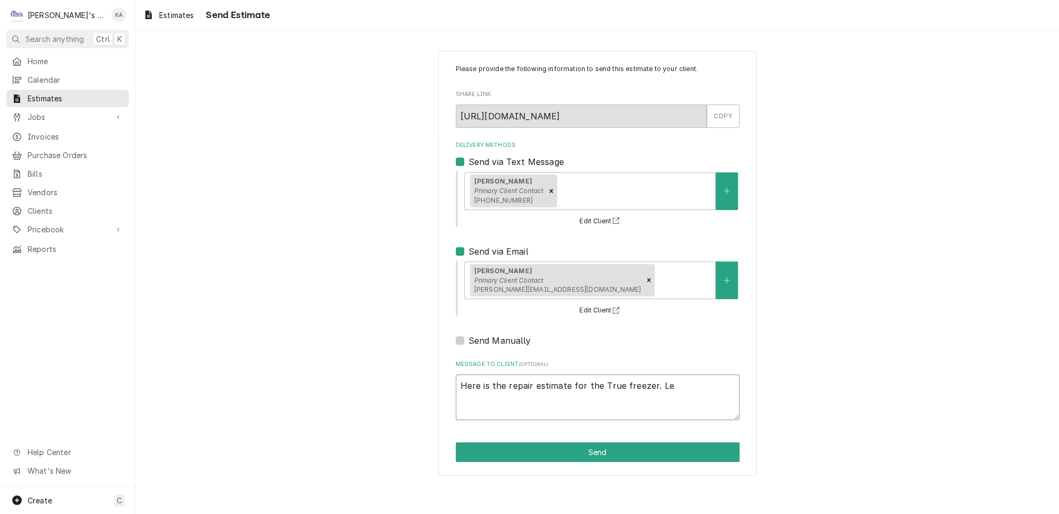
type textarea "x"
type textarea "Here is the repair estimate for the True freezer. Let"
type textarea "x"
type textarea "Here is the repair estimate for the True freezer. Let"
type textarea "x"
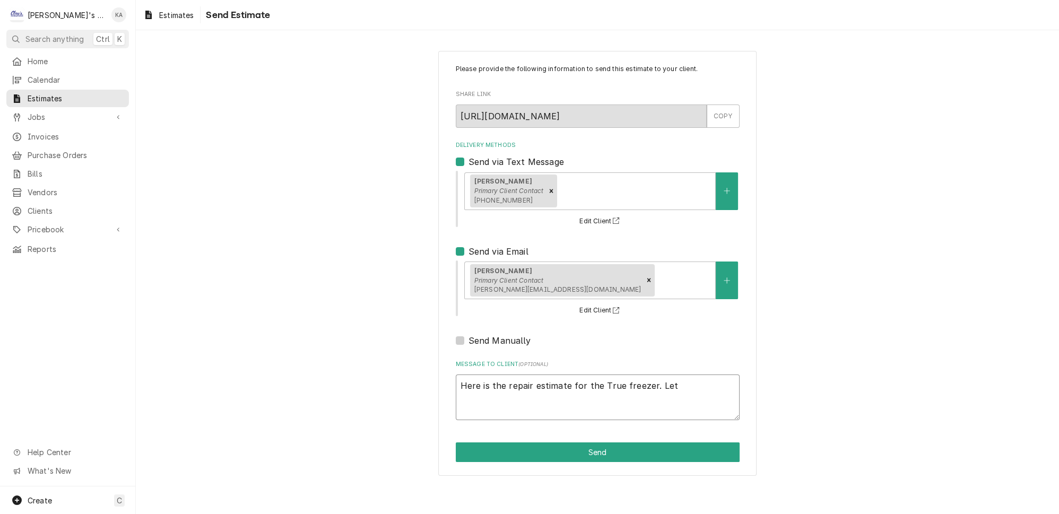
type textarea "Here is the repair estimate for the True freezer. Let m"
type textarea "x"
type textarea "Here is the repair estimate for the True freezer. Let me"
type textarea "x"
type textarea "Here is the repair estimate for the True freezer. Let me"
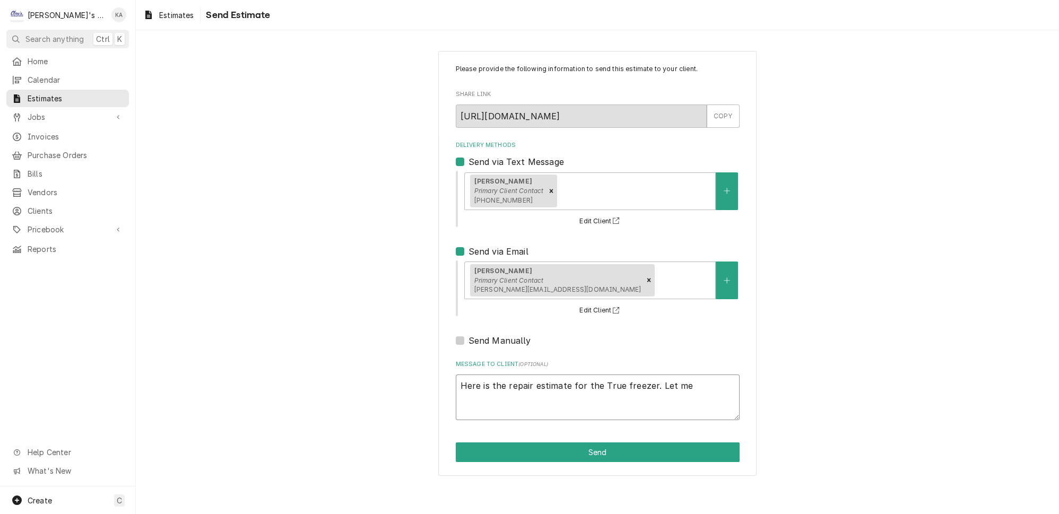
type textarea "x"
type textarea "Here is the repair estimate for the True freezer. Let me k"
type textarea "x"
type textarea "Here is the repair estimate for the True freezer. Let me kn"
type textarea "x"
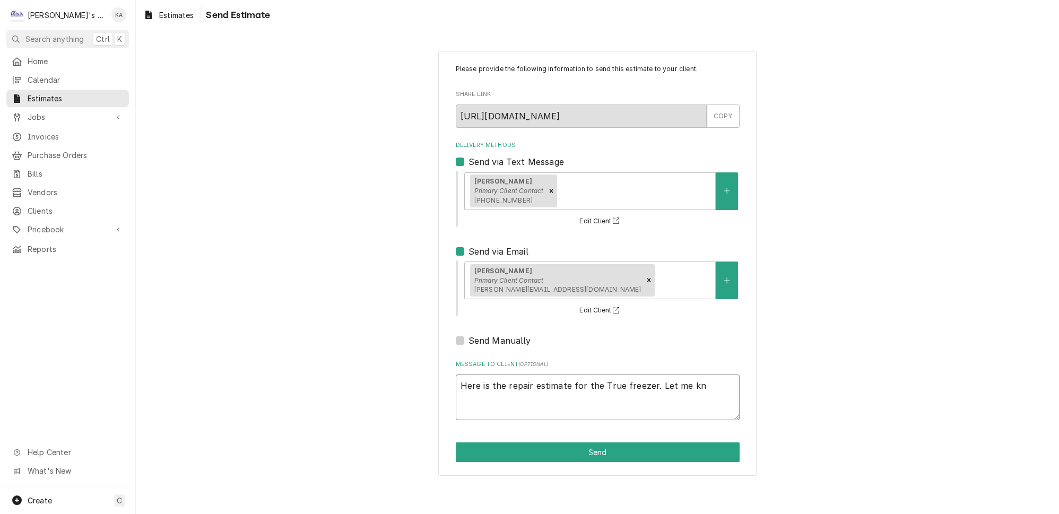
type textarea "Here is the repair estimate for the True freezer. Let me kno"
type textarea "x"
type textarea "Here is the repair estimate for the True freezer. Let me know"
type textarea "x"
type textarea "Here is the repair estimate for the True freezer. Let me know"
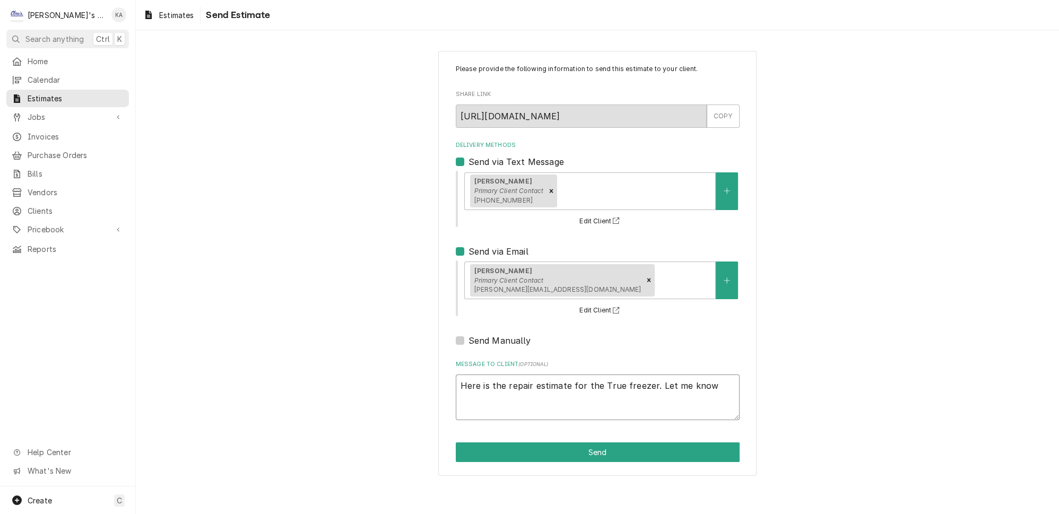
type textarea "x"
type textarea "Here is the repair estimate for the True freezer. Let me know i"
type textarea "x"
type textarea "Here is the repair estimate for the True freezer. Let me know if"
type textarea "x"
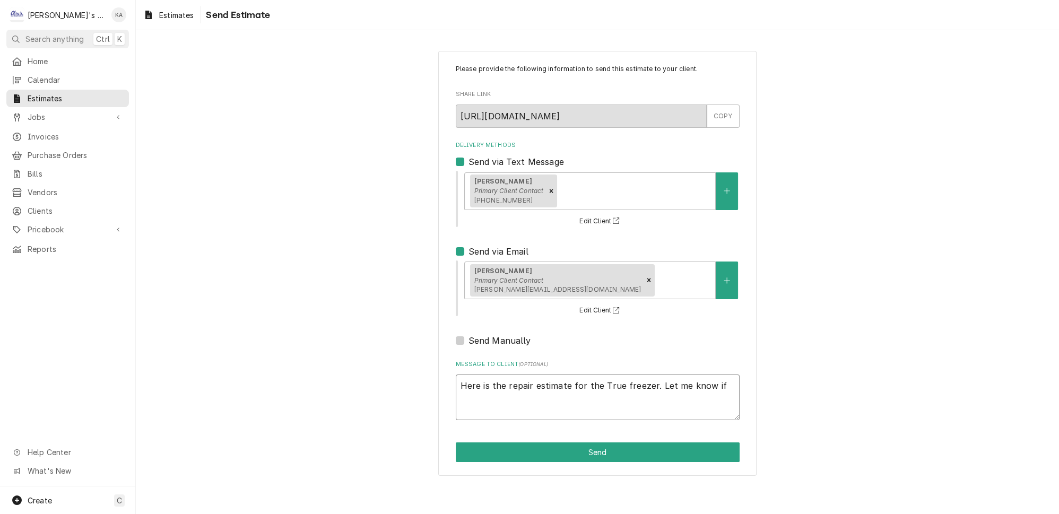
type textarea "Here is the repair estimate for the True freezer. Let me know if"
type textarea "x"
type textarea "Here is the repair estimate for the True freezer. Let me know if y"
type textarea "x"
type textarea "Here is the repair estimate for the True freezer. Let me know if yo"
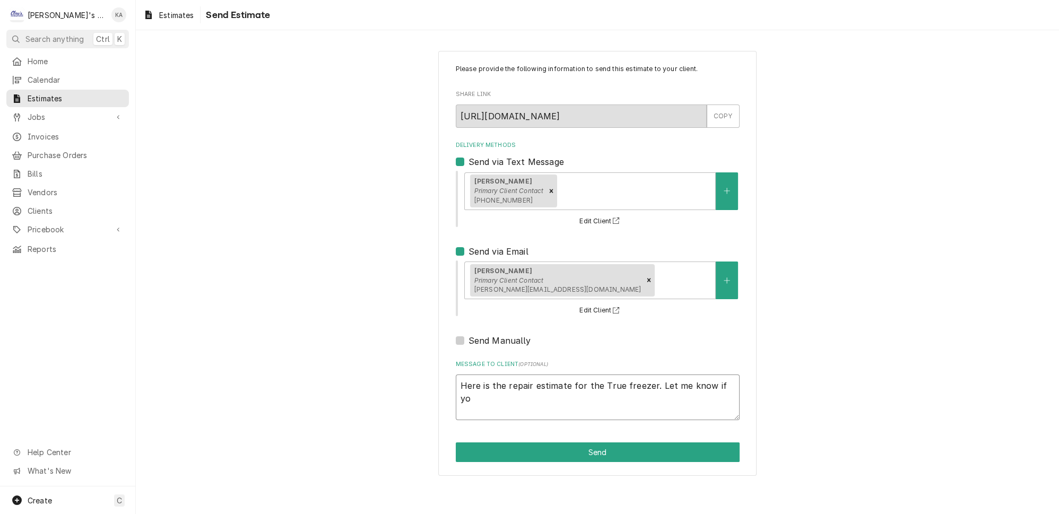
type textarea "x"
type textarea "Here is the repair estimate for the True freezer. Let me know if you"
type textarea "x"
type textarea "Here is the repair estimate for the True freezer. Let me know if you"
type textarea "x"
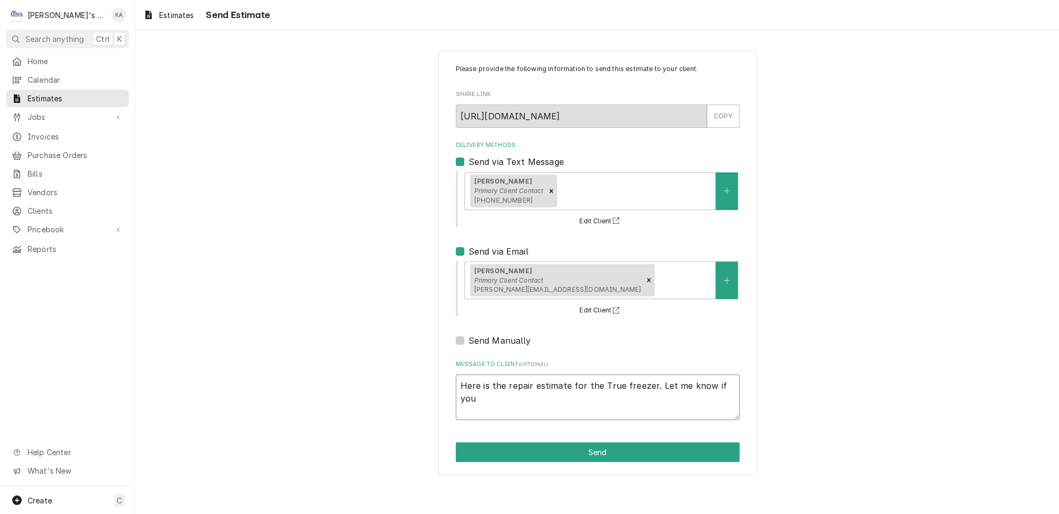
type textarea "Here is the repair estimate for the True freezer. Let me know if you h"
type textarea "x"
type textarea "Here is the repair estimate for the True freezer. Let me know if you ha"
type textarea "x"
type textarea "Here is the repair estimate for the True freezer. Let me know if you hav"
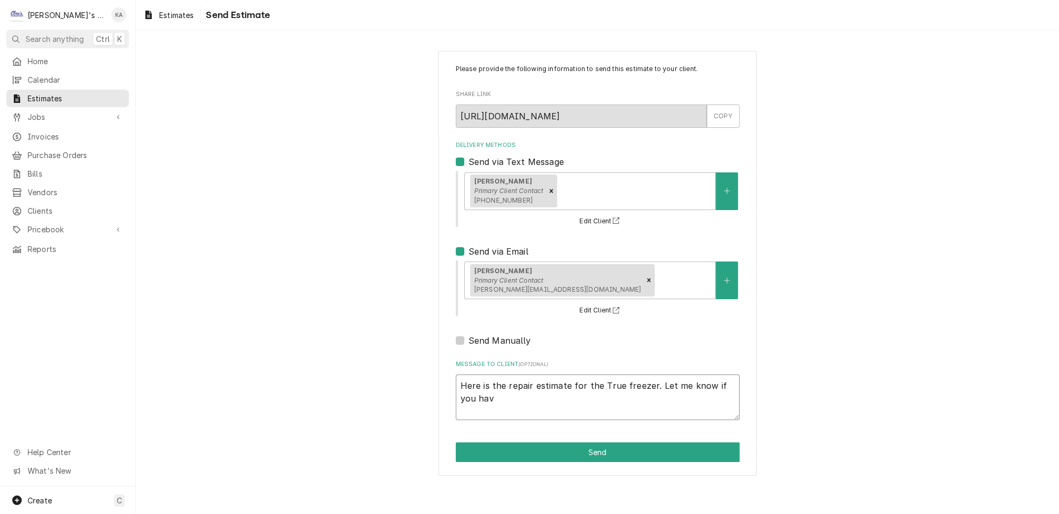
type textarea "x"
type textarea "Here is the repair estimate for the True freezer. Let me know if you have"
type textarea "x"
type textarea "Here is the repair estimate for the True freezer. Let me know if you have"
type textarea "x"
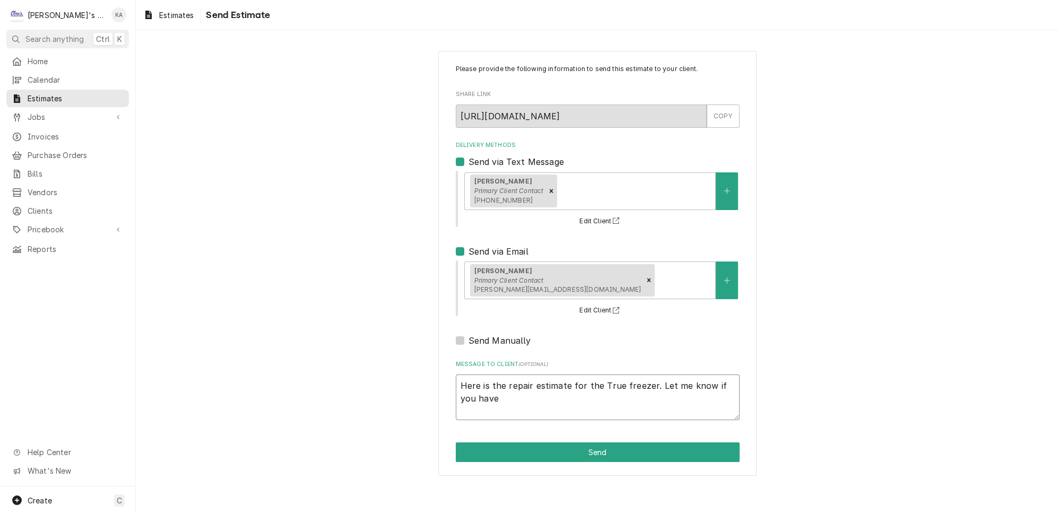
type textarea "Here is the repair estimate for the True freezer. Let me know if you have a"
type textarea "x"
type textarea "Here is the repair estimate for the True freezer. Let me know if you have an"
type textarea "x"
type textarea "Here is the repair estimate for the True freezer. Let me know if you have any"
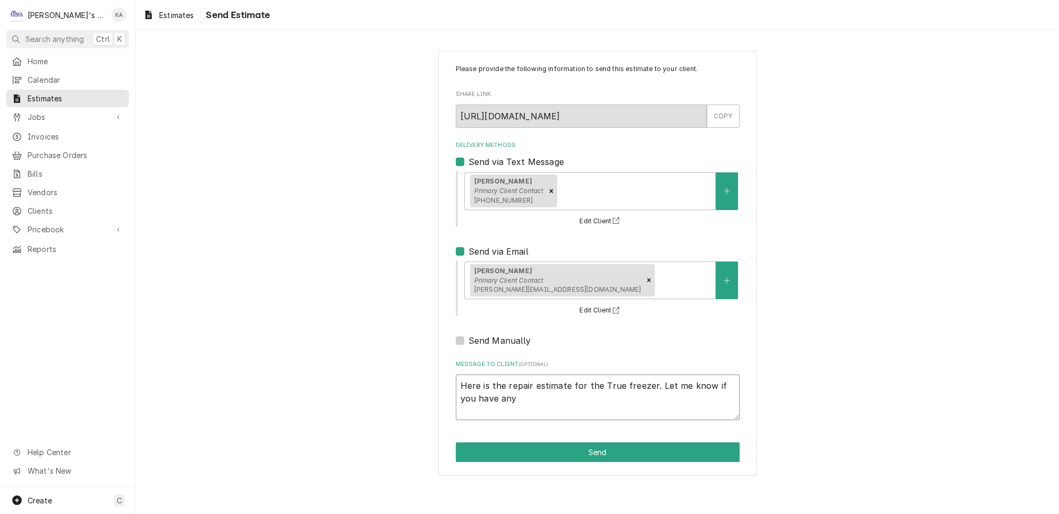
type textarea "x"
type textarea "Here is the repair estimate for the True freezer. Let me know if you have any"
type textarea "x"
type textarea "Here is the repair estimate for the True freezer. Let me know if you have any q"
type textarea "x"
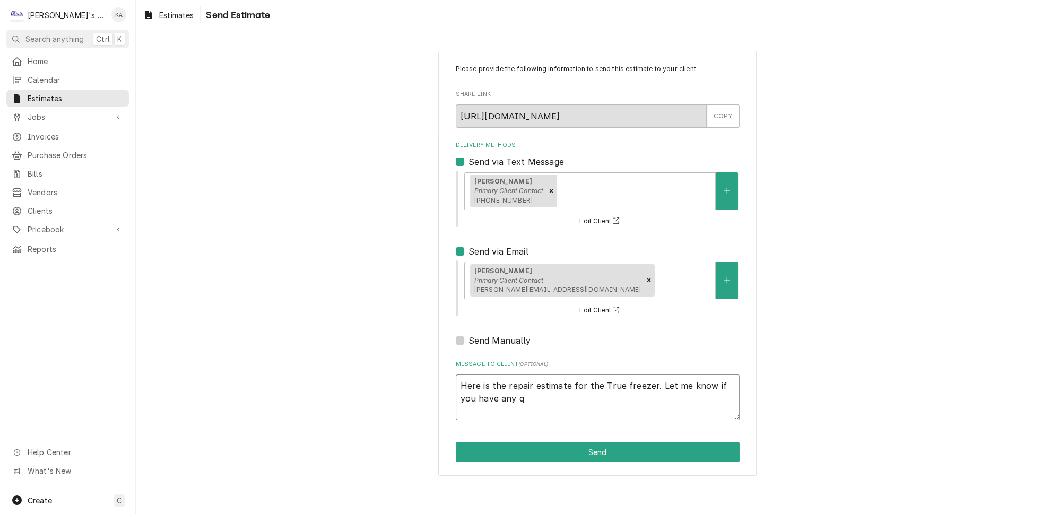
type textarea "Here is the repair estimate for the True freezer. Let me know if you have any qw"
type textarea "x"
type textarea "Here is the repair estimate for the True freezer. Let me know if you have any q…"
type textarea "x"
type textarea "Here is the repair estimate for the True freezer. Let me know if you have any qw"
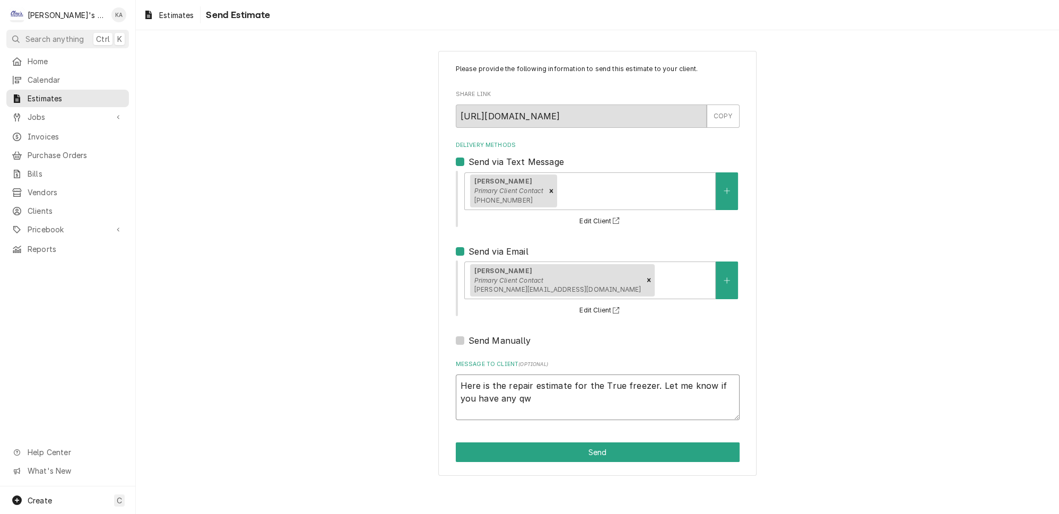
type textarea "x"
type textarea "Here is the repair estimate for the True freezer. Let me know if you have any q"
type textarea "x"
type textarea "Here is the repair estimate for the True freezer. Let me know if you have any qu"
type textarea "x"
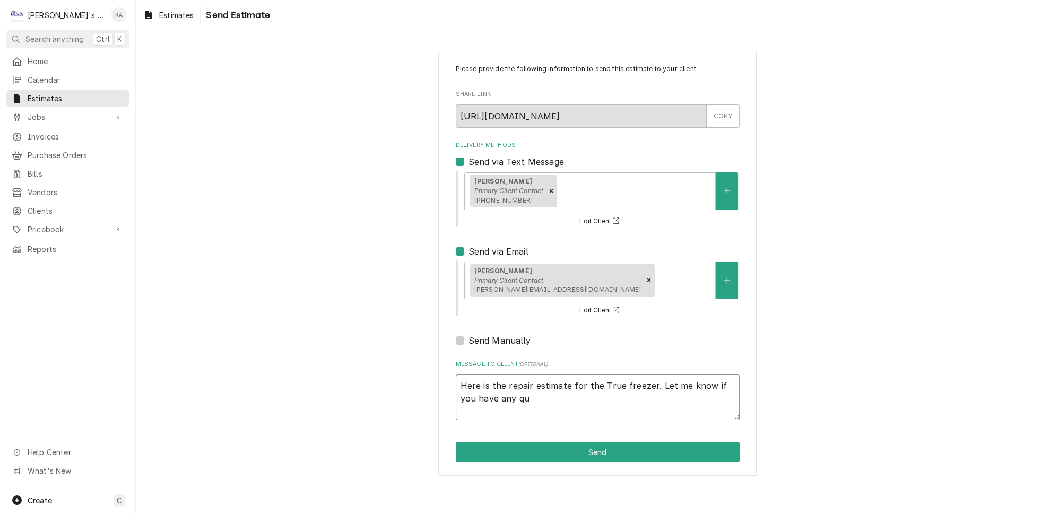
type textarea "Here is the repair estimate for the True freezer. Let me know if you have any q…"
type textarea "x"
type textarea "Here is the repair estimate for the True freezer. Let me know if you have any q…"
type textarea "x"
type textarea "Here is the repair estimate for the True freezer. Let me know if you have any q…"
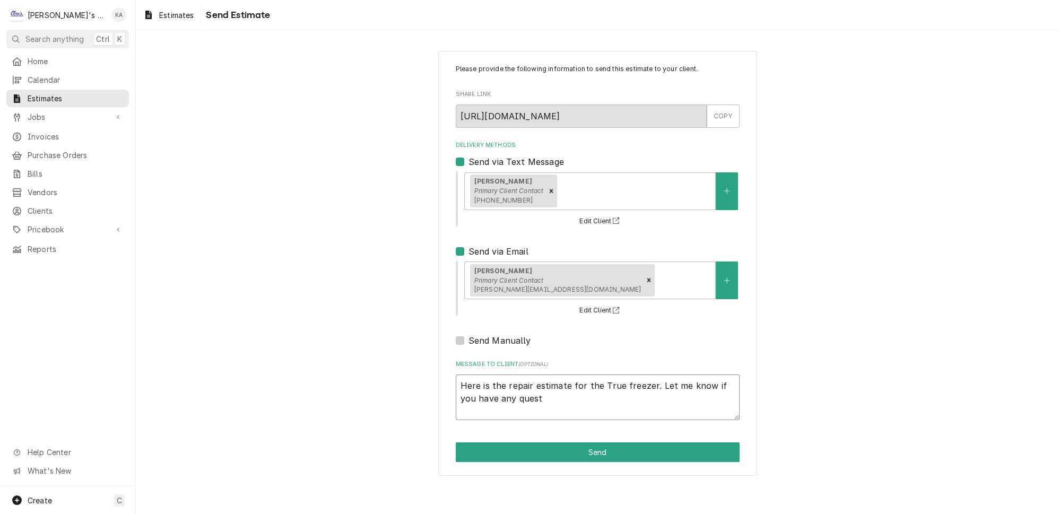
type textarea "x"
type textarea "Here is the repair estimate for the True freezer. Let me know if you have any q…"
type textarea "x"
type textarea "Here is the repair estimate for the True freezer. Let me know if you have any q…"
type textarea "x"
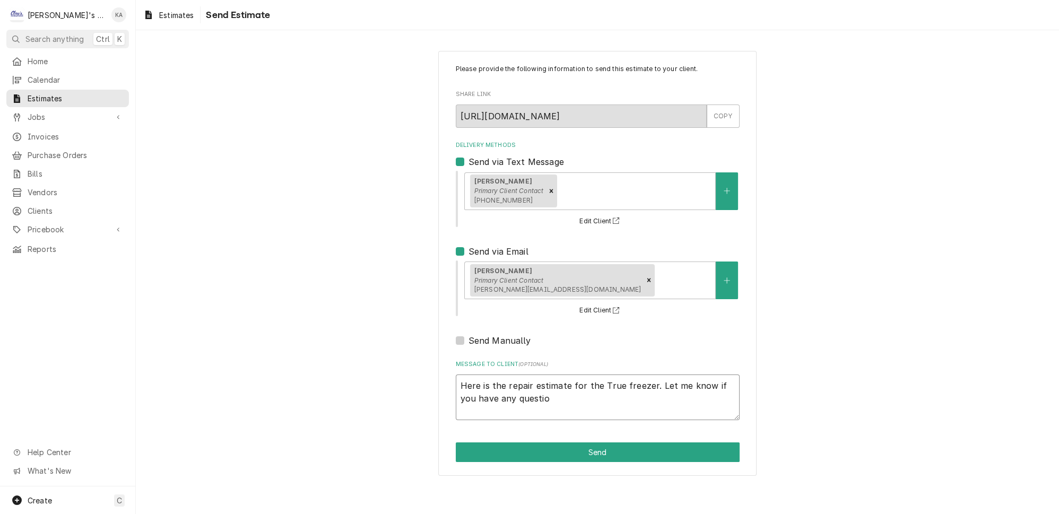
type textarea "Here is the repair estimate for the True freezer. Let me know if you have any q…"
type textarea "x"
type textarea "Here is the repair estimate for the True freezer. Let me know if you have any q…"
type textarea "x"
type textarea "Here is the repair estimate for the True freezer. Let me know if you have any q…"
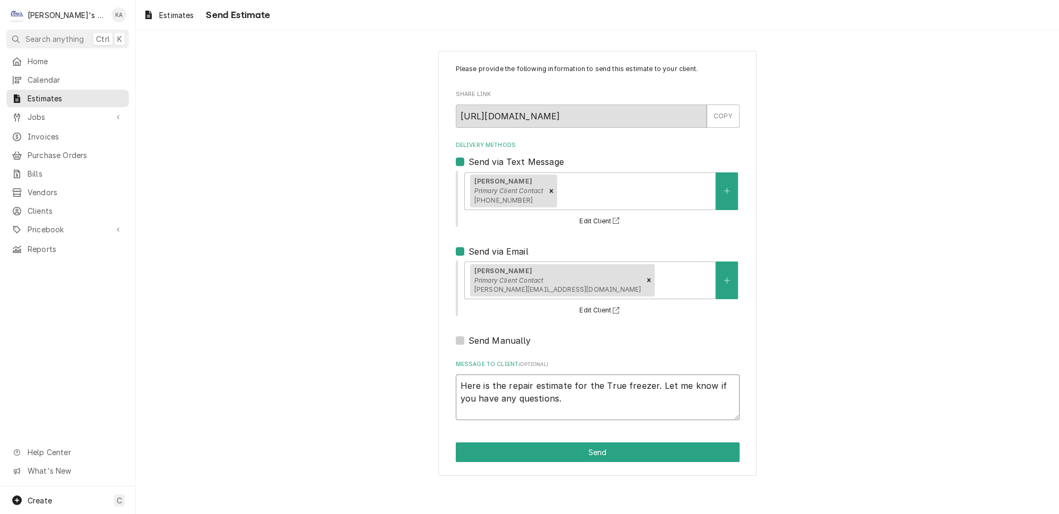
type textarea "x"
type textarea "Here is the repair estimate for the True freezer. Let me know if you have any q…"
type textarea "x"
type textarea "Here is the repair estimate for the True freezer. Let me know if you have any q…"
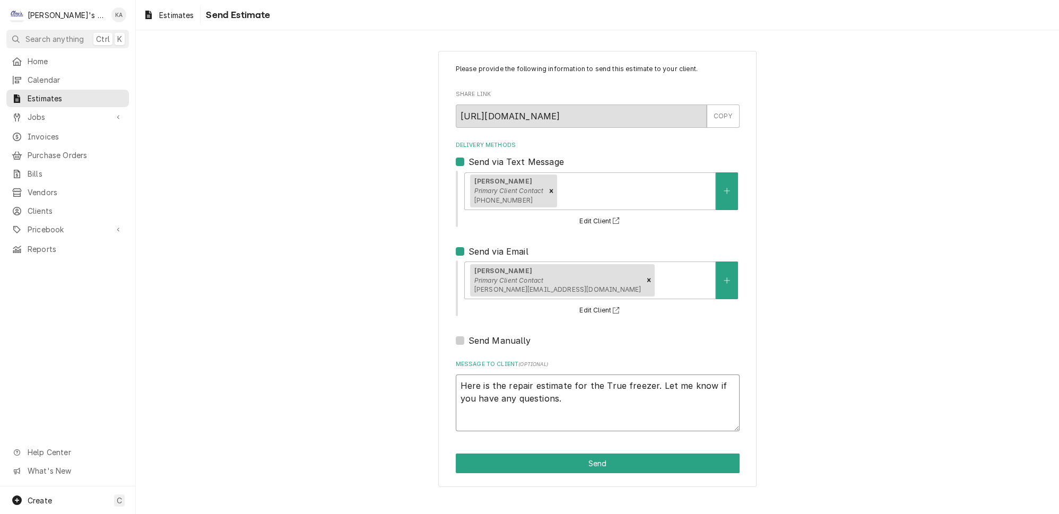
type textarea "x"
type textarea "Here is the repair estimate for the True freezer. Let me know if you have any q…"
type textarea "x"
type textarea "Here is the repair estimate for the True freezer. Let me know if you have any q…"
type textarea "x"
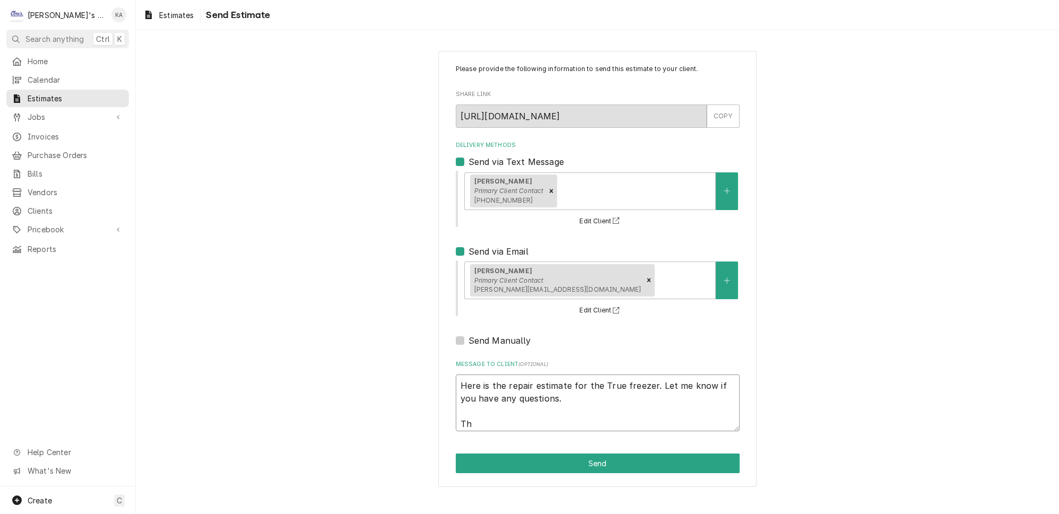
type textarea "Here is the repair estimate for the True freezer. Let me know if you have any q…"
type textarea "x"
type textarea "Here is the repair estimate for the True freezer. Let me know if you have any q…"
type textarea "x"
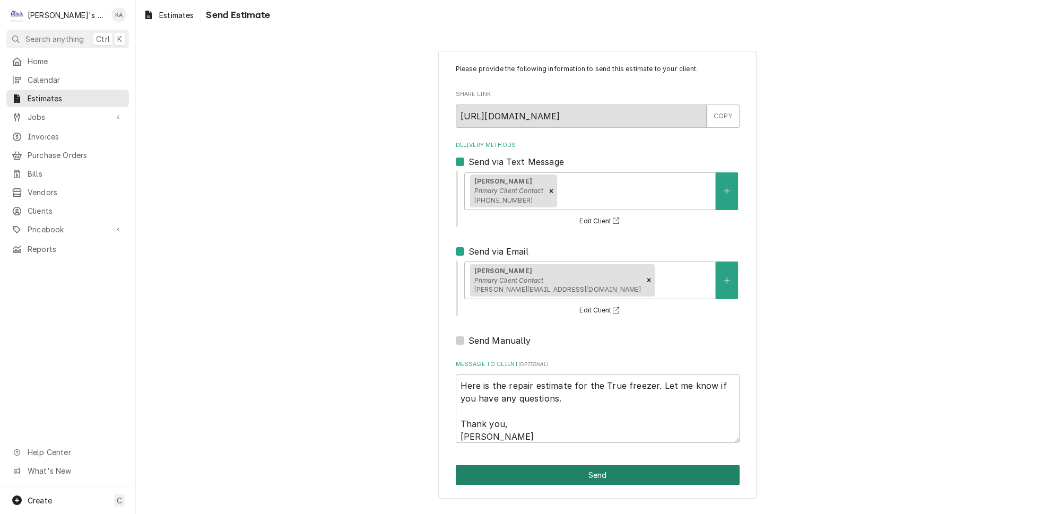
click at [590, 469] on button "Send" at bounding box center [598, 475] width 284 height 20
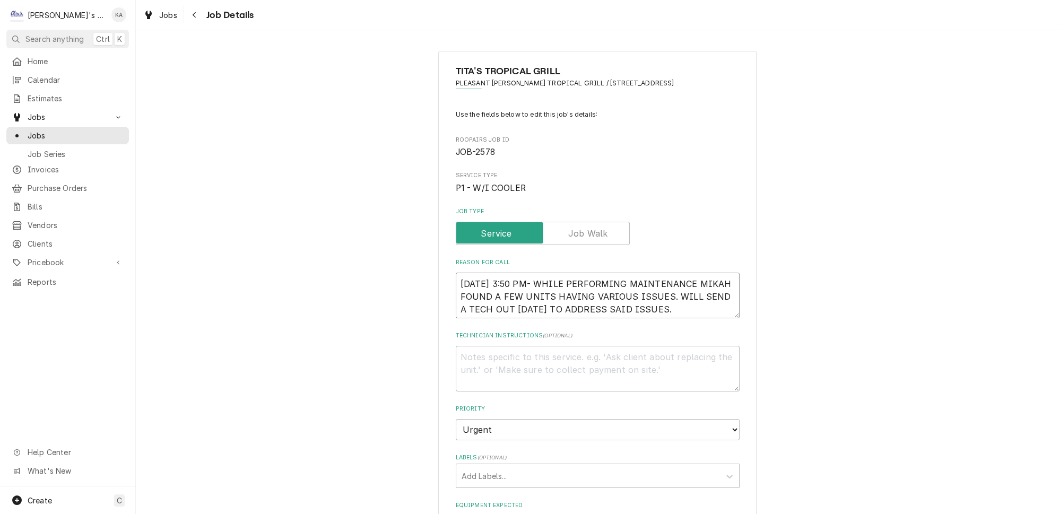
click at [704, 312] on textarea "[DATE] 3:50 PM- WHILE PERFORMING MAINTENANCE MIKAH FOUND A FEW UNITS HAVING VAR…" at bounding box center [598, 296] width 284 height 46
type textarea "x"
type textarea "[DATE] 3:50 PM- WHILE PERFORMING MAINTENANCE MIKAH FOUND A FEW UNITS HAVING VAR…"
type textarea "x"
type textarea "[DATE] 3:50 PM- WHILE PERFORMING MAINTENANCE MIKAH FOUND A FEW UNITS HAVING VAR…"
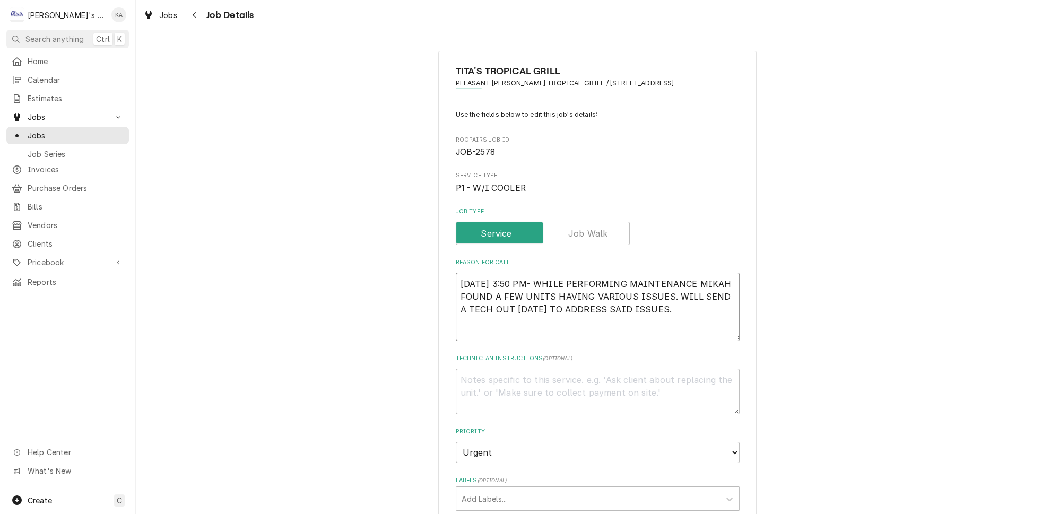
type textarea "x"
type textarea "[DATE] 3:50 PM- WHILE PERFORMING MAINTENANCE MIKAH FOUND A FEW UNITS HAVING VAR…"
type textarea "x"
type textarea "[DATE] 3:50 PM- WHILE PERFORMING MAINTENANCE MIKAH FOUND A FEW UNITS HAVING VAR…"
type textarea "x"
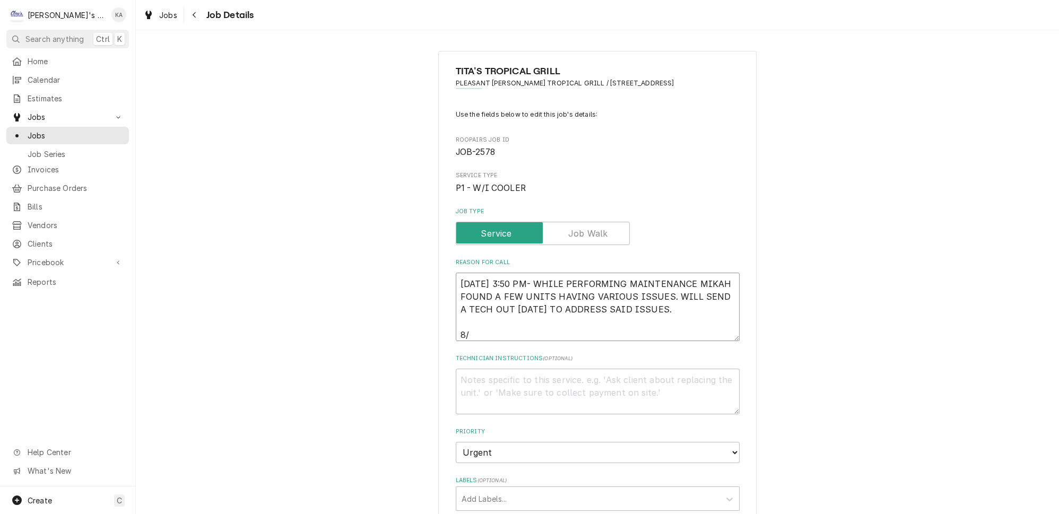
type textarea "[DATE] 3:50 PM- WHILE PERFORMING MAINTENANCE MIKAH FOUND A FEW UNITS HAVING VAR…"
type textarea "x"
type textarea "[DATE] 3:50 PM- WHILE PERFORMING MAINTENANCE MIKAH FOUND A FEW UNITS HAVING VAR…"
type textarea "x"
type textarea "[DATE] 3:50 PM- WHILE PERFORMING MAINTENANCE MIKAH FOUND A FEW UNITS HAVING VAR…"
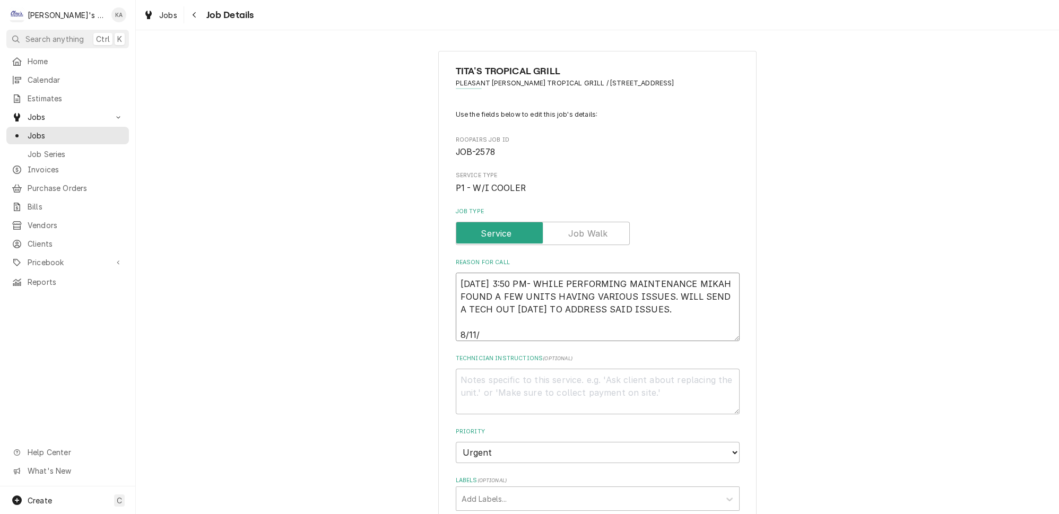
type textarea "x"
type textarea "[DATE] 3:50 PM- WHILE PERFORMING MAINTENANCE MIKAH FOUND A FEW UNITS HAVING VAR…"
type textarea "x"
type textarea "[DATE] 3:50 PM- WHILE PERFORMING MAINTENANCE MIKAH FOUND A FEW UNITS HAVING VAR…"
type textarea "x"
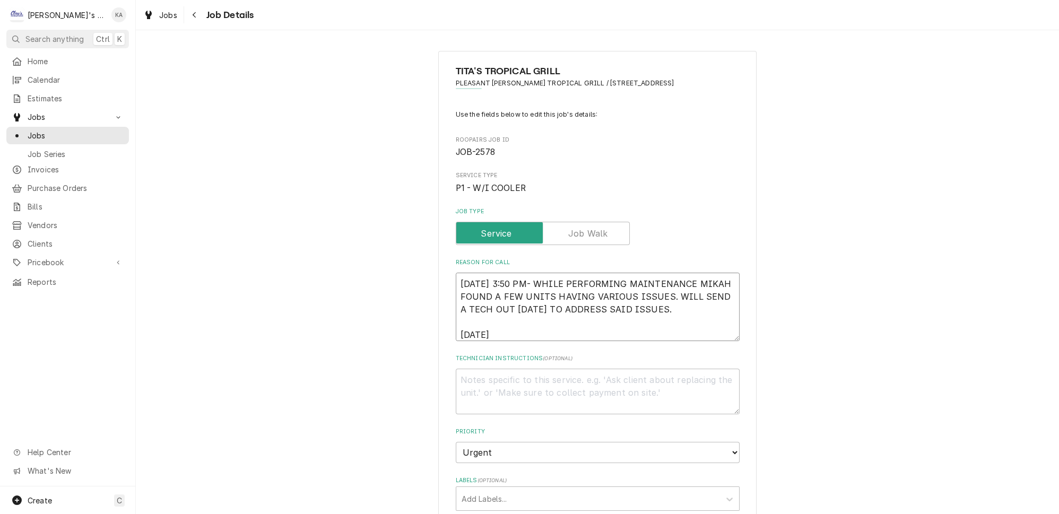
type textarea "[DATE] 3:50 PM- WHILE PERFORMING MAINTENANCE MIKAH FOUND A FEW UNITS HAVING VAR…"
type textarea "x"
type textarea "[DATE] 3:50 PM- WHILE PERFORMING MAINTENANCE MIKAH FOUND A FEW UNITS HAVING VAR…"
type textarea "x"
type textarea "[DATE] 3:50 PM- WHILE PERFORMING MAINTENANCE MIKAH FOUND A FEW UNITS HAVING VAR…"
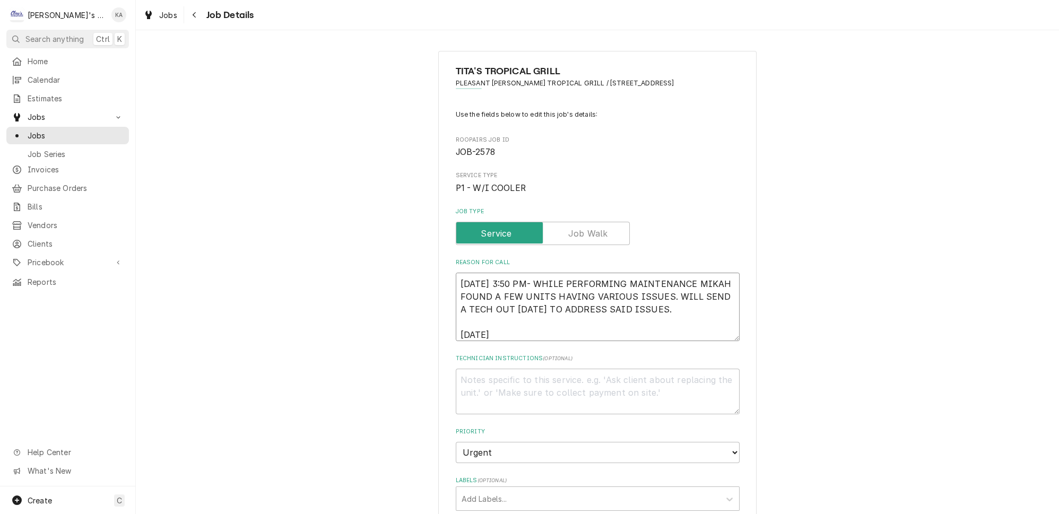
type textarea "x"
type textarea "[DATE] 3:50 PM- WHILE PERFORMING MAINTENANCE MIKAH FOUND A FEW UNITS HAVING VAR…"
type textarea "x"
type textarea "[DATE] 3:50 PM- WHILE PERFORMING MAINTENANCE MIKAH FOUND A FEW UNITS HAVING VAR…"
type textarea "x"
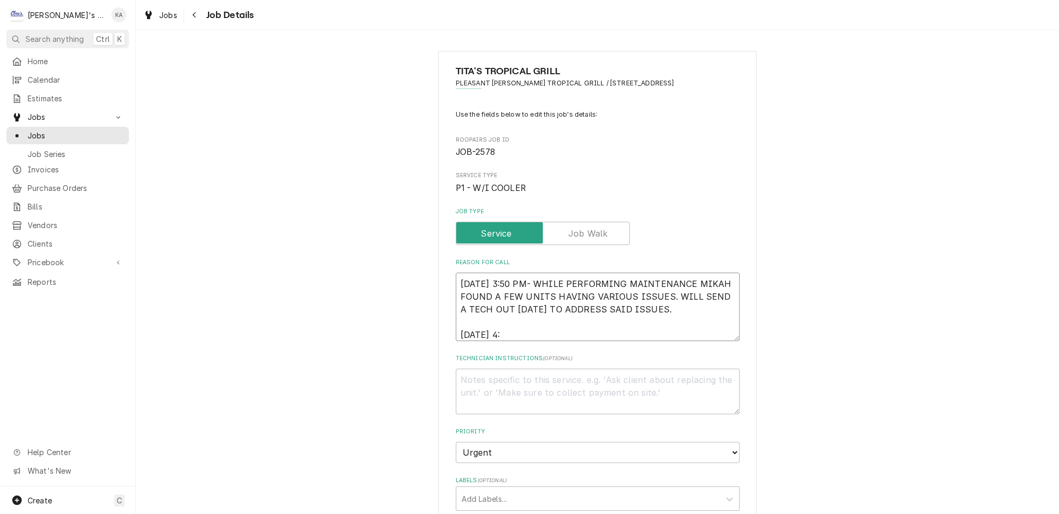
type textarea "[DATE] 3:50 PM- WHILE PERFORMING MAINTENANCE MIKAH FOUND A FEW UNITS HAVING VAR…"
type textarea "x"
type textarea "[DATE] 3:50 PM- WHILE PERFORMING MAINTENANCE MIKAH FOUND A FEW UNITS HAVING VAR…"
type textarea "x"
type textarea "[DATE] 3:50 PM- WHILE PERFORMING MAINTENANCE MIKAH FOUND A FEW UNITS HAVING VAR…"
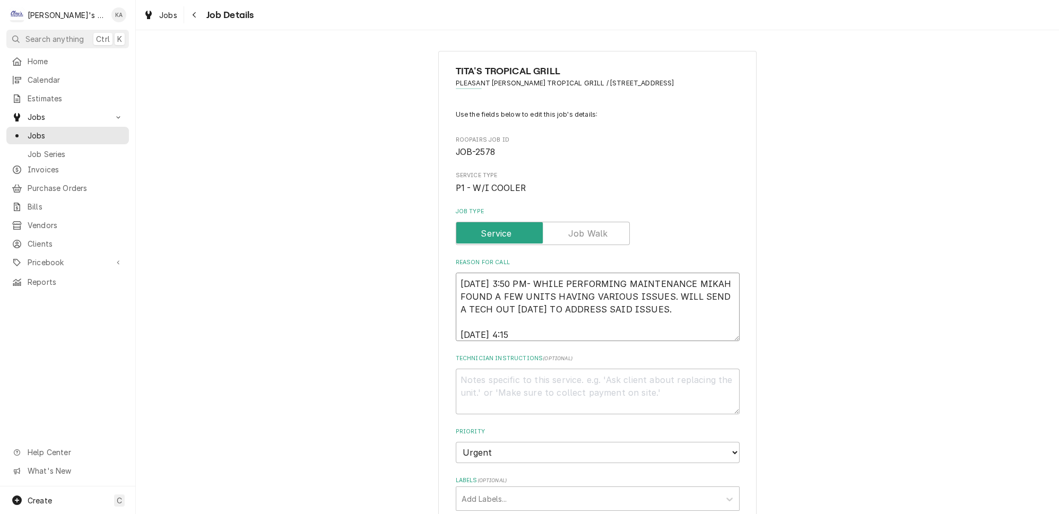
type textarea "x"
type textarea "6/24/2025 3:50 PM- WHILE PERFORMING MAINTENANCE MIKAH FOUND A FEW UNITS HAVING …"
type textarea "x"
type textarea "6/24/2025 3:50 PM- WHILE PERFORMING MAINTENANCE MIKAH FOUND A FEW UNITS HAVING …"
type textarea "x"
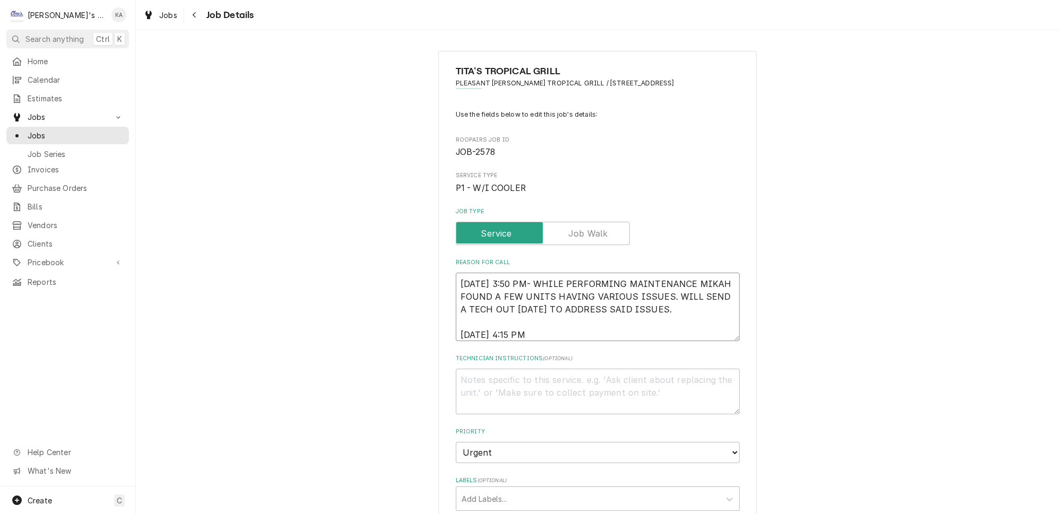
type textarea "6/24/2025 3:50 PM- WHILE PERFORMING MAINTENANCE MIKAH FOUND A FEW UNITS HAVING …"
type textarea "x"
type textarea "6/24/2025 3:50 PM- WHILE PERFORMING MAINTENANCE MIKAH FOUND A FEW UNITS HAVING …"
type textarea "x"
type textarea "6/24/2025 3:50 PM- WHILE PERFORMING MAINTENANCE MIKAH FOUND A FEW UNITS HAVING …"
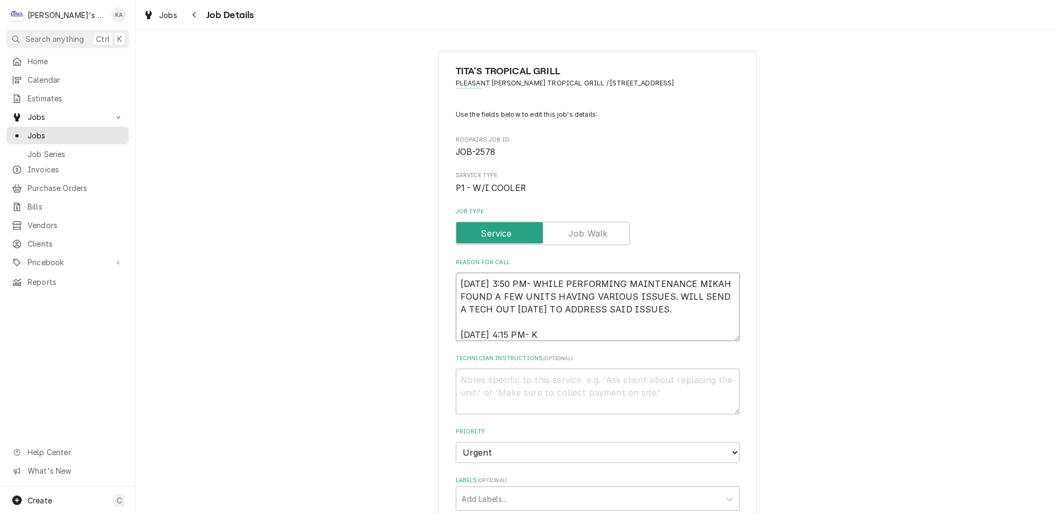
type textarea "x"
type textarea "6/24/2025 3:50 PM- WHILE PERFORMING MAINTENANCE MIKAH FOUND A FEW UNITS HAVING …"
type textarea "x"
type textarea "6/24/2025 3:50 PM- WHILE PERFORMING MAINTENANCE MIKAH FOUND A FEW UNITS HAVING …"
type textarea "x"
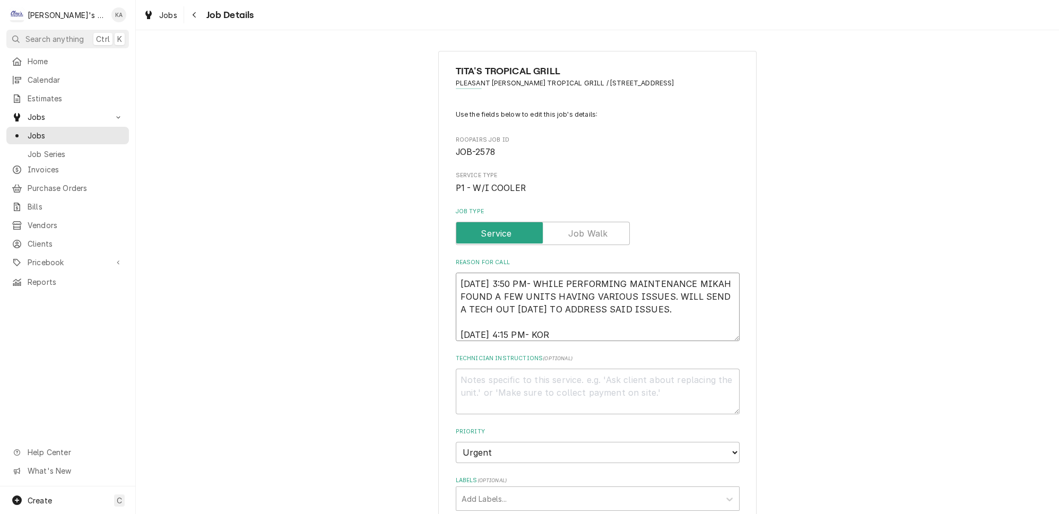
type textarea "6/24/2025 3:50 PM- WHILE PERFORMING MAINTENANCE MIKAH FOUND A FEW UNITS HAVING …"
type textarea "x"
type textarea "6/24/2025 3:50 PM- WHILE PERFORMING MAINTENANCE MIKAH FOUND A FEW UNITS HAVING …"
type textarea "x"
type textarea "6/24/2025 3:50 PM- WHILE PERFORMING MAINTENANCE MIKAH FOUND A FEW UNITS HAVING …"
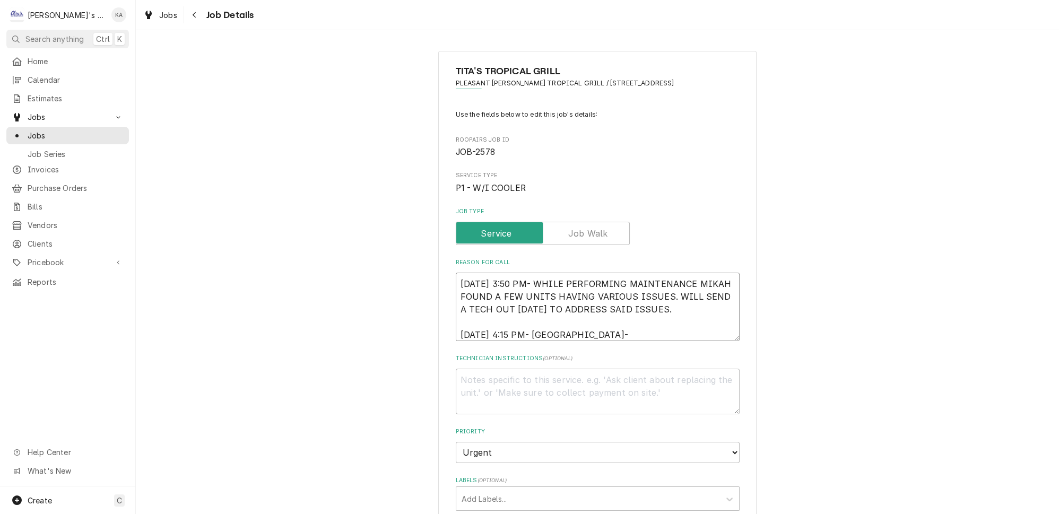
type textarea "x"
type textarea "6/24/2025 3:50 PM- WHILE PERFORMING MAINTENANCE MIKAH FOUND A FEW UNITS HAVING …"
type textarea "x"
type textarea "6/24/2025 3:50 PM- WHILE PERFORMING MAINTENANCE MIKAH FOUND A FEW UNITS HAVING …"
type textarea "x"
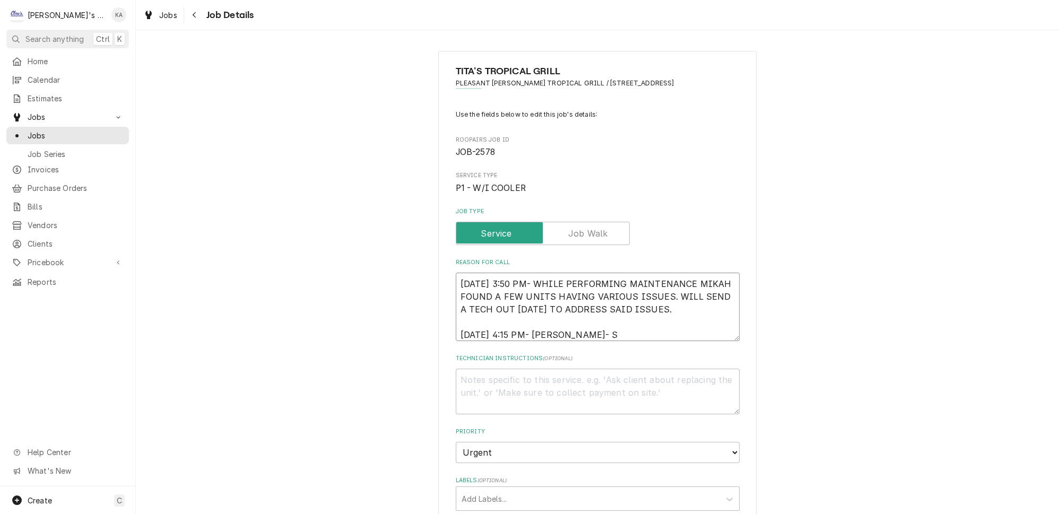
type textarea "6/24/2025 3:50 PM- WHILE PERFORMING MAINTENANCE MIKAH FOUND A FEW UNITS HAVING …"
type textarea "x"
type textarea "6/24/2025 3:50 PM- WHILE PERFORMING MAINTENANCE MIKAH FOUND A FEW UNITS HAVING …"
type textarea "x"
type textarea "6/24/2025 3:50 PM- WHILE PERFORMING MAINTENANCE MIKAH FOUND A FEW UNITS HAVING …"
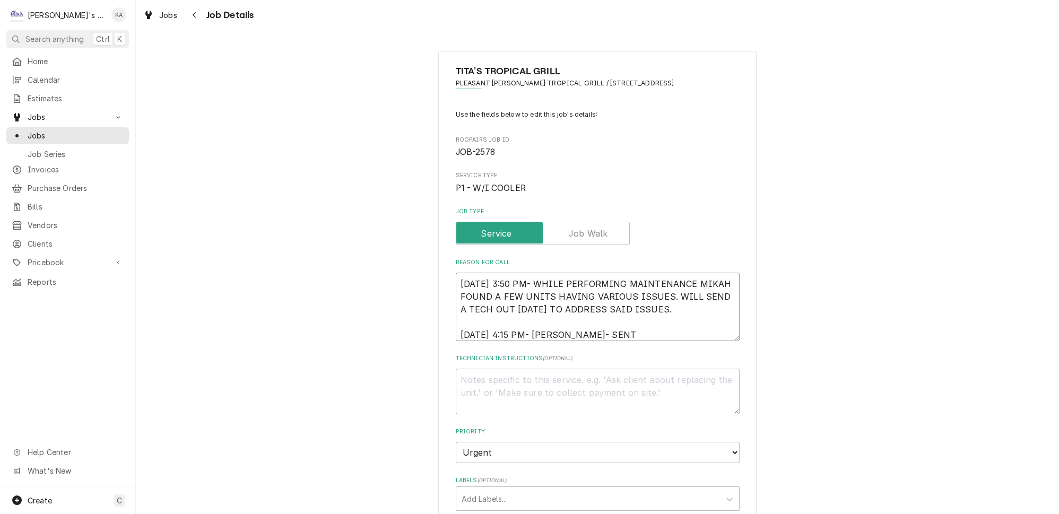
type textarea "x"
type textarea "6/24/2025 3:50 PM- WHILE PERFORMING MAINTENANCE MIKAH FOUND A FEW UNITS HAVING …"
type textarea "x"
type textarea "6/24/2025 3:50 PM- WHILE PERFORMING MAINTENANCE MIKAH FOUND A FEW UNITS HAVING …"
type textarea "x"
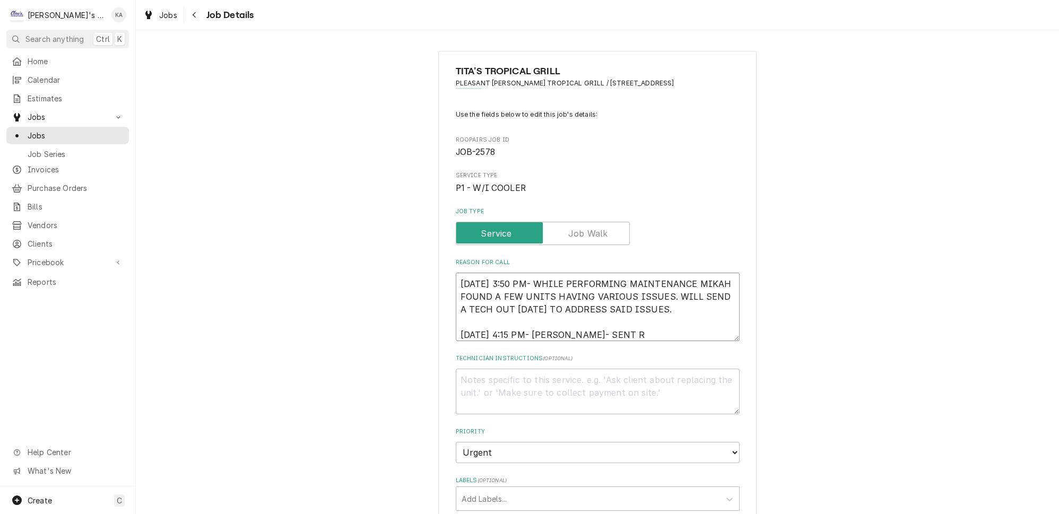
type textarea "6/24/2025 3:50 PM- WHILE PERFORMING MAINTENANCE MIKAH FOUND A FEW UNITS HAVING …"
type textarea "x"
type textarea "6/24/2025 3:50 PM- WHILE PERFORMING MAINTENANCE MIKAH FOUND A FEW UNITS HAVING …"
type textarea "x"
type textarea "6/24/2025 3:50 PM- WHILE PERFORMING MAINTENANCE MIKAH FOUND A FEW UNITS HAVING …"
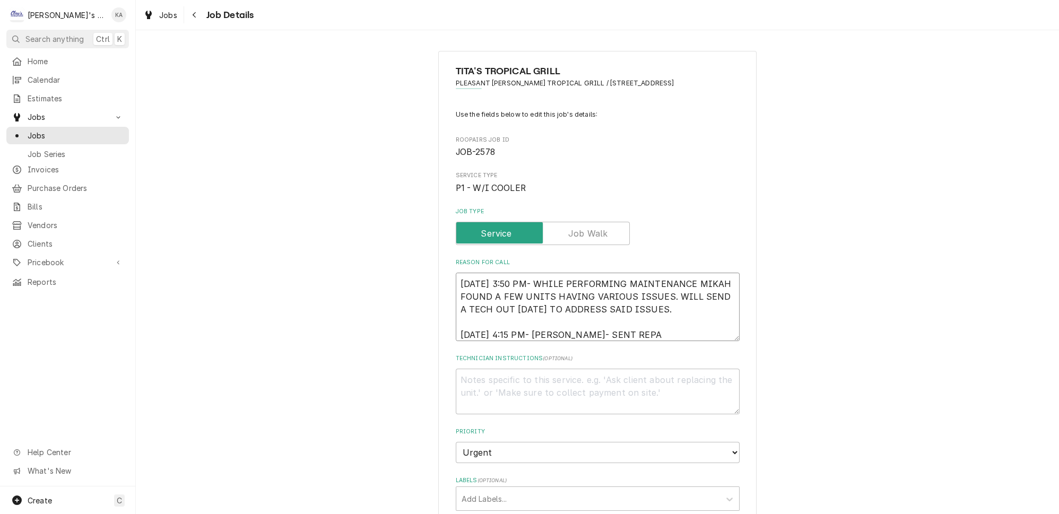
type textarea "x"
type textarea "6/24/2025 3:50 PM- WHILE PERFORMING MAINTENANCE MIKAH FOUND A FEW UNITS HAVING …"
type textarea "x"
type textarea "6/24/2025 3:50 PM- WHILE PERFORMING MAINTENANCE MIKAH FOUND A FEW UNITS HAVING …"
type textarea "x"
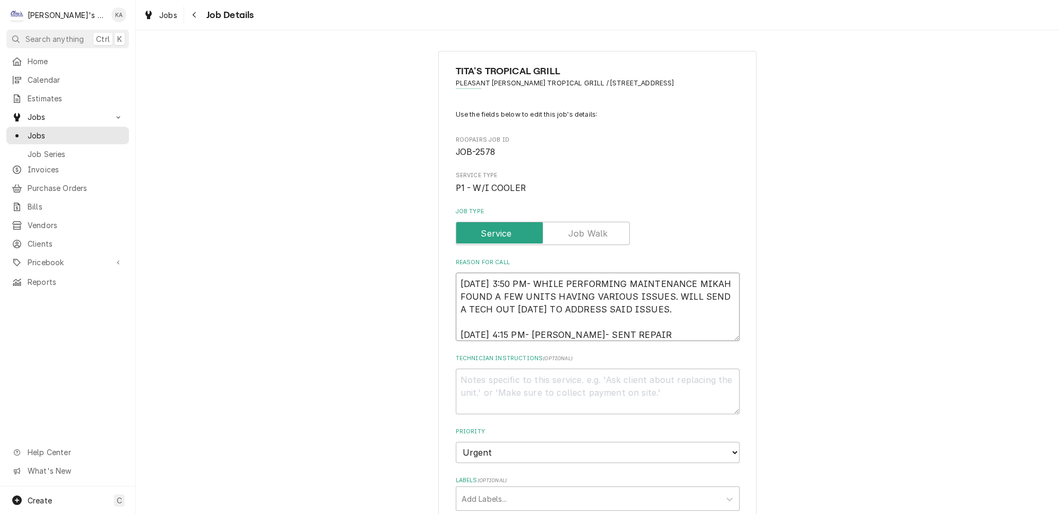
type textarea "6/24/2025 3:50 PM- WHILE PERFORMING MAINTENANCE MIKAH FOUND A FEW UNITS HAVING …"
type textarea "x"
type textarea "6/24/2025 3:50 PM- WHILE PERFORMING MAINTENANCE MIKAH FOUND A FEW UNITS HAVING …"
type textarea "x"
type textarea "6/24/2025 3:50 PM- WHILE PERFORMING MAINTENANCE MIKAH FOUND A FEW UNITS HAVING …"
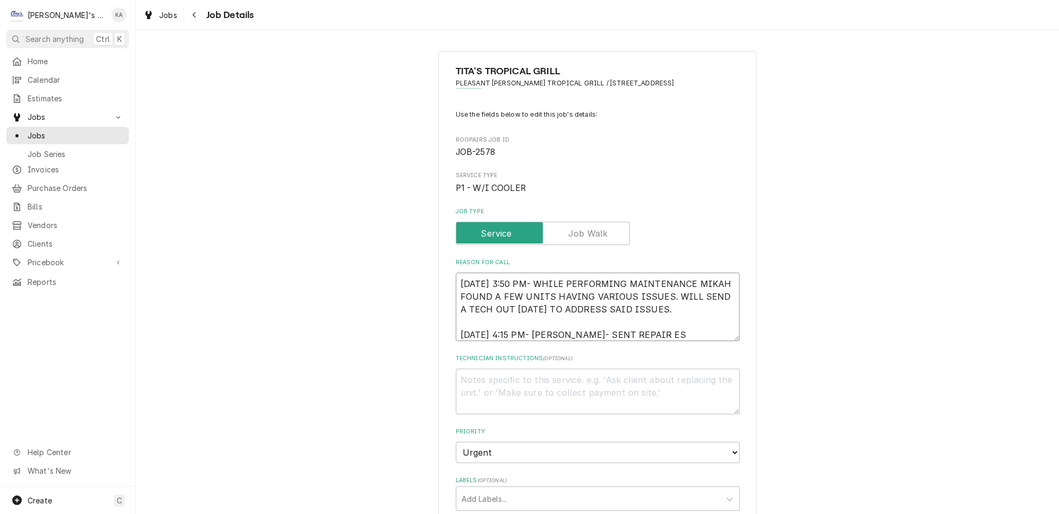
type textarea "x"
type textarea "6/24/2025 3:50 PM- WHILE PERFORMING MAINTENANCE MIKAH FOUND A FEW UNITS HAVING …"
type textarea "x"
type textarea "6/24/2025 3:50 PM- WHILE PERFORMING MAINTENANCE MIKAH FOUND A FEW UNITS HAVING …"
type textarea "x"
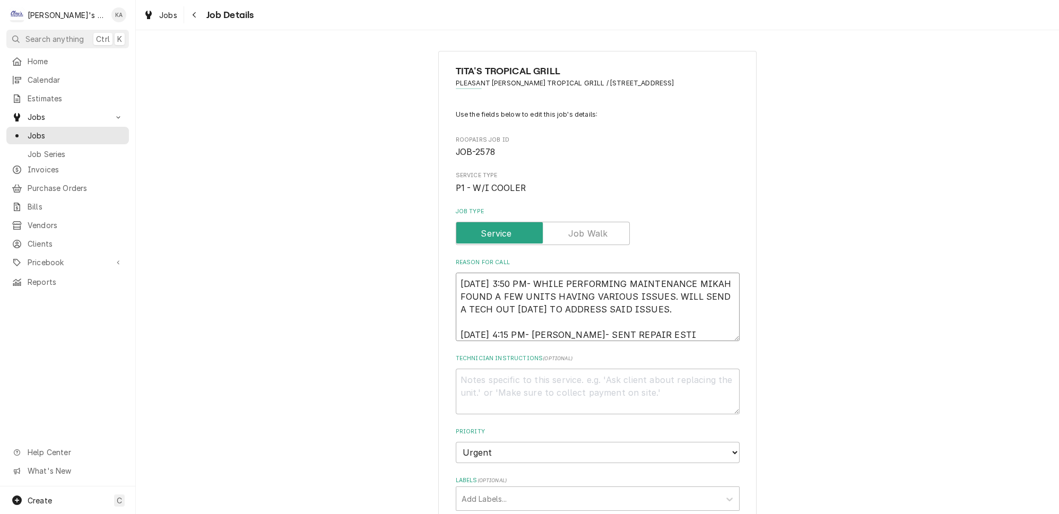
type textarea "6/24/2025 3:50 PM- WHILE PERFORMING MAINTENANCE MIKAH FOUND A FEW UNITS HAVING …"
type textarea "x"
type textarea "6/24/2025 3:50 PM- WHILE PERFORMING MAINTENANCE MIKAH FOUND A FEW UNITS HAVING …"
type textarea "x"
type textarea "6/24/2025 3:50 PM- WHILE PERFORMING MAINTENANCE MIKAH FOUND A FEW UNITS HAVING …"
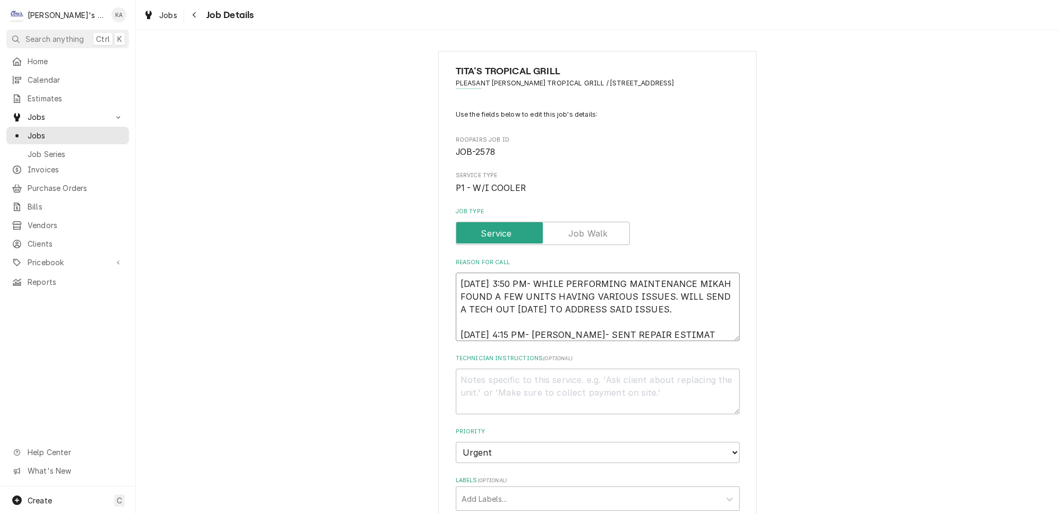
type textarea "x"
type textarea "6/24/2025 3:50 PM- WHILE PERFORMING MAINTENANCE MIKAH FOUND A FEW UNITS HAVING …"
type textarea "x"
type textarea "6/24/2025 3:50 PM- WHILE PERFORMING MAINTENANCE MIKAH FOUND A FEW UNITS HAVING …"
type textarea "x"
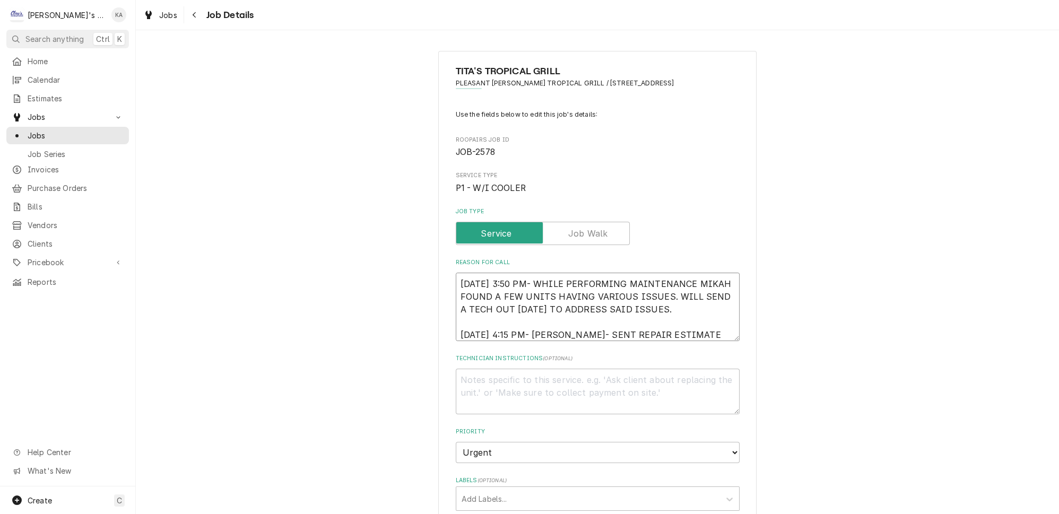
type textarea "6/24/2025 3:50 PM- WHILE PERFORMING MAINTENANCE MIKAH FOUND A FEW UNITS HAVING …"
type textarea "x"
type textarea "6/24/2025 3:50 PM- WHILE PERFORMING MAINTENANCE MIKAH FOUND A FEW UNITS HAVING …"
type textarea "x"
type textarea "6/24/2025 3:50 PM- WHILE PERFORMING MAINTENANCE MIKAH FOUND A FEW UNITS HAVING …"
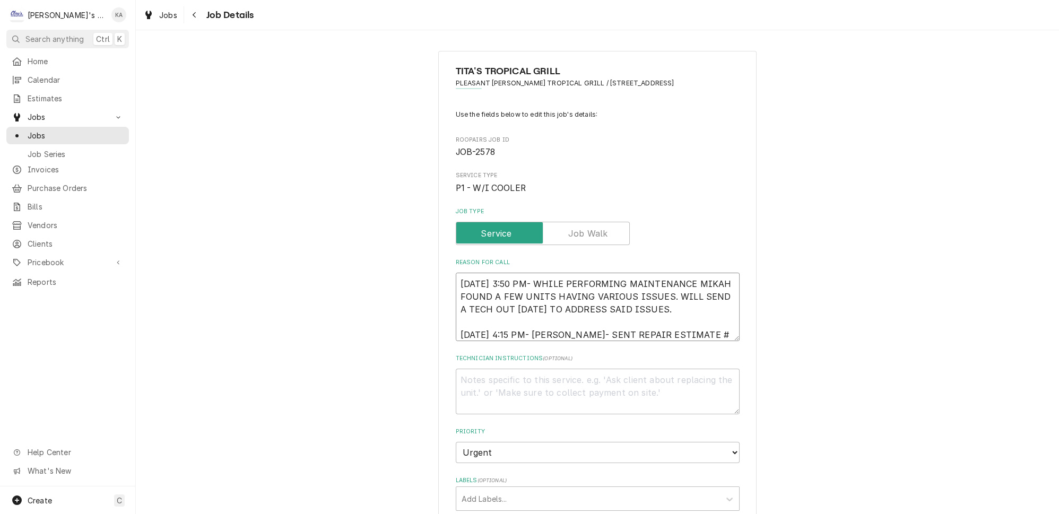
type textarea "x"
type textarea "6/24/2025 3:50 PM- WHILE PERFORMING MAINTENANCE MIKAH FOUND A FEW UNITS HAVING …"
type textarea "x"
type textarea "6/24/2025 3:50 PM- WHILE PERFORMING MAINTENANCE MIKAH FOUND A FEW UNITS HAVING …"
type textarea "x"
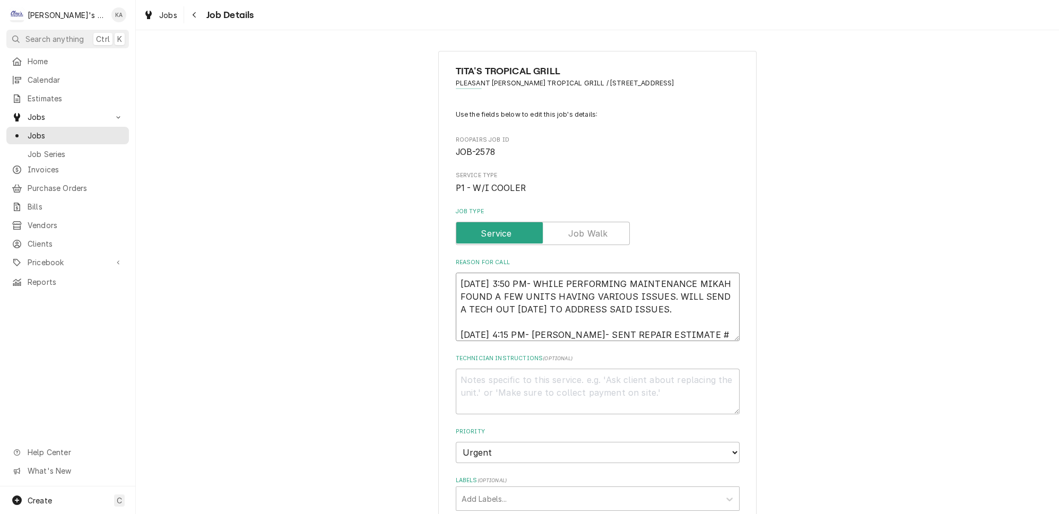
type textarea "6/24/2025 3:50 PM- WHILE PERFORMING MAINTENANCE MIKAH FOUND A FEW UNITS HAVING …"
type textarea "x"
type textarea "6/24/2025 3:50 PM- WHILE PERFORMING MAINTENANCE MIKAH FOUND A FEW UNITS HAVING …"
type textarea "x"
type textarea "6/24/2025 3:50 PM- WHILE PERFORMING MAINTENANCE MIKAH FOUND A FEW UNITS HAVING …"
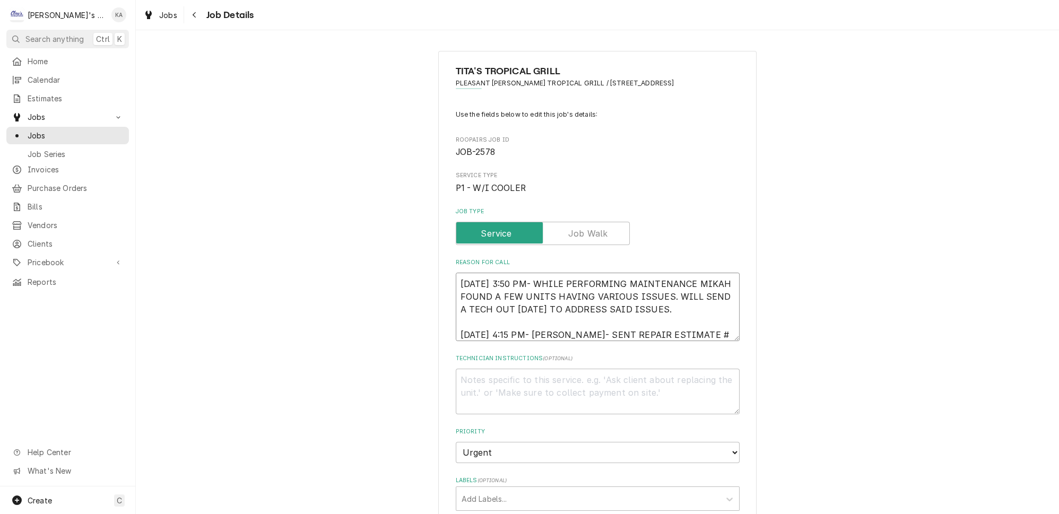
type textarea "x"
type textarea "6/24/2025 3:50 PM- WHILE PERFORMING MAINTENANCE MIKAH FOUND A FEW UNITS HAVING …"
type textarea "x"
type textarea "6/24/2025 3:50 PM- WHILE PERFORMING MAINTENANCE MIKAH FOUND A FEW UNITS HAVING …"
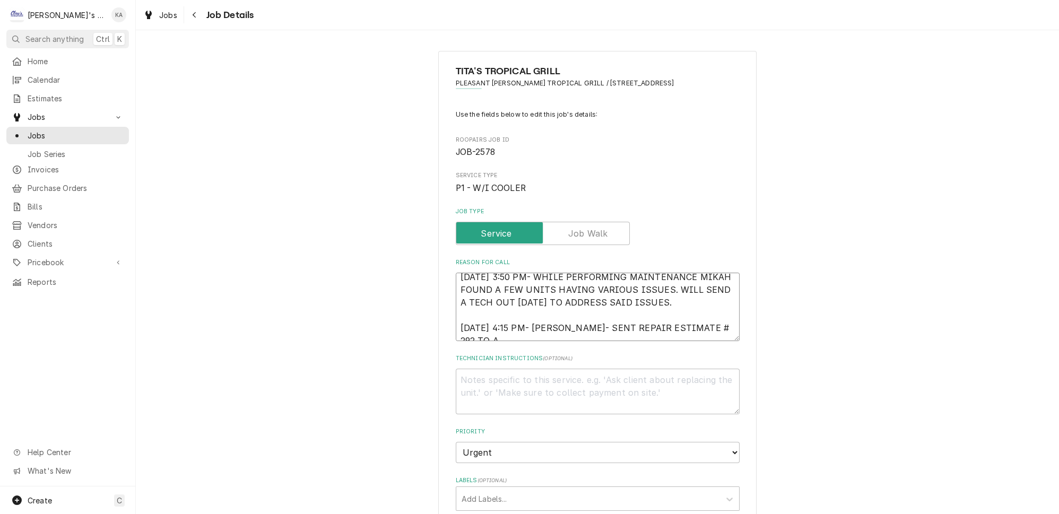
type textarea "x"
type textarea "6/24/2025 3:50 PM- WHILE PERFORMING MAINTENANCE MIKAH FOUND A FEW UNITS HAVING …"
type textarea "x"
type textarea "6/24/2025 3:50 PM- WHILE PERFORMING MAINTENANCE MIKAH FOUND A FEW UNITS HAVING …"
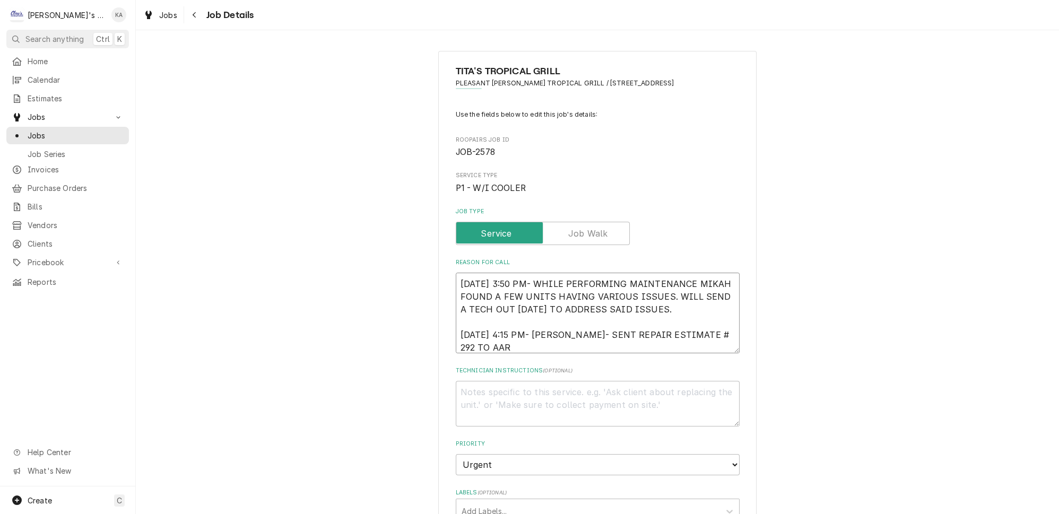
type textarea "x"
type textarea "6/24/2025 3:50 PM- WHILE PERFORMING MAINTENANCE MIKAH FOUND A FEW UNITS HAVING …"
type textarea "x"
type textarea "6/24/2025 3:50 PM- WHILE PERFORMING MAINTENANCE MIKAH FOUND A FEW UNITS HAVING …"
type textarea "x"
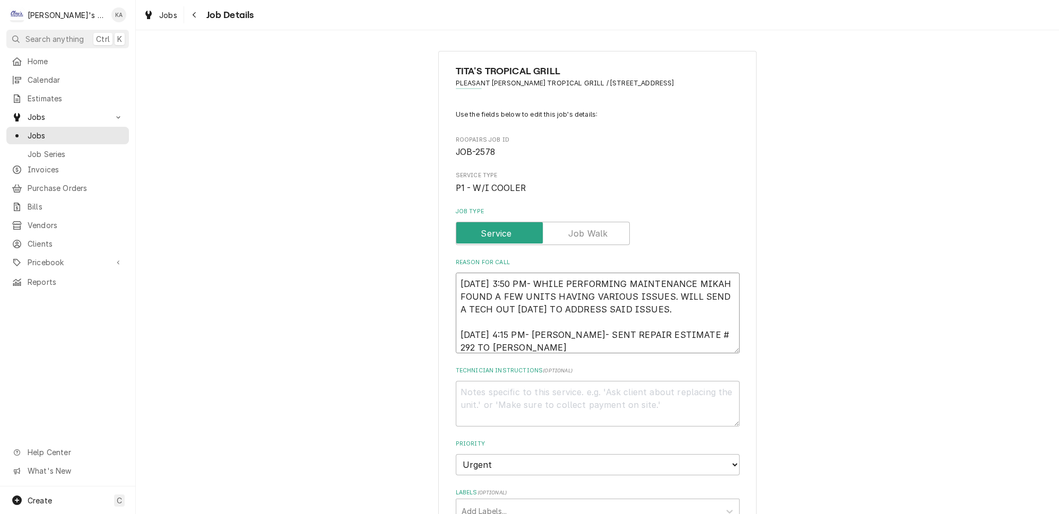
type textarea "6/24/2025 3:50 PM- WHILE PERFORMING MAINTENANCE MIKAH FOUND A FEW UNITS HAVING …"
type textarea "x"
type textarea "6/24/2025 3:50 PM- WHILE PERFORMING MAINTENANCE MIKAH FOUND A FEW UNITS HAVING …"
type textarea "x"
type textarea "6/24/2025 3:50 PM- WHILE PERFORMING MAINTENANCE MIKAH FOUND A FEW UNITS HAVING …"
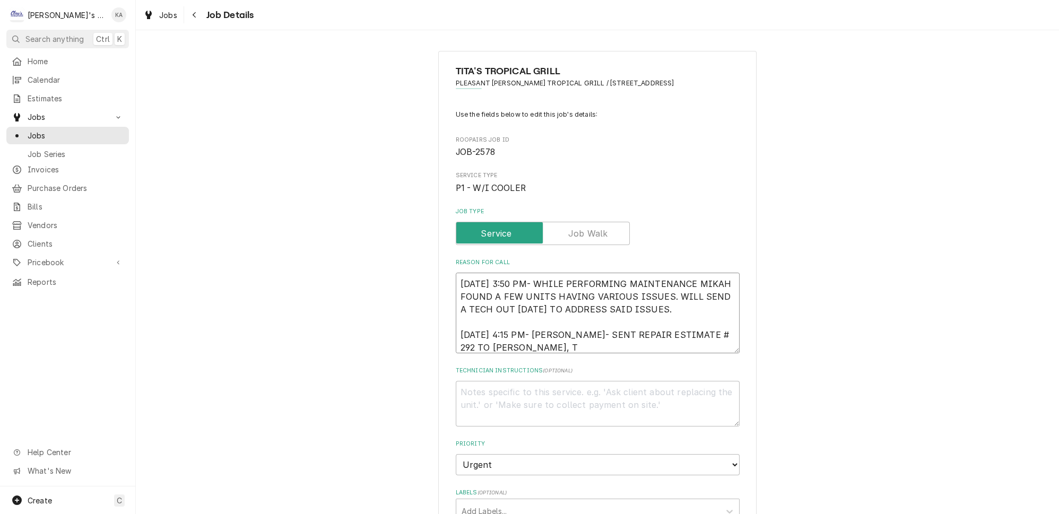
type textarea "x"
type textarea "6/24/2025 3:50 PM- WHILE PERFORMING MAINTENANCE MIKAH FOUND A FEW UNITS HAVING …"
type textarea "x"
type textarea "6/24/2025 3:50 PM- WHILE PERFORMING MAINTENANCE MIKAH FOUND A FEW UNITS HAVING …"
type textarea "x"
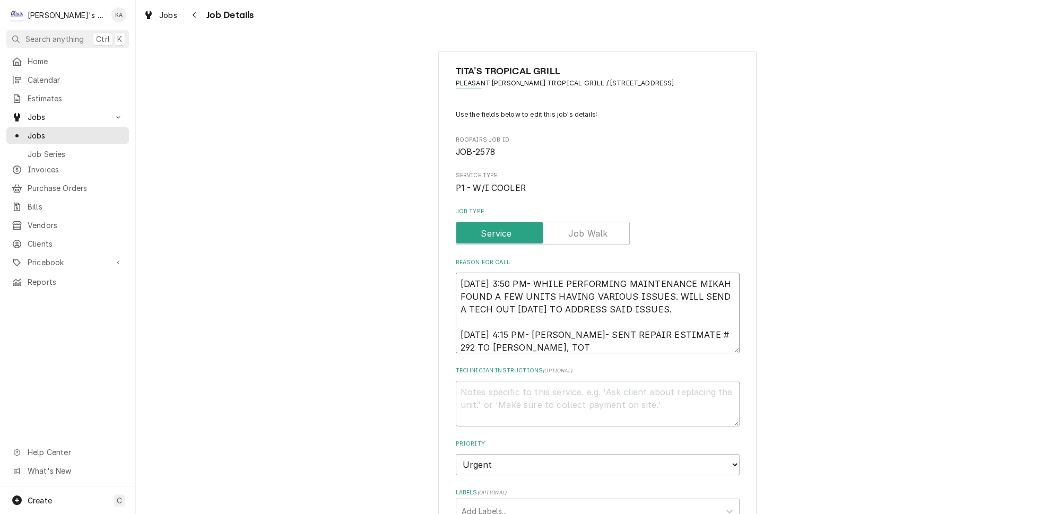
type textarea "6/24/2025 3:50 PM- WHILE PERFORMING MAINTENANCE MIKAH FOUND A FEW UNITS HAVING …"
type textarea "x"
type textarea "6/24/2025 3:50 PM- WHILE PERFORMING MAINTENANCE MIKAH FOUND A FEW UNITS HAVING …"
type textarea "x"
type textarea "6/24/2025 3:50 PM- WHILE PERFORMING MAINTENANCE MIKAH FOUND A FEW UNITS HAVING …"
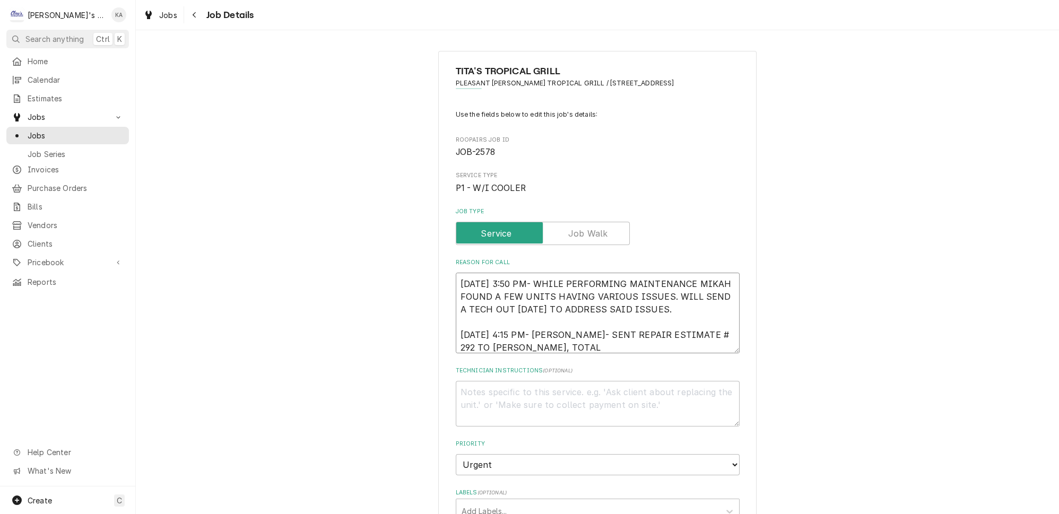
type textarea "x"
type textarea "6/24/2025 3:50 PM- WHILE PERFORMING MAINTENANCE MIKAH FOUND A FEW UNITS HAVING …"
type textarea "x"
type textarea "6/24/2025 3:50 PM- WHILE PERFORMING MAINTENANCE MIKAH FOUND A FEW UNITS HAVING …"
type textarea "x"
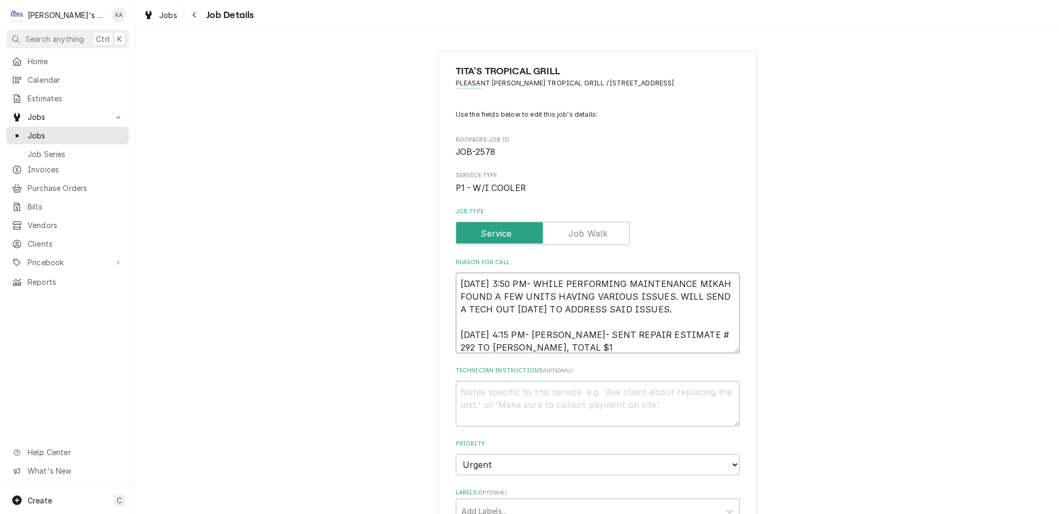
type textarea "6/24/2025 3:50 PM- WHILE PERFORMING MAINTENANCE MIKAH FOUND A FEW UNITS HAVING …"
type textarea "x"
type textarea "6/24/2025 3:50 PM- WHILE PERFORMING MAINTENANCE MIKAH FOUND A FEW UNITS HAVING …"
type textarea "x"
type textarea "6/24/2025 3:50 PM- WHILE PERFORMING MAINTENANCE MIKAH FOUND A FEW UNITS HAVING …"
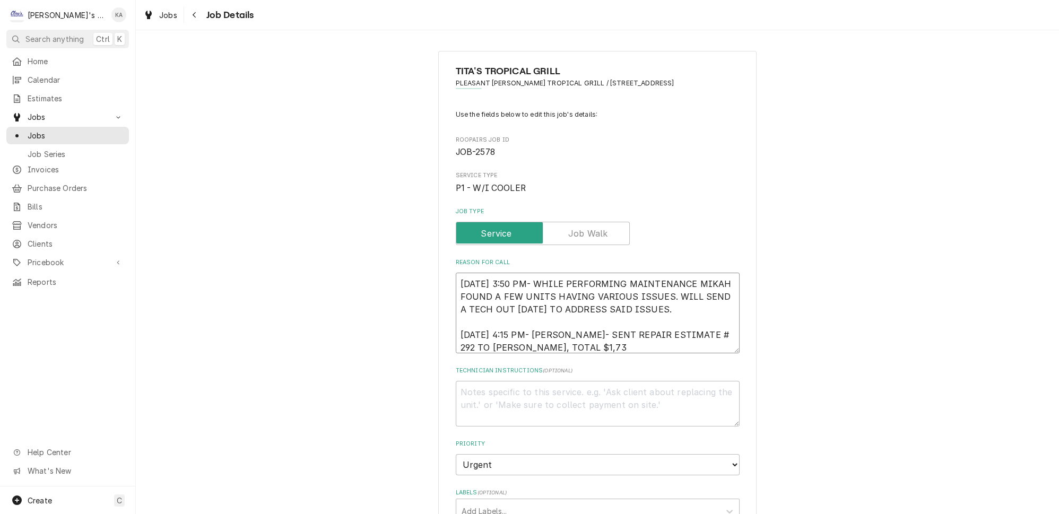
type textarea "x"
type textarea "6/24/2025 3:50 PM- WHILE PERFORMING MAINTENANCE MIKAH FOUND A FEW UNITS HAVING …"
type textarea "x"
type textarea "6/24/2025 3:50 PM- WHILE PERFORMING MAINTENANCE MIKAH FOUND A FEW UNITS HAVING …"
type textarea "x"
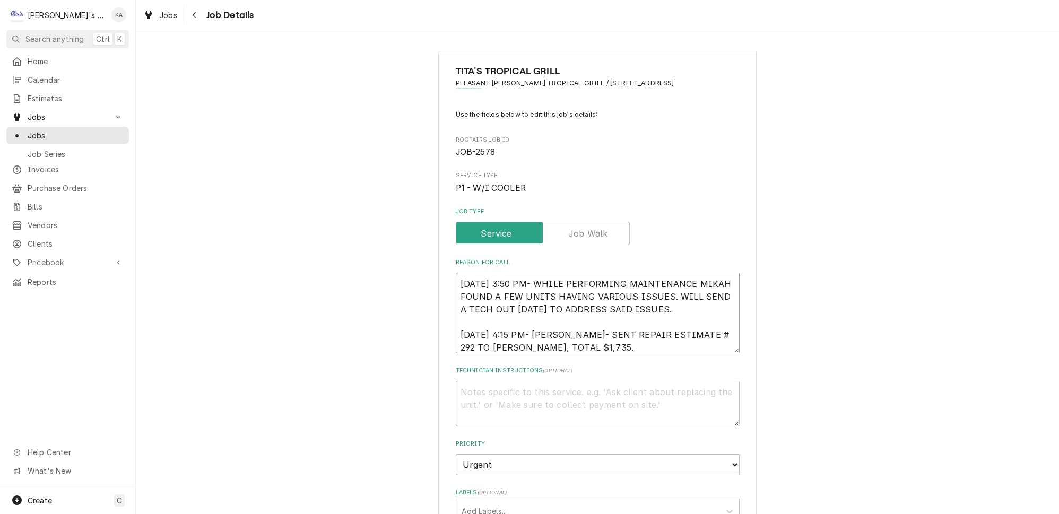
type textarea "6/24/2025 3:50 PM- WHILE PERFORMING MAINTENANCE MIKAH FOUND A FEW UNITS HAVING …"
type textarea "x"
type textarea "6/24/2025 3:50 PM- WHILE PERFORMING MAINTENANCE MIKAH FOUND A FEW UNITS HAVING …"
type textarea "x"
type textarea "6/24/2025 3:50 PM- WHILE PERFORMING MAINTENANCE MIKAH FOUND A FEW UNITS HAVING …"
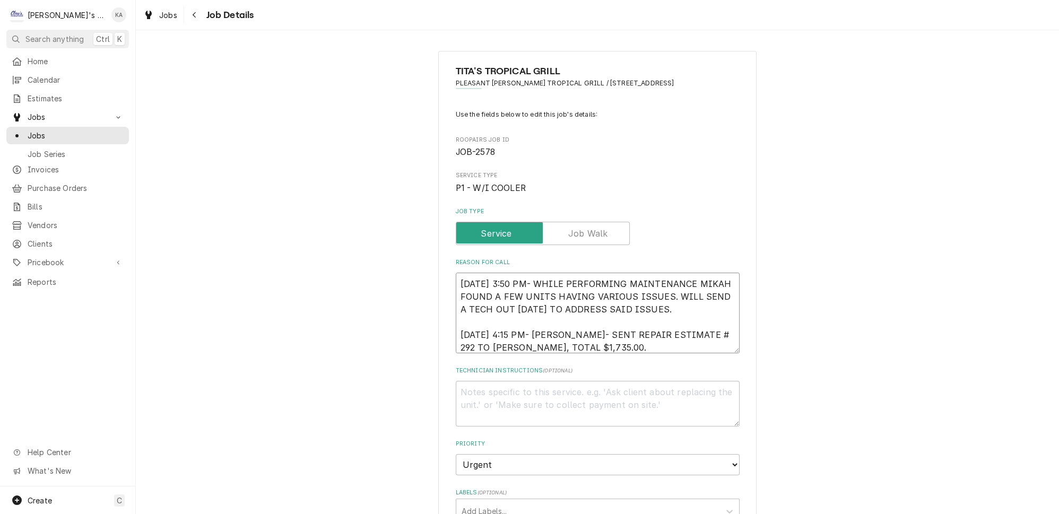
type textarea "x"
type textarea "6/24/2025 3:50 PM- WHILE PERFORMING MAINTENANCE MIKAH FOUND A FEW UNITS HAVING …"
type textarea "x"
type textarea "6/24/2025 3:50 PM- WHILE PERFORMING MAINTENANCE MIKAH FOUND A FEW UNITS HAVING …"
type textarea "x"
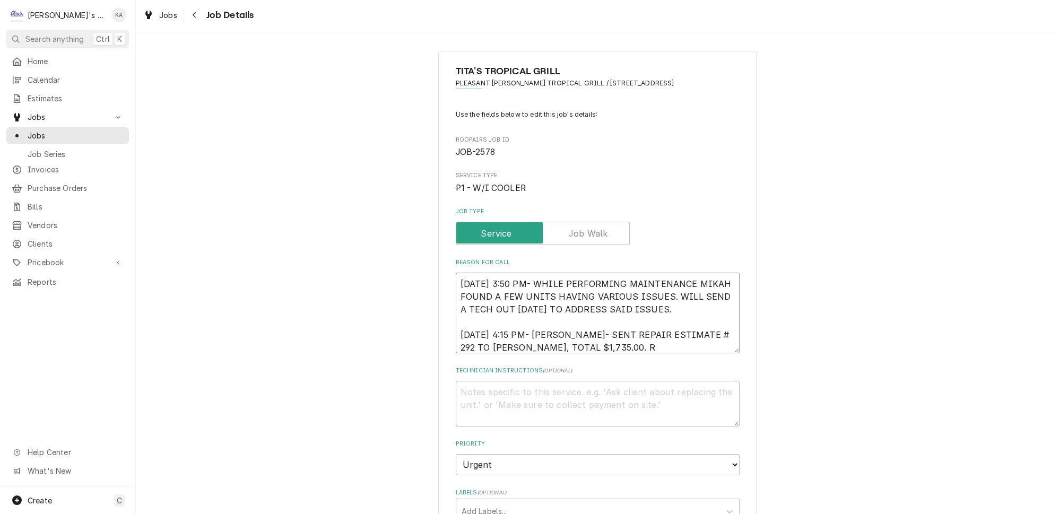
type textarea "6/24/2025 3:50 PM- WHILE PERFORMING MAINTENANCE MIKAH FOUND A FEW UNITS HAVING …"
type textarea "x"
type textarea "6/24/2025 3:50 PM- WHILE PERFORMING MAINTENANCE MIKAH FOUND A FEW UNITS HAVING …"
type textarea "x"
type textarea "6/24/2025 3:50 PM- WHILE PERFORMING MAINTENANCE MIKAH FOUND A FEW UNITS HAVING …"
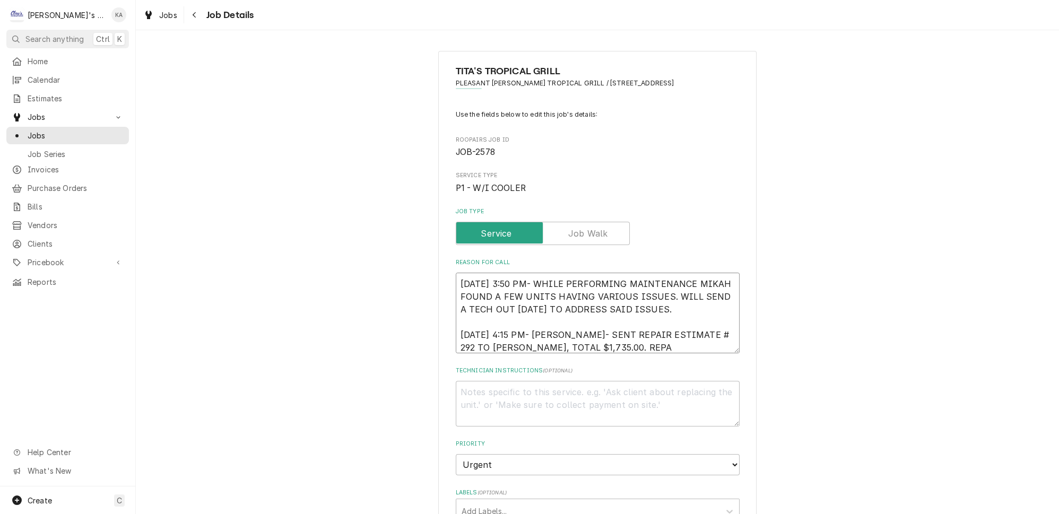
type textarea "x"
type textarea "6/24/2025 3:50 PM- WHILE PERFORMING MAINTENANCE MIKAH FOUND A FEW UNITS HAVING …"
type textarea "x"
type textarea "6/24/2025 3:50 PM- WHILE PERFORMING MAINTENANCE MIKAH FOUND A FEW UNITS HAVING …"
type textarea "x"
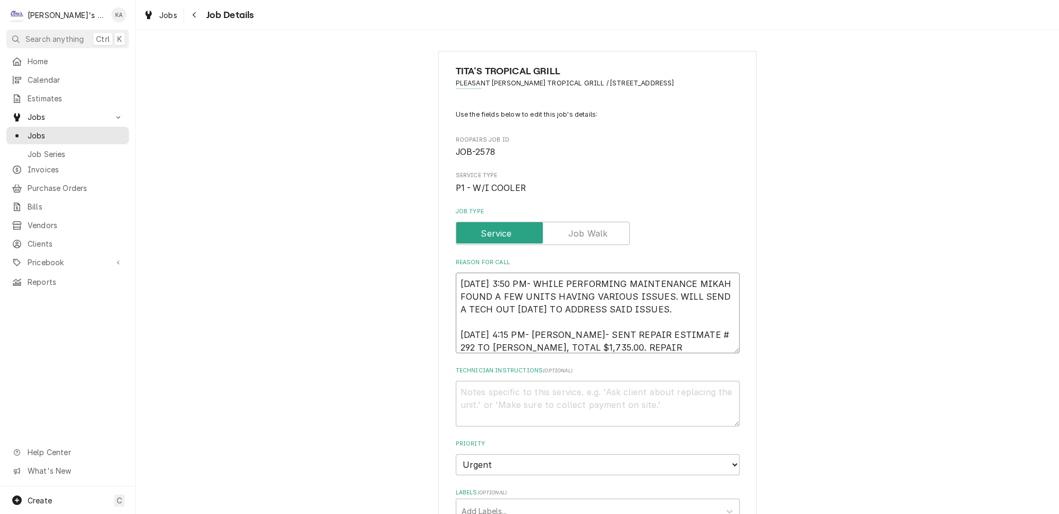
type textarea "6/24/2025 3:50 PM- WHILE PERFORMING MAINTENANCE MIKAH FOUND A FEW UNITS HAVING …"
type textarea "x"
type textarea "6/24/2025 3:50 PM- WHILE PERFORMING MAINTENANCE MIKAH FOUND A FEW UNITS HAVING …"
type textarea "x"
type textarea "6/24/2025 3:50 PM- WHILE PERFORMING MAINTENANCE MIKAH FOUND A FEW UNITS HAVING …"
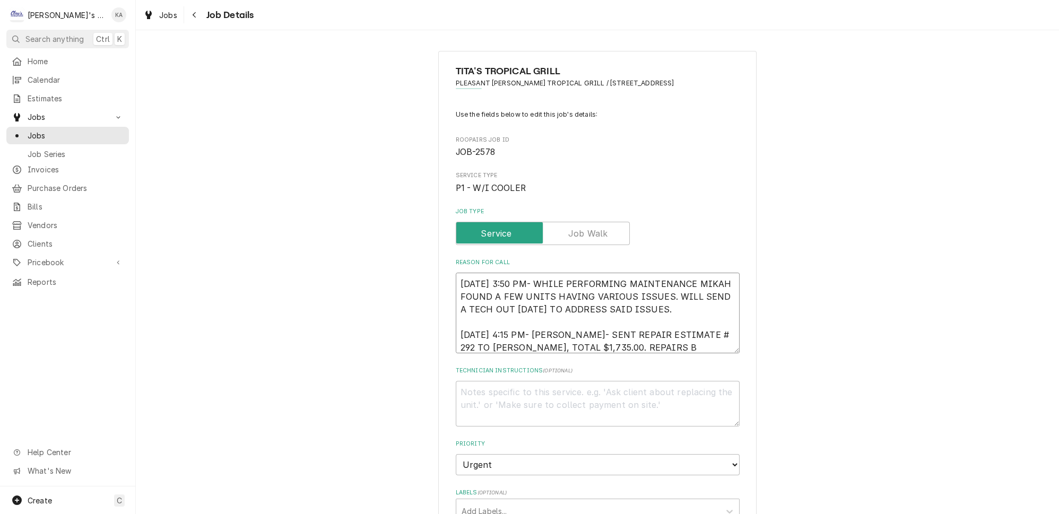
type textarea "x"
type textarea "6/24/2025 3:50 PM- WHILE PERFORMING MAINTENANCE MIKAH FOUND A FEW UNITS HAVING …"
type textarea "x"
type textarea "6/24/2025 3:50 PM- WHILE PERFORMING MAINTENANCE MIKAH FOUND A FEW UNITS HAVING …"
type textarea "x"
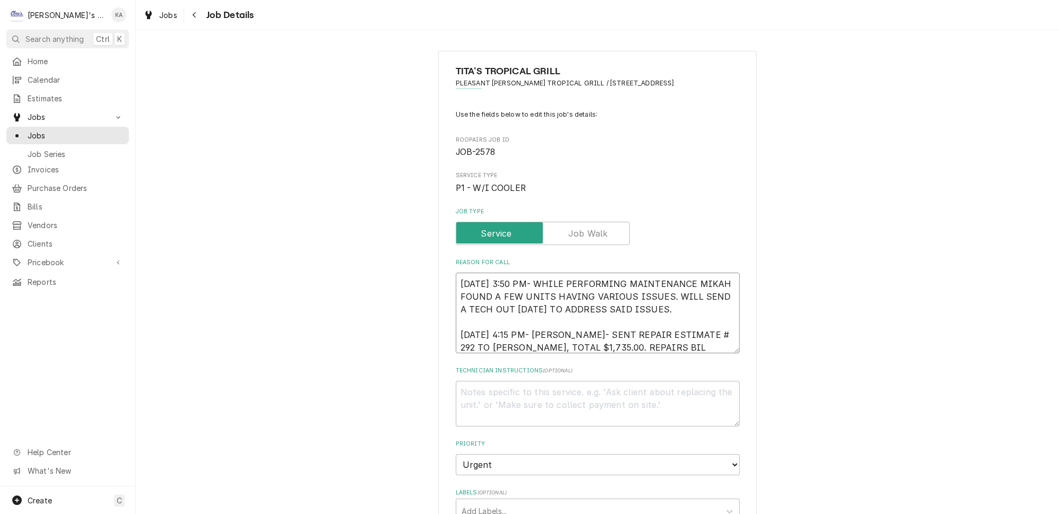
type textarea "6/24/2025 3:50 PM- WHILE PERFORMING MAINTENANCE MIKAH FOUND A FEW UNITS HAVING …"
type textarea "x"
type textarea "6/24/2025 3:50 PM- WHILE PERFORMING MAINTENANCE MIKAH FOUND A FEW UNITS HAVING …"
type textarea "x"
type textarea "6/24/2025 3:50 PM- WHILE PERFORMING MAINTENANCE MIKAH FOUND A FEW UNITS HAVING …"
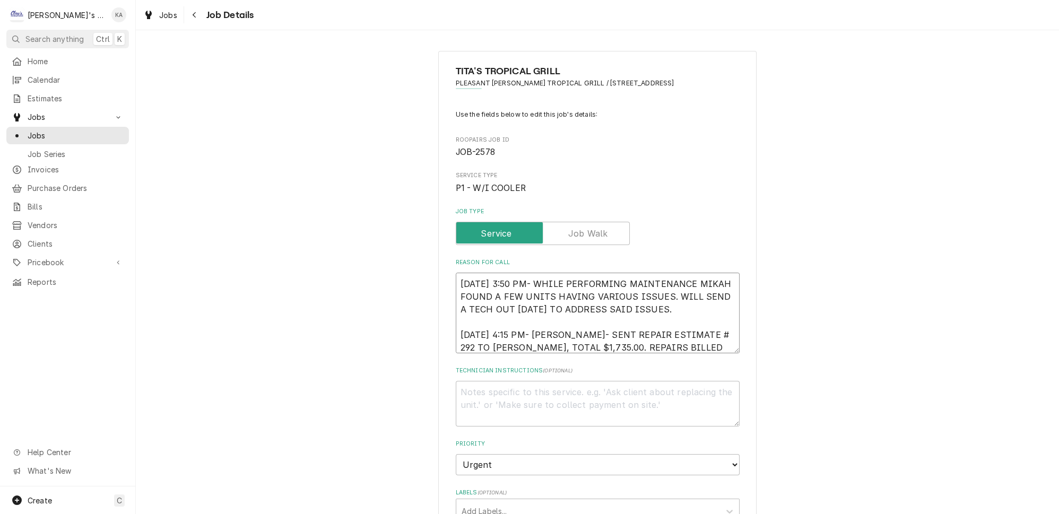
type textarea "x"
type textarea "6/24/2025 3:50 PM- WHILE PERFORMING MAINTENANCE MIKAH FOUND A FEW UNITS HAVING …"
type textarea "x"
type textarea "6/24/2025 3:50 PM- WHILE PERFORMING MAINTENANCE MIKAH FOUND A FEW UNITS HAVING …"
type textarea "x"
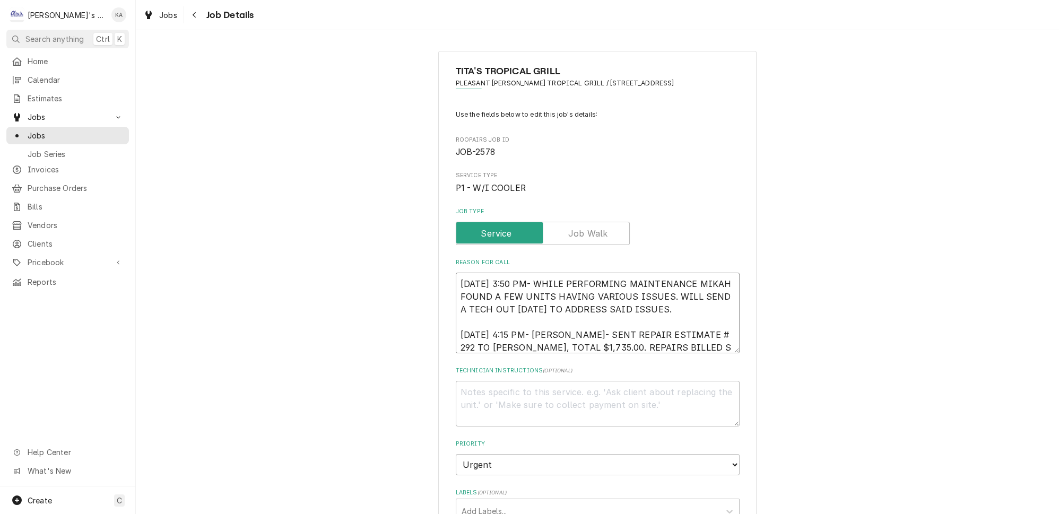
type textarea "6/24/2025 3:50 PM- WHILE PERFORMING MAINTENANCE MIKAH FOUND A FEW UNITS HAVING …"
type textarea "x"
type textarea "6/24/2025 3:50 PM- WHILE PERFORMING MAINTENANCE MIKAH FOUND A FEW UNITS HAVING …"
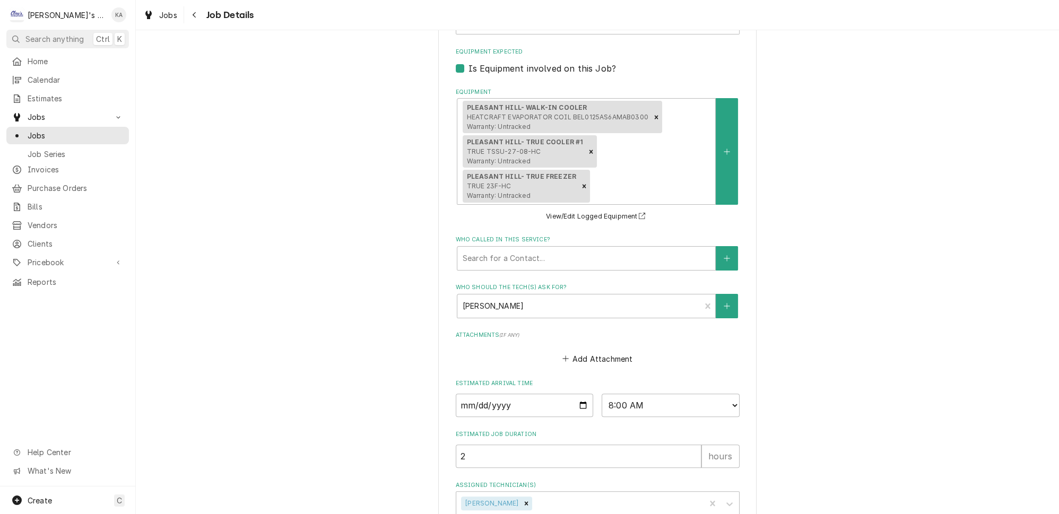
scroll to position [574, 0]
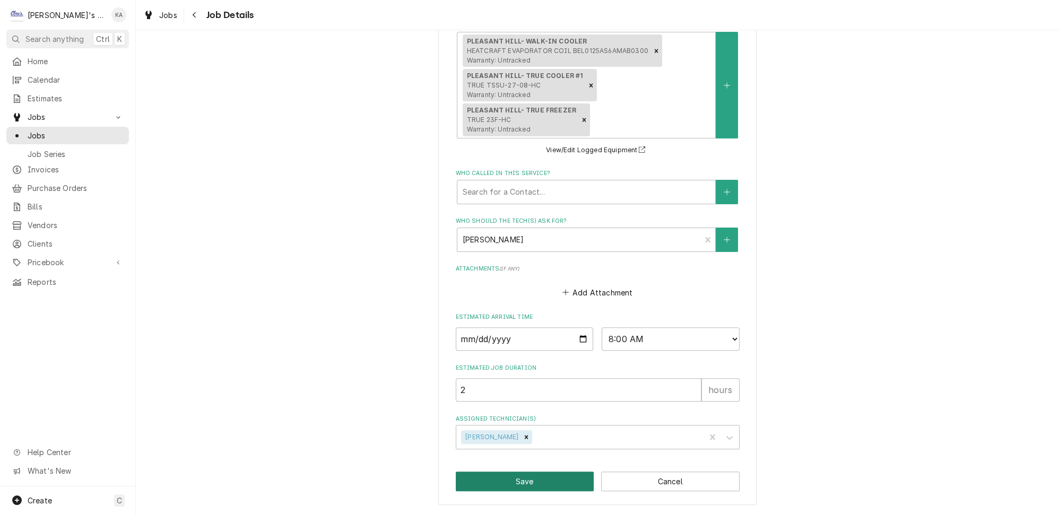
click at [531, 485] on button "Save" at bounding box center [525, 482] width 139 height 20
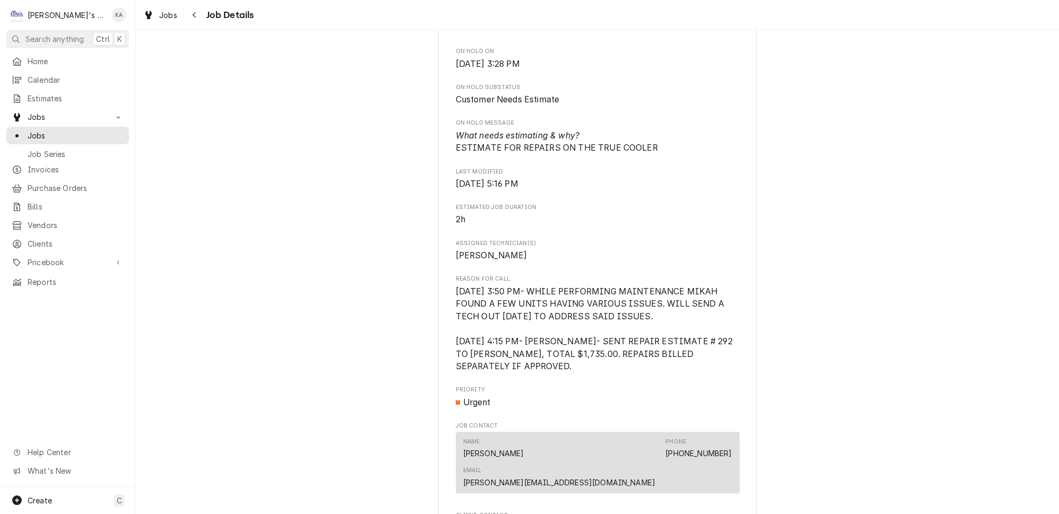
scroll to position [627, 0]
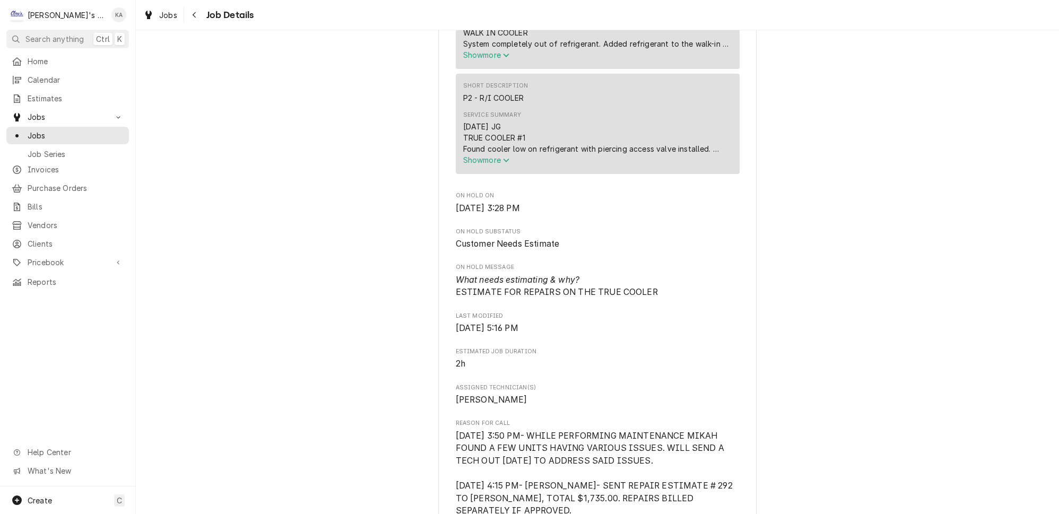
click at [506, 161] on icon "Service Summary" at bounding box center [506, 160] width 6 height 7
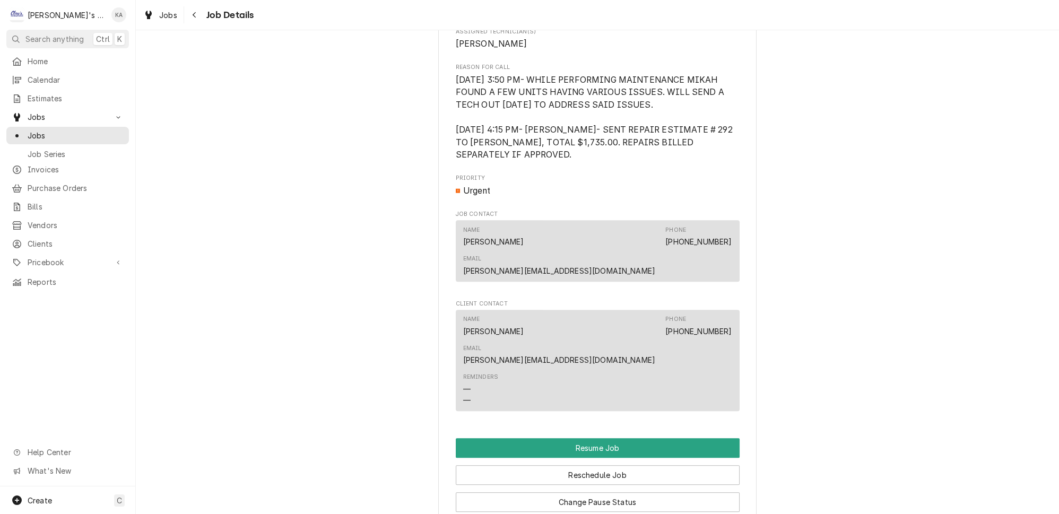
scroll to position [1109, 0]
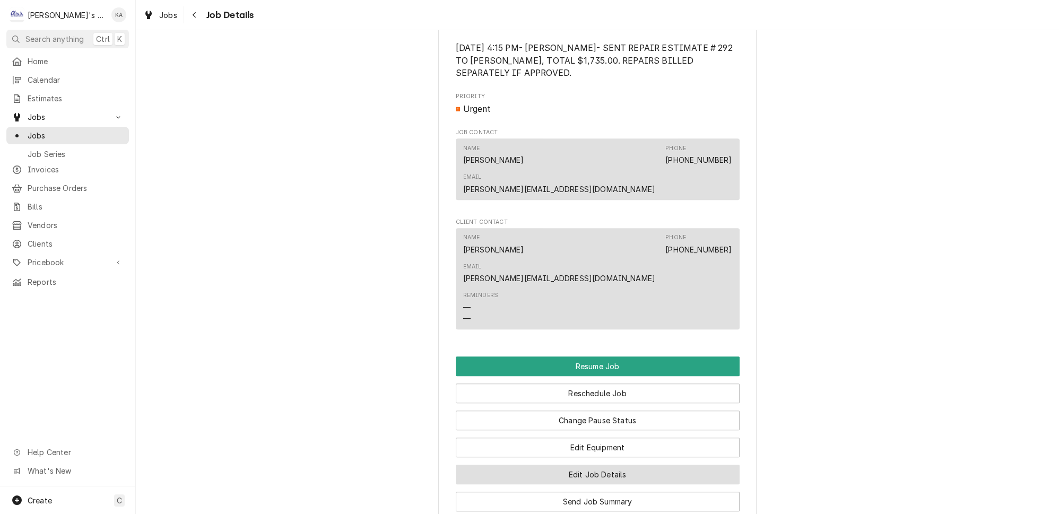
click at [619, 465] on button "Edit Job Details" at bounding box center [598, 475] width 284 height 20
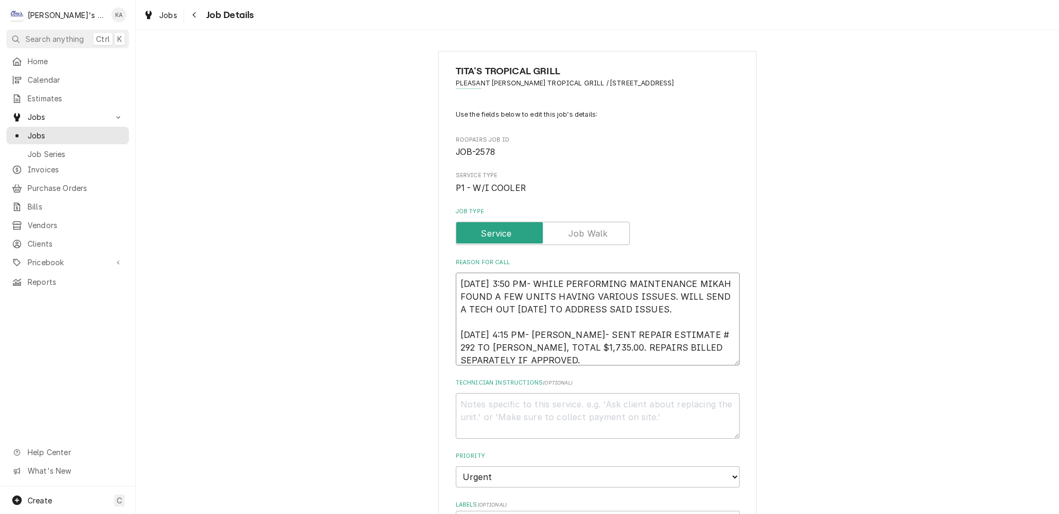
click at [459, 289] on textarea "6/24/2025 3:50 PM- WHILE PERFORMING MAINTENANCE MIKAH FOUND A FEW UNITS HAVING …" at bounding box center [598, 319] width 284 height 93
type textarea "x"
type textarea "6/24/2025 3:50 PM- WHILE PERFORMING MAINTENANCE MIKAH FOUND A FEW UNITS HAVING …"
type textarea "x"
type textarea "6/24/2025 3:50 PM- WHILE PERFORMING MAINTENANCE MIKAH FOUND A FEW UNITS HAVING …"
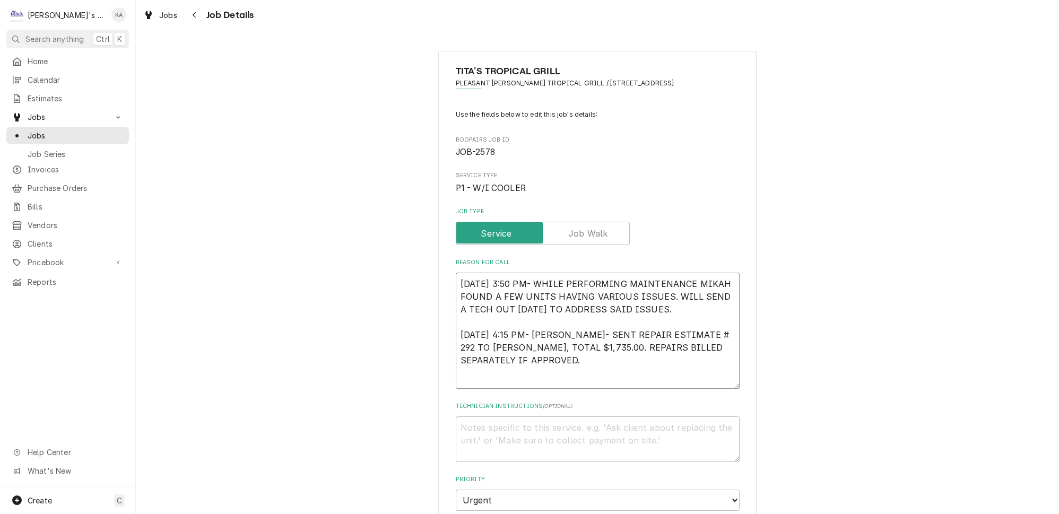
type textarea "x"
type textarea "* 6/24/2025 3:50 PM- WHILE PERFORMING MAINTENANCE MIKAH FOUND A FEW UNITS HAVIN…"
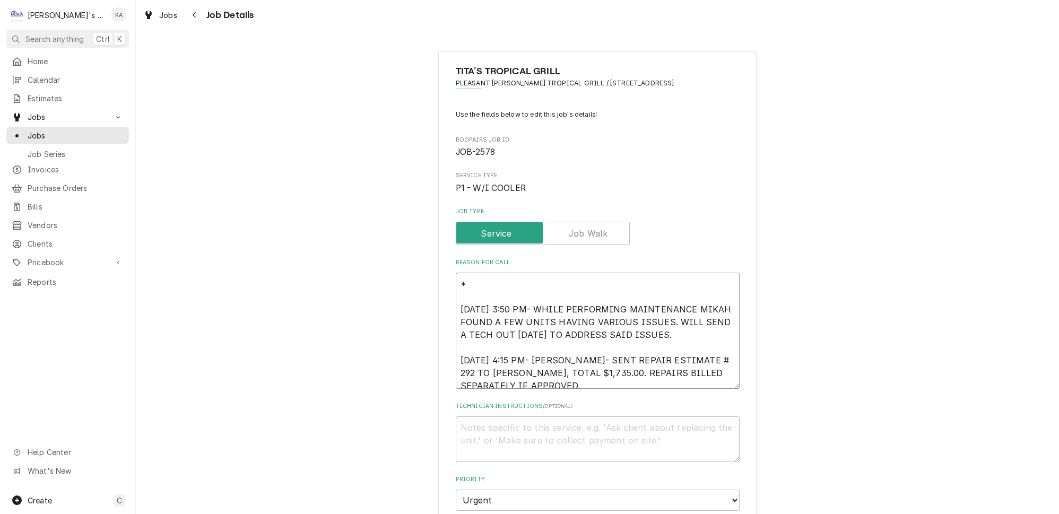
type textarea "x"
type textarea "** 6/24/2025 3:50 PM- WHILE PERFORMING MAINTENANCE MIKAH FOUND A FEW UNITS HAVI…"
type textarea "x"
type textarea "*** 6/24/2025 3:50 PM- WHILE PERFORMING MAINTENANCE MIKAH FOUND A FEW UNITS HAV…"
type textarea "x"
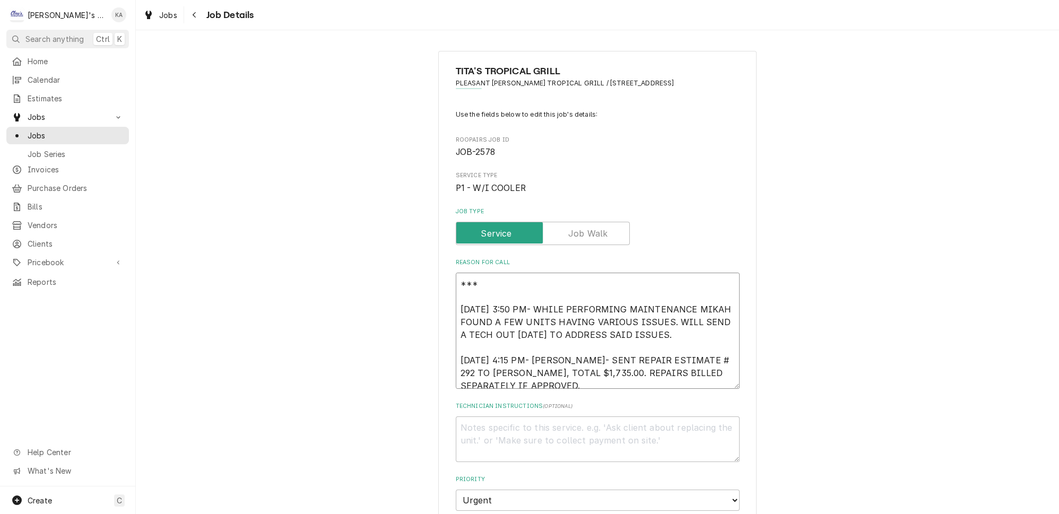
type textarea "*** 6/24/2025 3:50 PM- WHILE PERFORMING MAINTENANCE MIKAH FOUND A FEW UNITS HAV…"
type textarea "x"
type textarea "*** 8 6/24/2025 3:50 PM- WHILE PERFORMING MAINTENANCE MIKAH FOUND A FEW UNITS H…"
type textarea "x"
type textarea "*** 8/ 6/24/2025 3:50 PM- WHILE PERFORMING MAINTENANCE MIKAH FOUND A FEW UNITS …"
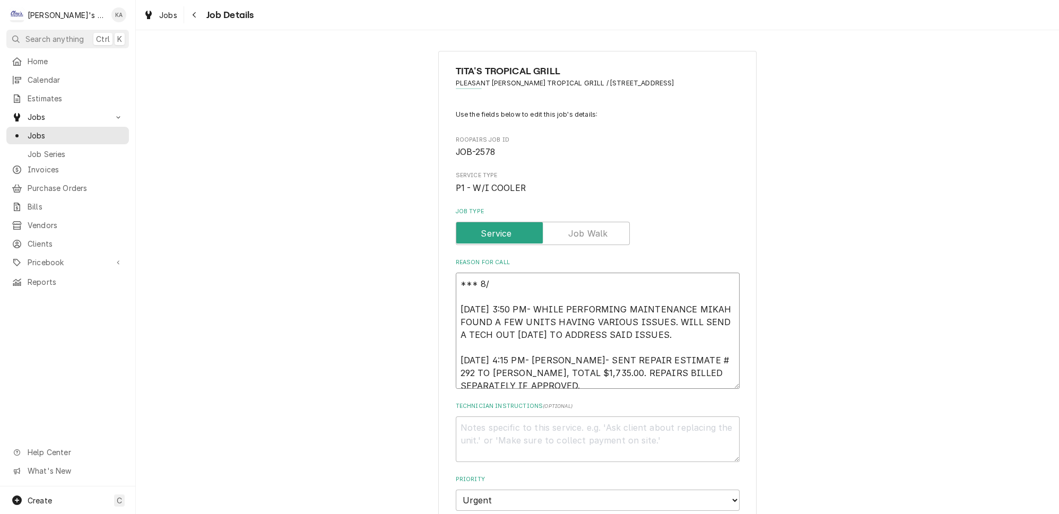
type textarea "x"
type textarea "*** 8/1 6/24/2025 3:50 PM- WHILE PERFORMING MAINTENANCE MIKAH FOUND A FEW UNITS…"
type textarea "x"
type textarea "*** 8/1/ 6/24/2025 3:50 PM- WHILE PERFORMING MAINTENANCE MIKAH FOUND A FEW UNIT…"
type textarea "x"
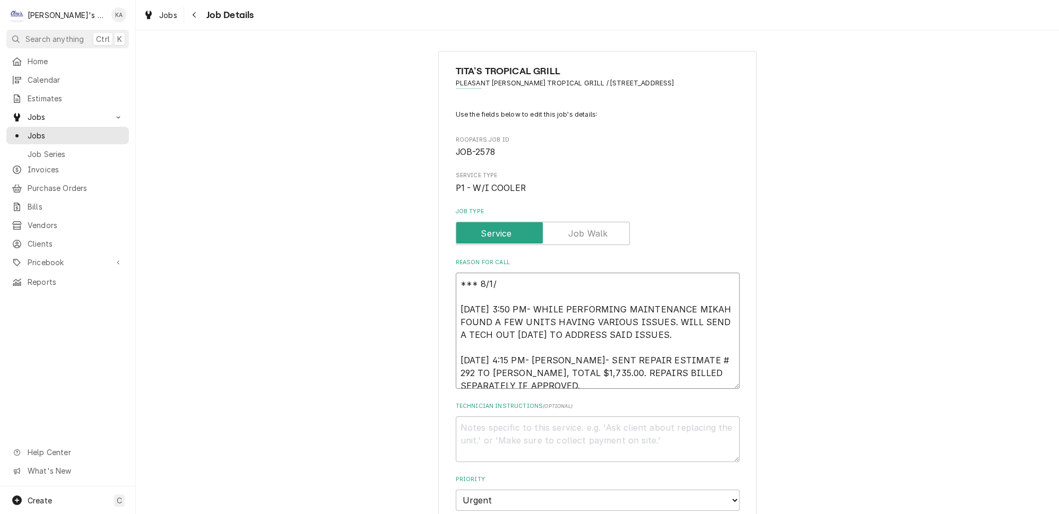
type textarea "*** 8/1/2 6/24/2025 3:50 PM- WHILE PERFORMING MAINTENANCE MIKAH FOUND A FEW UNI…"
type textarea "x"
type textarea "*** 8/1/20 6/24/2025 3:50 PM- WHILE PERFORMING MAINTENANCE MIKAH FOUND A FEW UN…"
type textarea "x"
type textarea "*** 8/1/202 6/24/2025 3:50 PM- WHILE PERFORMING MAINTENANCE MIKAH FOUND A FEW U…"
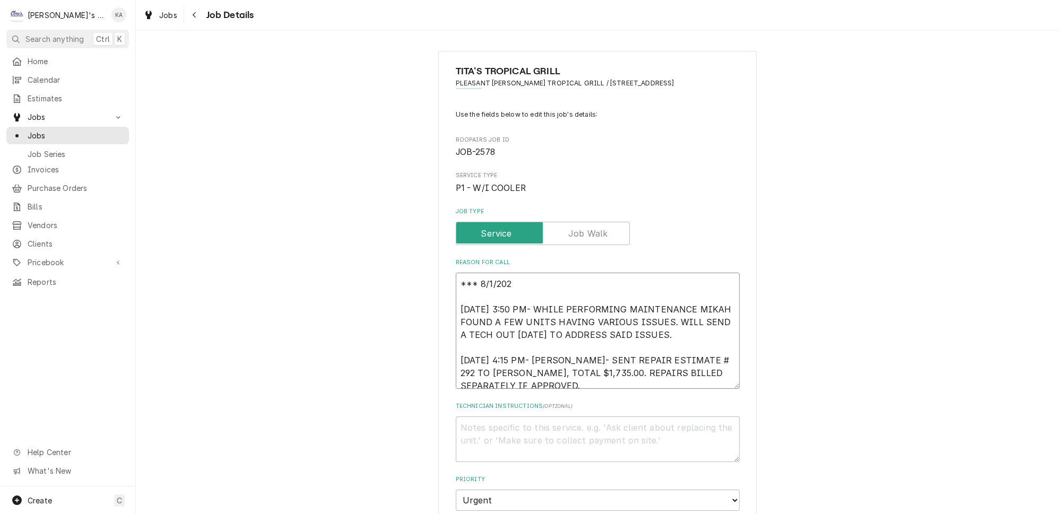
type textarea "x"
type textarea "*** 8/1/2025 6/24/2025 3:50 PM- WHILE PERFORMING MAINTENANCE MIKAH FOUND A FEW …"
type textarea "x"
type textarea "*** 8/11/2025 6/24/2025 3:50 PM- WHILE PERFORMING MAINTENANCE MIKAH FOUND A FEW…"
type textarea "x"
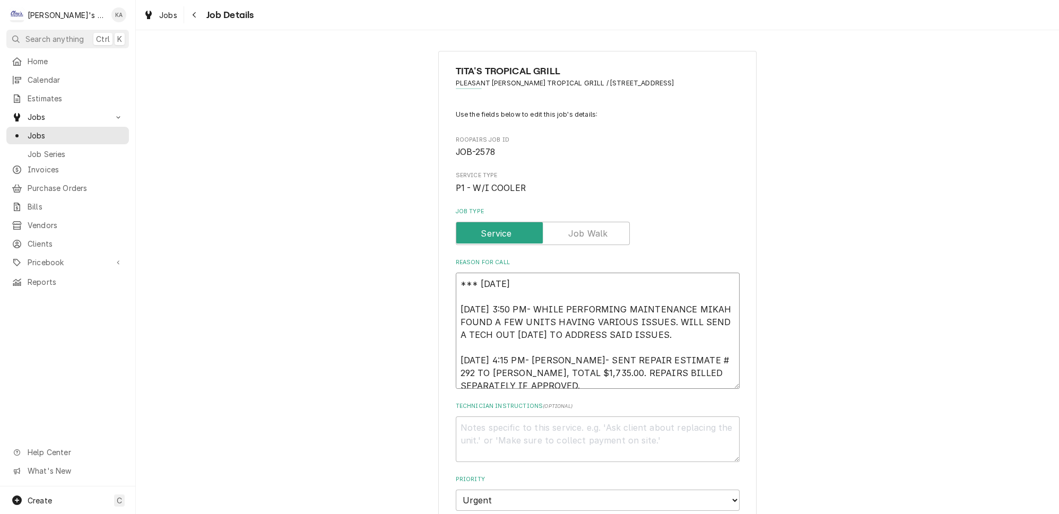
type textarea "*** 8/11/2025 6/24/2025 3:50 PM- WHILE PERFORMING MAINTENANCE MIKAH FOUND A FEW…"
type textarea "x"
type textarea "*** 8/11/2025 K 6/24/2025 3:50 PM- WHILE PERFORMING MAINTENANCE MIKAH FOUND A F…"
type textarea "x"
type textarea "*** 8/11/2025 KO 6/24/2025 3:50 PM- WHILE PERFORMING MAINTENANCE MIKAH FOUND A …"
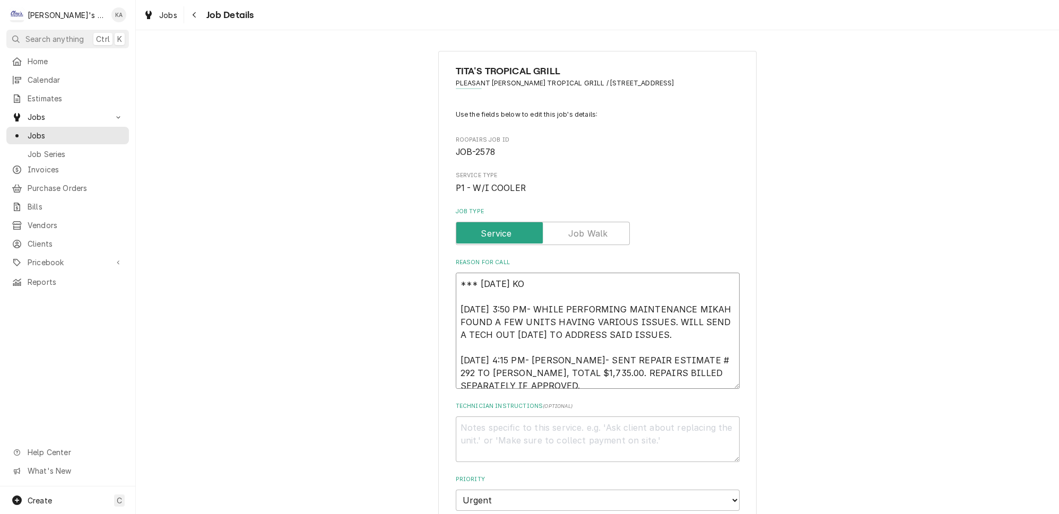
type textarea "x"
type textarea "*** 8/11/2025 KOR 6/24/2025 3:50 PM- WHILE PERFORMING MAINTENANCE MIKAH FOUND A…"
type textarea "x"
type textarea "*** 8/11/2025 KORE 6/24/2025 3:50 PM- WHILE PERFORMING MAINTENANCE MIKAH FOUND …"
type textarea "x"
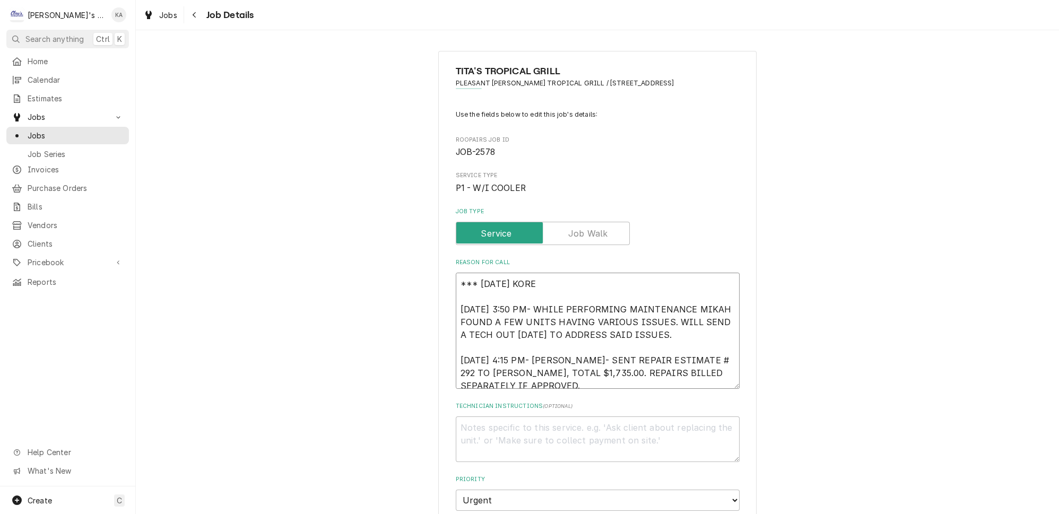
type textarea "*** 8/11/2025 KOREY 6/24/2025 3:50 PM- WHILE PERFORMING MAINTENANCE MIKAH FOUND…"
type textarea "x"
type textarea "*** 8/11/2025 KOREY- 6/24/2025 3:50 PM- WHILE PERFORMING MAINTENANCE MIKAH FOUN…"
type textarea "x"
type textarea "*** 8/11/2025 KOREY- 6/24/2025 3:50 PM- WHILE PERFORMING MAINTENANCE MIKAH FOUN…"
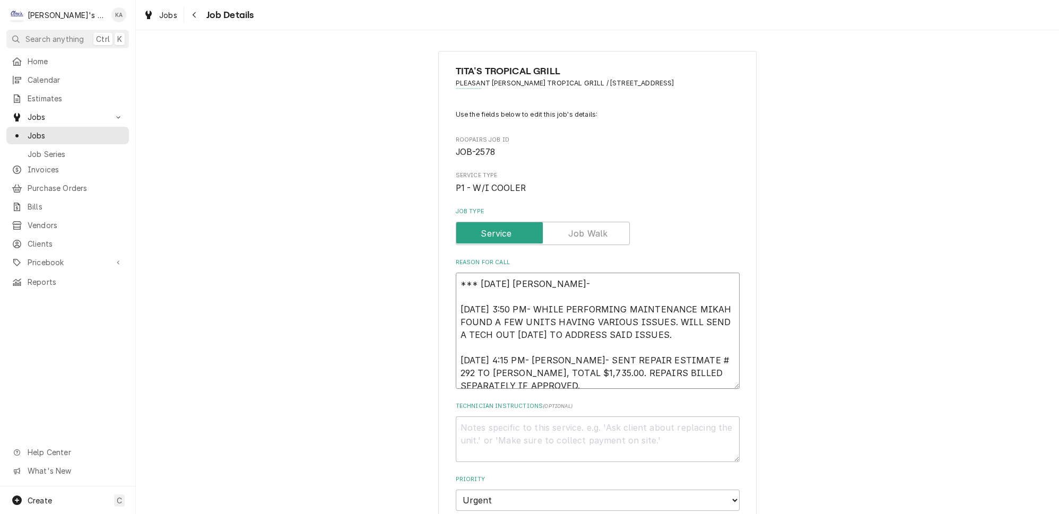
type textarea "x"
type textarea "*** 8/11/2025 KOREY- N 6/24/2025 3:50 PM- WHILE PERFORMING MAINTENANCE MIKAH FO…"
type textarea "x"
type textarea "*** 8/11/2025 KOREY- NE 6/24/2025 3:50 PM- WHILE PERFORMING MAINTENANCE MIKAH F…"
type textarea "x"
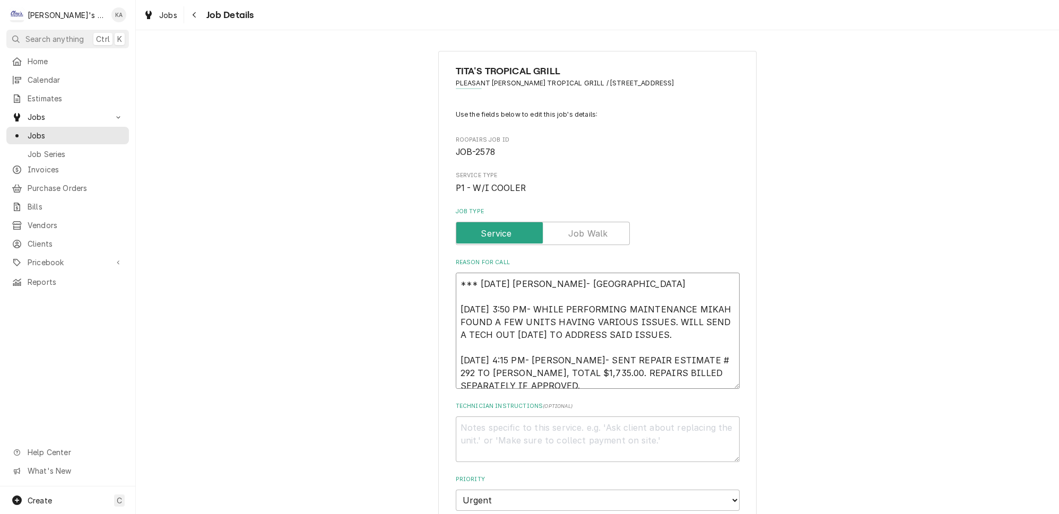
type textarea "*** 8/11/2025 KOREY- NEE 6/24/2025 3:50 PM- WHILE PERFORMING MAINTENANCE MIKAH …"
type textarea "x"
type textarea "*** 8/11/2025 KOREY- NEED 6/24/2025 3:50 PM- WHILE PERFORMING MAINTENANCE MIKAH…"
type textarea "x"
type textarea "*** 8/11/2025 KOREY- NEED 6/24/2025 3:50 PM- WHILE PERFORMING MAINTENANCE MIKAH…"
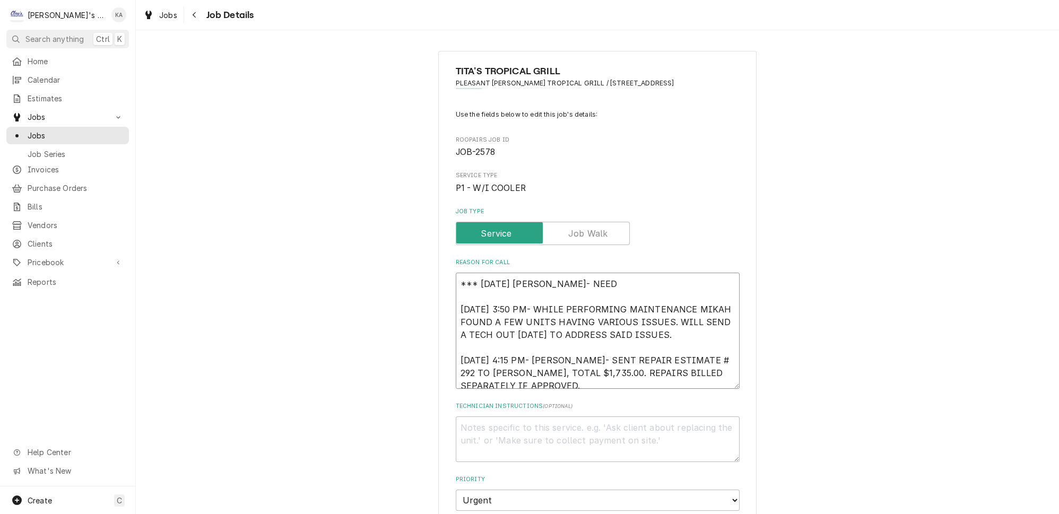
type textarea "x"
type textarea "*** 8/11/2025 KOREY- NEED C 6/24/2025 3:50 PM- WHILE PERFORMING MAINTENANCE MIK…"
type textarea "x"
type textarea "*** 8/11/2025 KOREY- NEED CL 6/24/2025 3:50 PM- WHILE PERFORMING MAINTENANCE MI…"
type textarea "x"
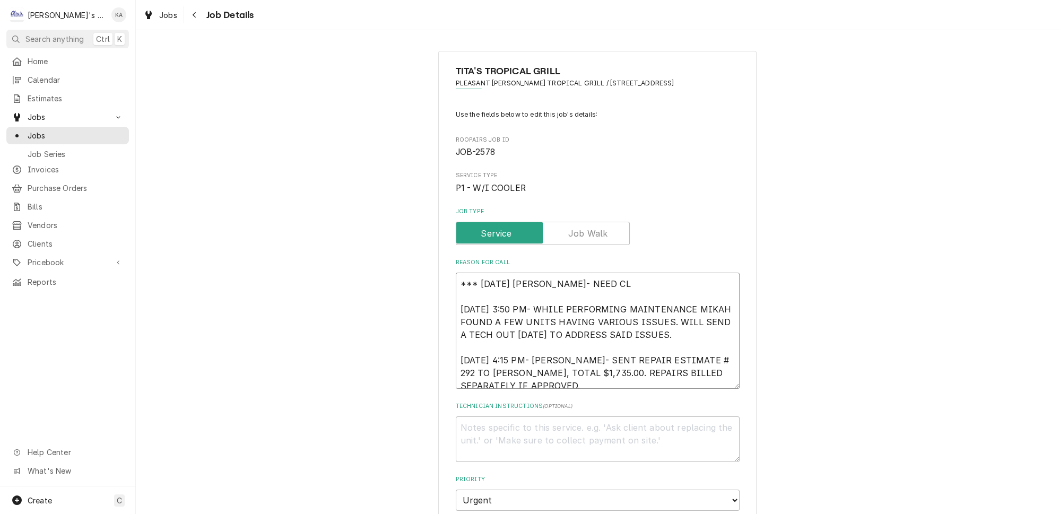
type textarea "*** 8/11/2025 KOREY- NEED CLA 6/24/2025 3:50 PM- WHILE PERFORMING MAINTENANCE M…"
type textarea "x"
type textarea "*** 8/11/2025 KOREY- NEED CLAR 6/24/2025 3:50 PM- WHILE PERFORMING MAINTENANCE …"
type textarea "x"
type textarea "*** 8/11/2025 KOREY- NEED CLARI 6/24/2025 3:50 PM- WHILE PERFORMING MAINTENANCE…"
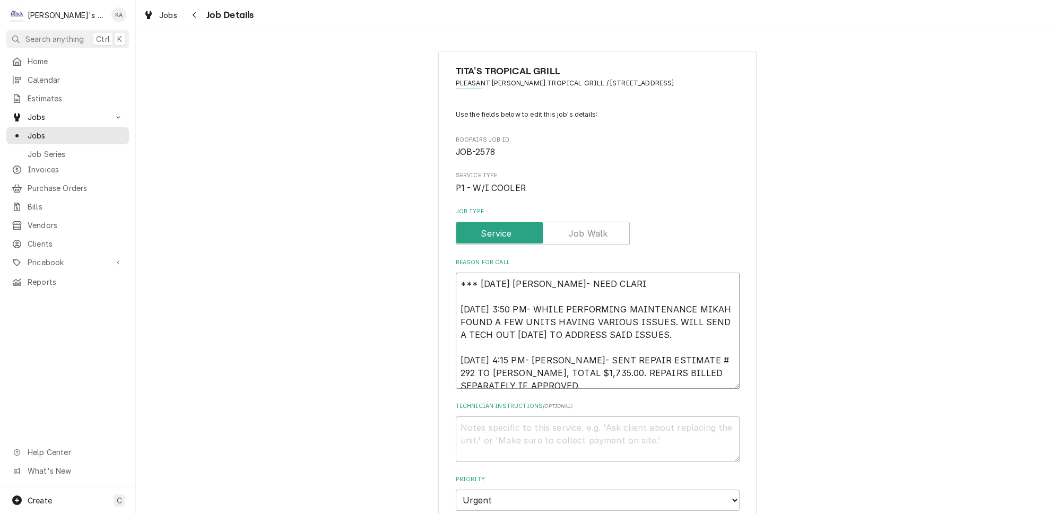
type textarea "x"
type textarea "*** 8/11/2025 KOREY- NEED CLARIF 6/24/2025 3:50 PM- WHILE PERFORMING MAINTENANC…"
type textarea "x"
type textarea "*** 8/11/2025 KOREY- NEED CLARIFI 6/24/2025 3:50 PM- WHILE PERFORMING MAINTENAN…"
type textarea "x"
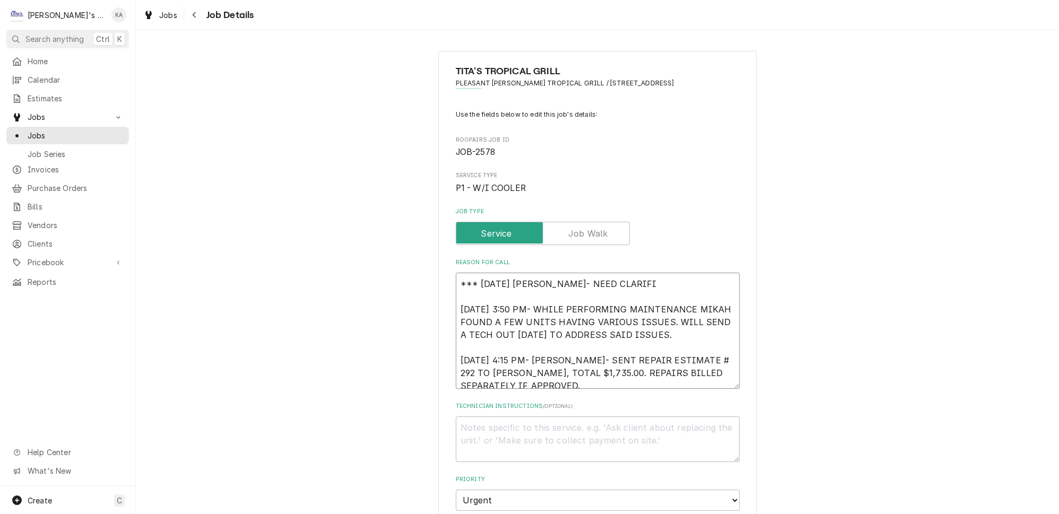
type textarea "*** 8/11/2025 KOREY- NEED CLARIFIC 6/24/2025 3:50 PM- WHILE PERFORMING MAINTENA…"
type textarea "x"
type textarea "*** 8/11/2025 KOREY- NEED CLARIFICA 6/24/2025 3:50 PM- WHILE PERFORMING MAINTEN…"
type textarea "x"
type textarea "*** 8/11/2025 KOREY- NEED CLARIFICAT 6/24/2025 3:50 PM- WHILE PERFORMING MAINTE…"
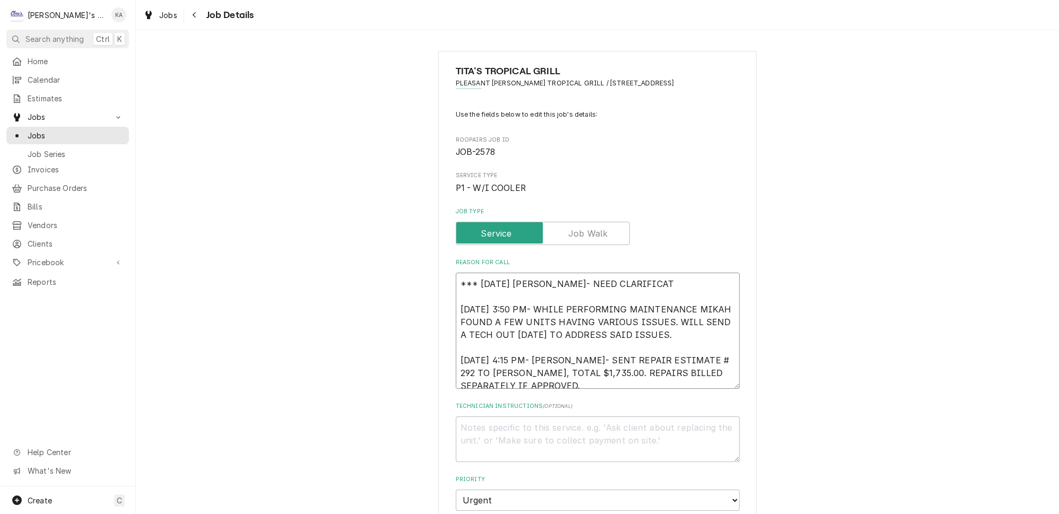
type textarea "x"
type textarea "*** 8/11/2025 KOREY- NEED CLARIFICATI 6/24/2025 3:50 PM- WHILE PERFORMING MAINT…"
type textarea "x"
type textarea "*** 8/11/2025 KOREY- NEED CLARIFICATIO 6/24/2025 3:50 PM- WHILE PERFORMING MAIN…"
type textarea "x"
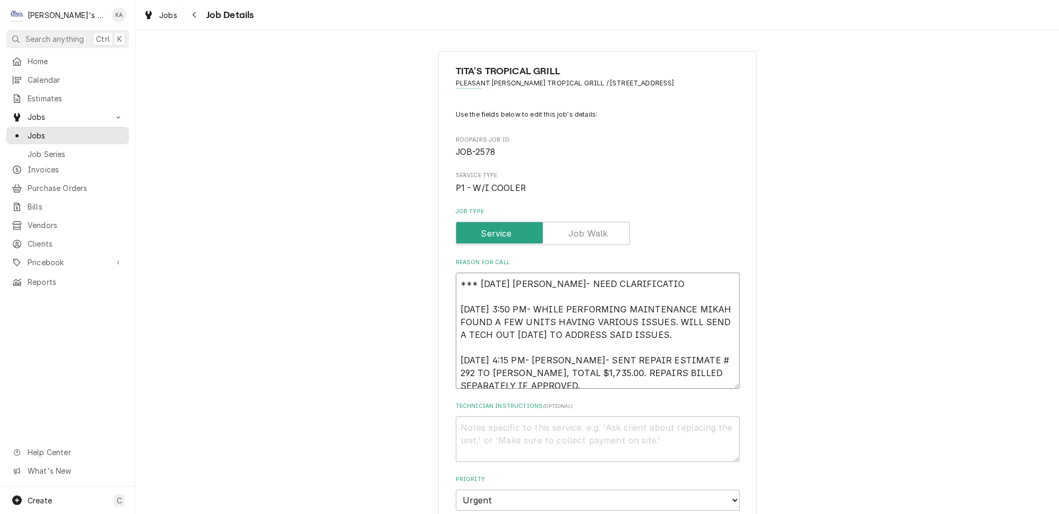
type textarea "*** 8/11/2025 KOREY- NEED CLARIFICATION 6/24/2025 3:50 PM- WHILE PERFORMING MAI…"
type textarea "x"
type textarea "*** 8/11/2025 KOREY- NEED CLARIFICATION 6/24/2025 3:50 PM- WHILE PERFORMING MAI…"
type textarea "x"
type textarea "*** 8/11/2025 KOREY- NEED CLARIFICATION O 6/24/2025 3:50 PM- WHILE PERFORMING M…"
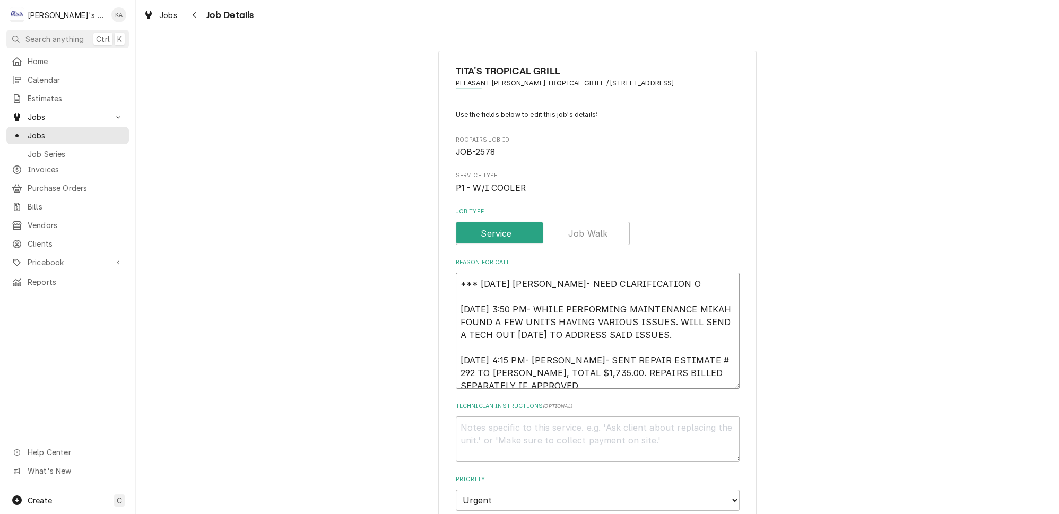
type textarea "x"
type textarea "*** 8/11/2025 KOREY- NEED CLARIFICATION ON 6/24/2025 3:50 PM- WHILE PERFORMING …"
type textarea "x"
type textarea "*** 8/11/2025 KOREY- NEED CLARIFICATION ON 6/24/2025 3:50 PM- WHILE PERFORMING …"
type textarea "x"
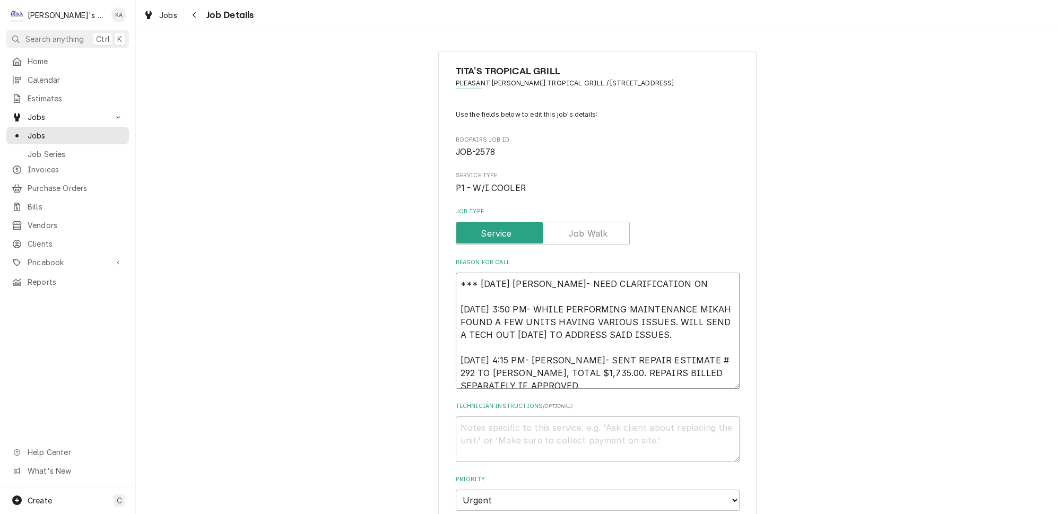
type textarea "*** 8/11/2025 KOREY- NEED CLARIFICATION ON T 6/24/2025 3:50 PM- WHILE PERFORMIN…"
type textarea "x"
type textarea "*** 8/11/2025 KOREY- NEED CLARIFICATION ON TH 6/24/2025 3:50 PM- WHILE PERFORMI…"
type textarea "x"
type textarea "*** 8/11/2025 KOREY- NEED CLARIFICATION ON THE 6/24/2025 3:50 PM- WHILE PERFORM…"
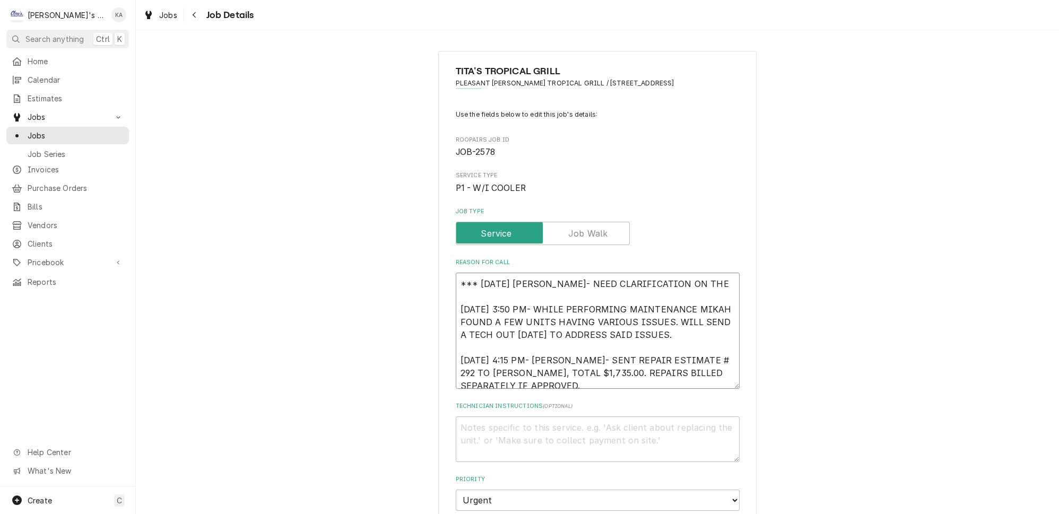
type textarea "x"
type textarea "*** 8/11/2025 KOREY- NEED CLARIFICATION ON THE 6/24/2025 3:50 PM- WHILE PERFORM…"
type textarea "x"
type textarea "*** 8/11/2025 KOREY- NEED CLARIFICATION ON THE A 6/24/2025 3:50 PM- WHILE PERFO…"
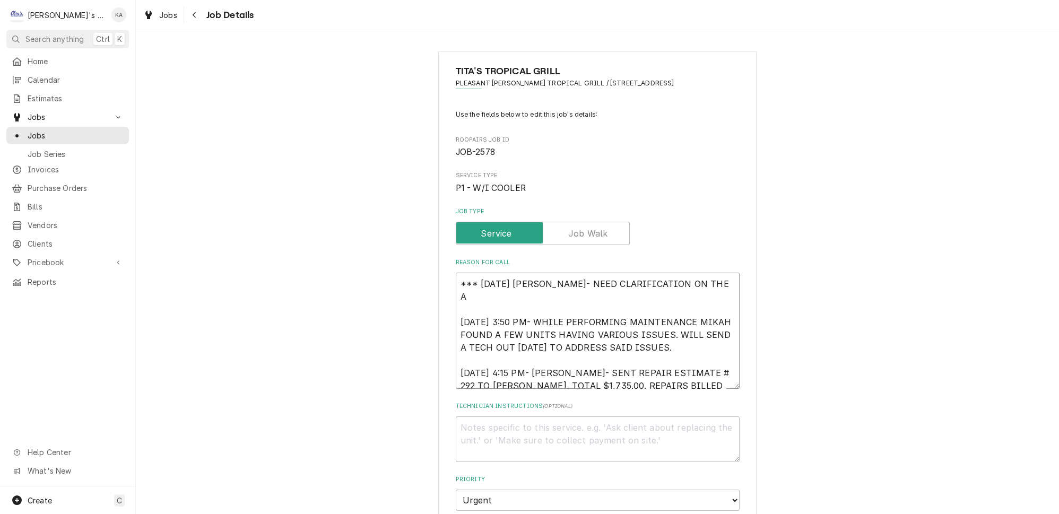
type textarea "x"
type textarea "*** 8/11/2025 KOREY- NEED CLARIFICATION ON THE AM 6/24/2025 3:50 PM- WHILE PERF…"
type textarea "x"
type textarea "*** 8/11/2025 KOREY- NEED CLARIFICATION ON THE AMO 6/24/2025 3:50 PM- WHILE PER…"
type textarea "x"
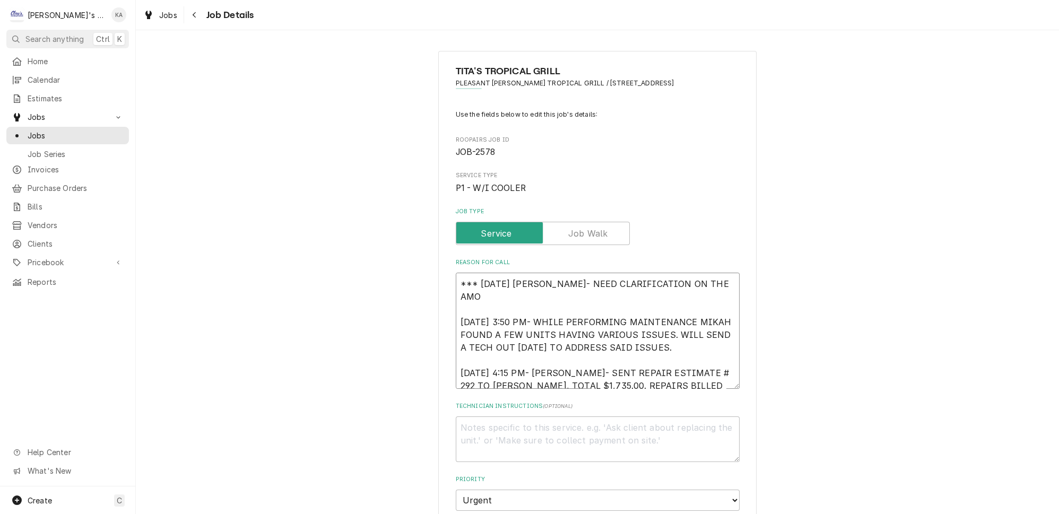
type textarea "*** 8/11/2025 KOREY- NEED CLARIFICATION ON THE AMOU 6/24/2025 3:50 PM- WHILE PE…"
type textarea "x"
type textarea "*** 8/11/2025 KOREY- NEED CLARIFICATION ON THE AMOUN 6/24/2025 3:50 PM- WHILE P…"
type textarea "x"
type textarea "*** 8/11/2025 KOREY- NEED CLARIFICATION ON THE AMOUNT 6/24/2025 3:50 PM- WHILE …"
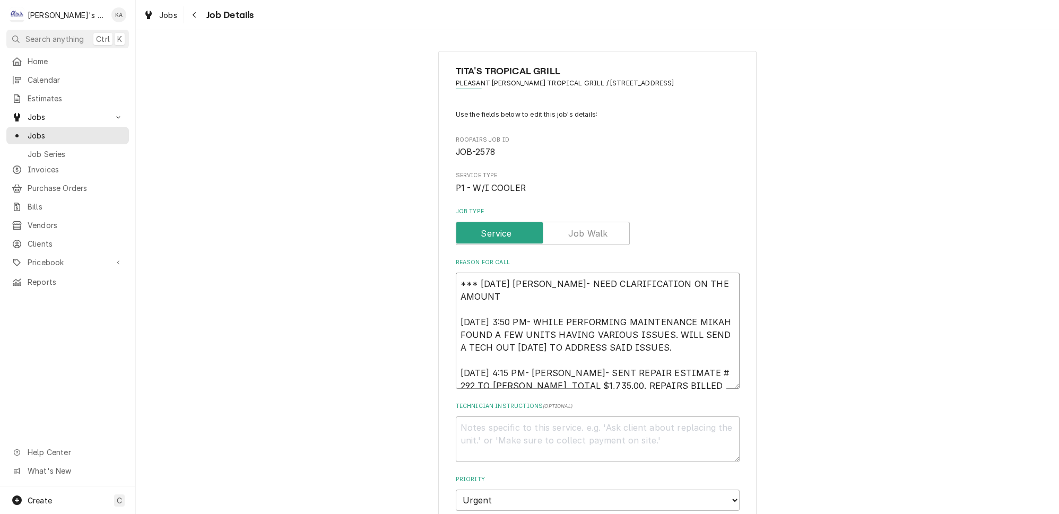
type textarea "x"
type textarea "*** 8/11/2025 KOREY- NEED CLARIFICATION ON THE AMOUNT 6/24/2025 3:50 PM- WHILE …"
type textarea "x"
type textarea "*** 8/11/2025 KOREY- NEED CLARIFICATION ON THE AMOUNT O 6/24/2025 3:50 PM- WHIL…"
type textarea "x"
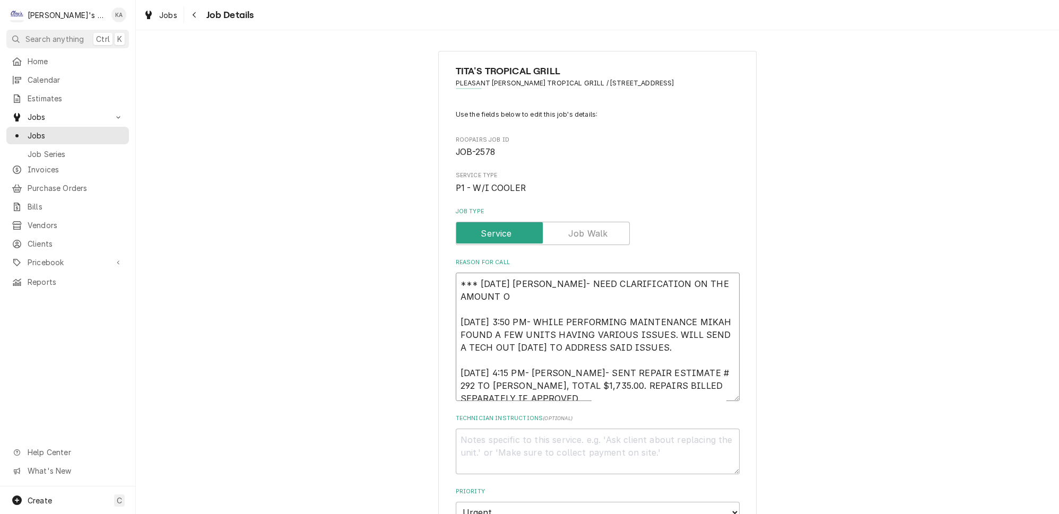
type textarea "*** 8/11/2025 KOREY- NEED CLARIFICATION ON THE AMOUNT OF 6/24/2025 3:50 PM- WHI…"
type textarea "x"
type textarea "*** 8/11/2025 KOREY- NEED CLARIFICATION ON THE AMOUNT OF 6/24/2025 3:50 PM- WHI…"
type textarea "x"
type textarea "*** 8/11/2025 KOREY- NEED CLARIFICATION ON THE AMOUNT OF R 6/24/2025 3:50 PM- W…"
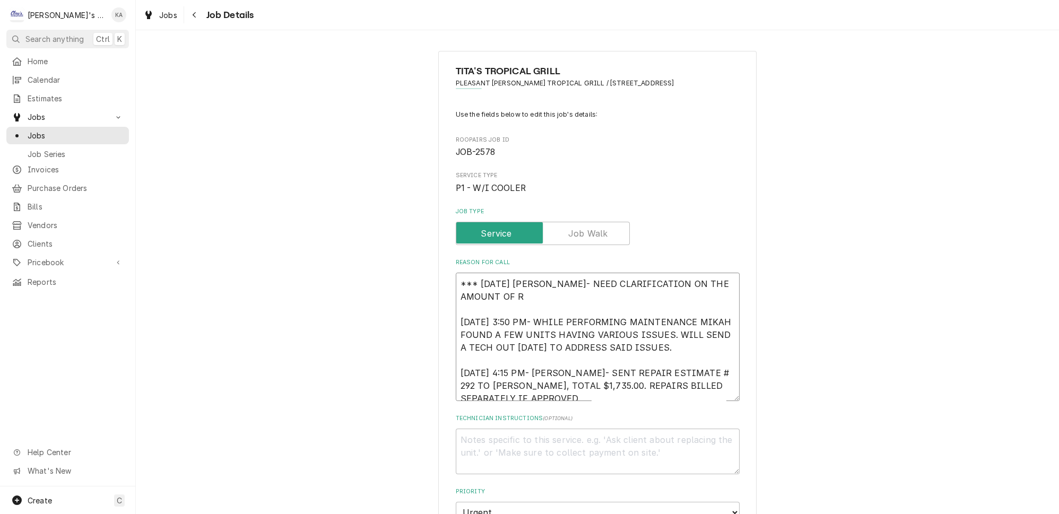
type textarea "x"
type textarea "*** 8/11/2025 KOREY- NEED CLARIFICATION ON THE AMOUNT OF RE 6/24/2025 3:50 PM- …"
type textarea "x"
type textarea "*** 8/11/2025 KOREY- NEED CLARIFICATION ON THE AMOUNT OF REF 6/24/2025 3:50 PM-…"
type textarea "x"
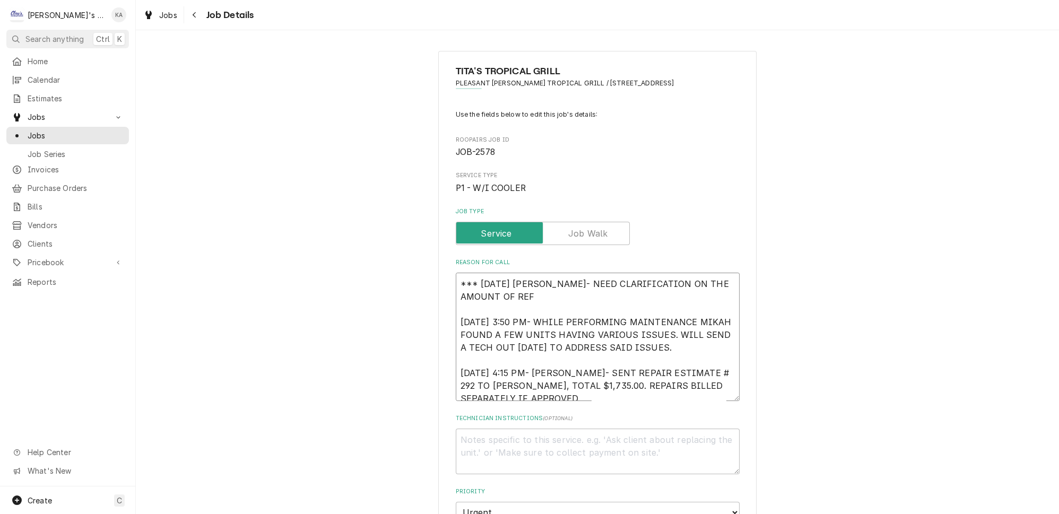
type textarea "*** 8/11/2025 KOREY- NEED CLARIFICATION ON THE AMOUNT OF REFR 6/24/2025 3:50 PM…"
type textarea "x"
type textarea "*** 8/11/2025 KOREY- NEED CLARIFICATION ON THE AMOUNT OF REFRI 6/24/2025 3:50 P…"
type textarea "x"
type textarea "*** 8/11/2025 KOREY- NEED CLARIFICATION ON THE AMOUNT OF REFRIG 6/24/2025 3:50 …"
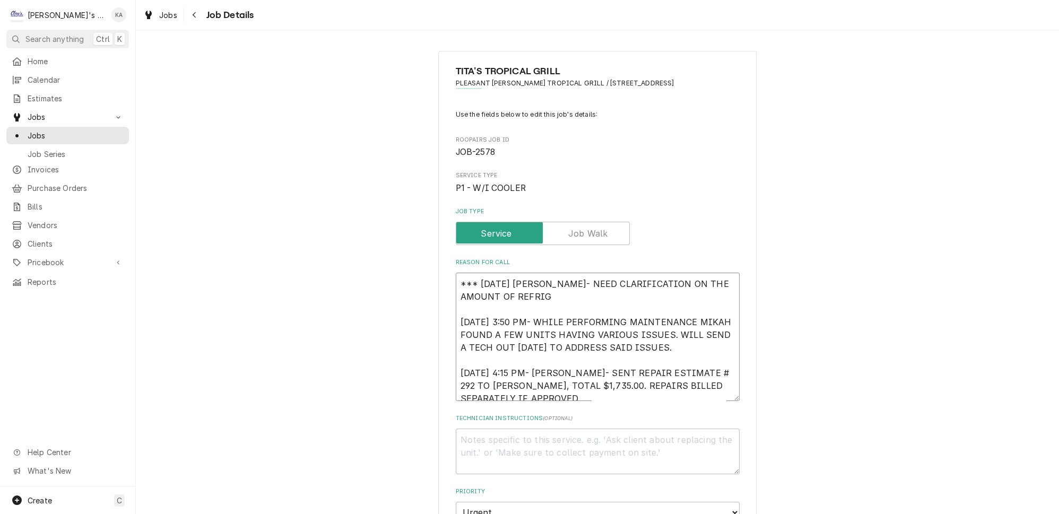
type textarea "x"
type textarea "*** 8/11/2025 KOREY- NEED CLARIFICATION ON THE AMOUNT OF REFRIGE 6/24/2025 3:50…"
type textarea "x"
type textarea "*** 8/11/2025 KOREY- NEED CLARIFICATION ON THE AMOUNT OF REFRIGER 6/24/2025 3:5…"
type textarea "x"
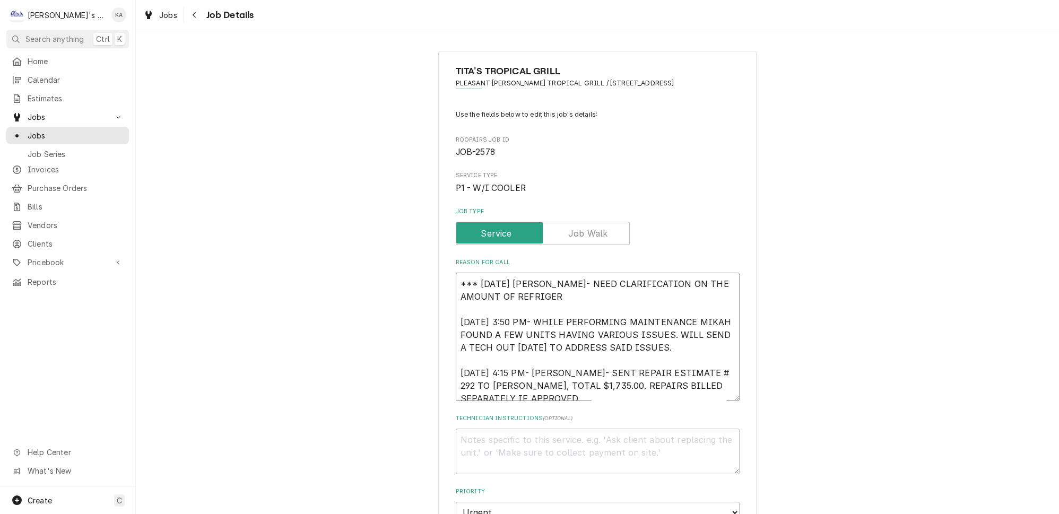
type textarea "*** 8/11/2025 KOREY- NEED CLARIFICATION ON THE AMOUNT OF REFRIGERA 6/24/2025 3:…"
type textarea "x"
type textarea "*** 8/11/2025 KOREY- NEED CLARIFICATION ON THE AMOUNT OF REFRIGERAN 6/24/2025 3…"
type textarea "x"
type textarea "*** 8/11/2025 KOREY- NEED CLARIFICATION ON THE AMOUNT OF REFRIGERANT 6/24/2025 …"
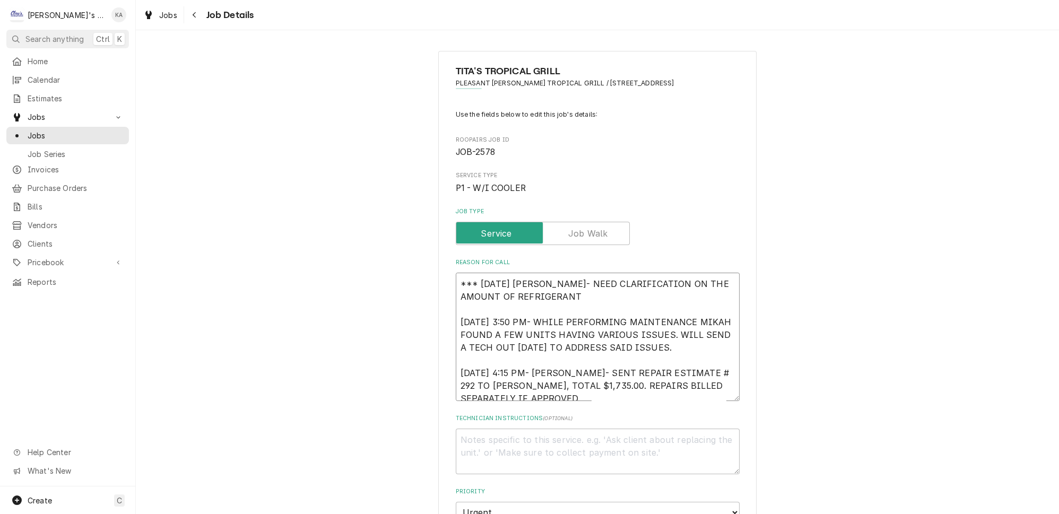
type textarea "x"
type textarea "*** 8/11/2025 KOREY- NEED CLARIFICATION ON THE AMOUNT OF REFRIGERANT 6/24/2025 …"
type textarea "x"
type textarea "*** 8/11/2025 KOREY- NEED CLARIFICATION ON THE AMOUNT OF REFRIGERANT U 6/24/202…"
type textarea "x"
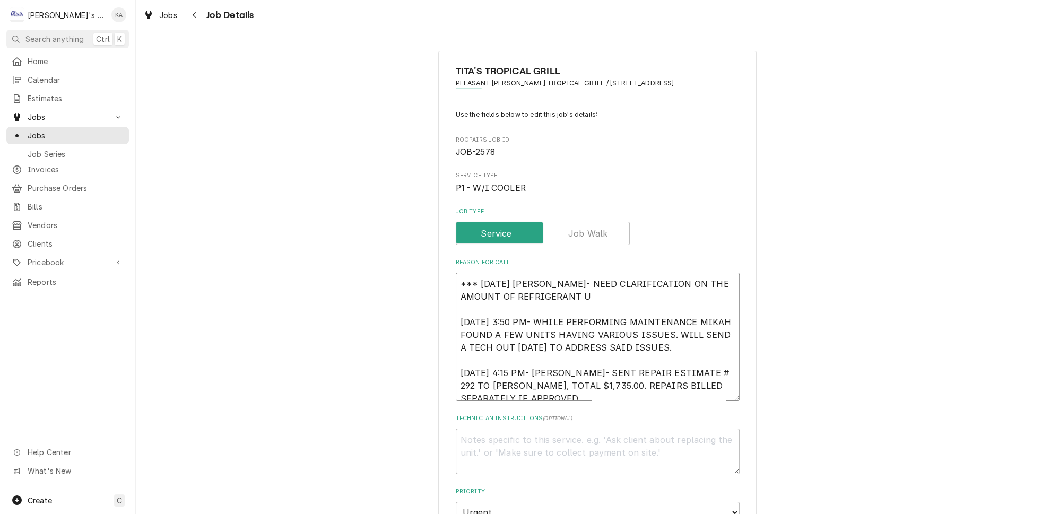
type textarea "*** 8/11/2025 KOREY- NEED CLARIFICATION ON THE AMOUNT OF REFRIGERANT US 6/24/20…"
type textarea "x"
type textarea "*** 8/11/2025 KOREY- NEED CLARIFICATION ON THE AMOUNT OF REFRIGERANT USE 6/24/2…"
type textarea "x"
type textarea "*** 8/11/2025 KOREY- NEED CLARIFICATION ON THE AMOUNT OF REFRIGERANT USED 6/24/…"
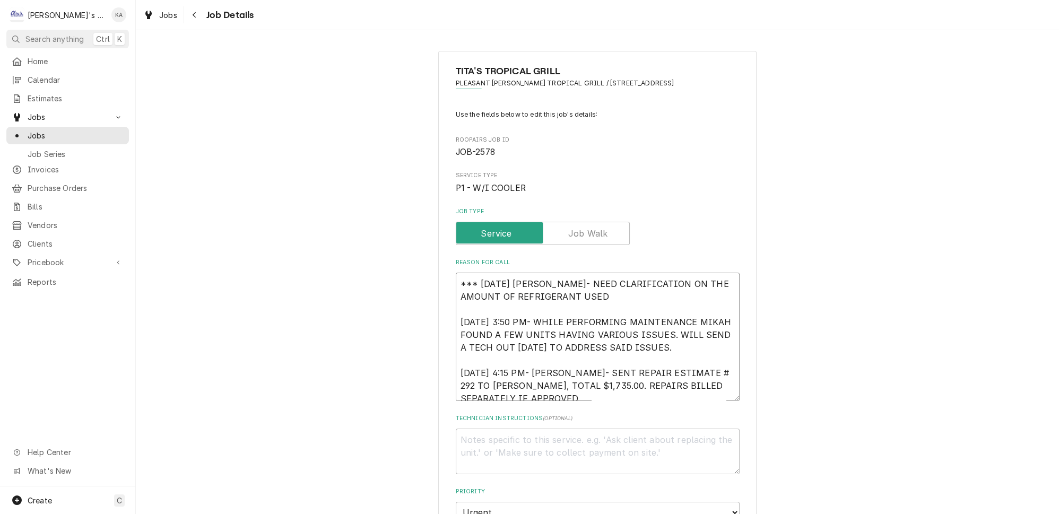
type textarea "x"
type textarea "*** 8/11/2025 KOREY- NEED CLARIFICATION ON THE AMOUNT OF REFRIGERANT USED. 6/24…"
type textarea "x"
type textarea "*** 8/11/2025 KOREY- NEED CLARIFICATION ON THE AMOUNT OF REFRIGERANT USED. 6/24…"
type textarea "x"
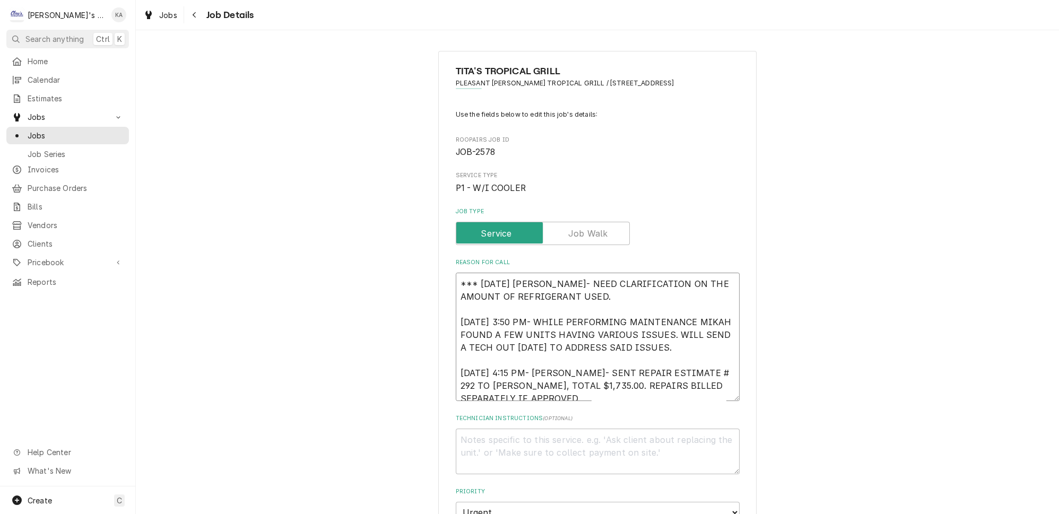
type textarea "*** 8/11/2025 KOREY- NEED CLARIFICATION ON THE AMOUNT OF REFRIGERANT USED. S 6/…"
type textarea "x"
type textarea "*** 8/11/2025 KOREY- NEED CLARIFICATION ON THE AMOUNT OF REFRIGERANT USED. SA 6…"
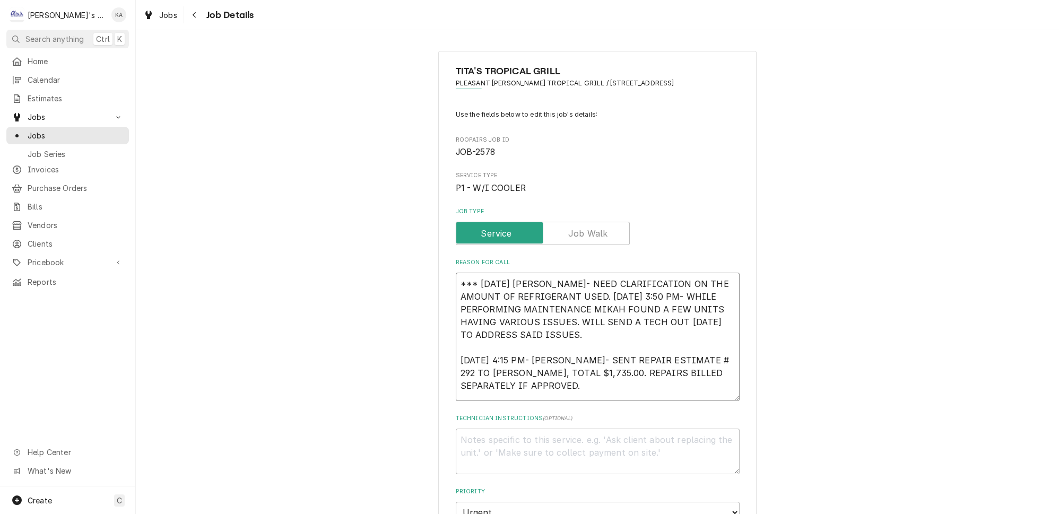
type textarea "x"
type textarea "*** 8/11/2025 KOREY- NEED CLARIFICATION ON THE AMOUNT OF REFRIGERANT USED. SAY …"
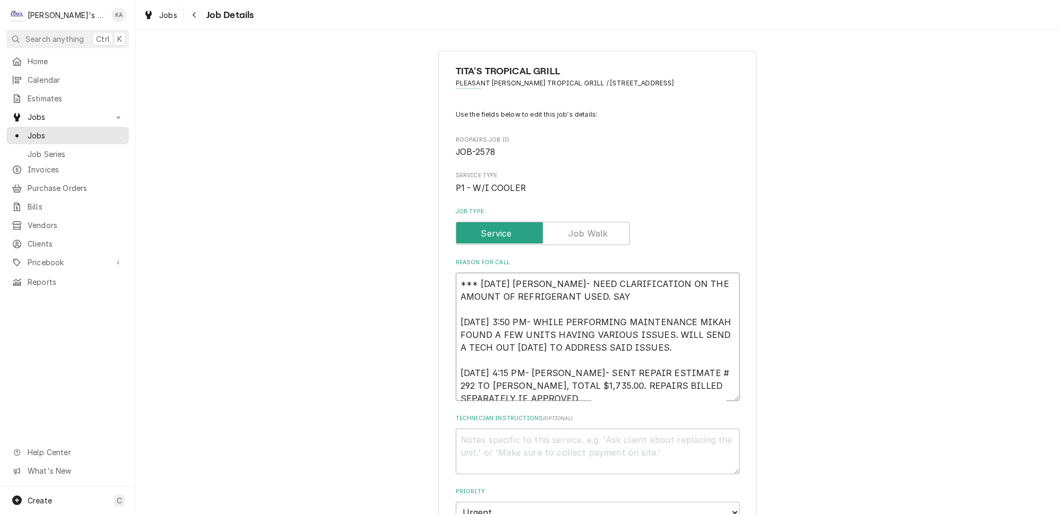
type textarea "x"
type textarea "*** 8/11/2025 KOREY- NEED CLARIFICATION ON THE AMOUNT OF REFRIGERANT USED. SAYS…"
type textarea "x"
type textarea "*** 8/11/2025 KOREY- NEED CLARIFICATION ON THE AMOUNT OF REFRIGERANT USED. SAYS…"
type textarea "x"
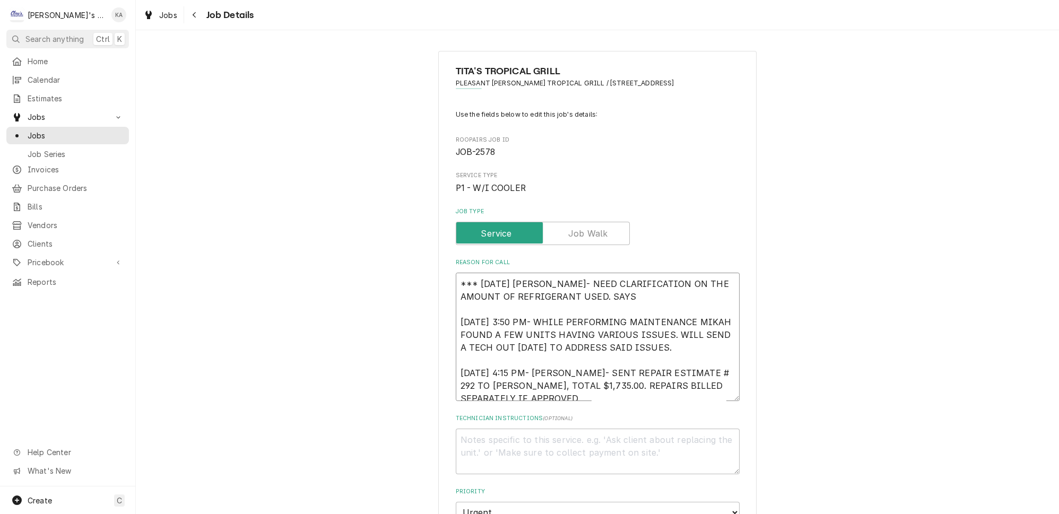
type textarea "*** 8/11/2025 KOREY- NEED CLARIFICATION ON THE AMOUNT OF REFRIGERANT USED. SAYS…"
type textarea "x"
type textarea "*** 8/11/2025 KOREY- NEED CLARIFICATION ON THE AMOUNT OF REFRIGERANT USED. SAYS…"
type textarea "x"
type textarea "*** 8/11/2025 KOREY- NEED CLARIFICATION ON THE AMOUNT OF REFRIGERANT USED. SAYS…"
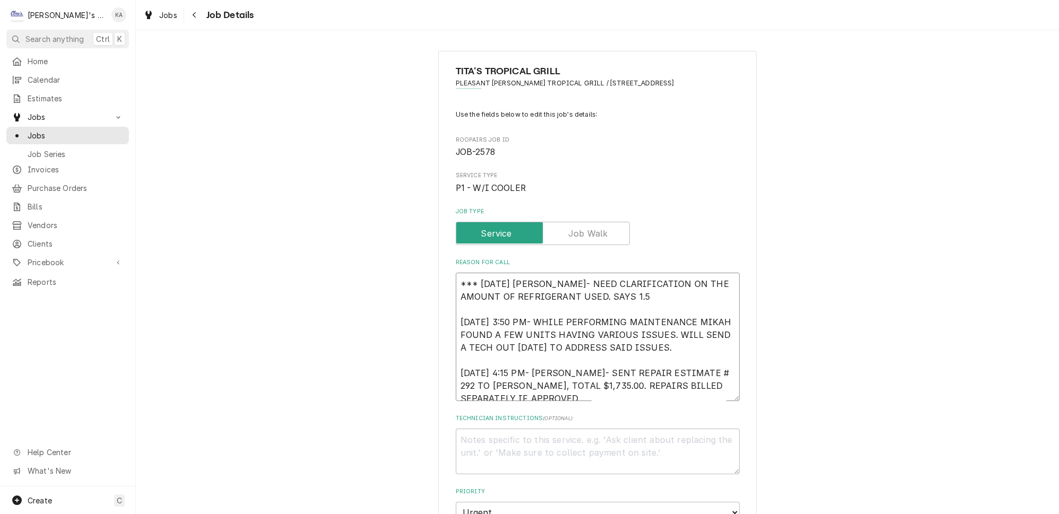
type textarea "x"
type textarea "*** 8/11/2025 KOREY- NEED CLARIFICATION ON THE AMOUNT OF REFRIGERANT USED. SAYS…"
type textarea "x"
type textarea "*** 8/11/2025 KOREY- NEED CLARIFICATION ON THE AMOUNT OF REFRIGERANT USED. SAYS…"
type textarea "x"
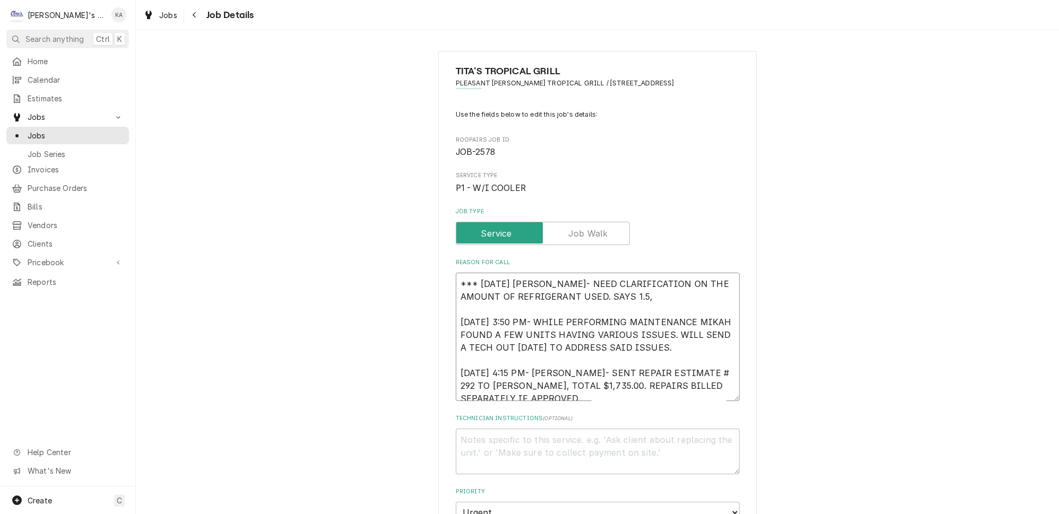
type textarea "*** 8/11/2025 KOREY- NEED CLARIFICATION ON THE AMOUNT OF REFRIGERANT USED. SAYS…"
type textarea "x"
type textarea "*** 8/11/2025 KOREY- NEED CLARIFICATION ON THE AMOUNT OF REFRIGERANT USED. SAYS…"
type textarea "x"
type textarea "*** 8/11/2025 KOREY- NEED CLARIFICATION ON THE AMOUNT OF REFRIGERANT USED. SAYS…"
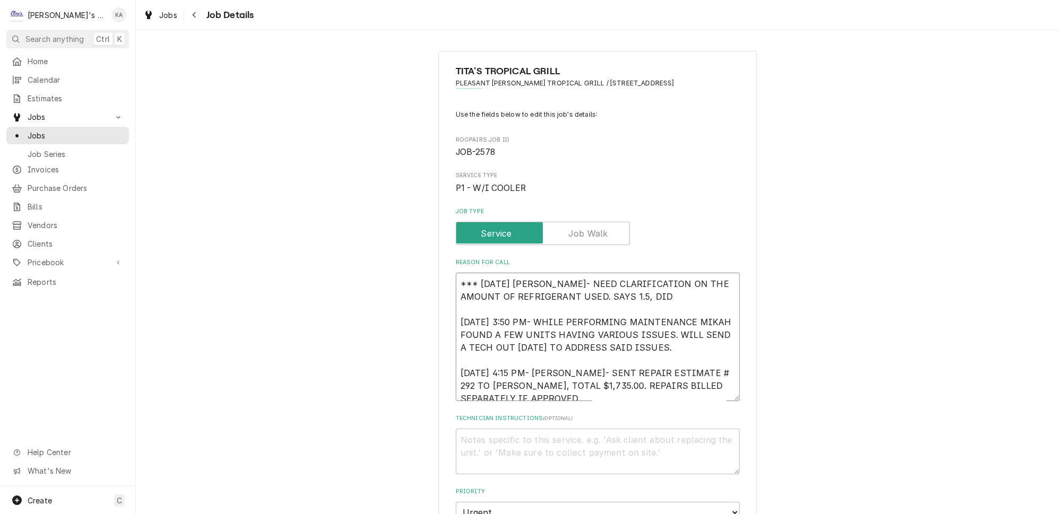
type textarea "x"
type textarea "*** 8/11/2025 KOREY- NEED CLARIFICATION ON THE AMOUNT OF REFRIGERANT USED. SAYS…"
type textarea "x"
type textarea "*** 8/11/2025 KOREY- NEED CLARIFICATION ON THE AMOUNT OF REFRIGERANT USED. SAYS…"
type textarea "x"
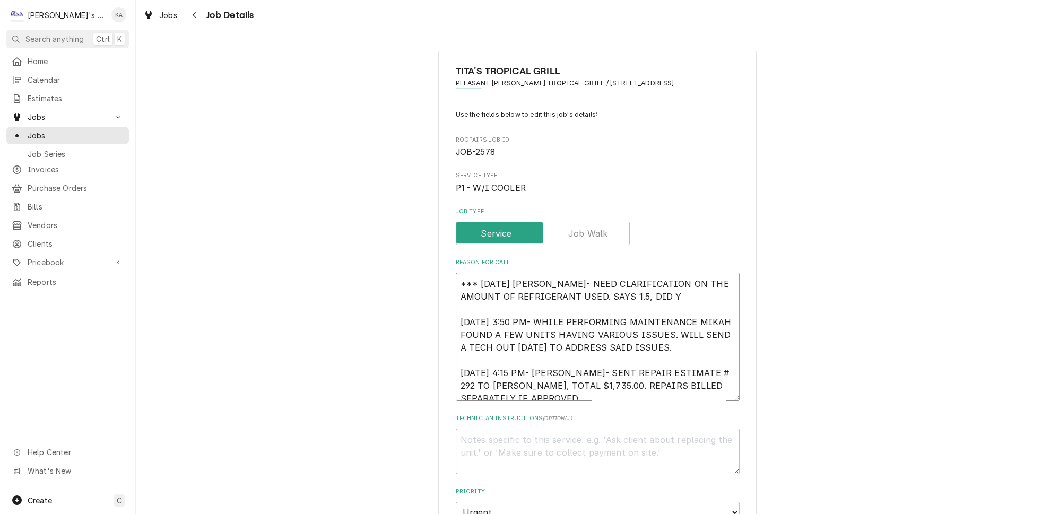
type textarea "*** 8/11/2025 KOREY- NEED CLARIFICATION ON THE AMOUNT OF REFRIGERANT USED. SAYS…"
type textarea "x"
type textarea "*** 8/11/2025 KOREY- NEED CLARIFICATION ON THE AMOUNT OF REFRIGERANT USED. SAYS…"
type textarea "x"
type textarea "*** 8/11/2025 KOREY- NEED CLARIFICATION ON THE AMOUNT OF REFRIGERANT USED. SAYS…"
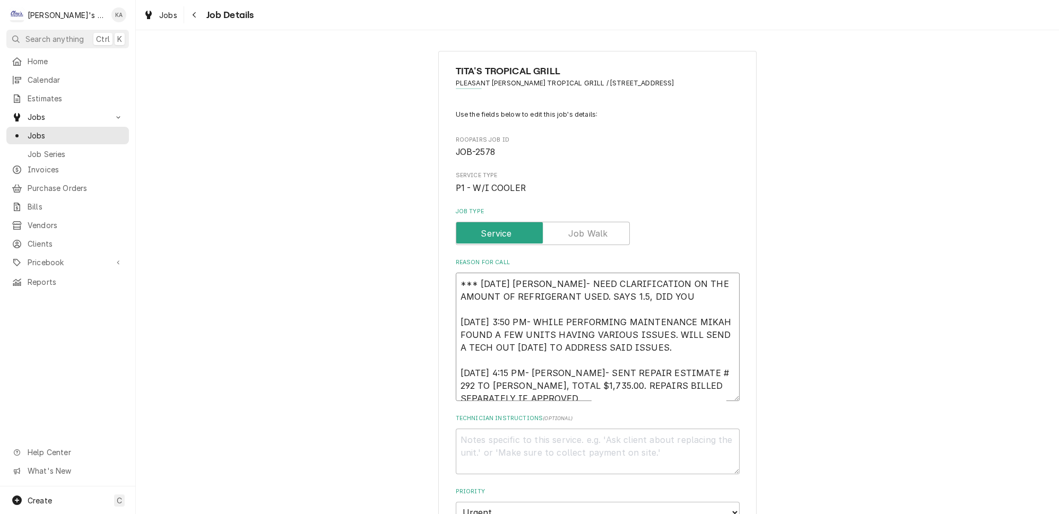
type textarea "x"
type textarea "*** 8/11/2025 KOREY- NEED CLARIFICATION ON THE AMOUNT OF REFRIGERANT USED. SAYS…"
type textarea "x"
type textarea "*** 8/11/2025 KOREY- NEED CLARIFICATION ON THE AMOUNT OF REFRIGERANT USED. SAYS…"
type textarea "x"
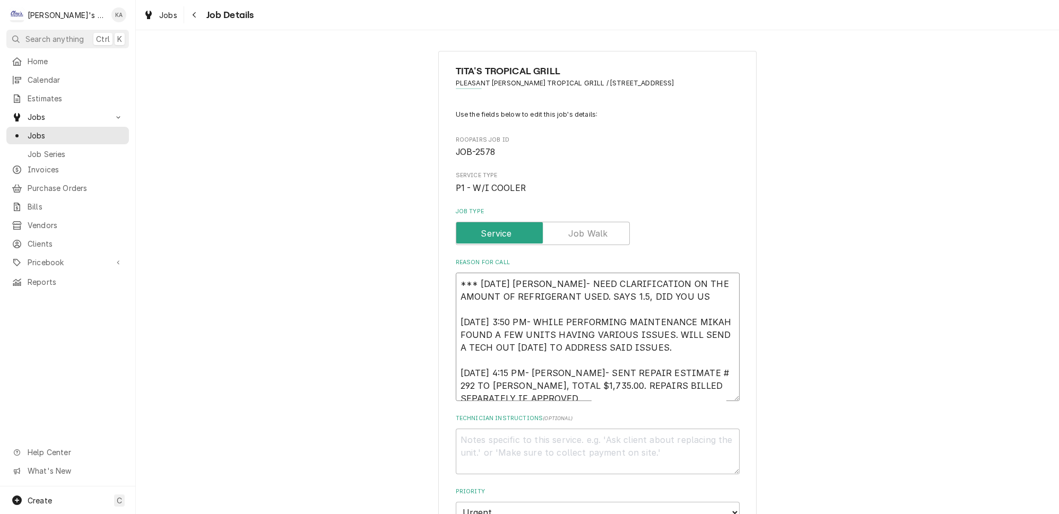
type textarea "*** 8/11/2025 KOREY- NEED CLARIFICATION ON THE AMOUNT OF REFRIGERANT USED. SAYS…"
type textarea "x"
type textarea "*** 8/11/2025 KOREY- NEED CLARIFICATION ON THE AMOUNT OF REFRIGERANT USED. SAYS…"
type textarea "x"
type textarea "*** 8/11/2025 KOREY- NEED CLARIFICATION ON THE AMOUNT OF REFRIGERANT USED. SAYS…"
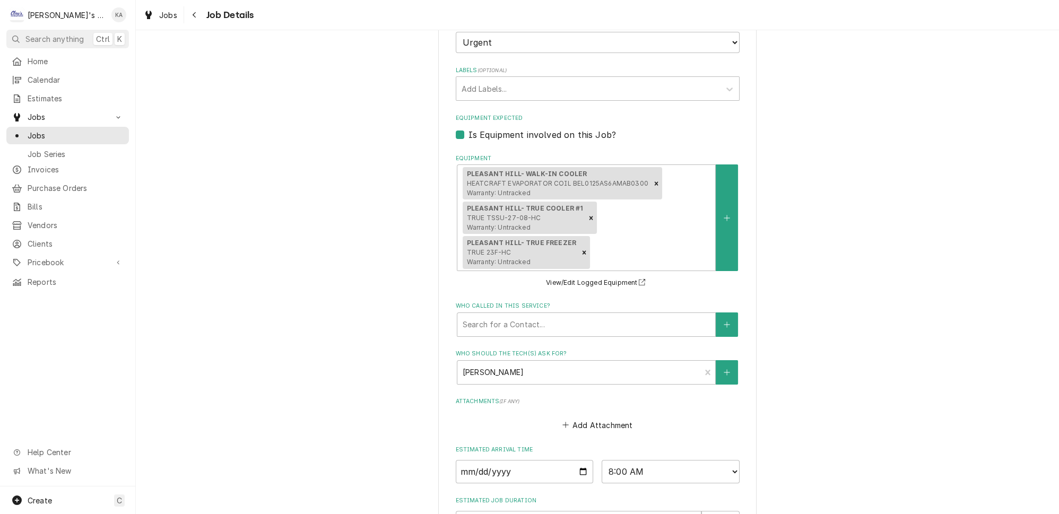
scroll to position [621, 0]
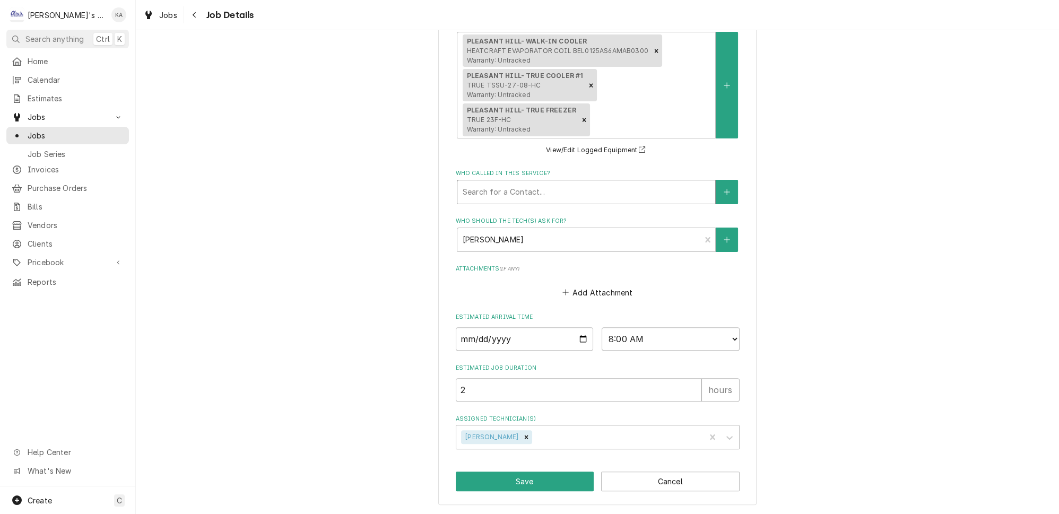
click at [545, 201] on div "Who called in this service?" at bounding box center [586, 192] width 247 height 19
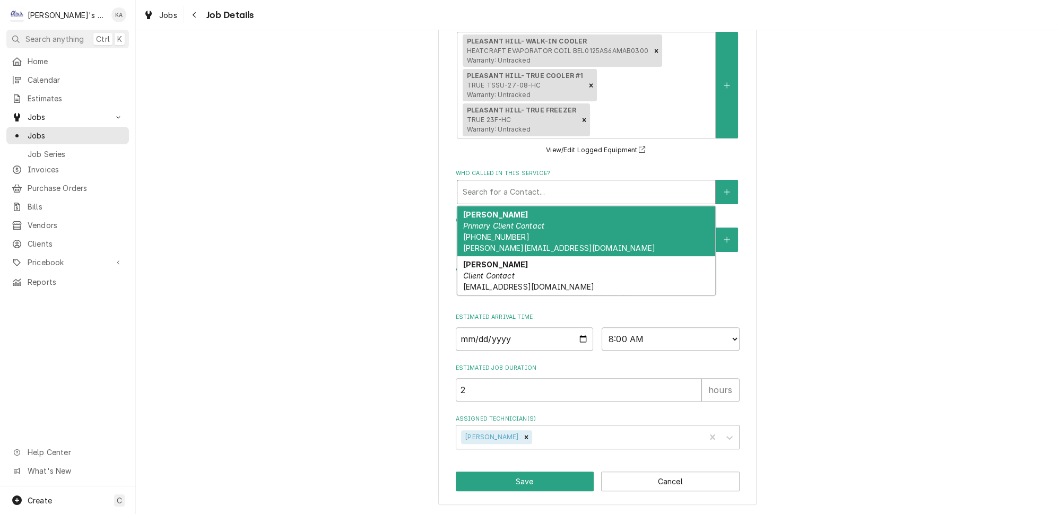
click at [526, 230] on em "Primary Client Contact" at bounding box center [504, 225] width 82 height 9
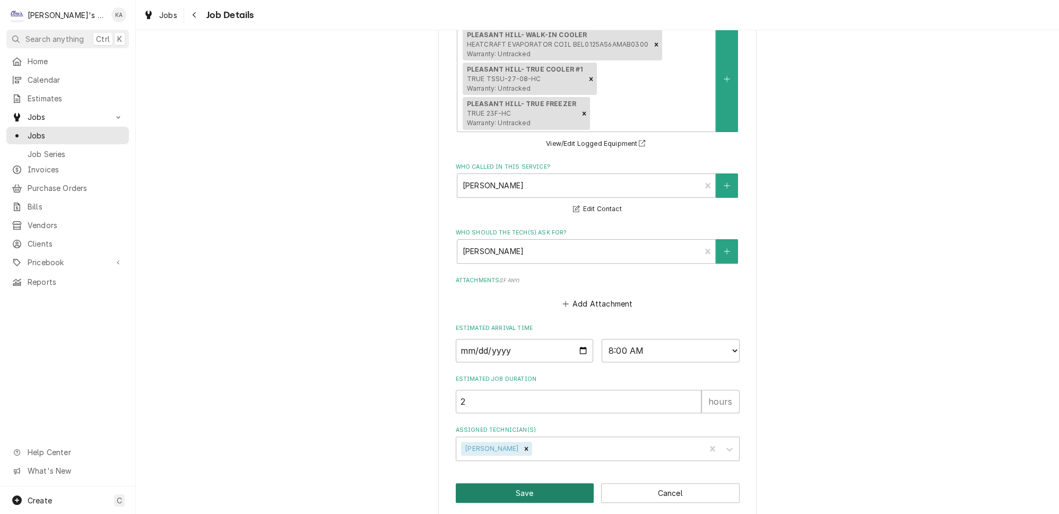
click at [527, 503] on button "Save" at bounding box center [525, 493] width 139 height 20
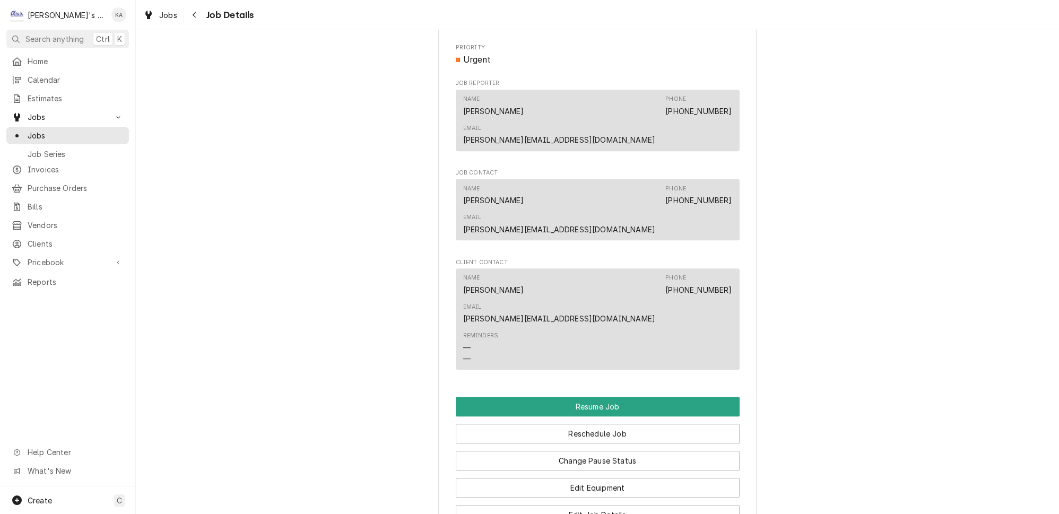
scroll to position [1206, 0]
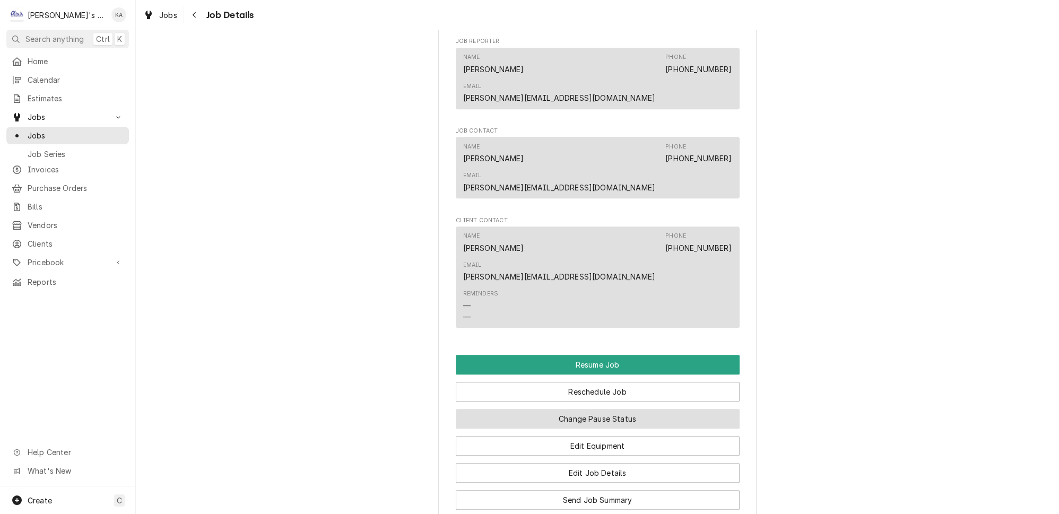
click at [595, 409] on button "Change Pause Status" at bounding box center [598, 419] width 284 height 20
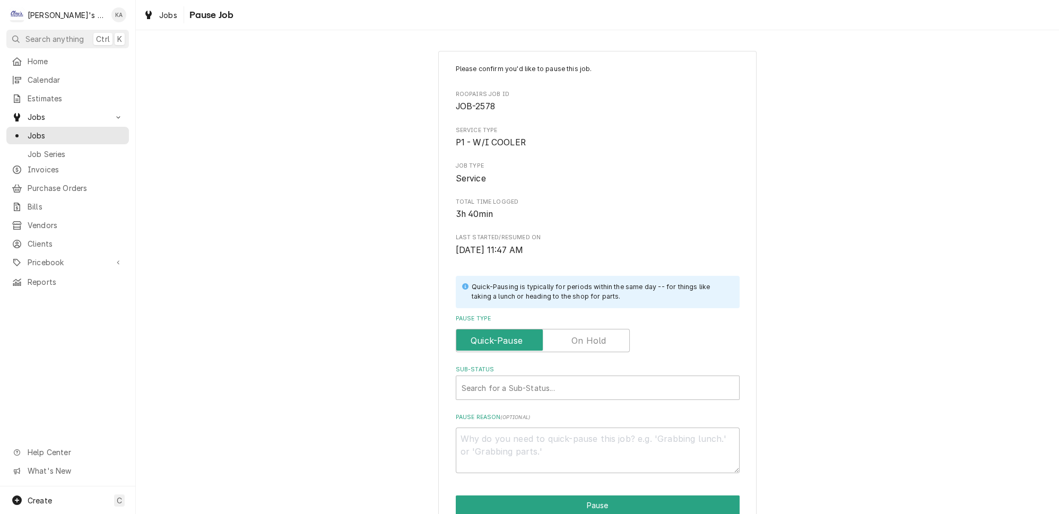
click at [582, 340] on label "Pause Type" at bounding box center [543, 340] width 174 height 23
click at [582, 340] on input "Pause Type" at bounding box center [543, 340] width 165 height 23
checkbox input "true"
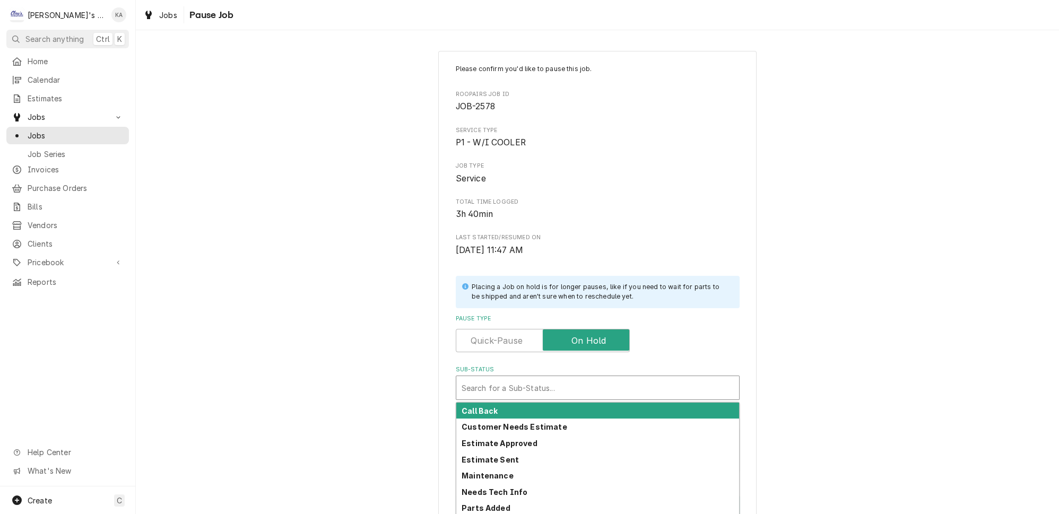
click at [563, 384] on div "Sub-Status" at bounding box center [598, 387] width 272 height 19
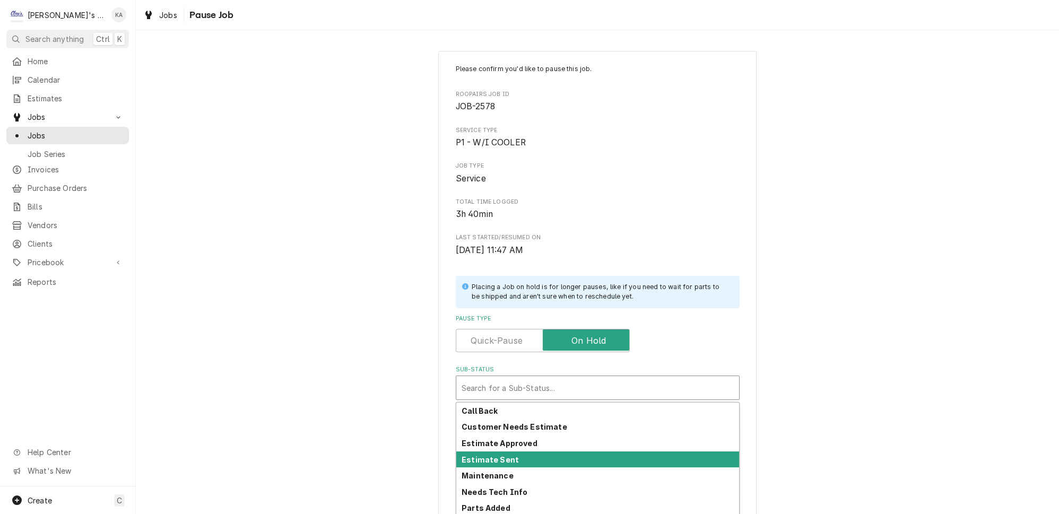
click at [504, 455] on strong "Estimate Sent" at bounding box center [490, 459] width 57 height 9
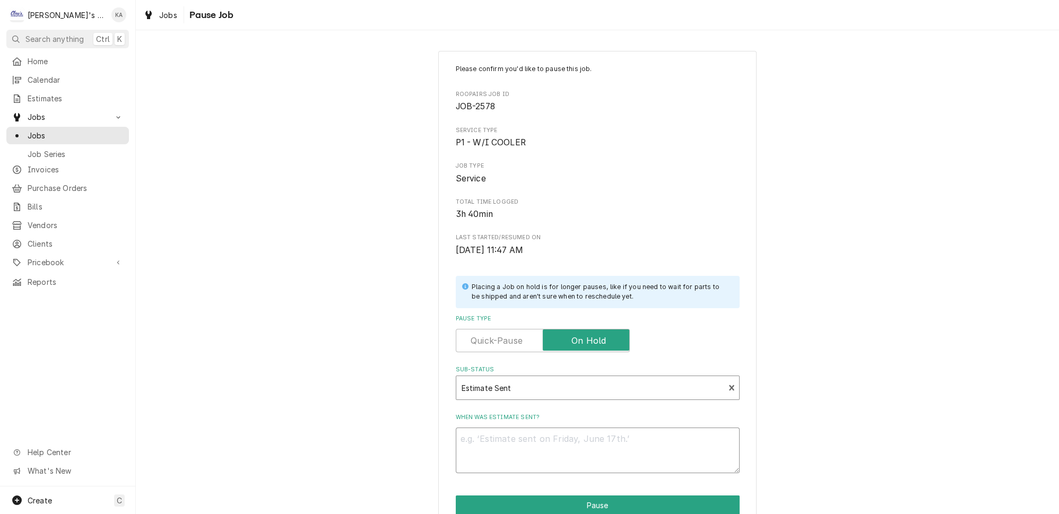
click at [471, 430] on textarea "When was estimate sent?" at bounding box center [598, 451] width 284 height 46
type textarea "x"
type textarea "8"
type textarea "x"
type textarea "81"
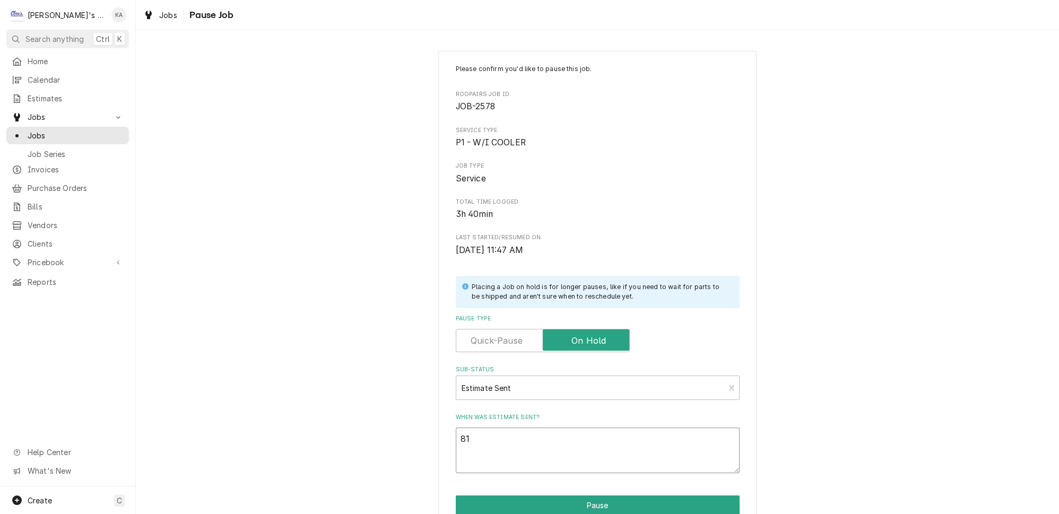
type textarea "x"
type textarea "818"
type textarea "x"
type textarea "8188"
type textarea "x"
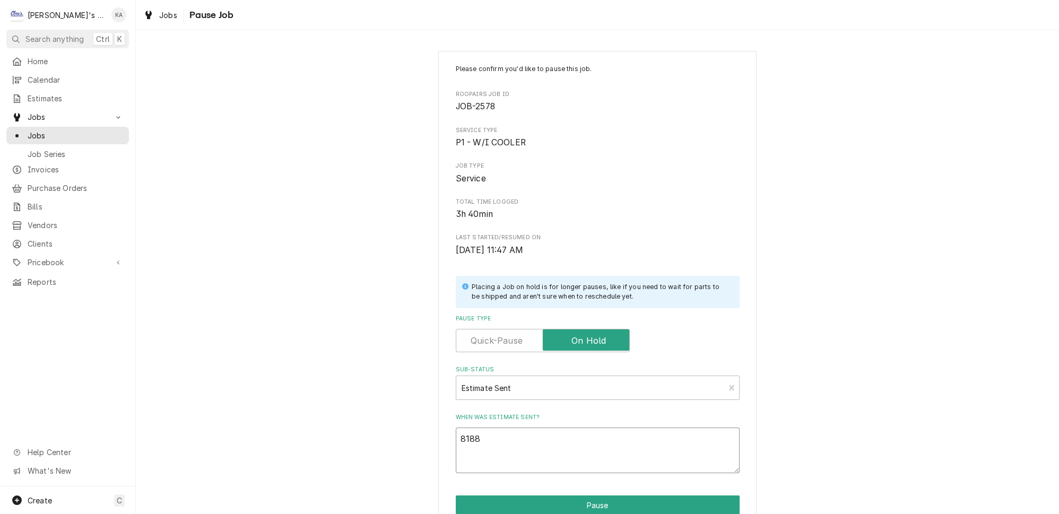
type textarea "8188/"
type textarea "x"
type textarea "8188/2"
type textarea "x"
type textarea "8188/20"
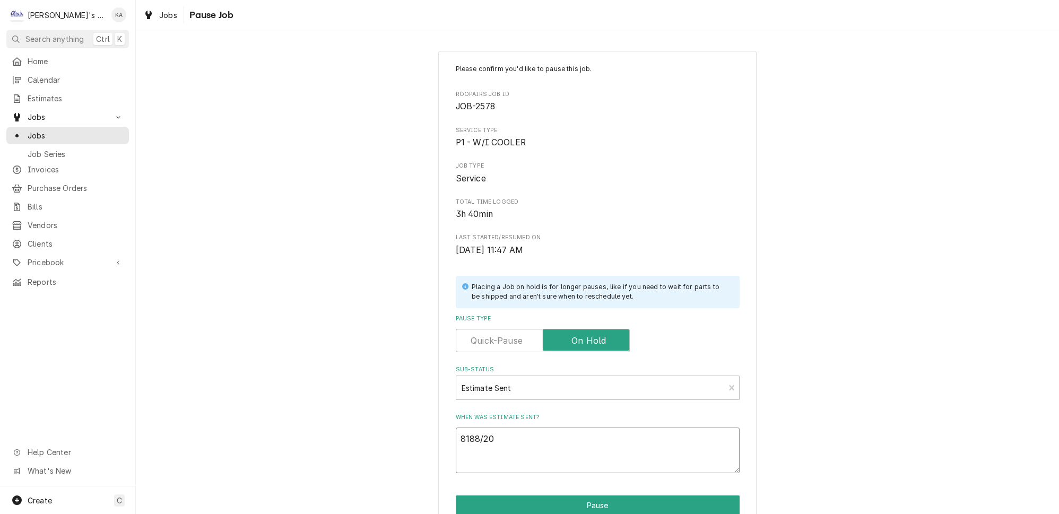
type textarea "x"
type textarea "8188/202"
type textarea "x"
type textarea "8188/2025"
type textarea "x"
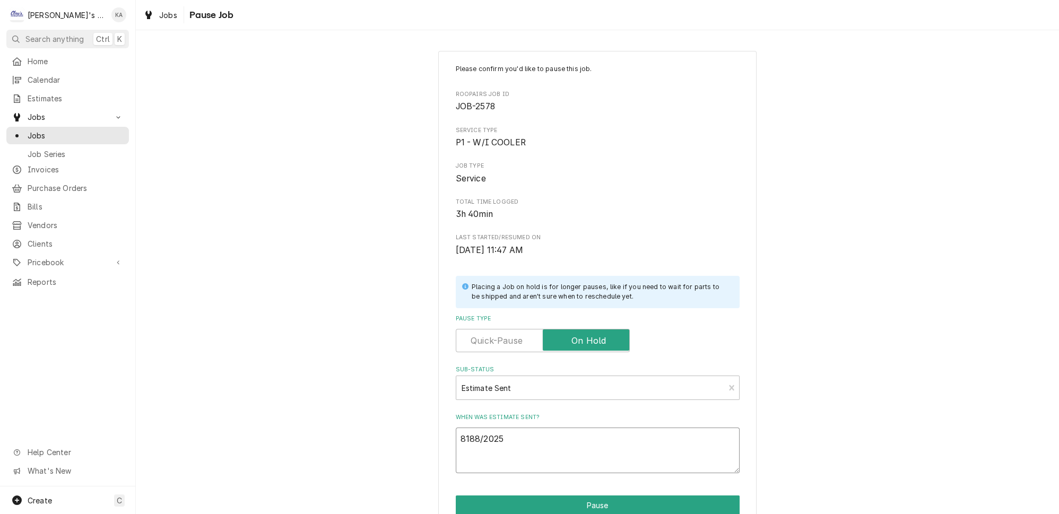
type textarea "8188/2025"
type textarea "x"
type textarea "8188/2025 E"
type textarea "x"
type textarea "8188/2025 ES"
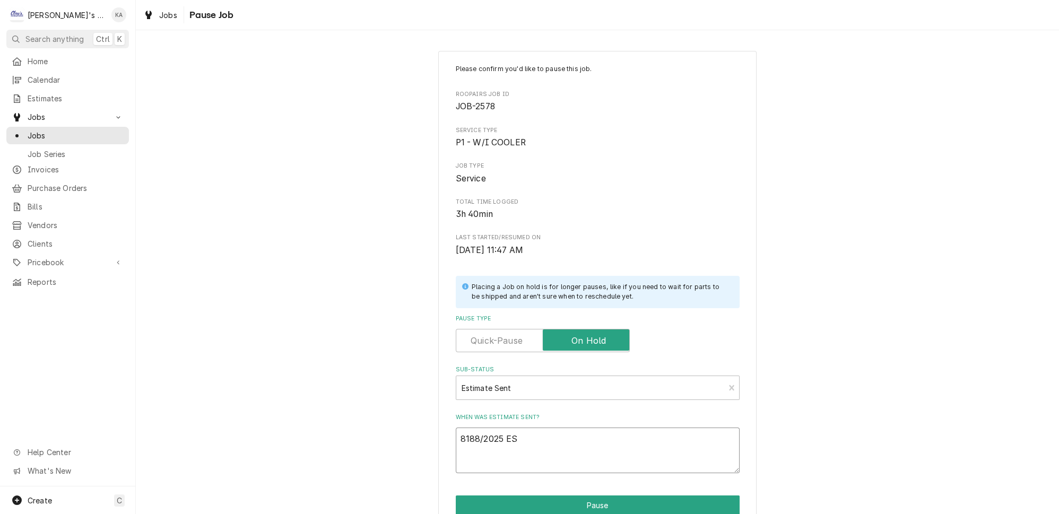
type textarea "x"
type textarea "8188/2025 EST"
type textarea "x"
type textarea "8188/2025 EST"
type textarea "x"
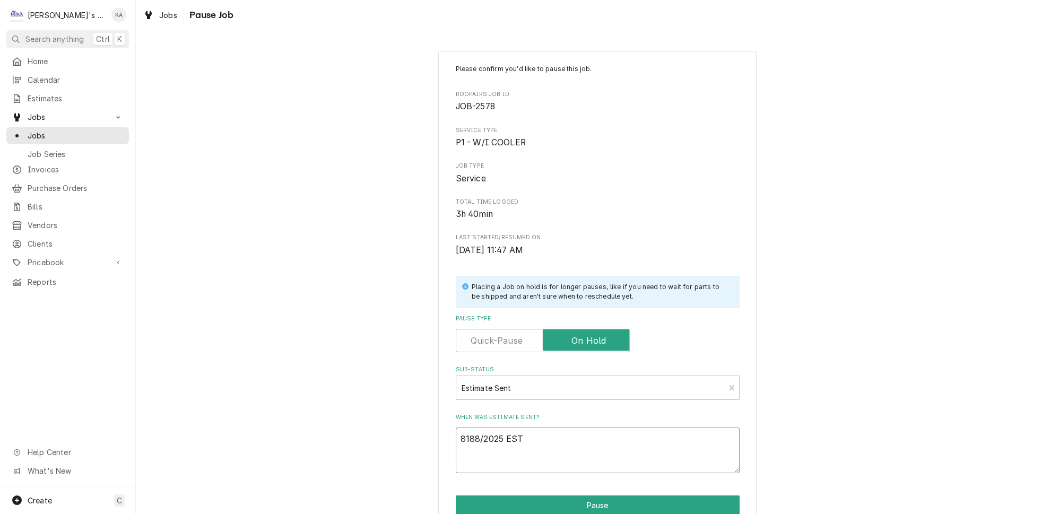
type textarea "8188/2025 EST #"
type textarea "x"
type textarea "8188/2025 EST #"
type textarea "x"
type textarea "8188/2025 EST # 2"
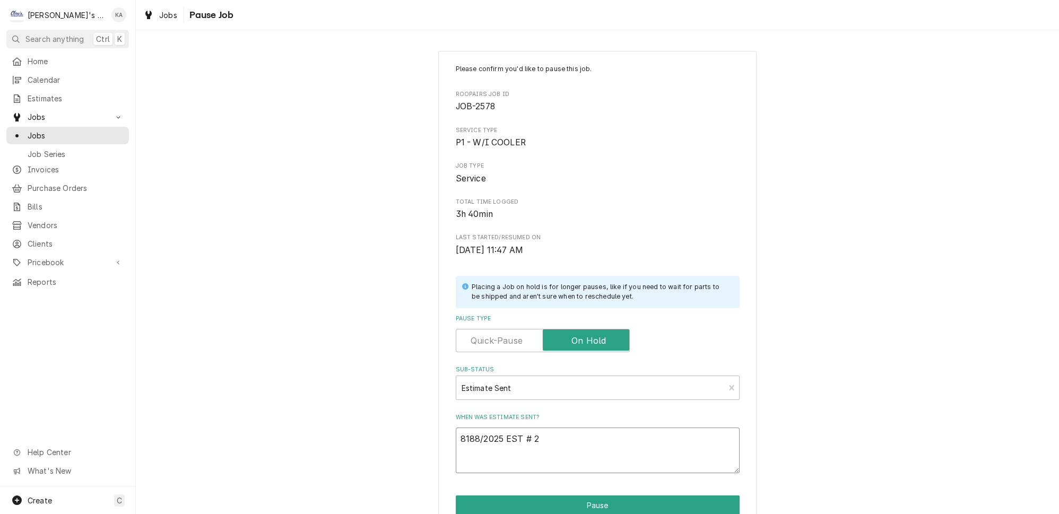
type textarea "x"
type textarea "8188/2025 EST # 29"
type textarea "x"
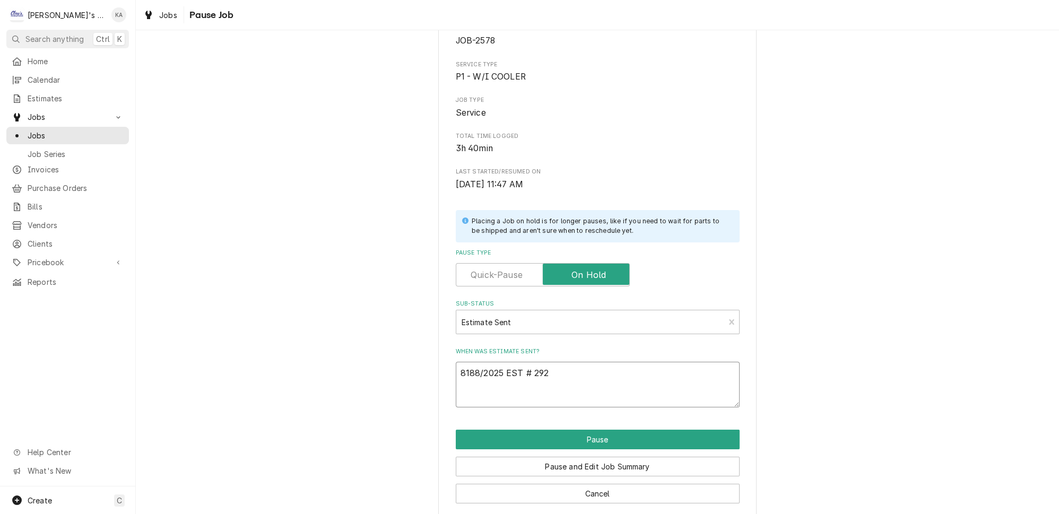
scroll to position [67, 0]
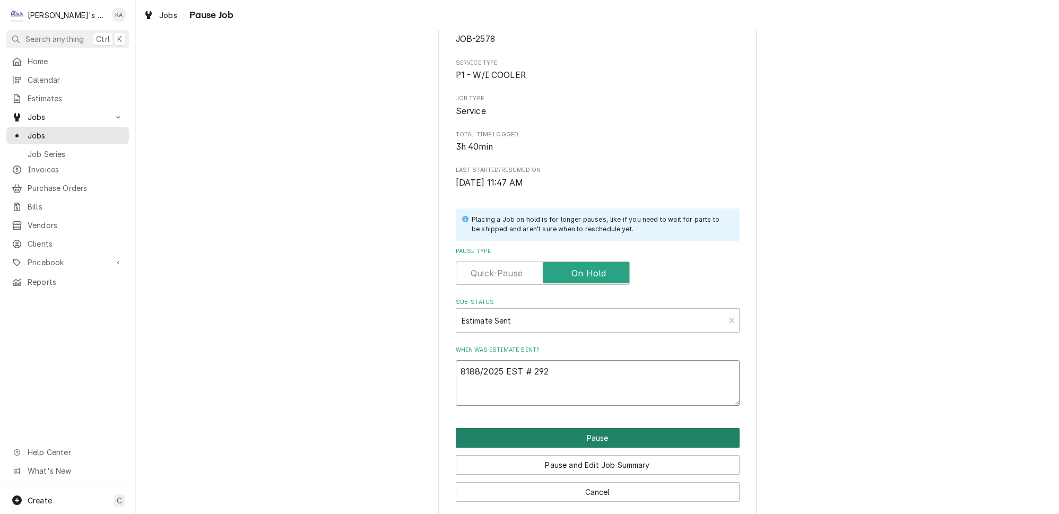
type textarea "8188/2025 EST # 292"
click at [565, 435] on button "Pause" at bounding box center [598, 438] width 284 height 20
type textarea "x"
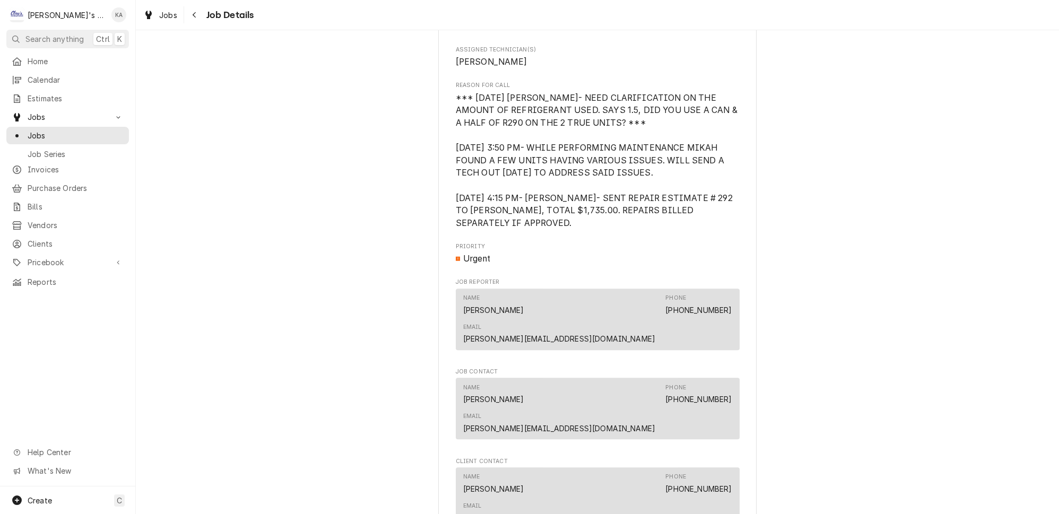
scroll to position [1206, 0]
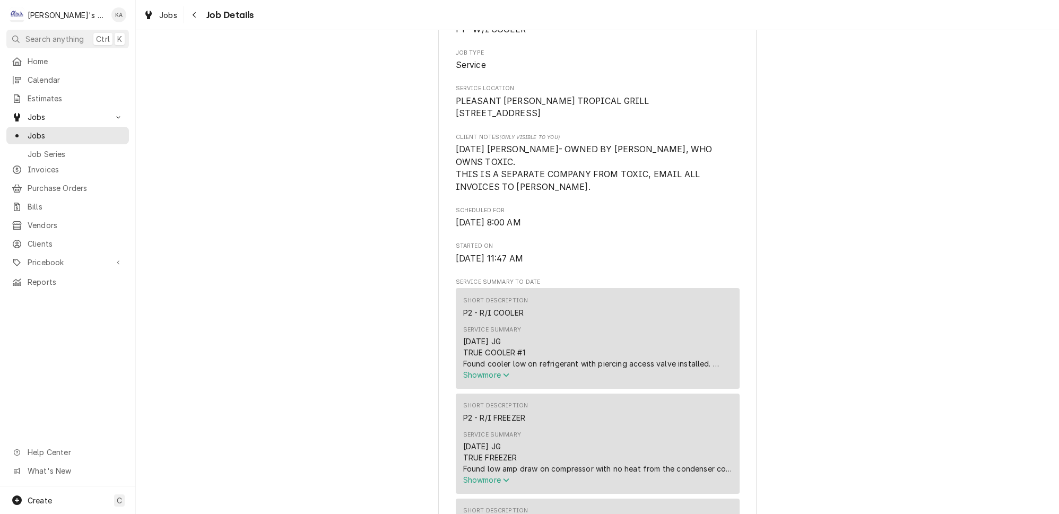
scroll to position [0, 0]
